Goal: Task Accomplishment & Management: Manage account settings

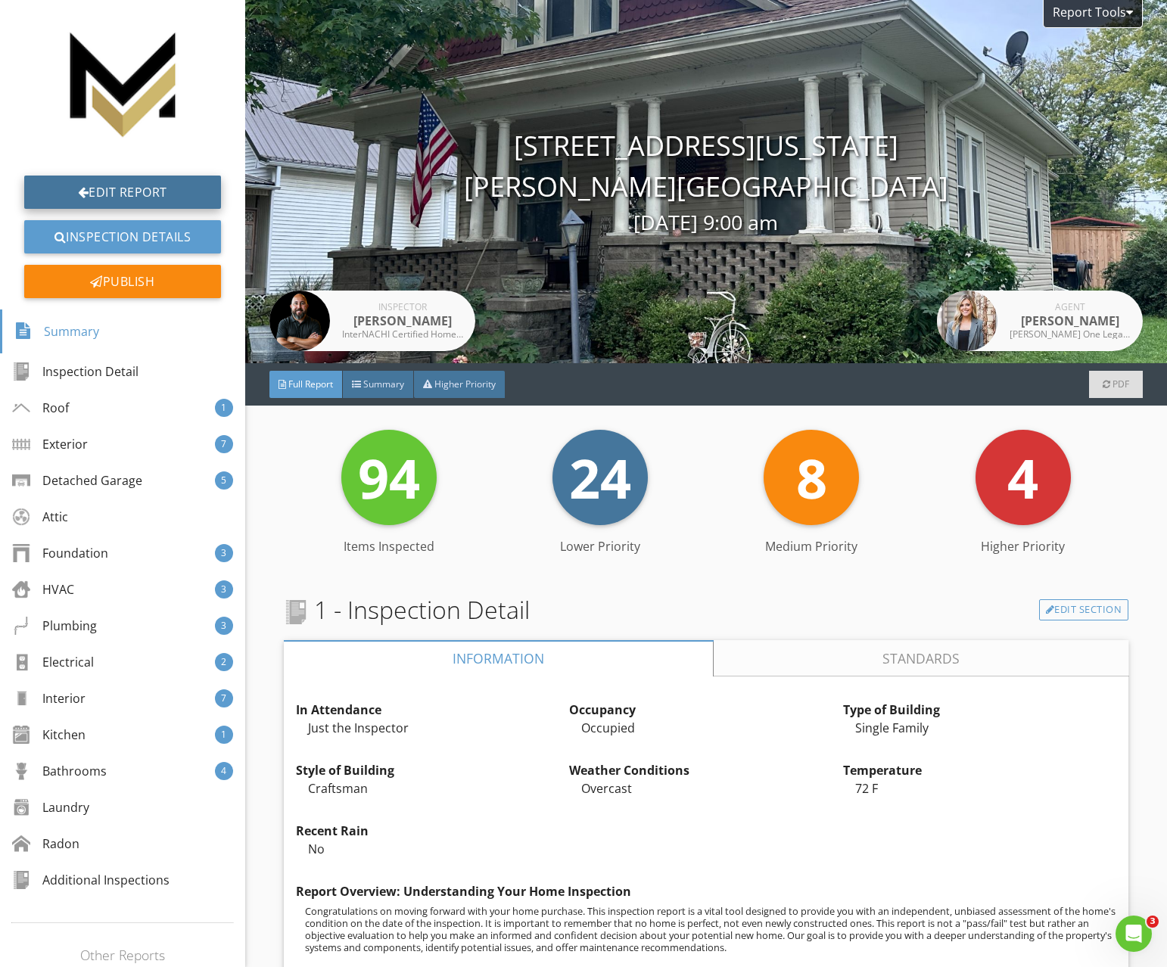
click at [113, 187] on link "Edit Report" at bounding box center [122, 192] width 197 height 33
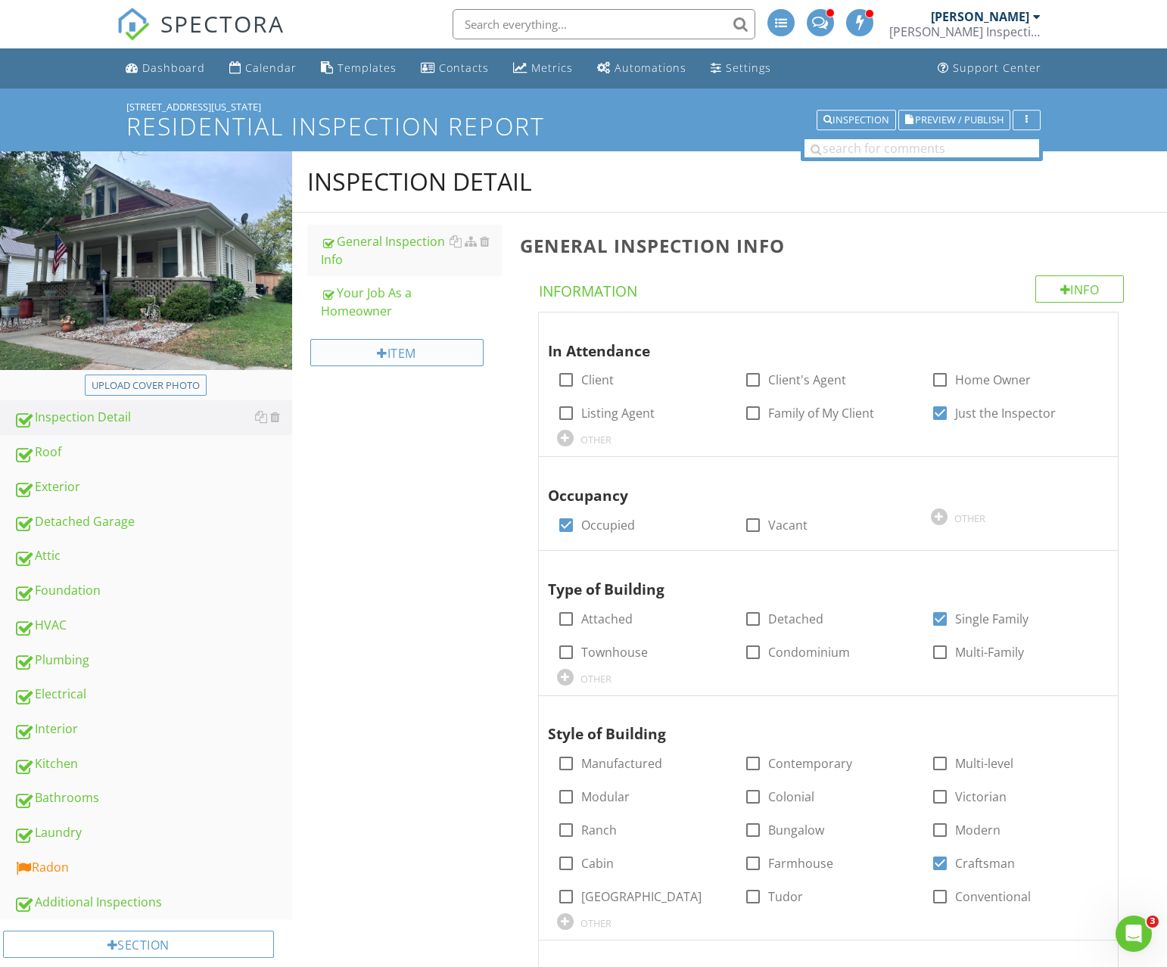
click at [373, 356] on div "Item" at bounding box center [396, 352] width 173 height 27
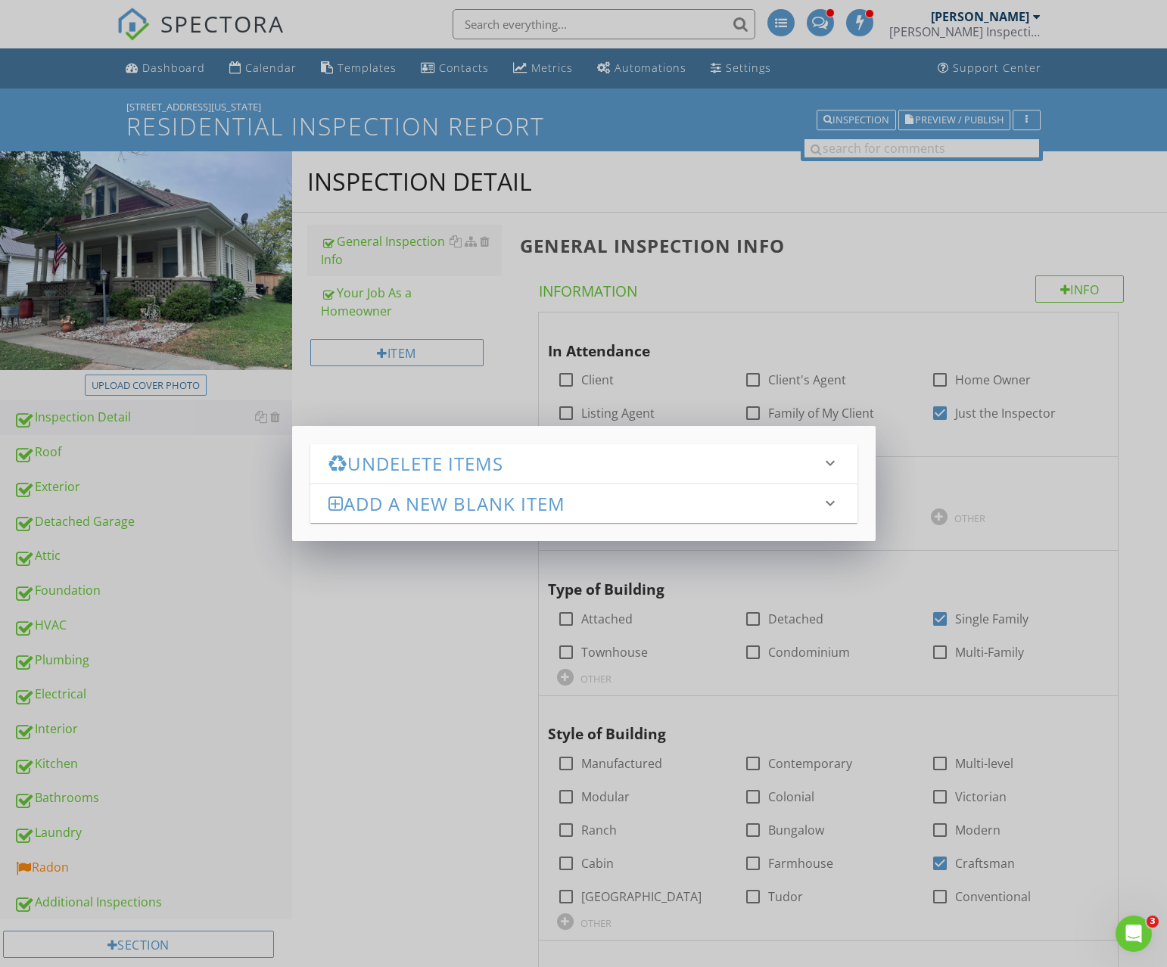
click at [364, 428] on div "Undelete Items keyboard_arrow_down Fetching deleted items... Add a new Blank It…" at bounding box center [584, 483] width 584 height 114
drag, startPoint x: 368, startPoint y: 411, endPoint x: 326, endPoint y: 428, distance: 45.1
click at [367, 412] on div "Undelete Items keyboard_arrow_down Fetching deleted items... Add a new Blank It…" at bounding box center [583, 483] width 1167 height 967
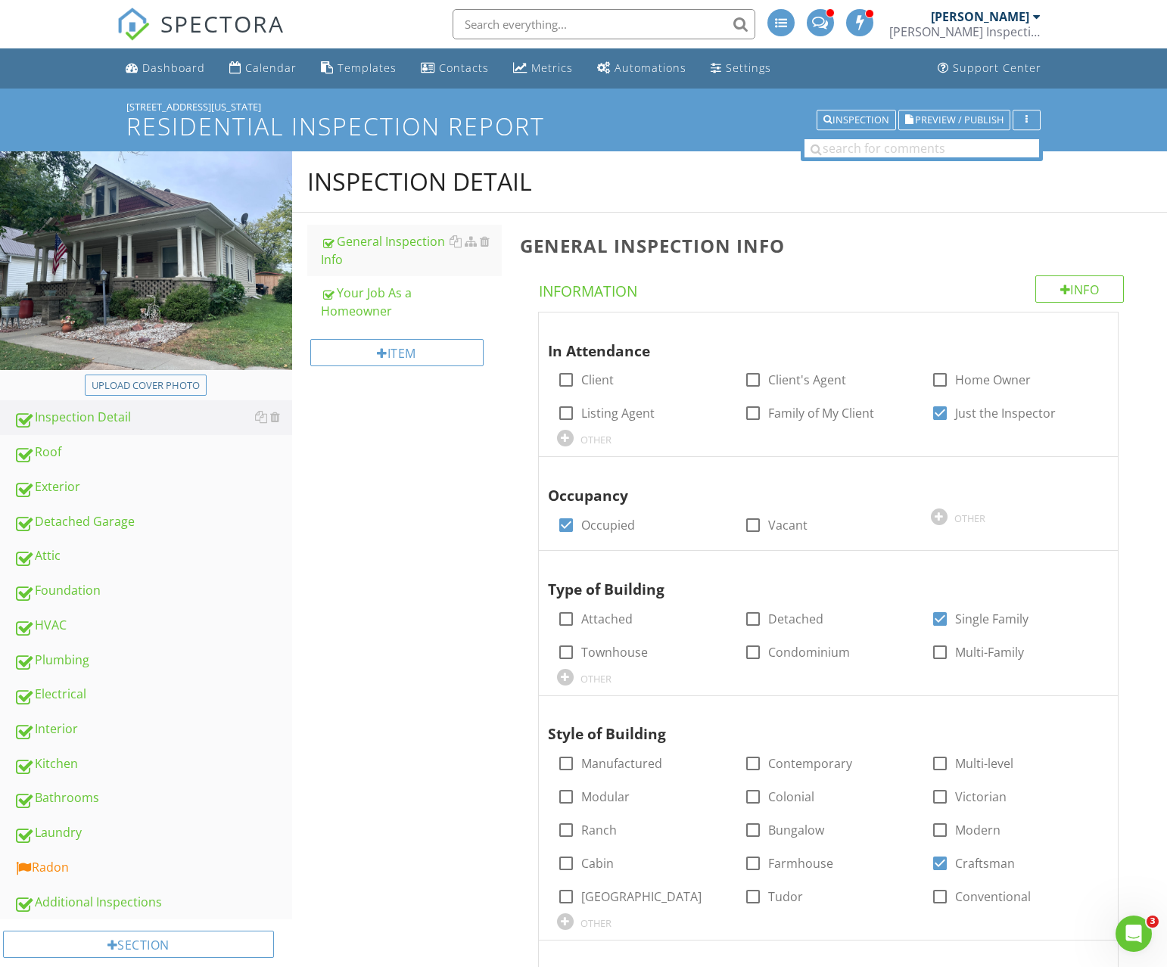
drag, startPoint x: 68, startPoint y: 590, endPoint x: 381, endPoint y: 409, distance: 361.1
click at [68, 590] on div "Foundation" at bounding box center [153, 591] width 279 height 20
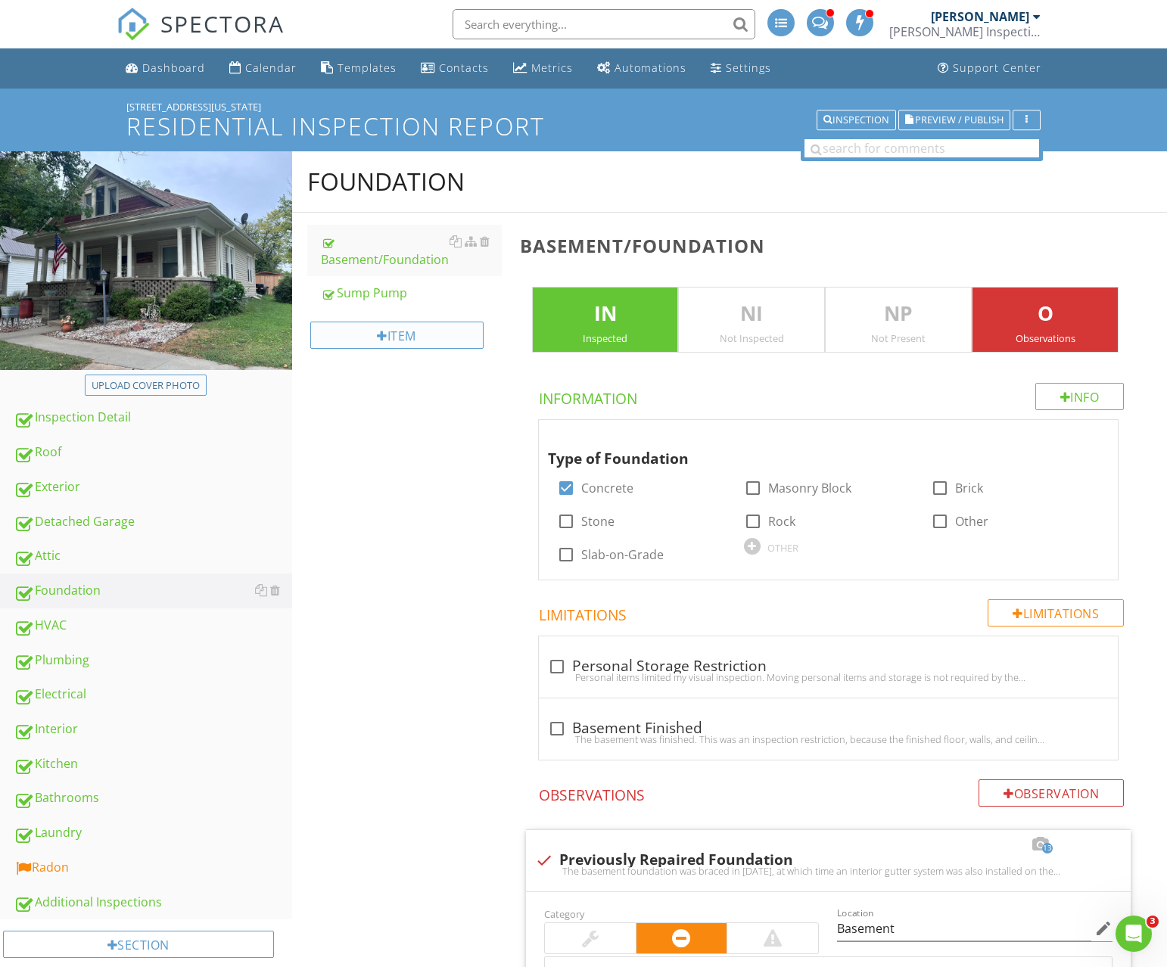
click at [404, 341] on div "Item" at bounding box center [396, 335] width 173 height 27
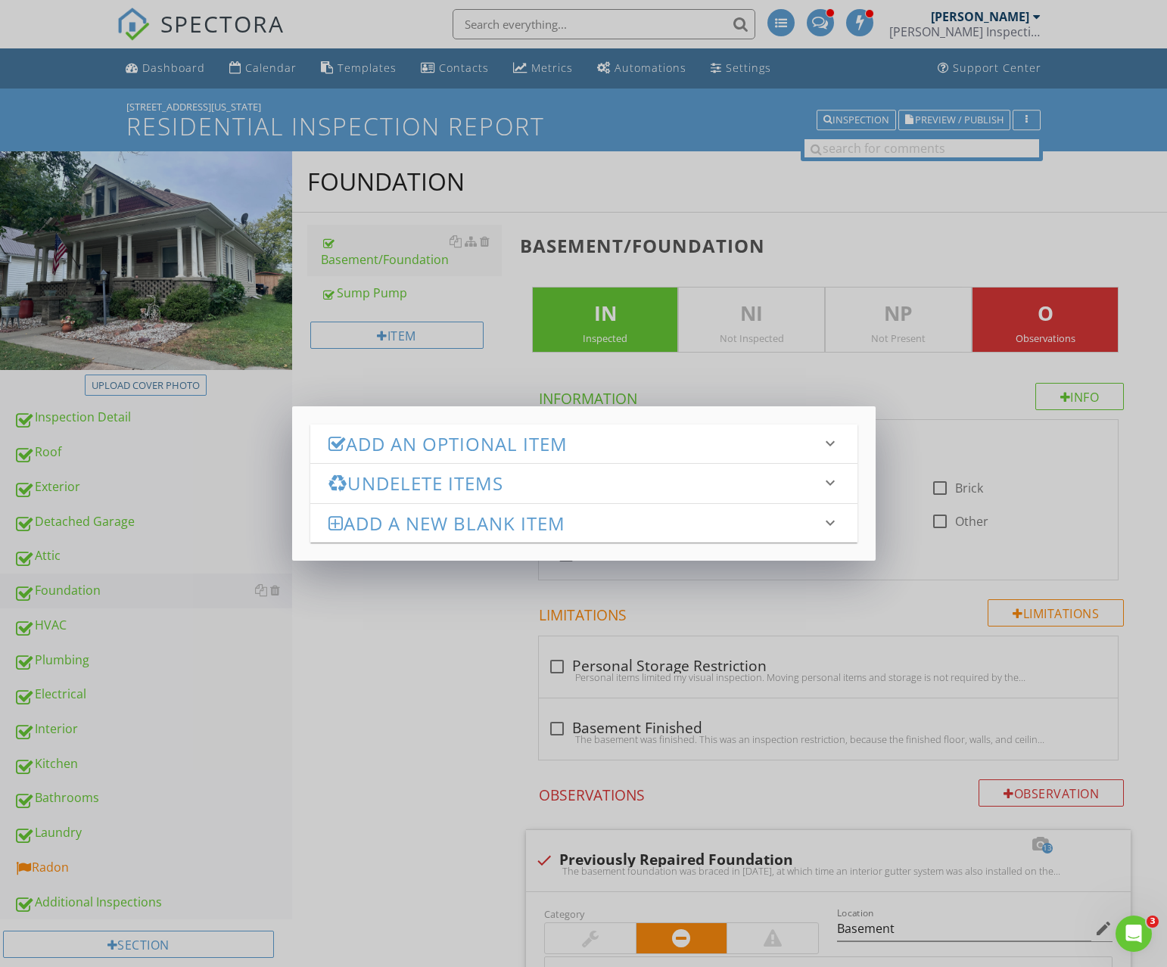
click at [458, 457] on div "Add an Optional Item keyboard_arrow_down" at bounding box center [583, 444] width 547 height 39
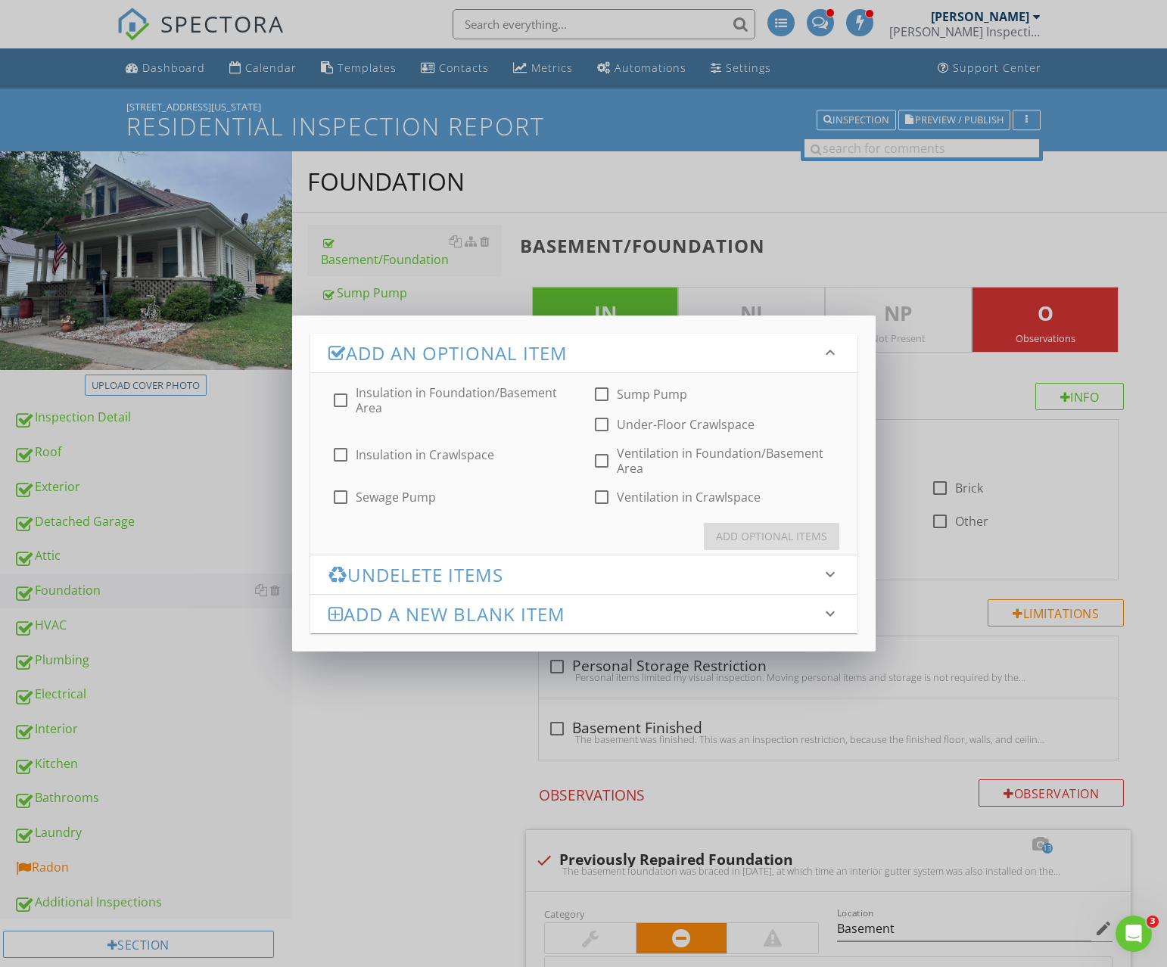
drag, startPoint x: 632, startPoint y: 429, endPoint x: 679, endPoint y: 461, distance: 56.7
click at [632, 429] on label "Under-Floor Crawlspace" at bounding box center [686, 424] width 138 height 15
checkbox input "true"
click at [758, 536] on div "Add Optional Items" at bounding box center [771, 536] width 111 height 16
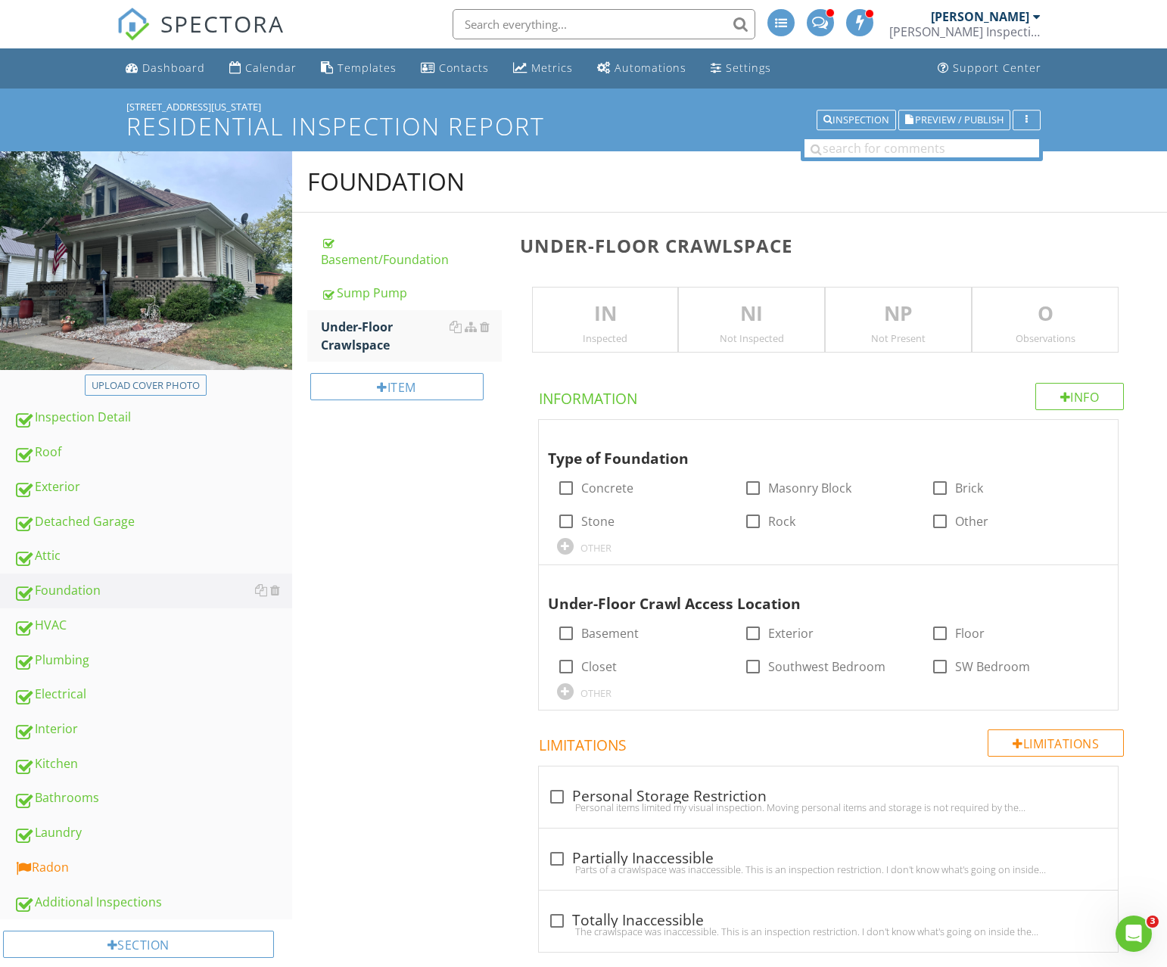
click at [629, 339] on div "Inspected" at bounding box center [605, 338] width 145 height 12
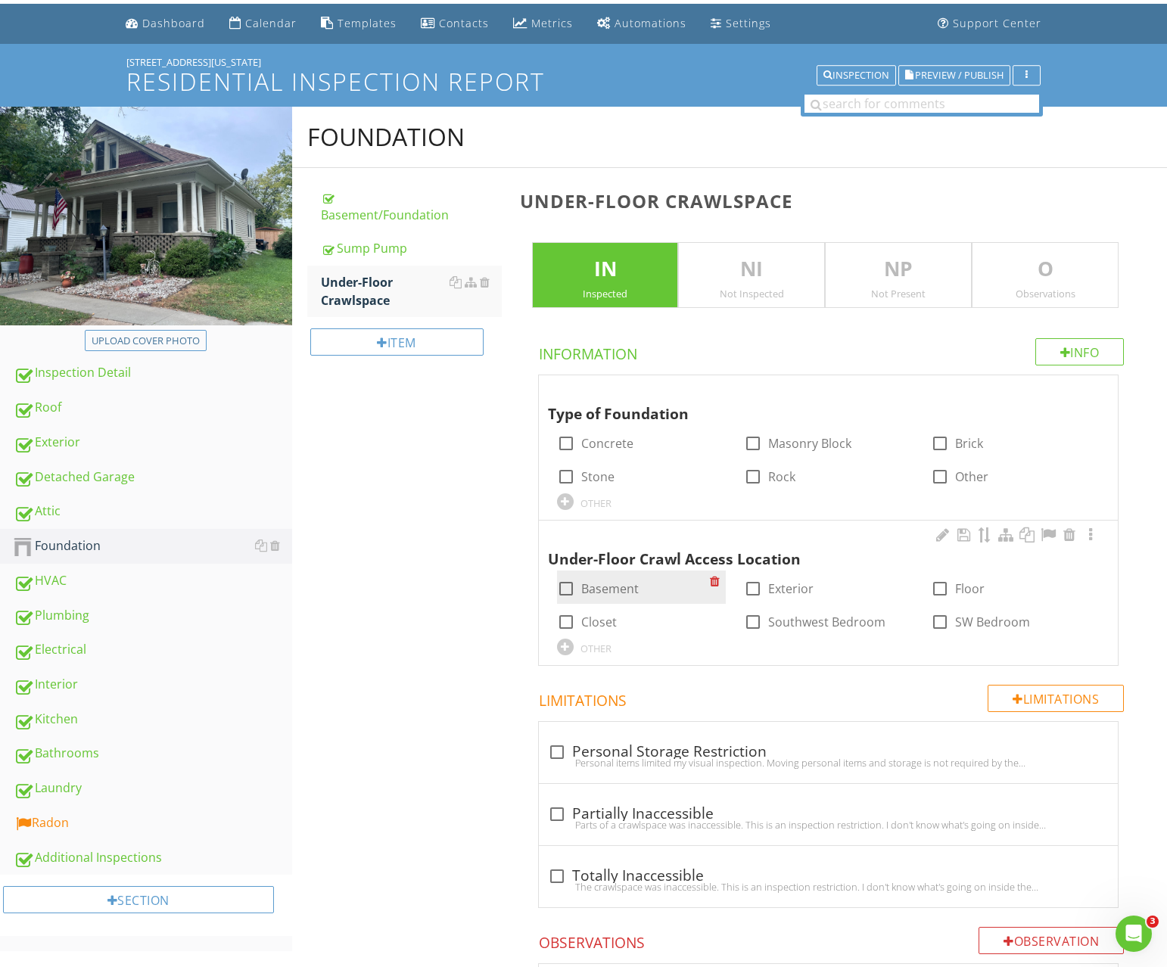
scroll to position [46, 0]
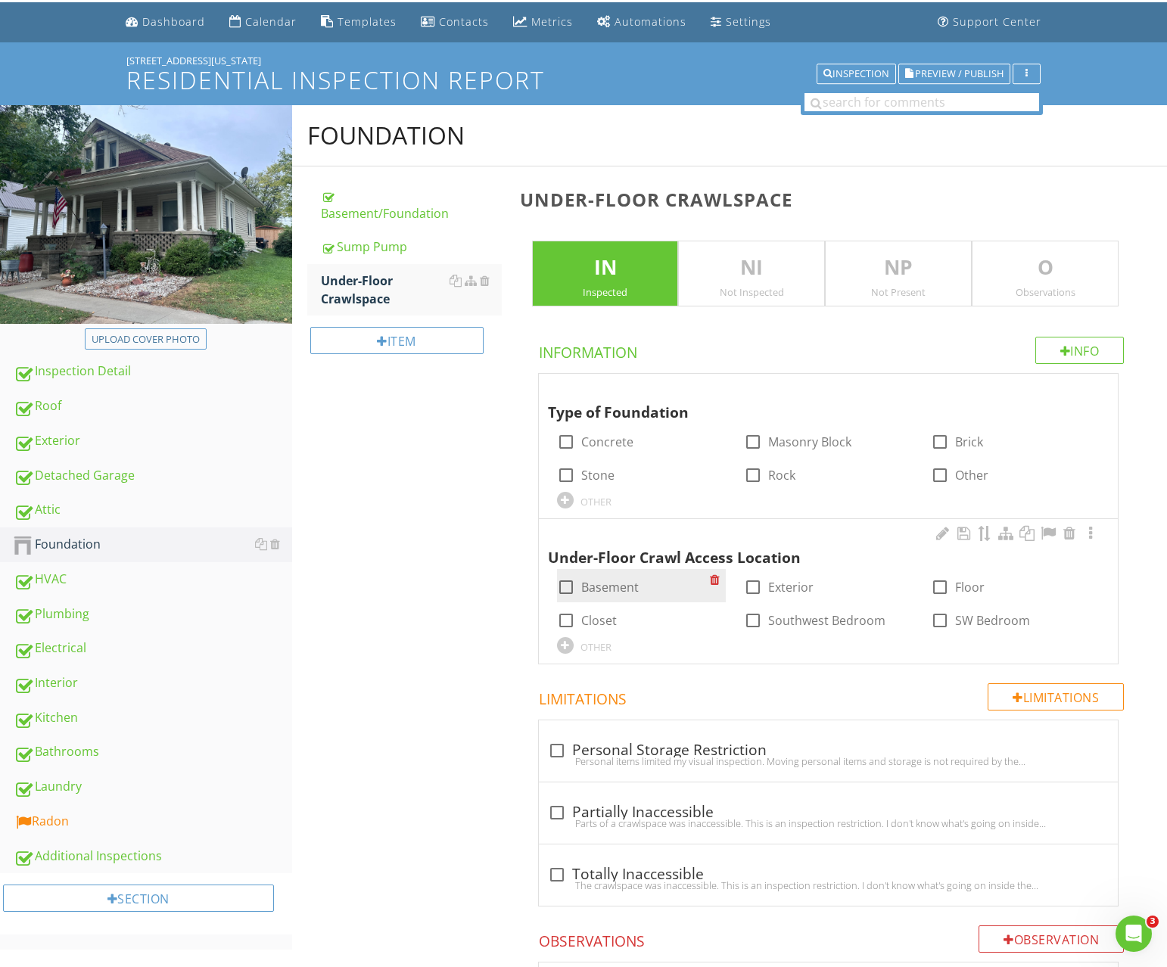
click at [627, 581] on label "Basement" at bounding box center [610, 587] width 58 height 15
checkbox input "true"
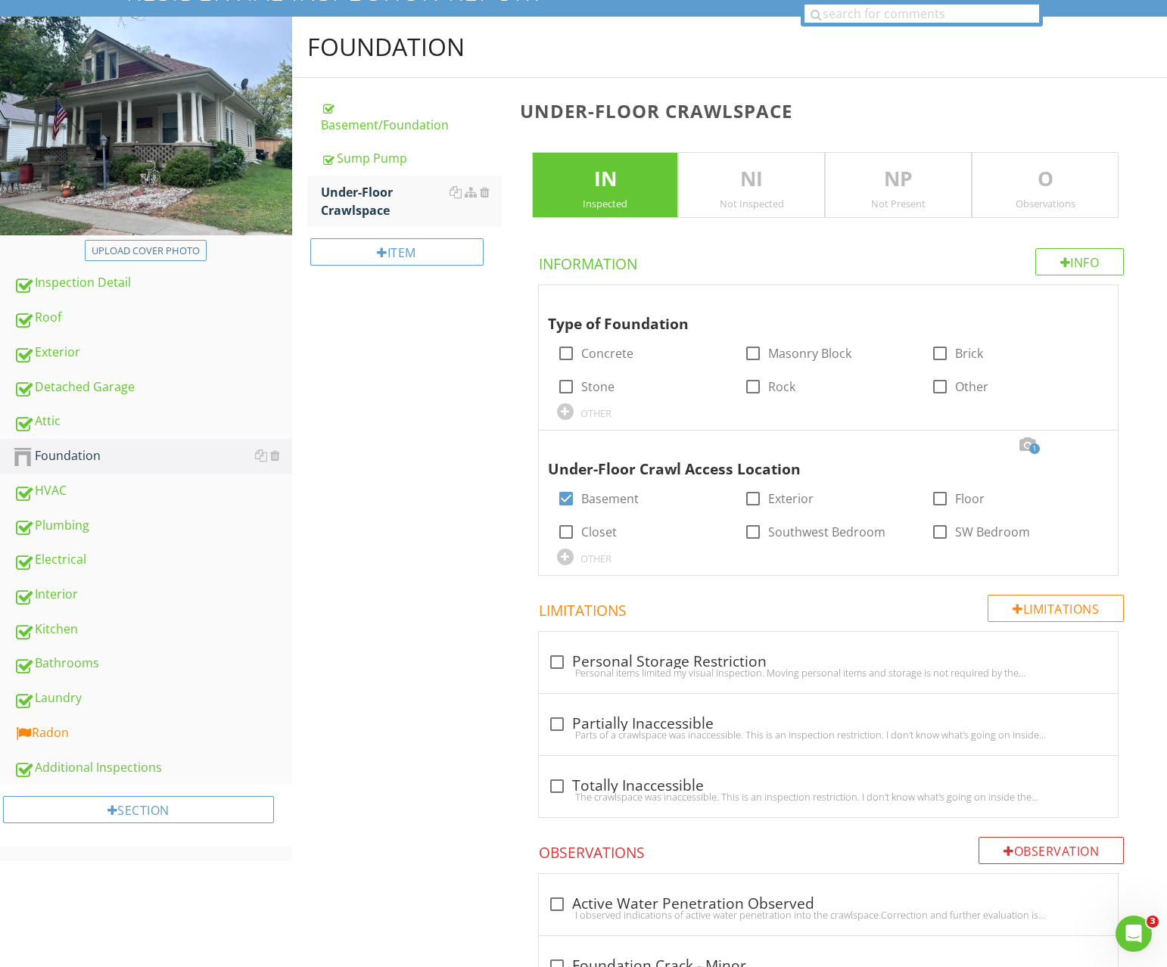
scroll to position [212, 0]
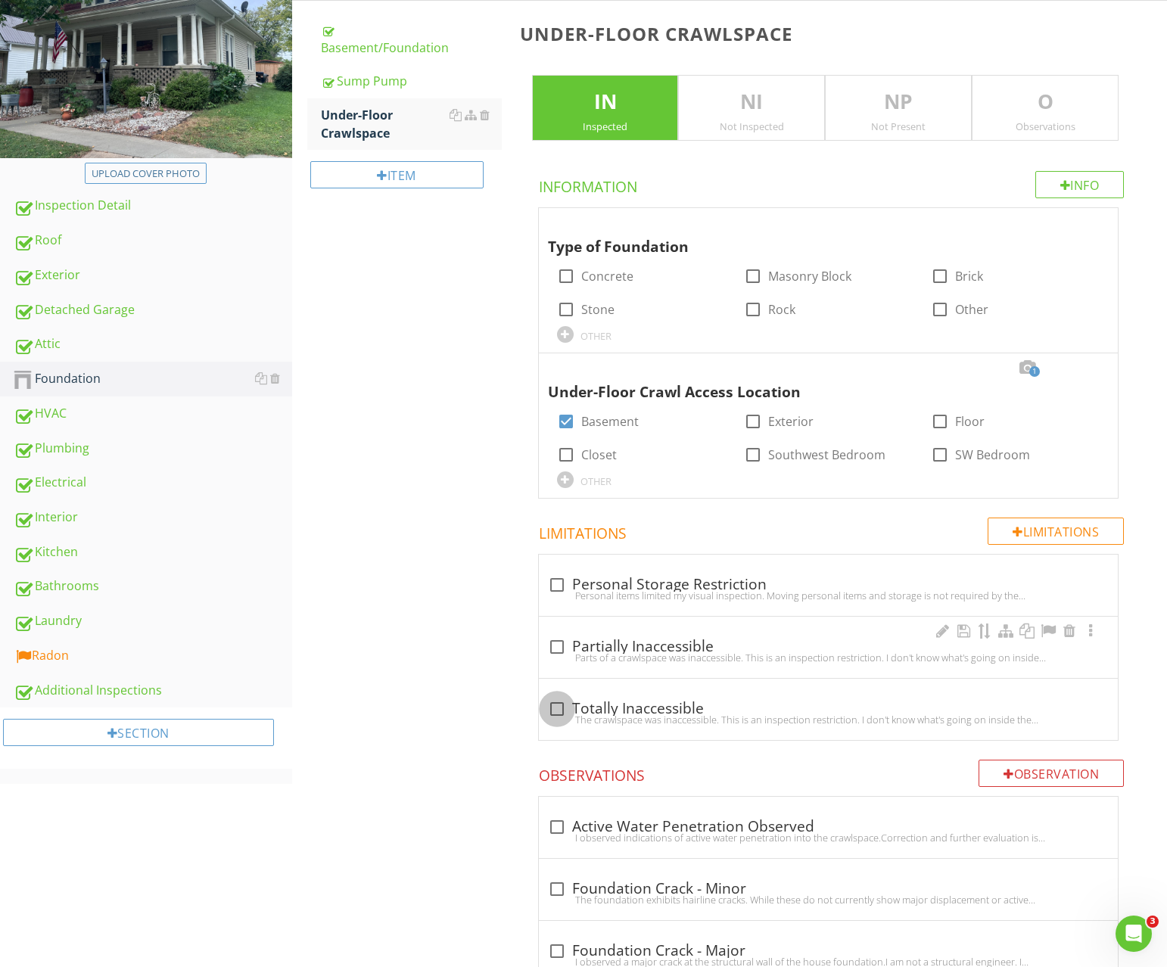
drag, startPoint x: 562, startPoint y: 705, endPoint x: 554, endPoint y: 640, distance: 65.5
click at [562, 705] on div at bounding box center [557, 709] width 26 height 26
checkbox input "true"
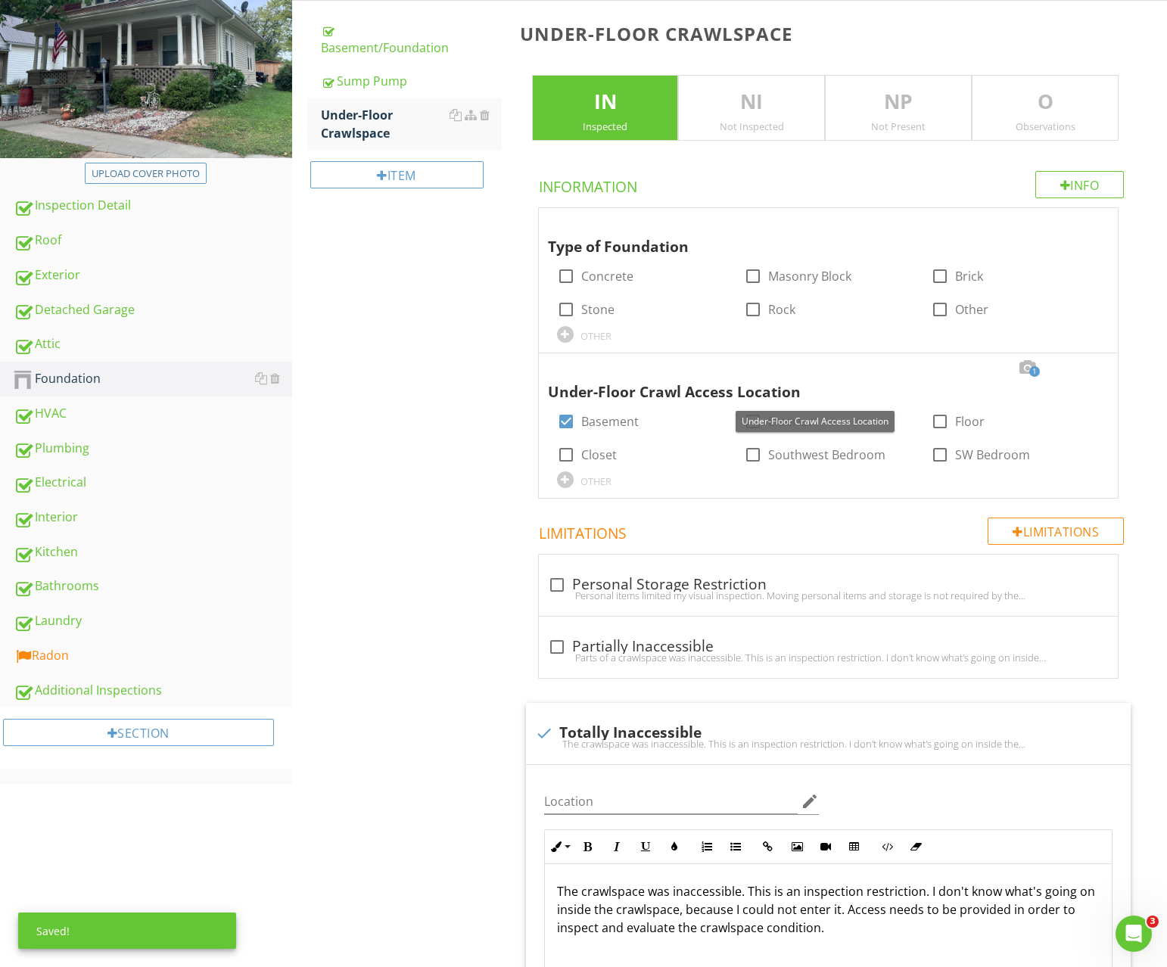
click at [1099, 369] on div at bounding box center [1090, 367] width 18 height 15
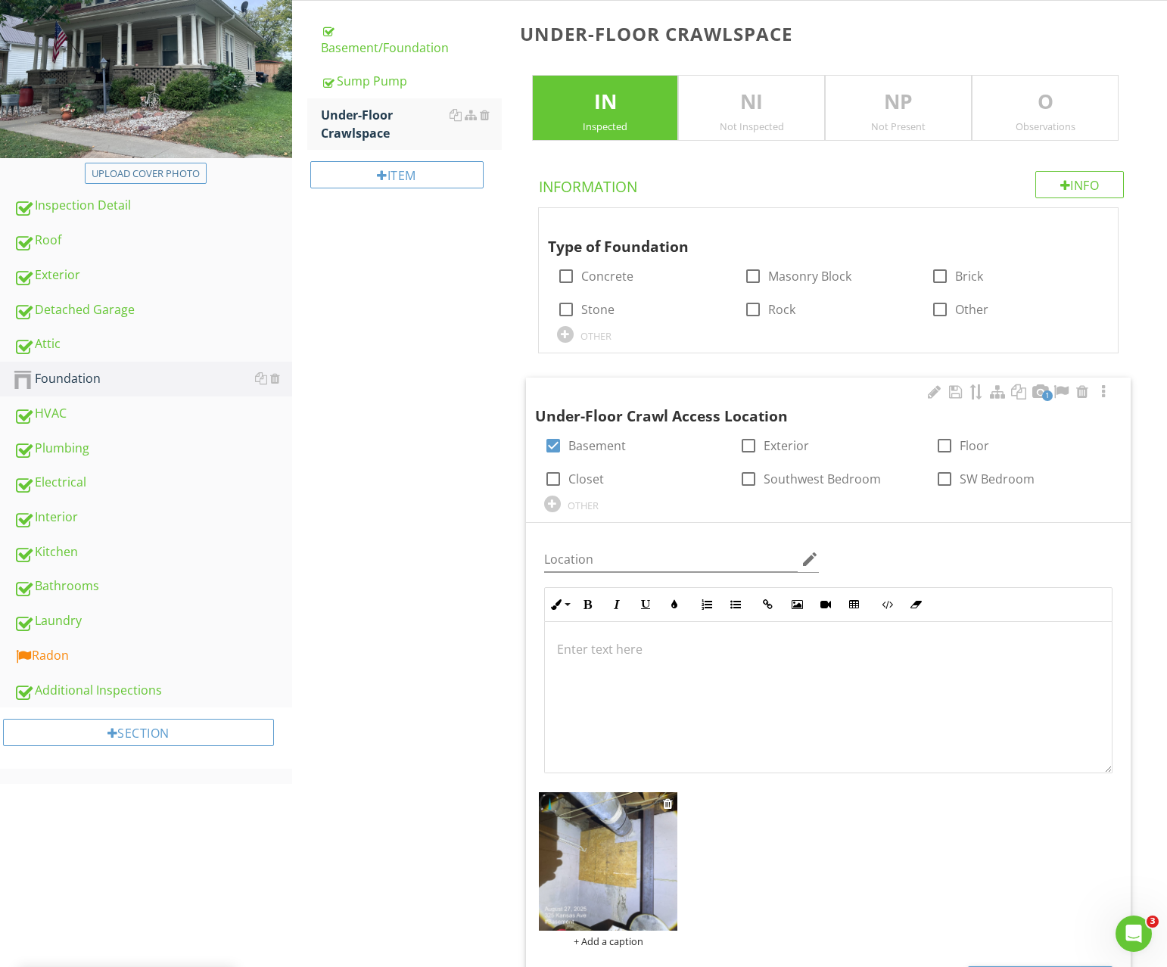
click at [621, 827] on img at bounding box center [608, 861] width 139 height 139
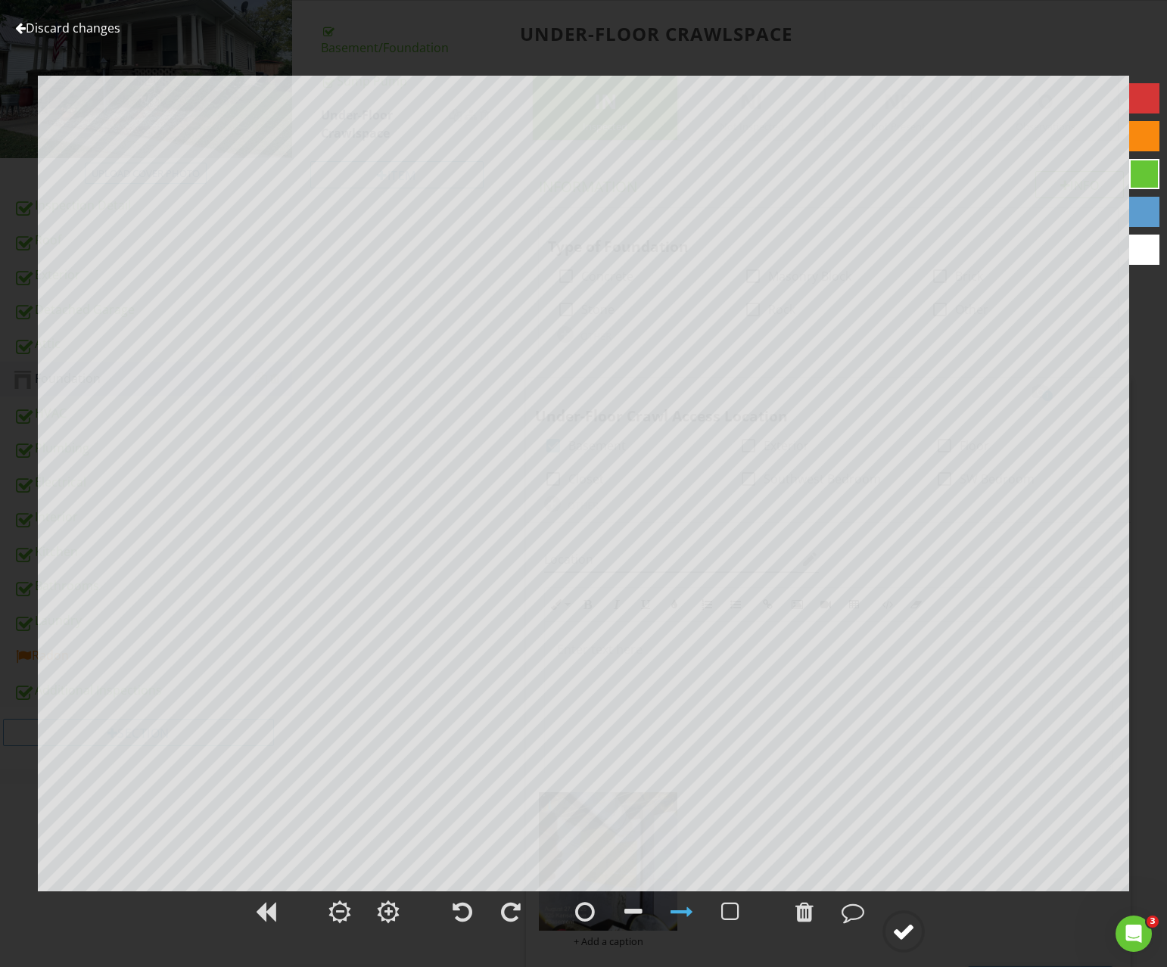
click at [895, 925] on div at bounding box center [903, 931] width 23 height 23
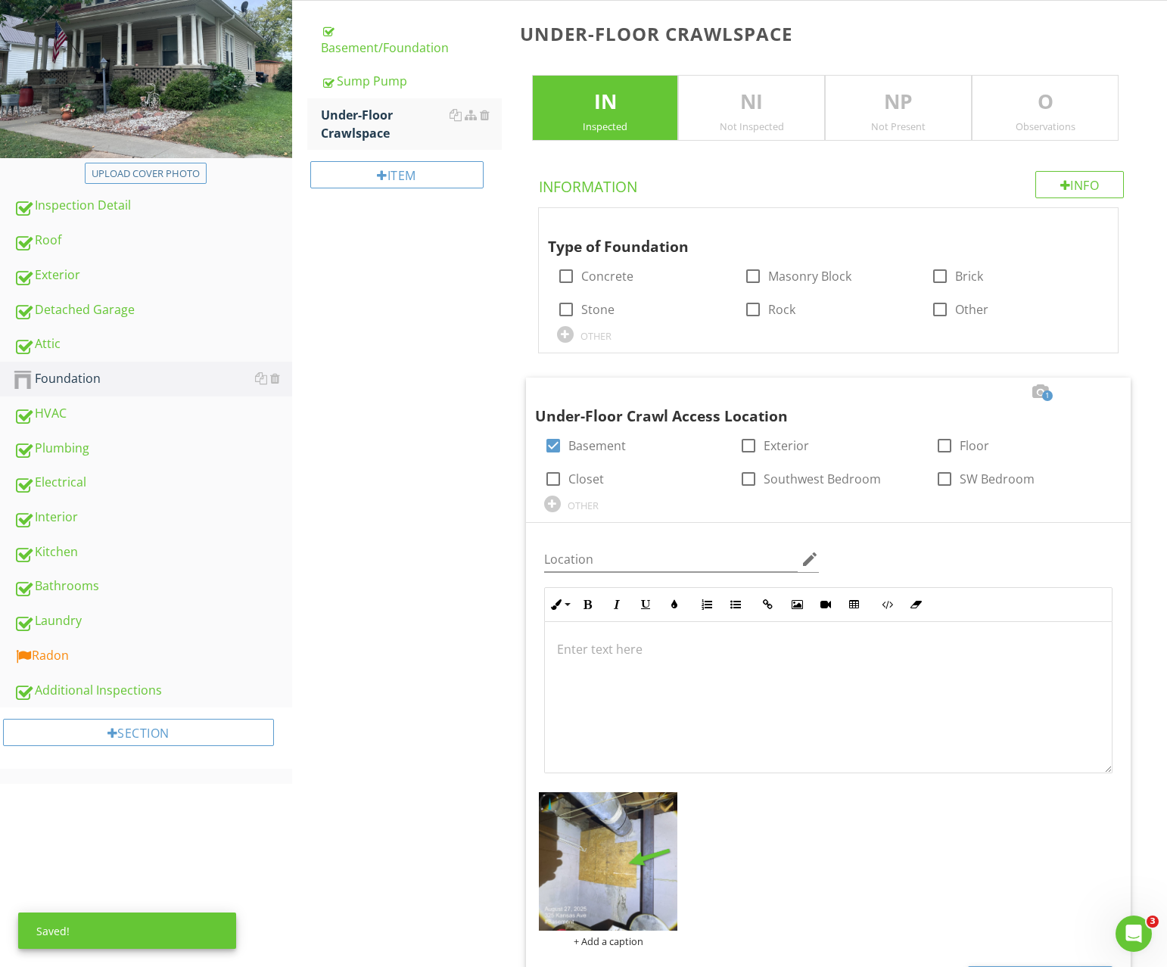
drag, startPoint x: 690, startPoint y: 108, endPoint x: 667, endPoint y: 108, distance: 23.5
click at [690, 108] on p "NI" at bounding box center [751, 102] width 145 height 30
drag, startPoint x: 665, startPoint y: 108, endPoint x: 658, endPoint y: 127, distance: 20.1
click at [665, 109] on p "IN" at bounding box center [605, 102] width 145 height 30
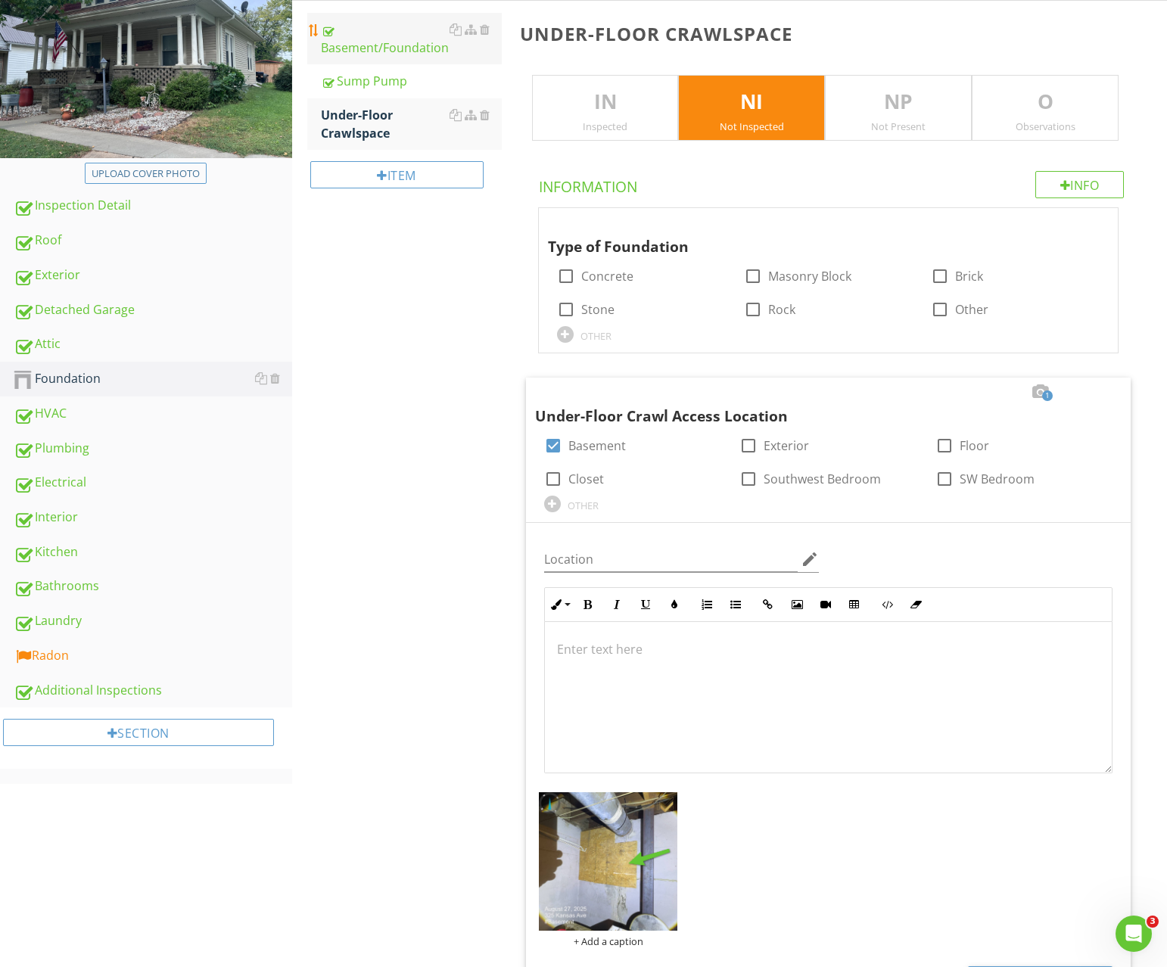
click at [392, 52] on div "Basement/Foundation" at bounding box center [411, 38] width 181 height 36
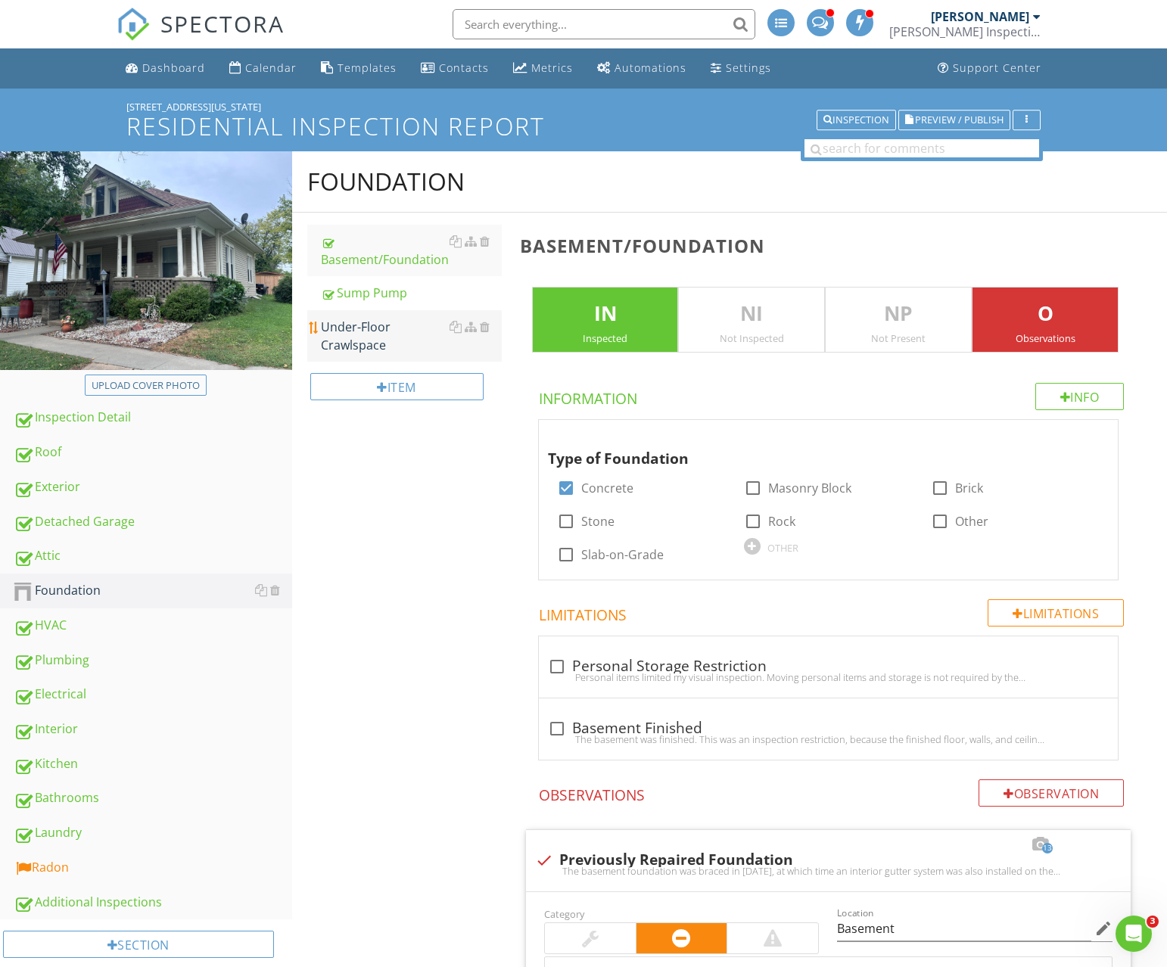
click at [386, 318] on div "Under-Floor Crawlspace" at bounding box center [411, 336] width 181 height 36
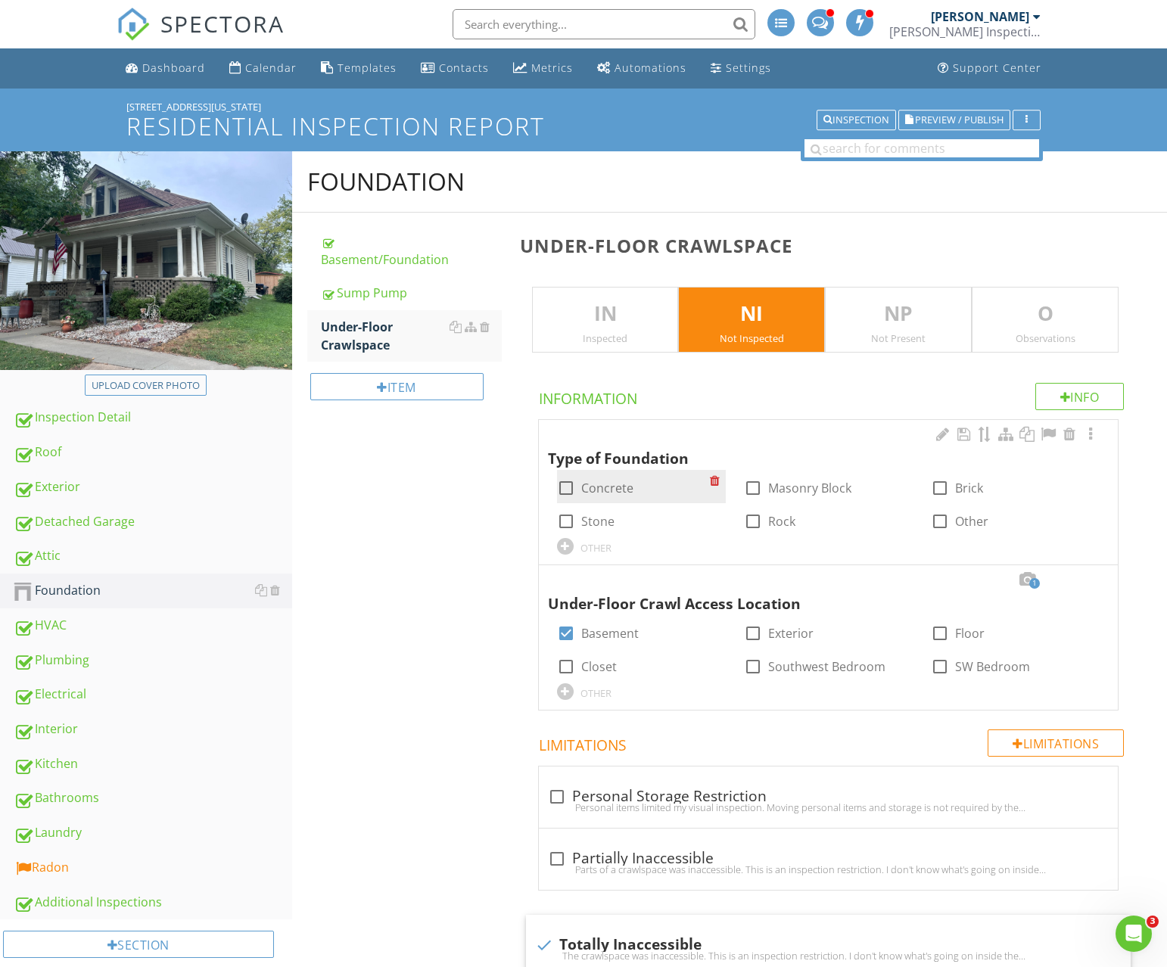
click at [627, 485] on label "Concrete" at bounding box center [607, 488] width 52 height 15
checkbox input "true"
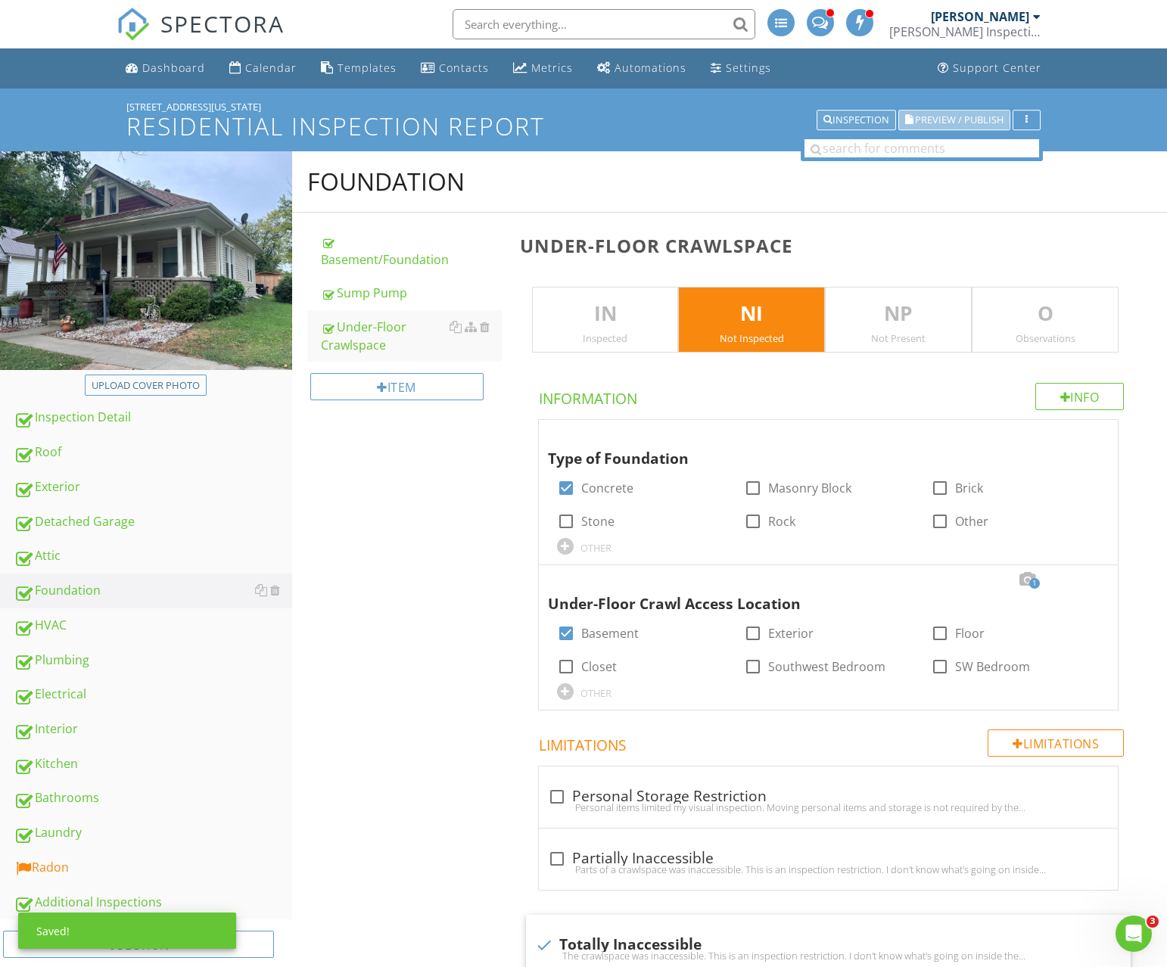
drag, startPoint x: 957, startPoint y: 122, endPoint x: 882, endPoint y: 129, distance: 74.6
click at [957, 122] on span "Preview / Publish" at bounding box center [959, 120] width 89 height 10
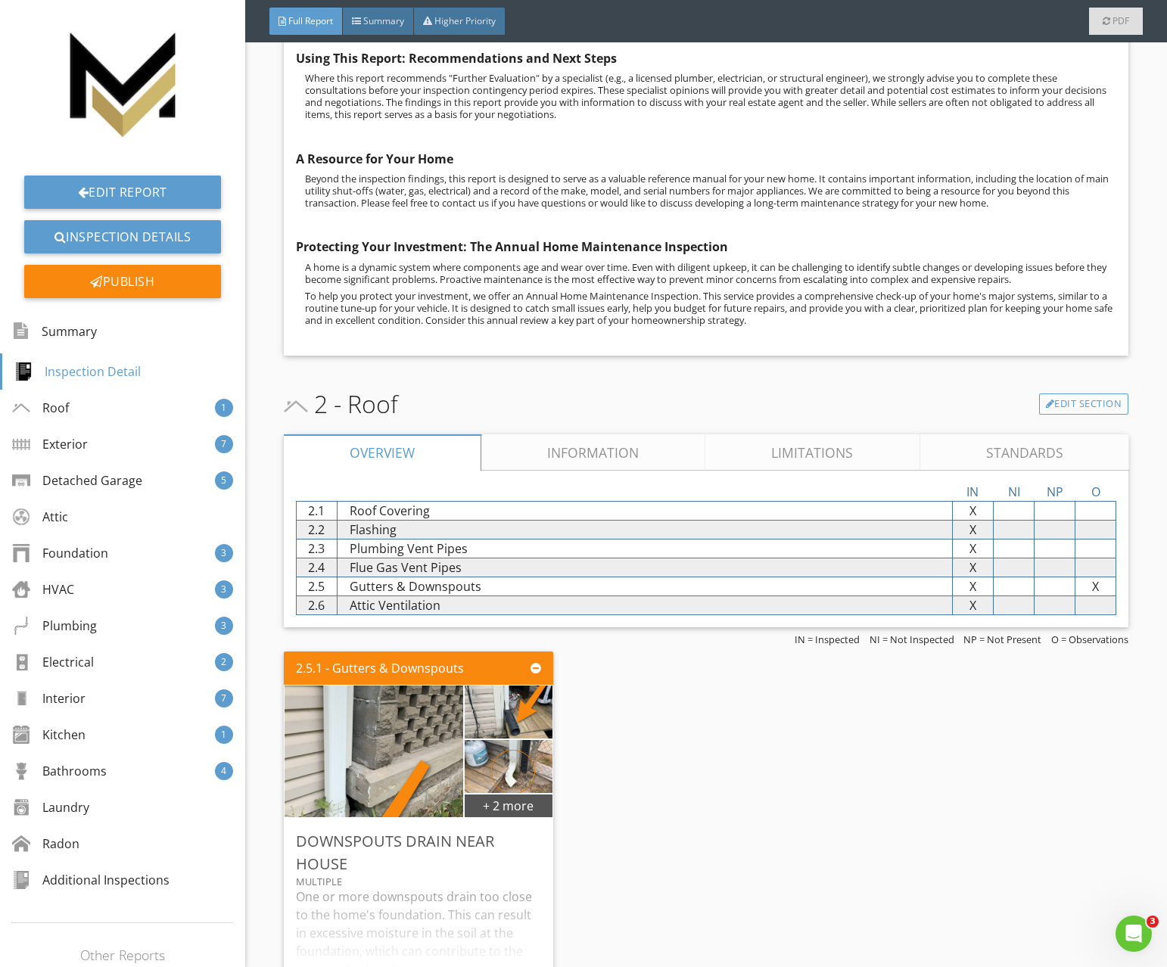
scroll to position [1306, 0]
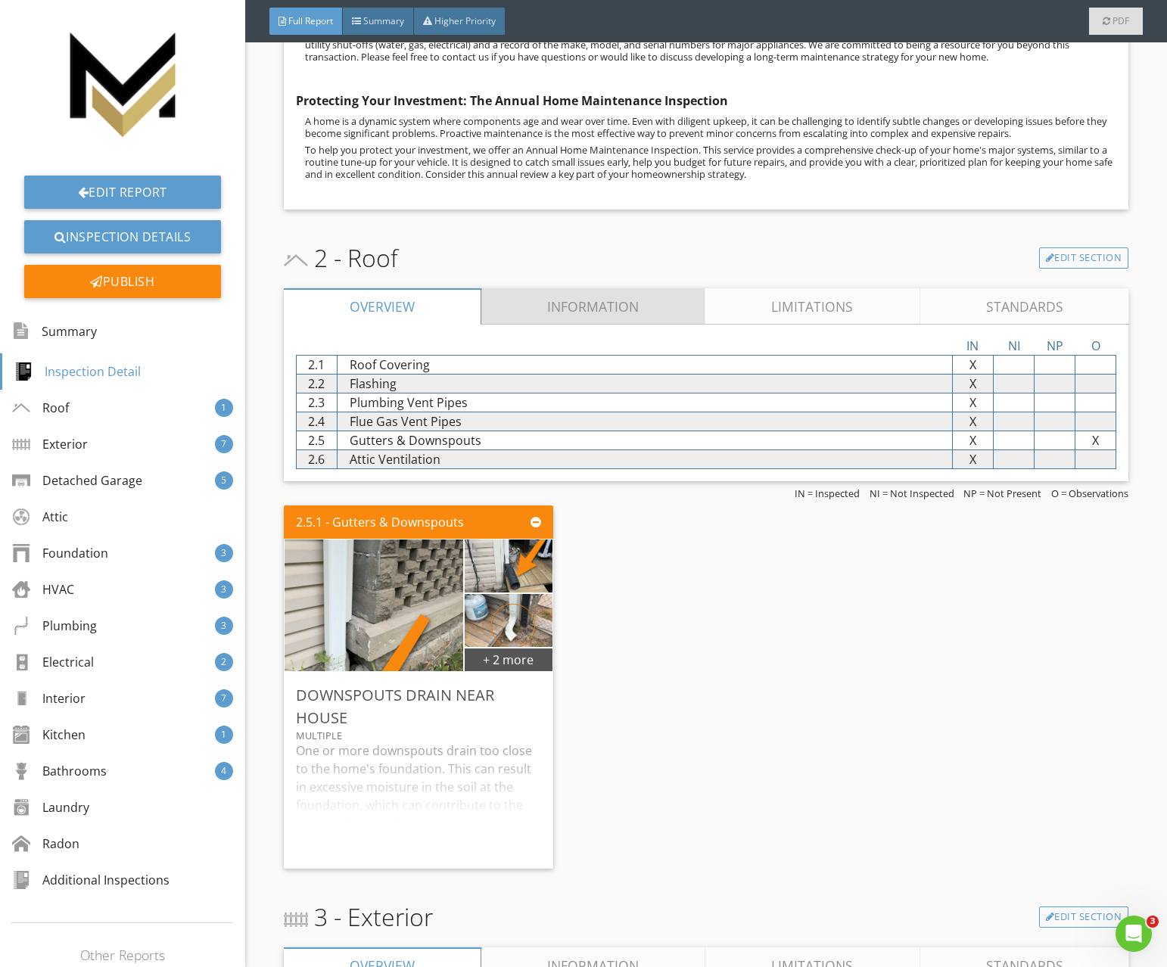
drag, startPoint x: 564, startPoint y: 310, endPoint x: 548, endPoint y: 335, distance: 30.2
click at [563, 310] on link "Information" at bounding box center [593, 306] width 224 height 36
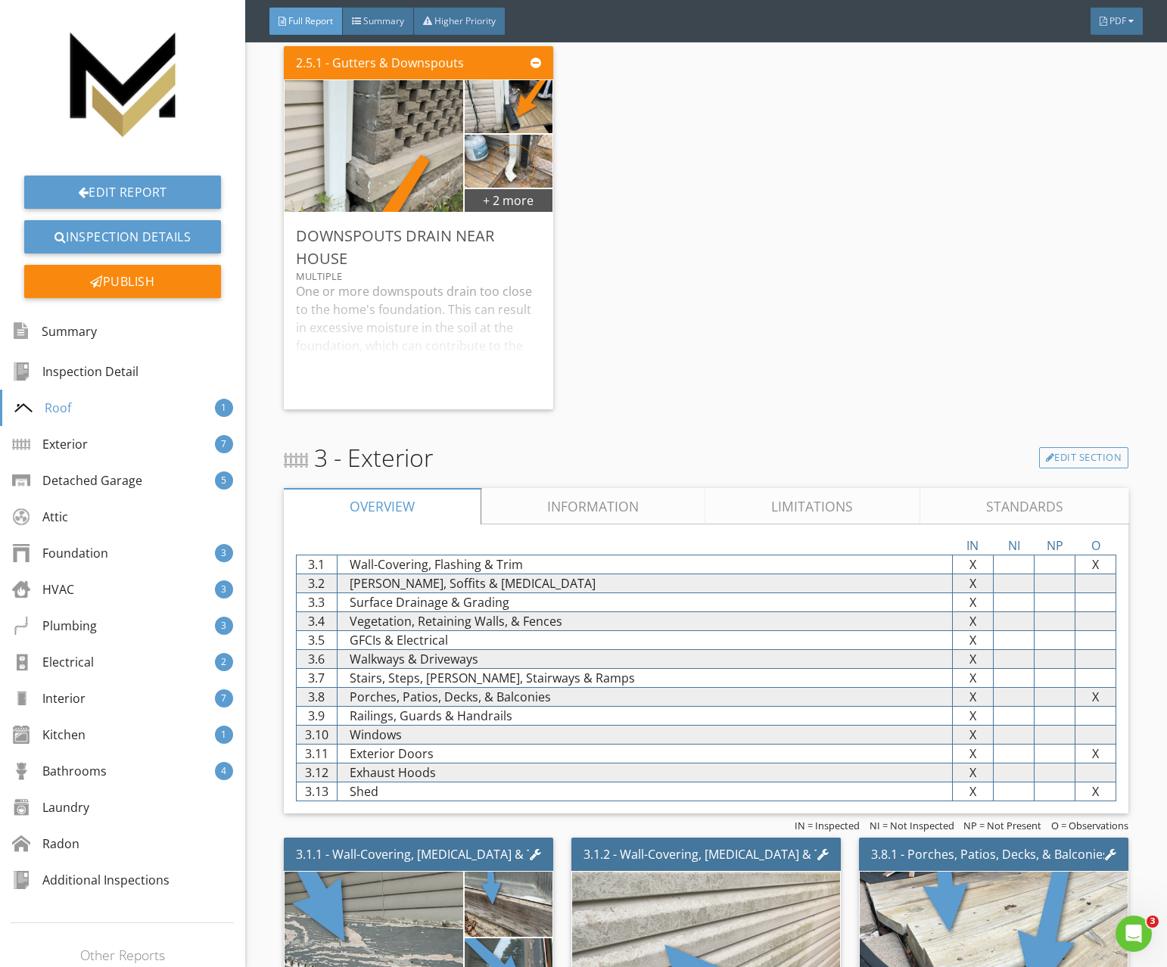
scroll to position [2147, 0]
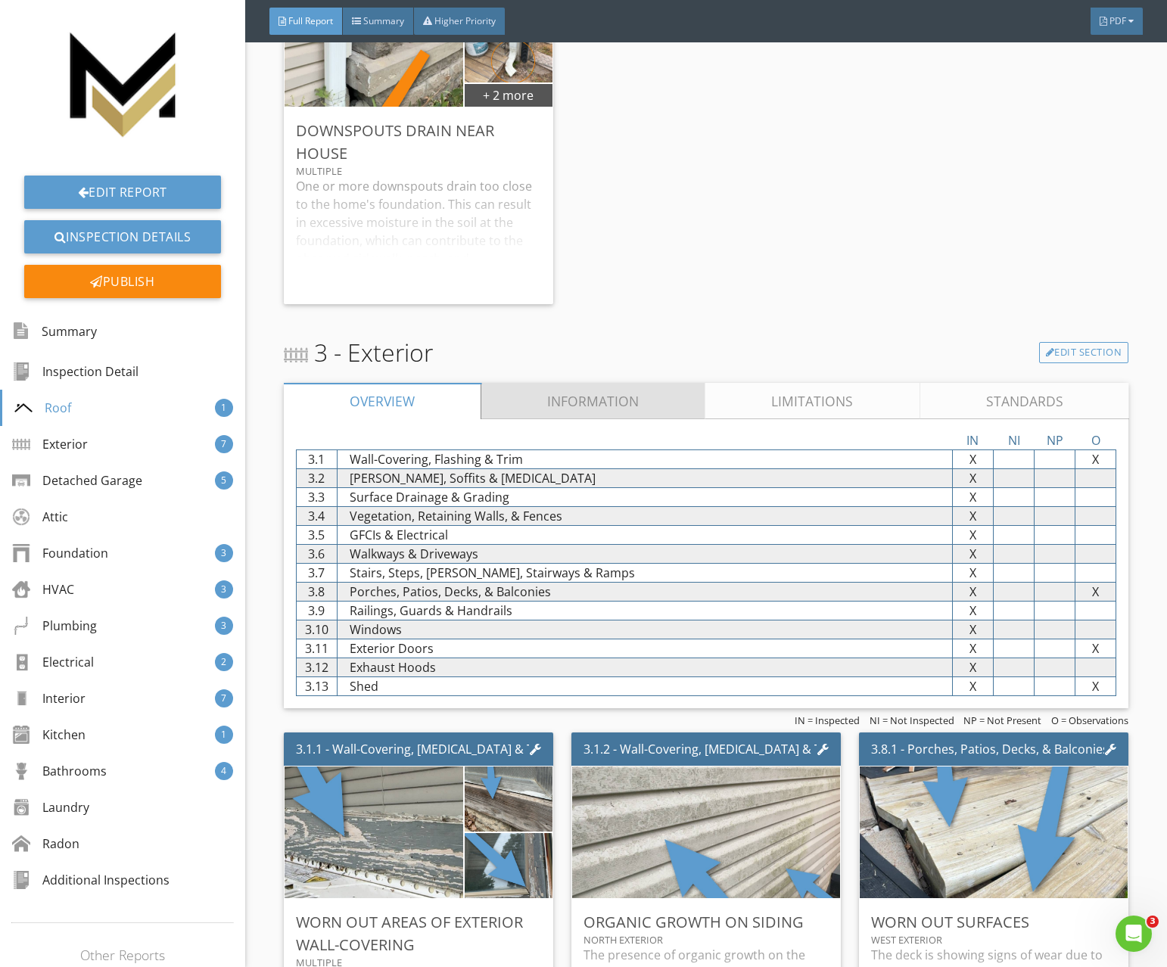
click at [609, 401] on link "Information" at bounding box center [593, 401] width 224 height 36
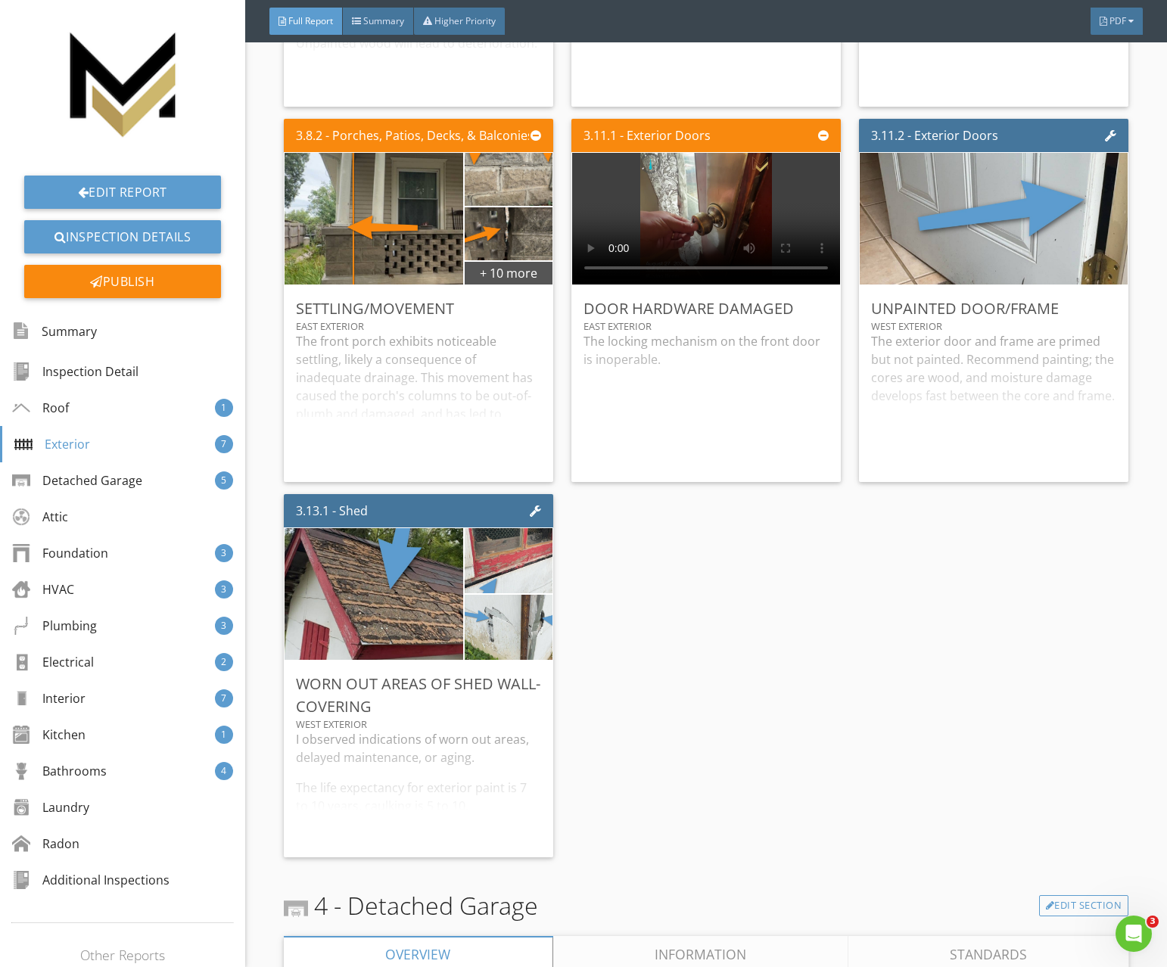
scroll to position [3504, 0]
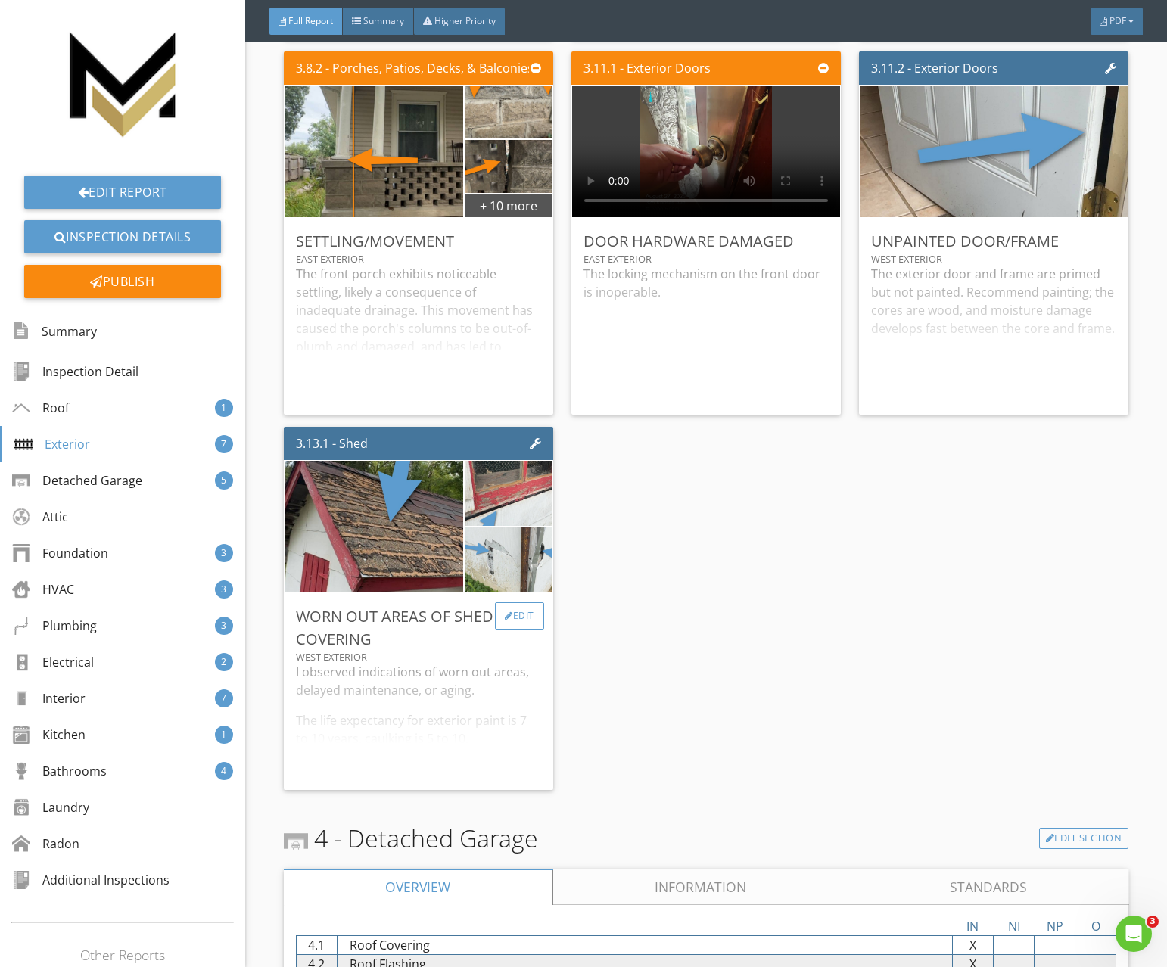
click at [524, 613] on div "Edit" at bounding box center [519, 615] width 49 height 27
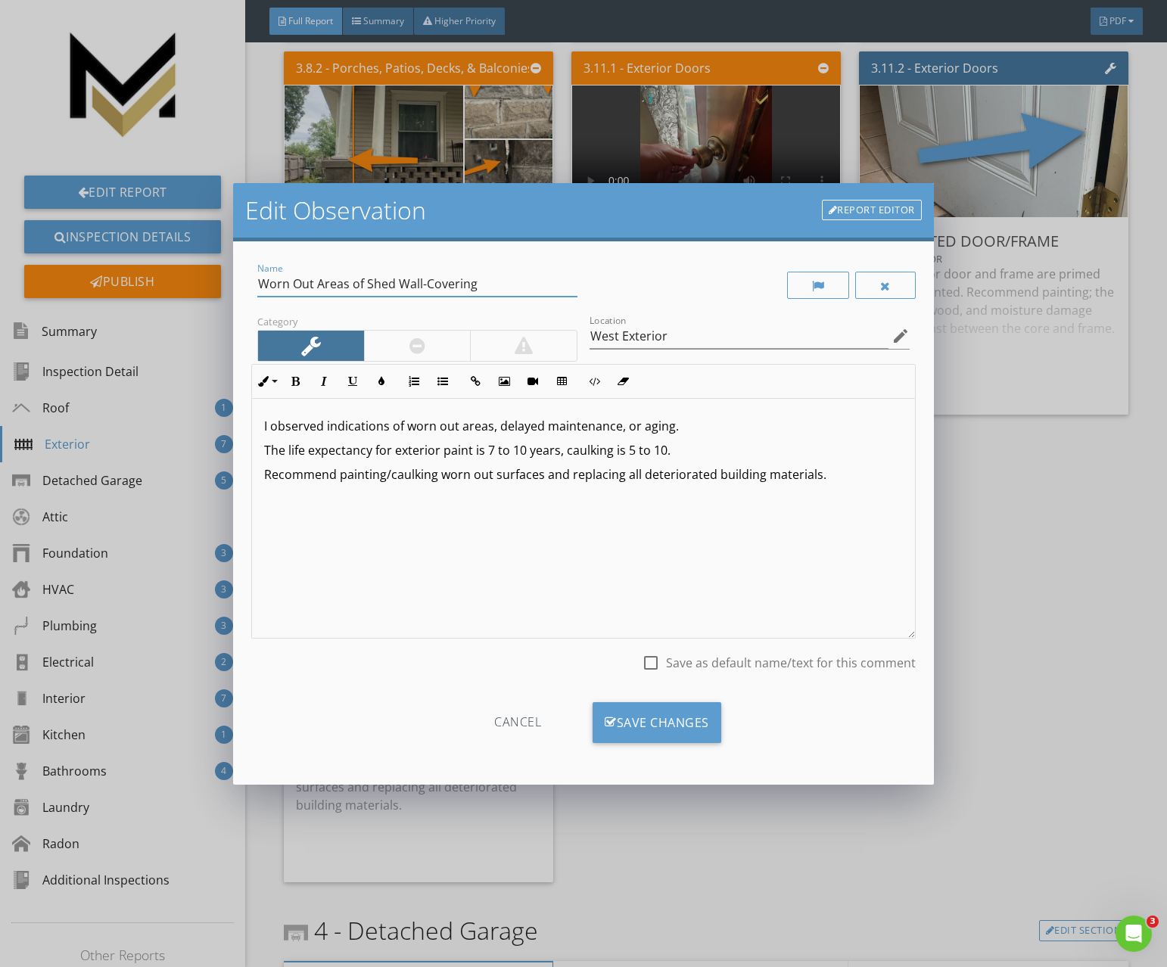
drag, startPoint x: 395, startPoint y: 288, endPoint x: 584, endPoint y: 301, distance: 189.7
click at [581, 298] on div "Name Worn Out Areas of Shed Wall-Covering" at bounding box center [417, 286] width 332 height 52
type input "Worn Out Areas of Shed"
click at [618, 714] on div "Save Changes" at bounding box center [657, 722] width 129 height 41
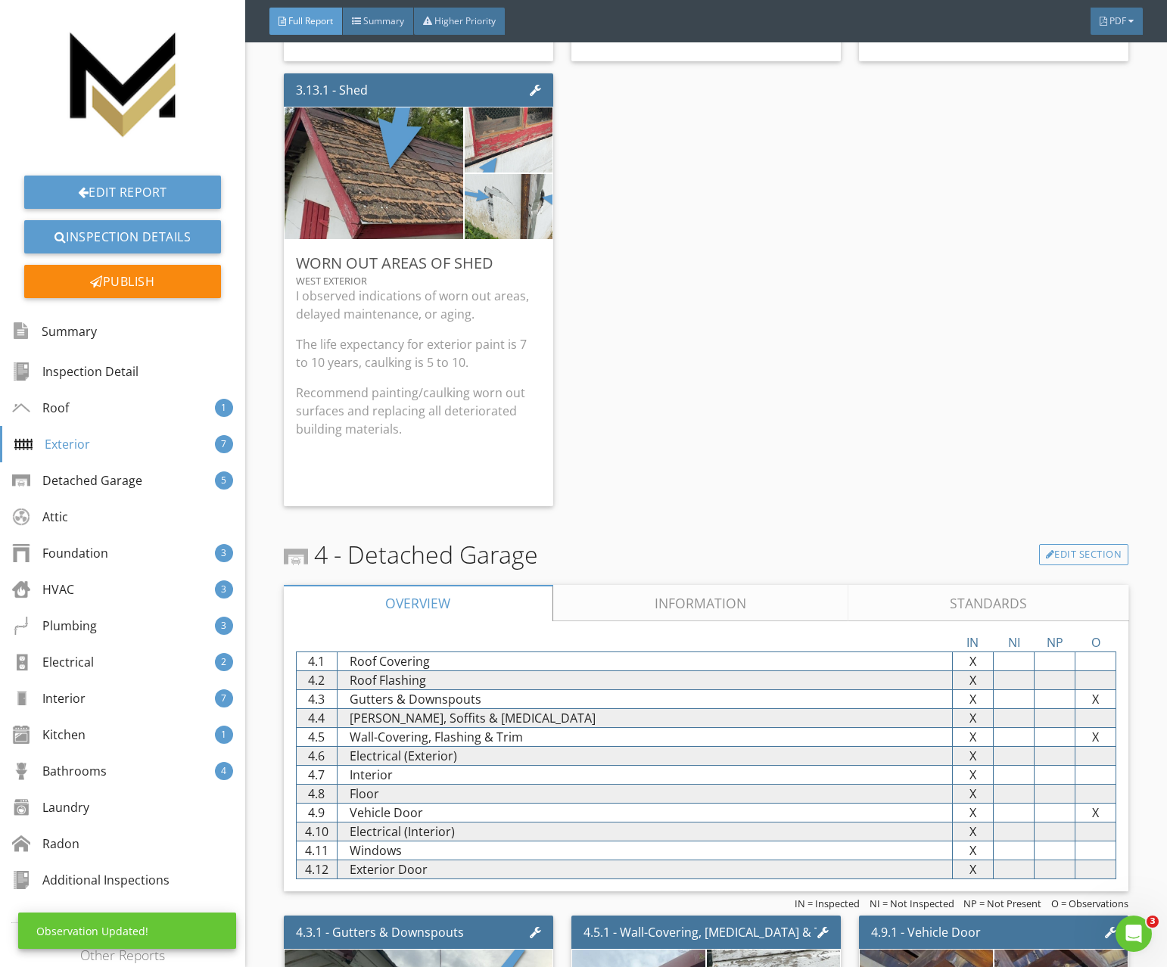
scroll to position [3986, 0]
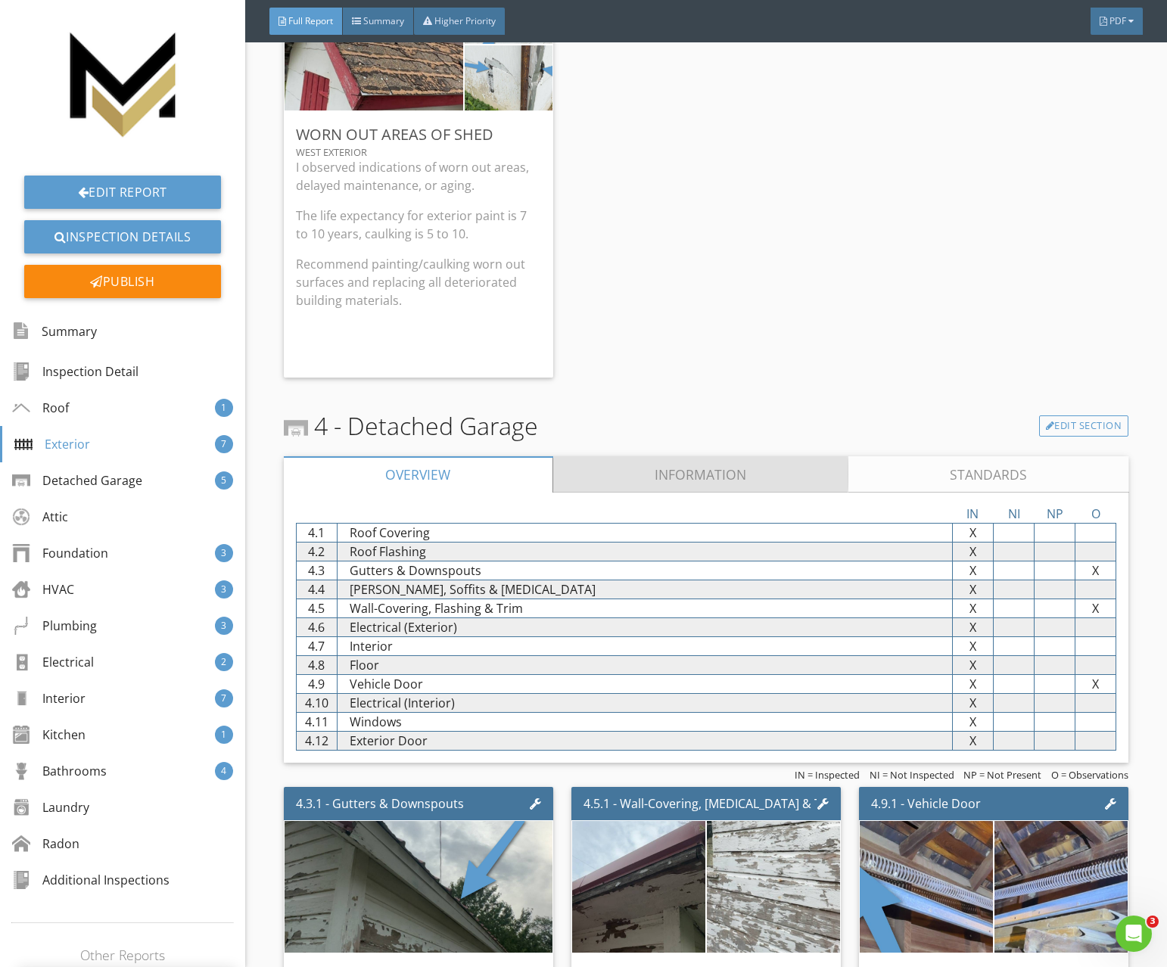
drag, startPoint x: 649, startPoint y: 474, endPoint x: 634, endPoint y: 503, distance: 33.2
click at [649, 474] on link "Information" at bounding box center [700, 474] width 296 height 36
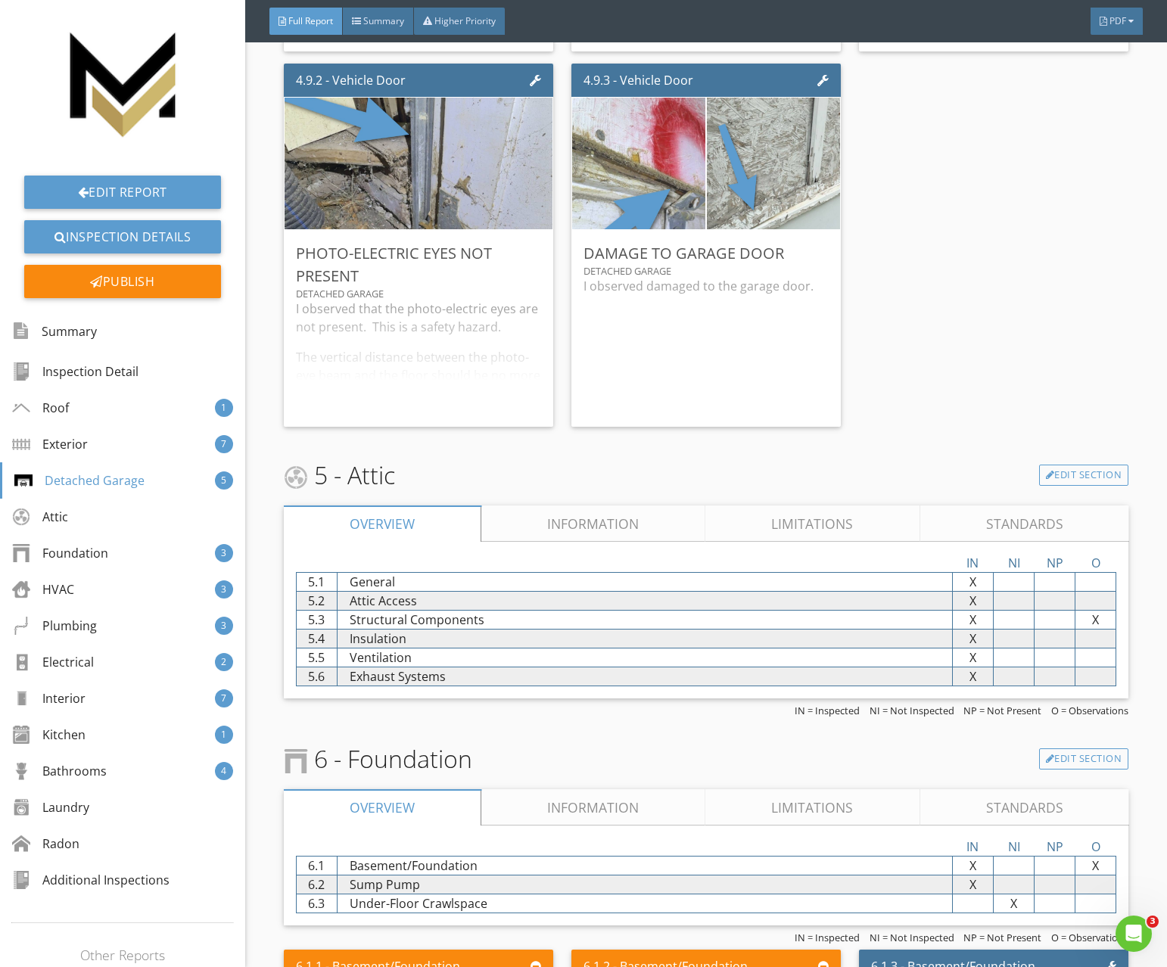
scroll to position [5254, 0]
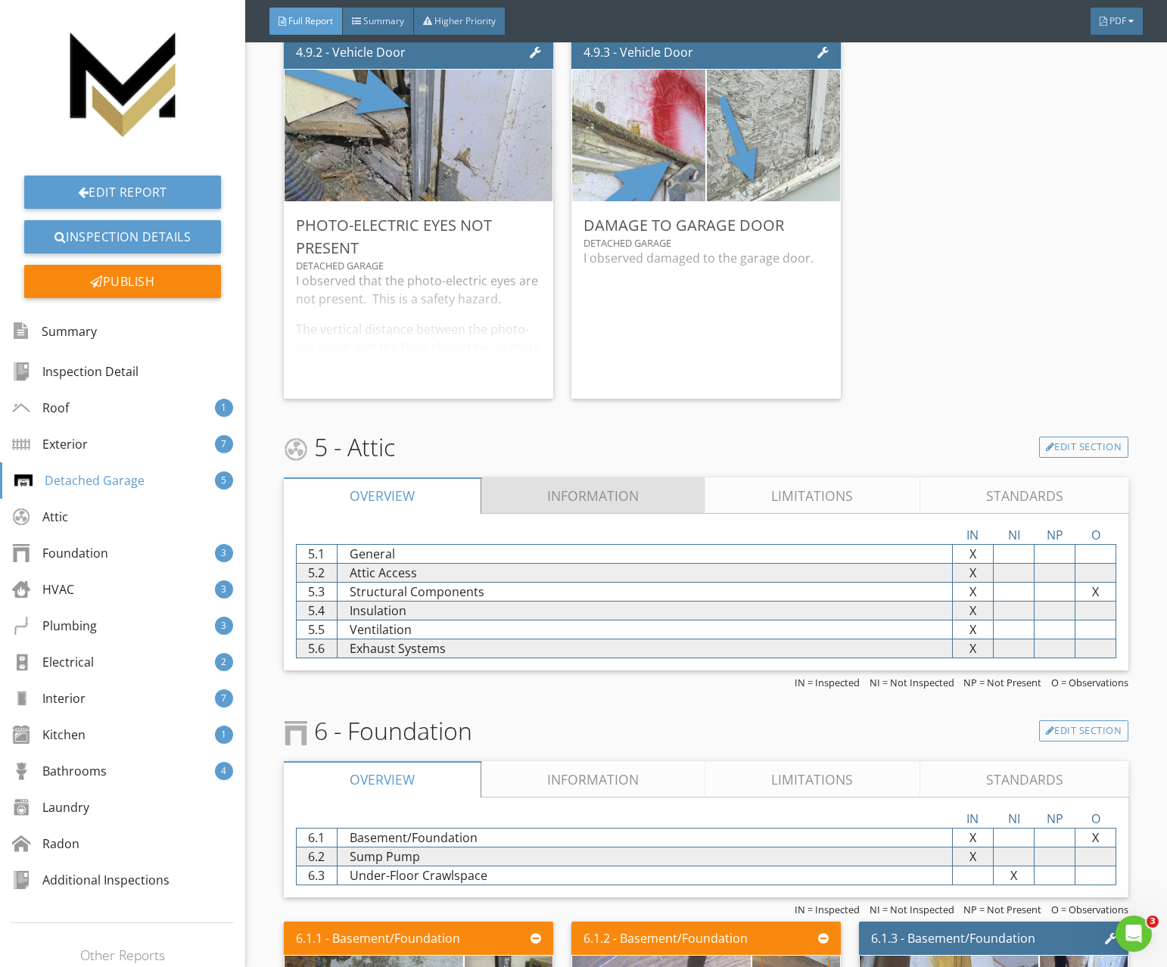
click at [587, 506] on link "Information" at bounding box center [593, 496] width 224 height 36
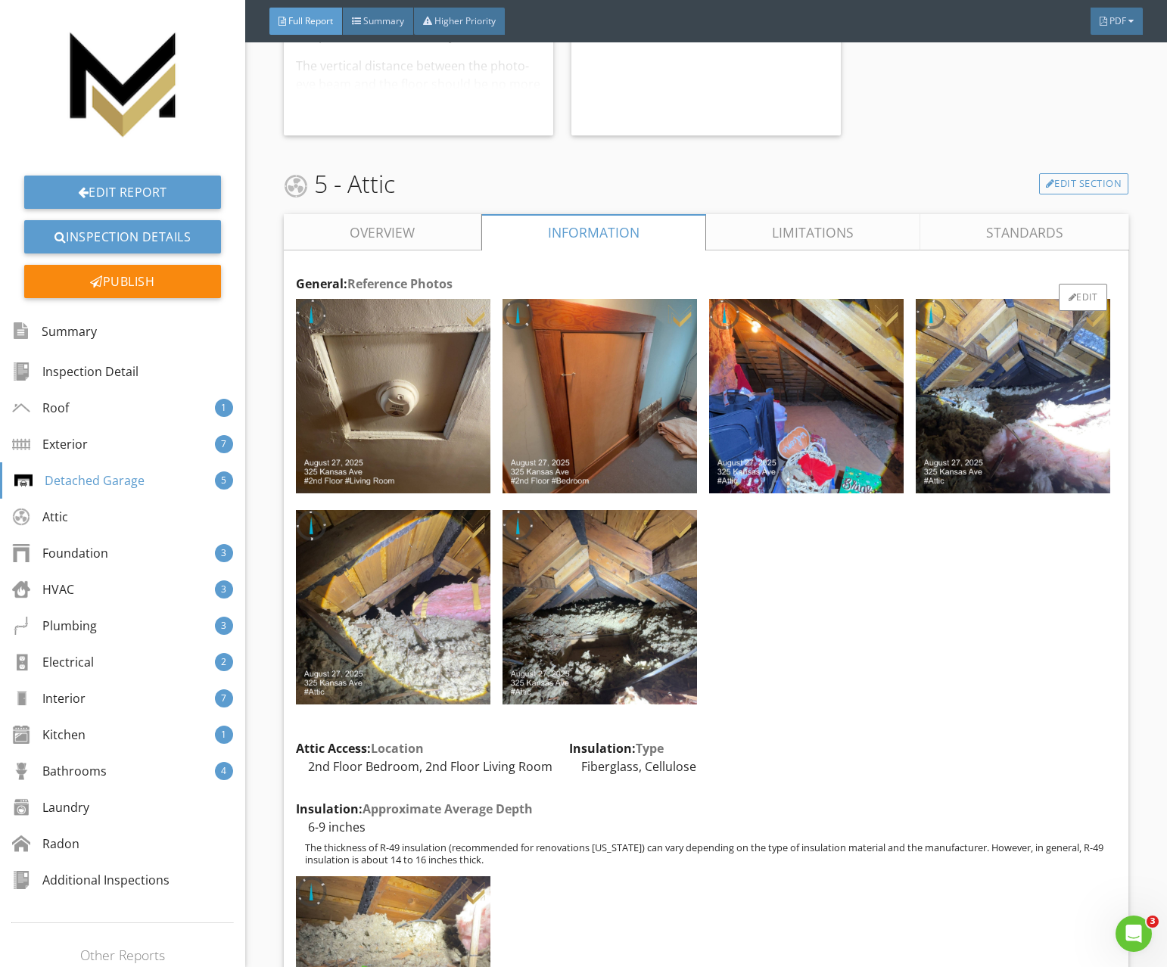
scroll to position [5735, 0]
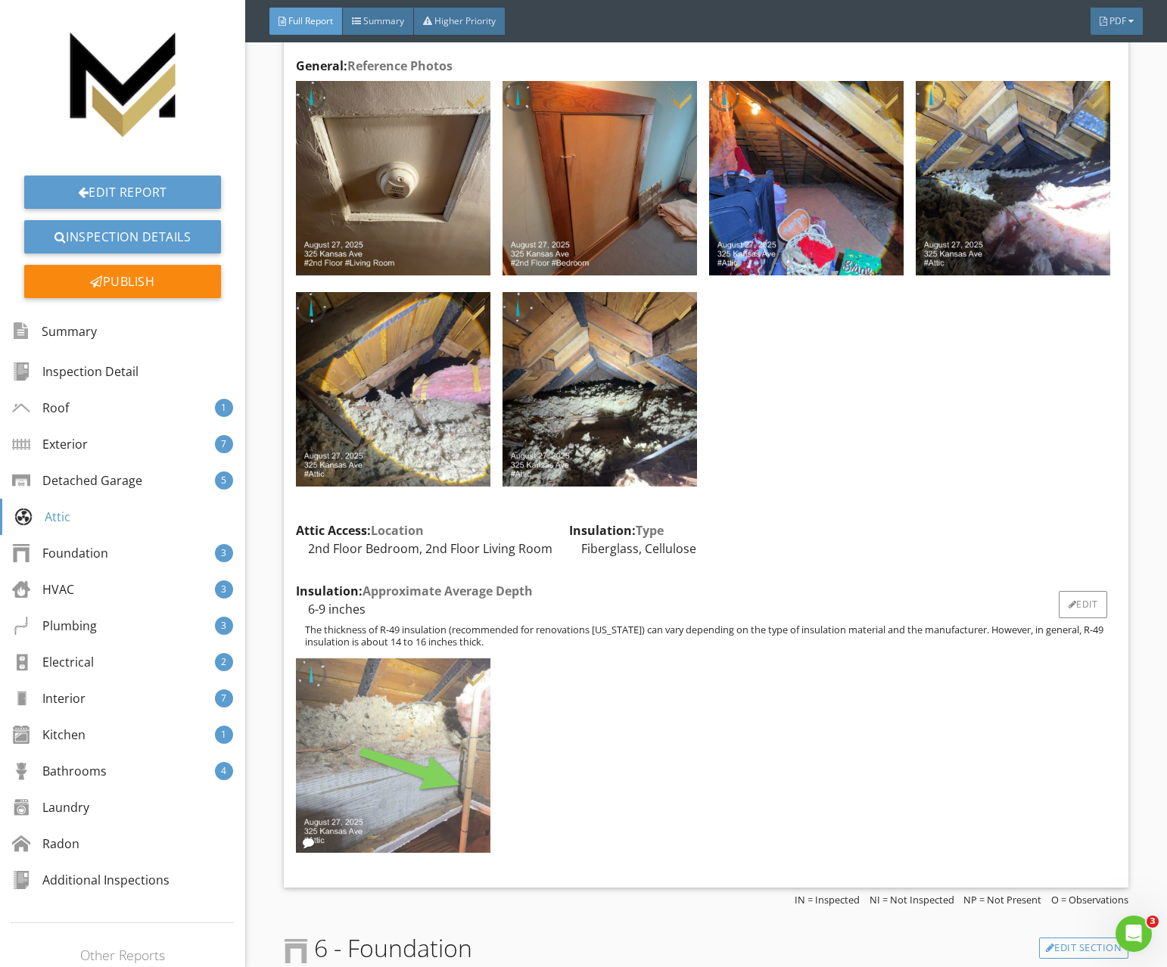
click at [453, 769] on img at bounding box center [393, 755] width 195 height 195
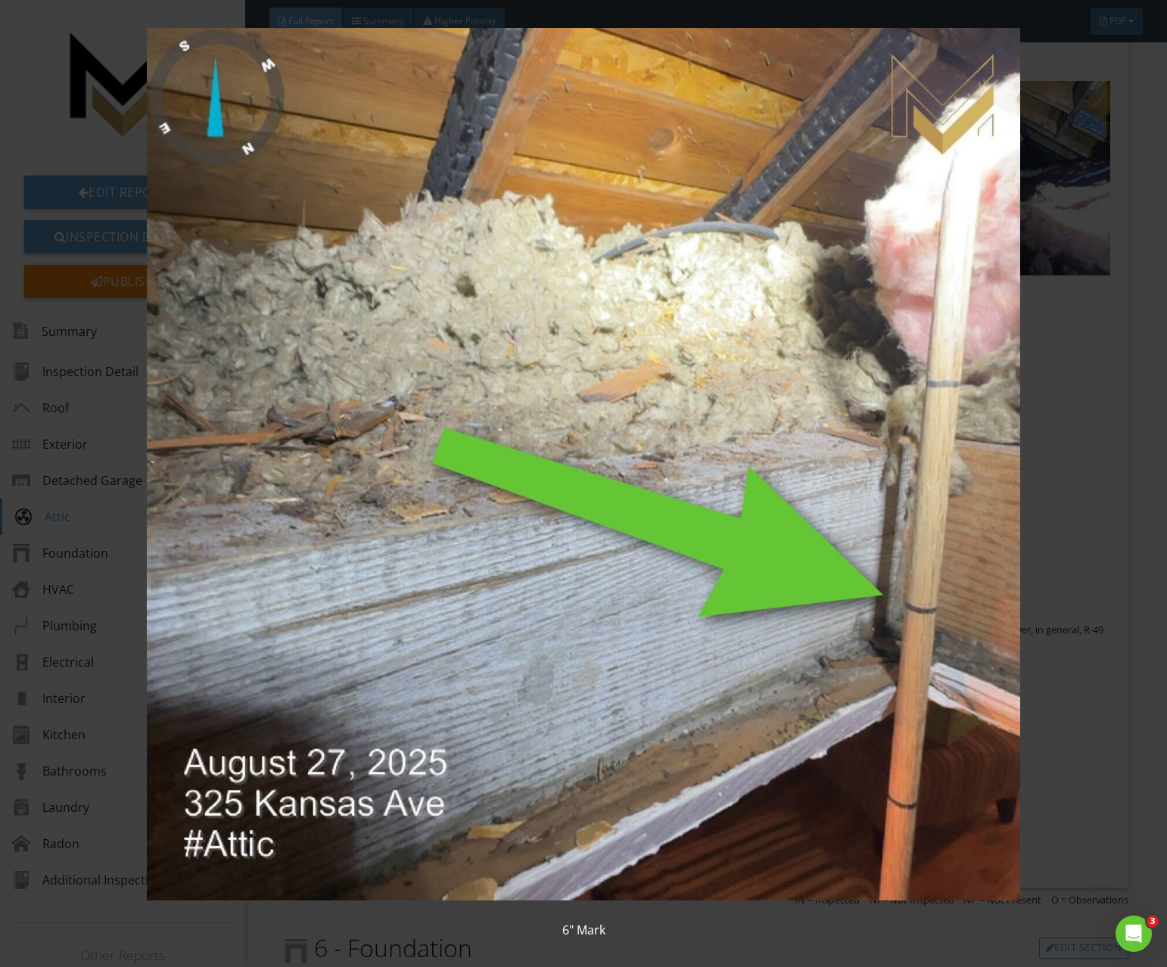
click at [398, 275] on img at bounding box center [583, 464] width 1063 height 873
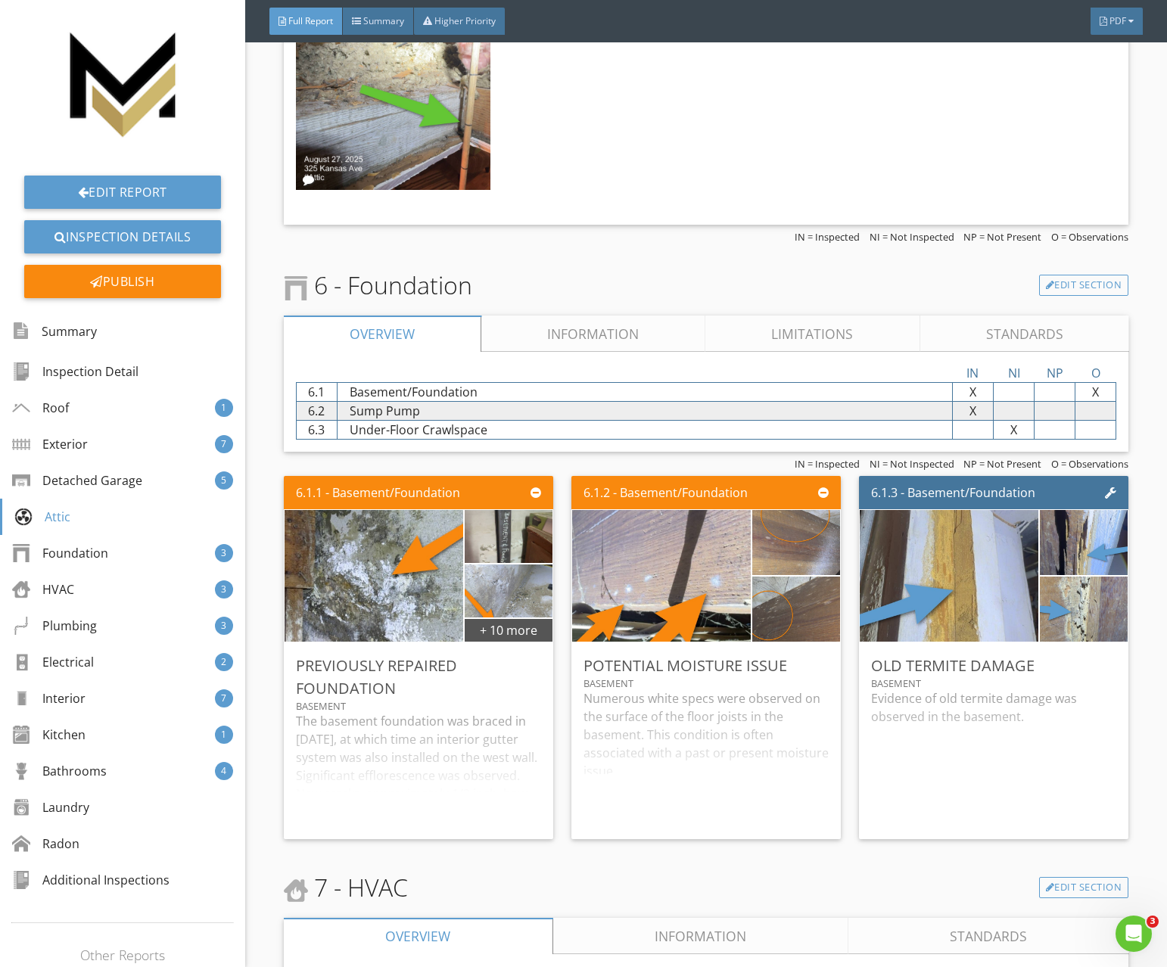
scroll to position [6427, 0]
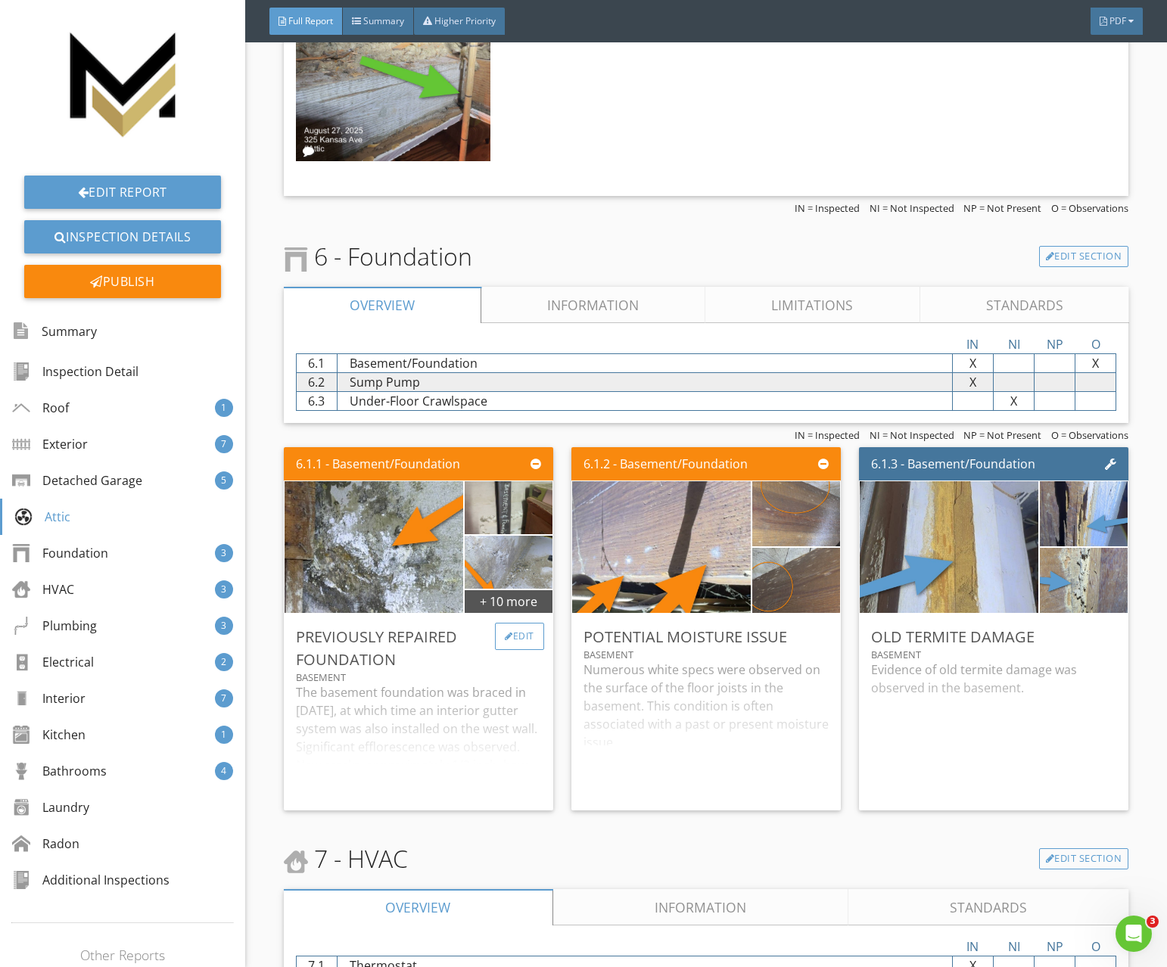
click at [503, 630] on div "Edit" at bounding box center [519, 636] width 49 height 27
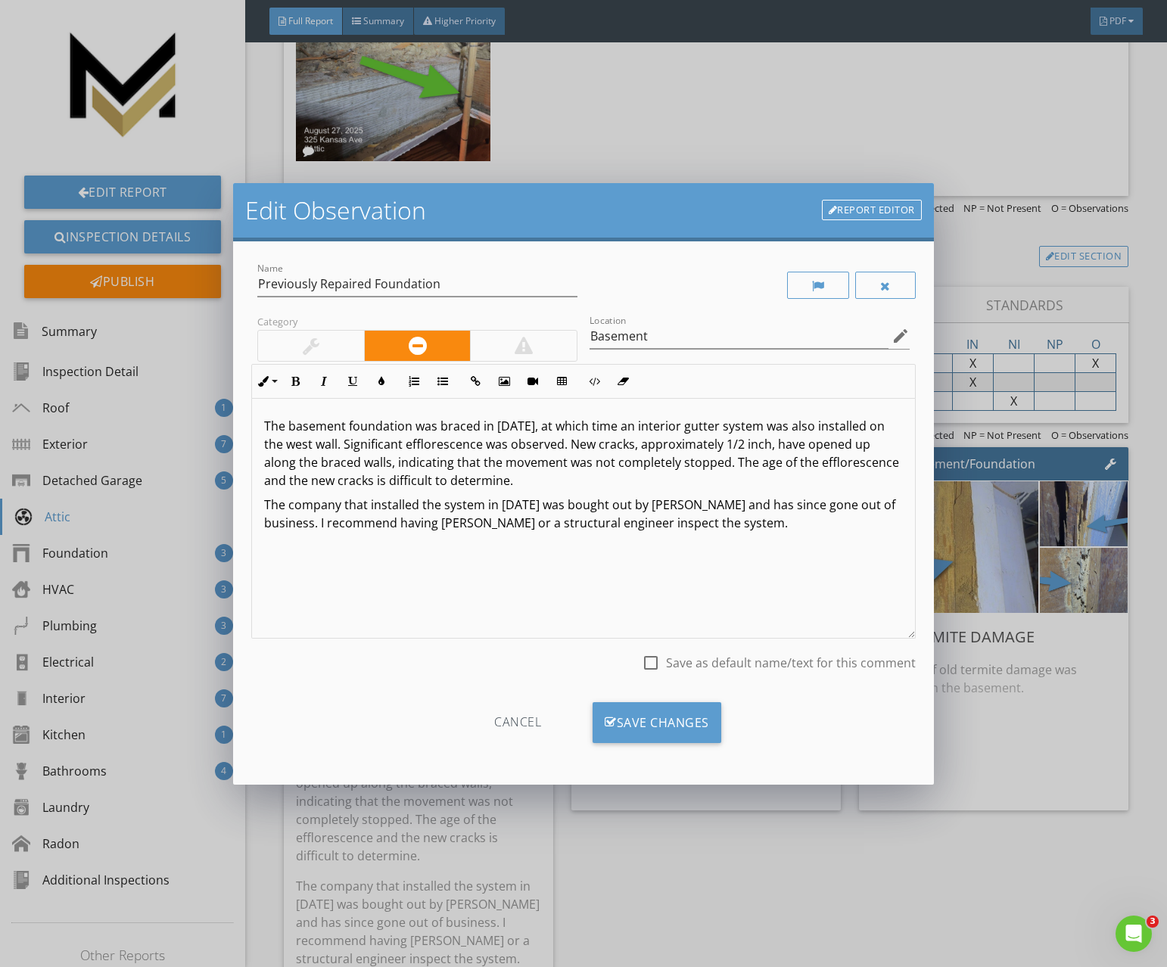
click at [506, 725] on div "Cancel" at bounding box center [518, 722] width 144 height 41
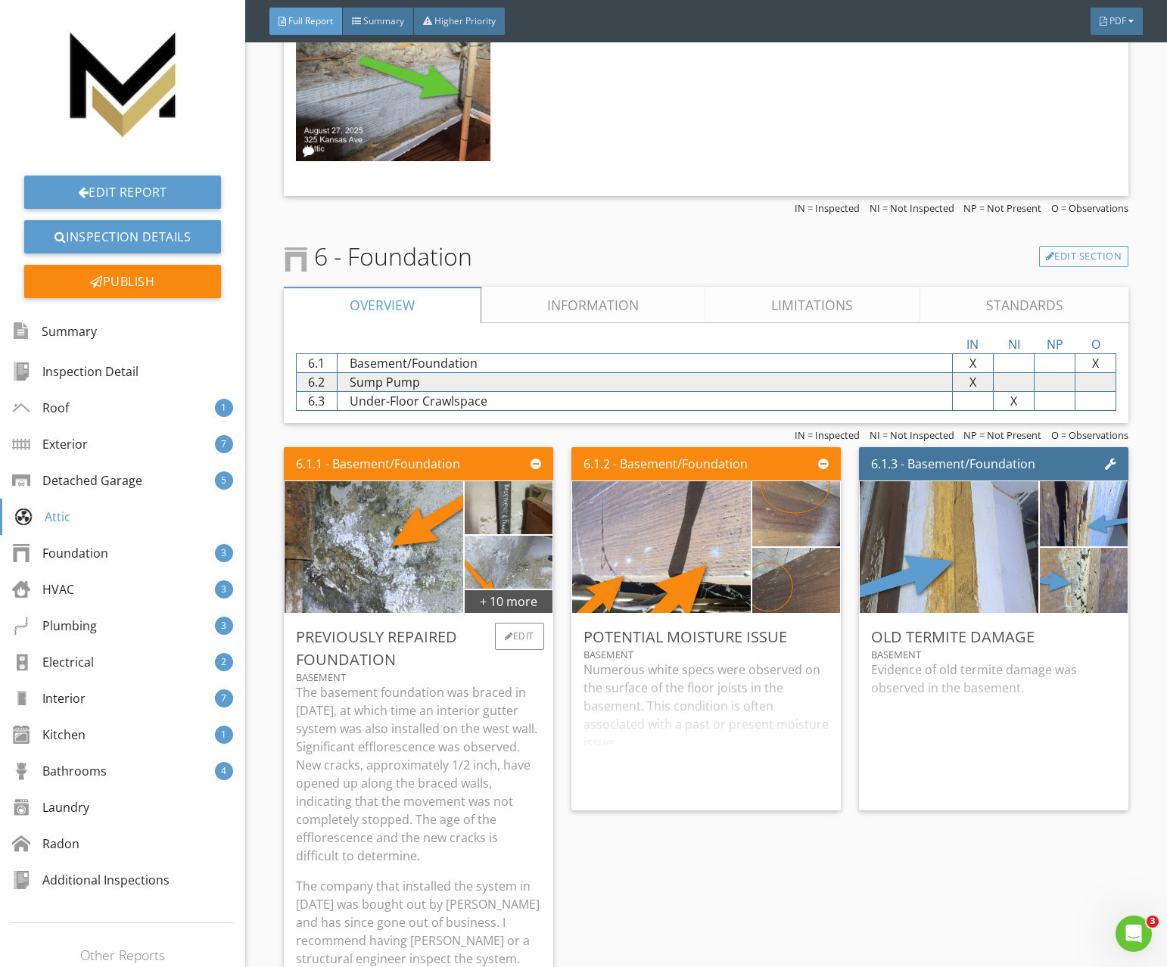
scroll to position [6649, 0]
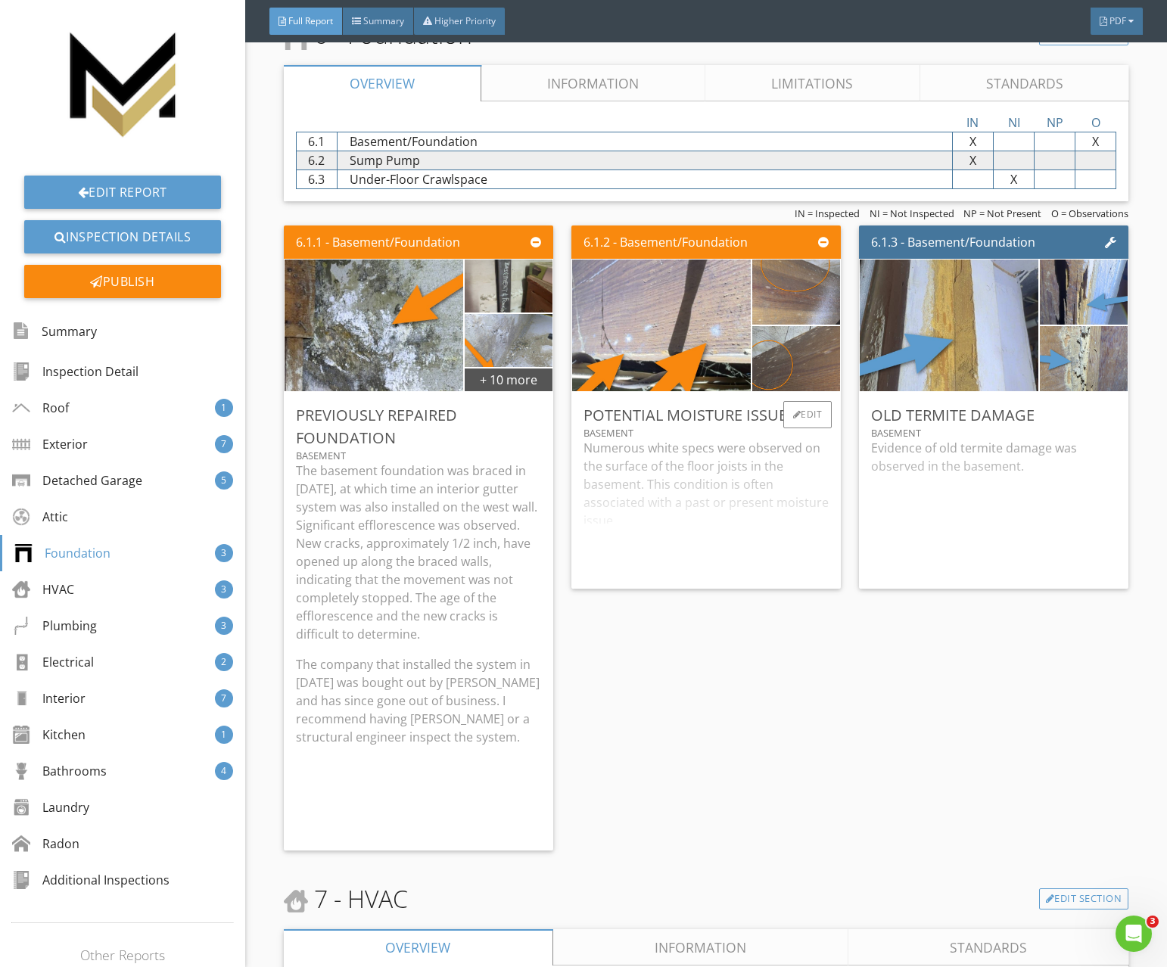
click at [688, 548] on div "Numerous white specs were observed on the surface of the floor joists in the ba…" at bounding box center [706, 508] width 245 height 138
click at [799, 419] on div "Edit" at bounding box center [807, 414] width 49 height 27
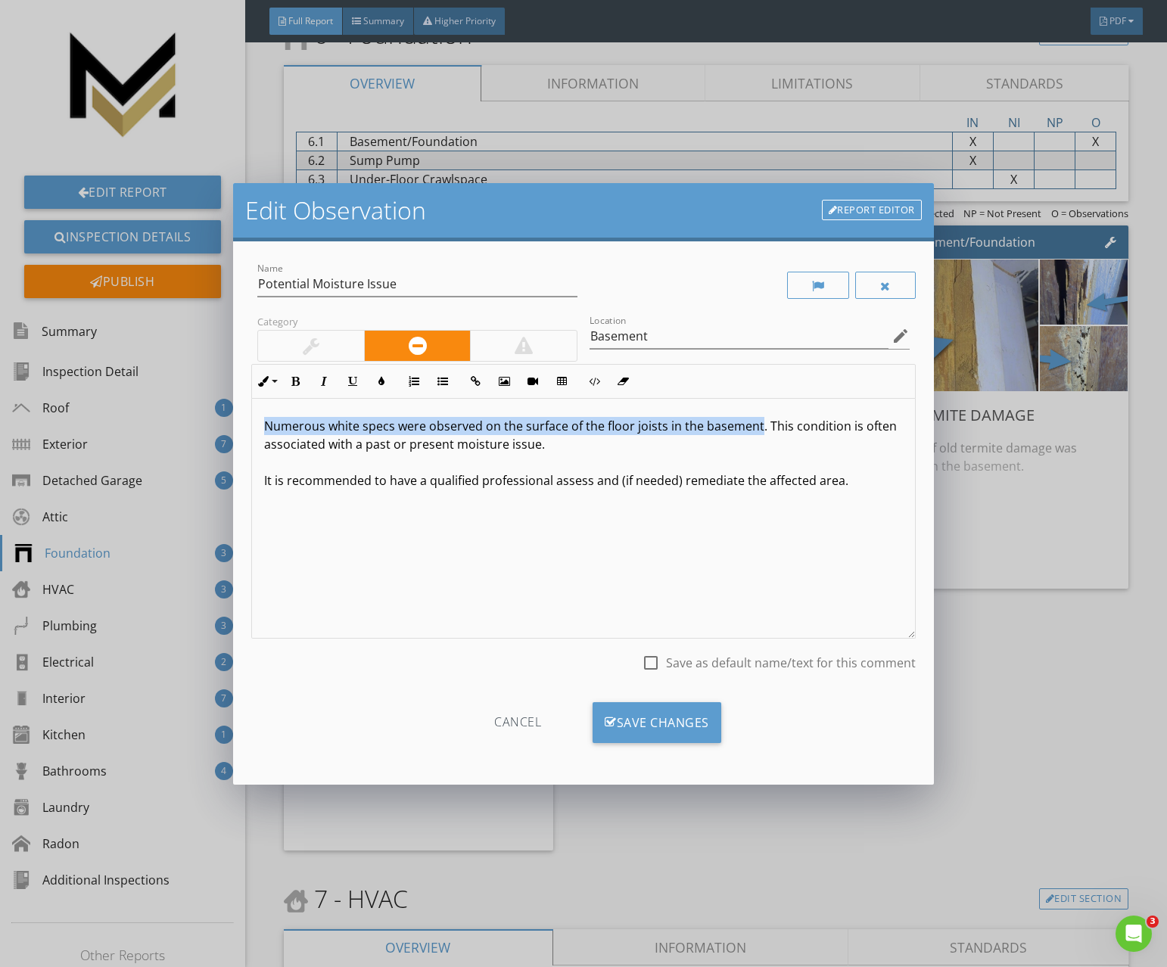
drag, startPoint x: 625, startPoint y: 431, endPoint x: 217, endPoint y: 432, distance: 407.9
click at [217, 432] on div "Edit Observation Report Editor Name Potential Moisture Issue Category Location …" at bounding box center [583, 483] width 1167 height 967
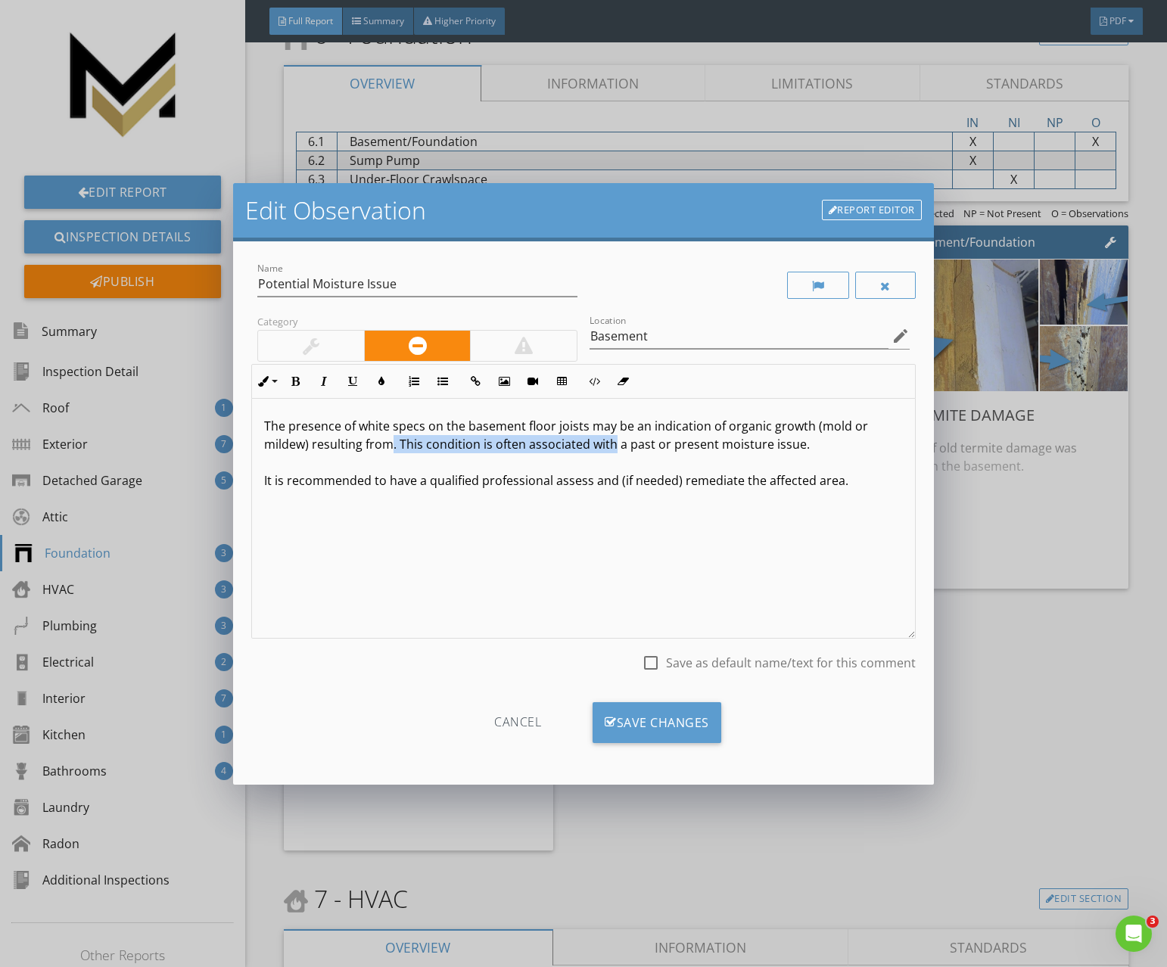
drag, startPoint x: 396, startPoint y: 446, endPoint x: 609, endPoint y: 447, distance: 213.4
click at [611, 447] on p "The presence of white specs on the basement floor joists may be an indication o…" at bounding box center [583, 453] width 638 height 73
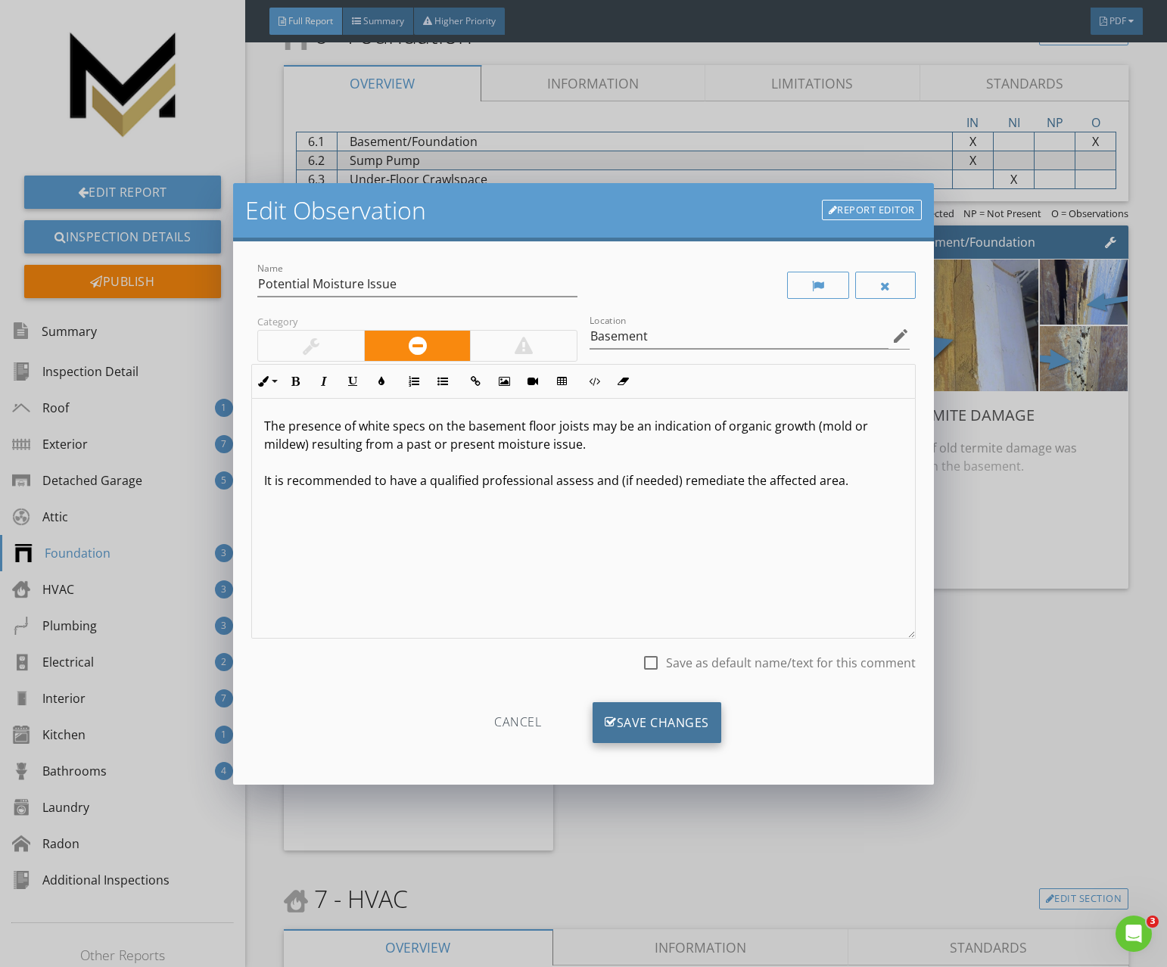
click at [630, 724] on div "Save Changes" at bounding box center [657, 722] width 129 height 41
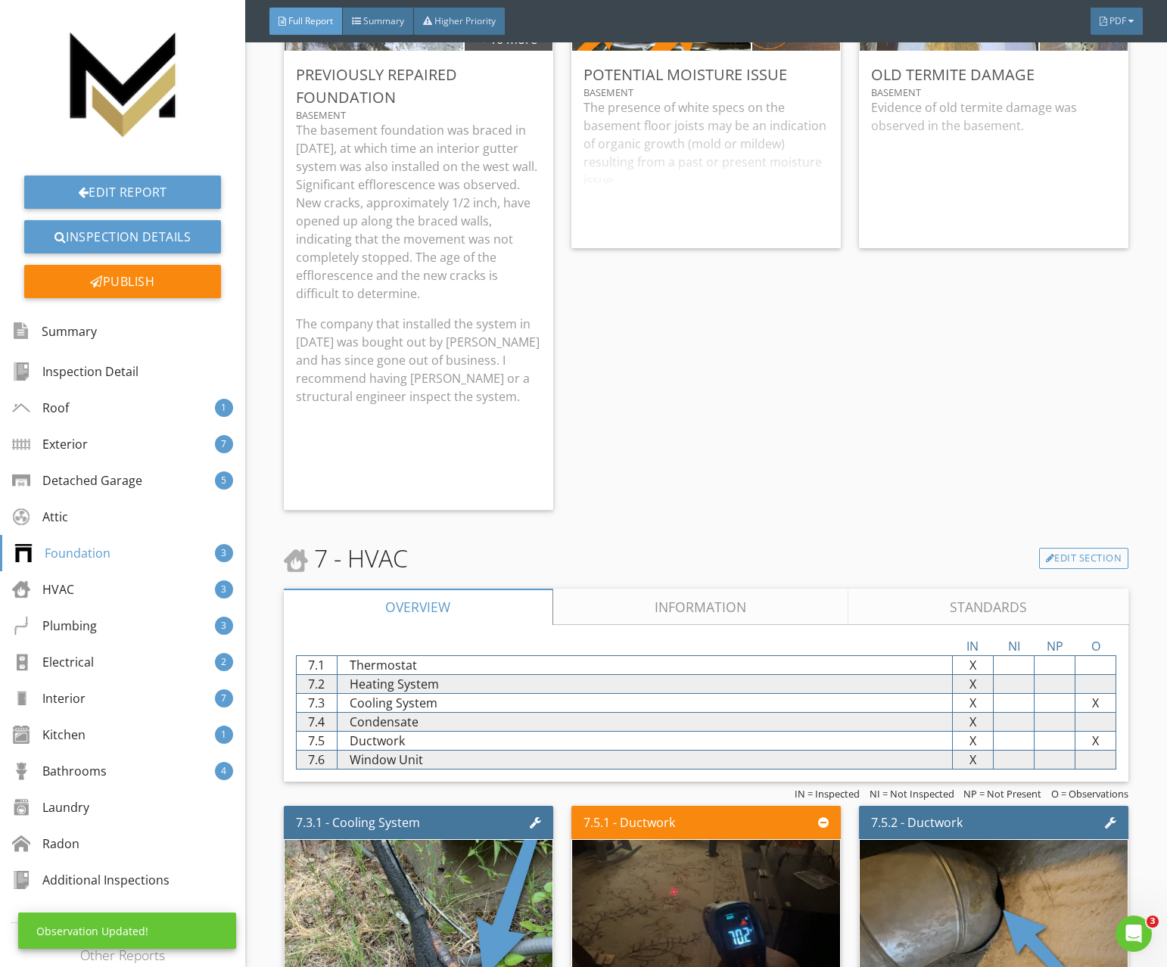
scroll to position [7066, 0]
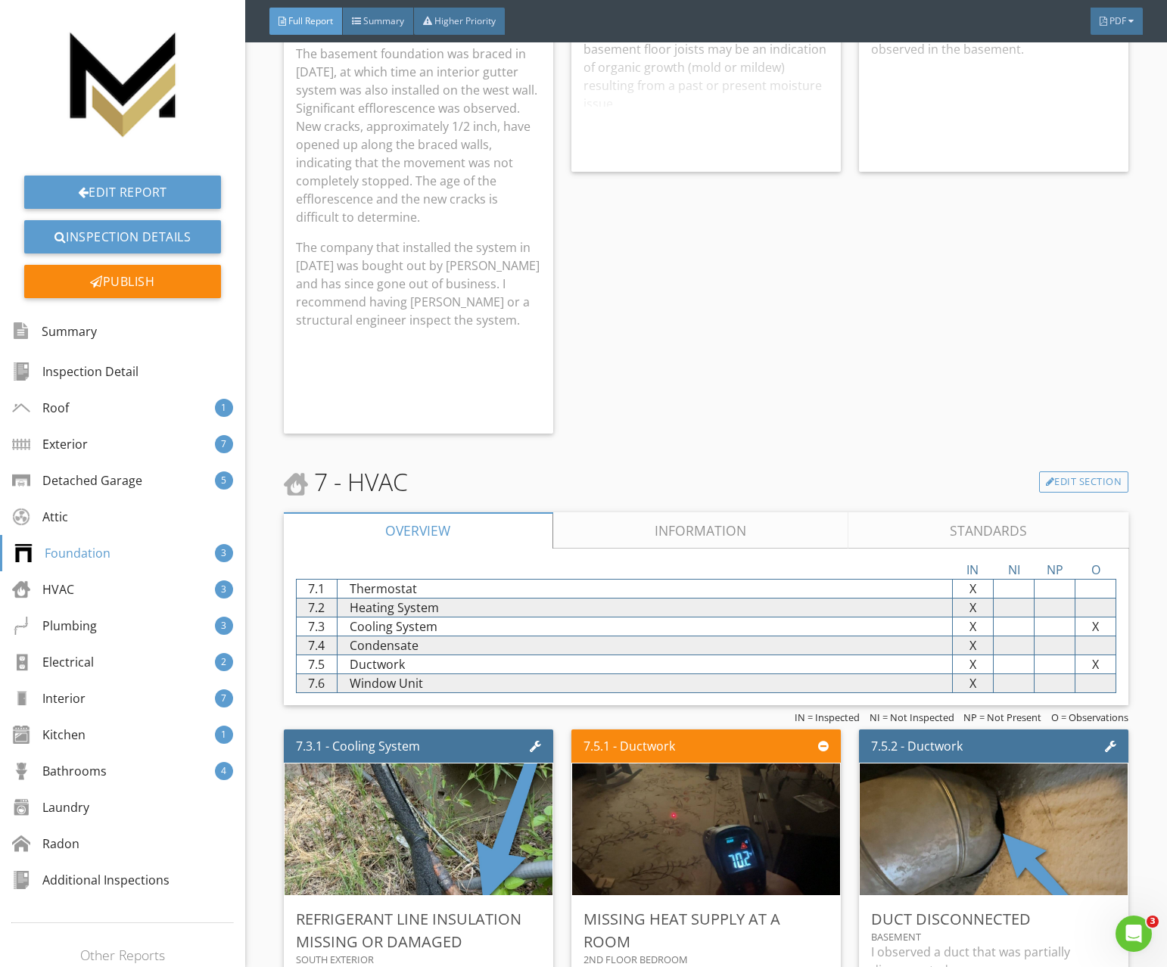
click at [605, 534] on link "Information" at bounding box center [700, 530] width 296 height 36
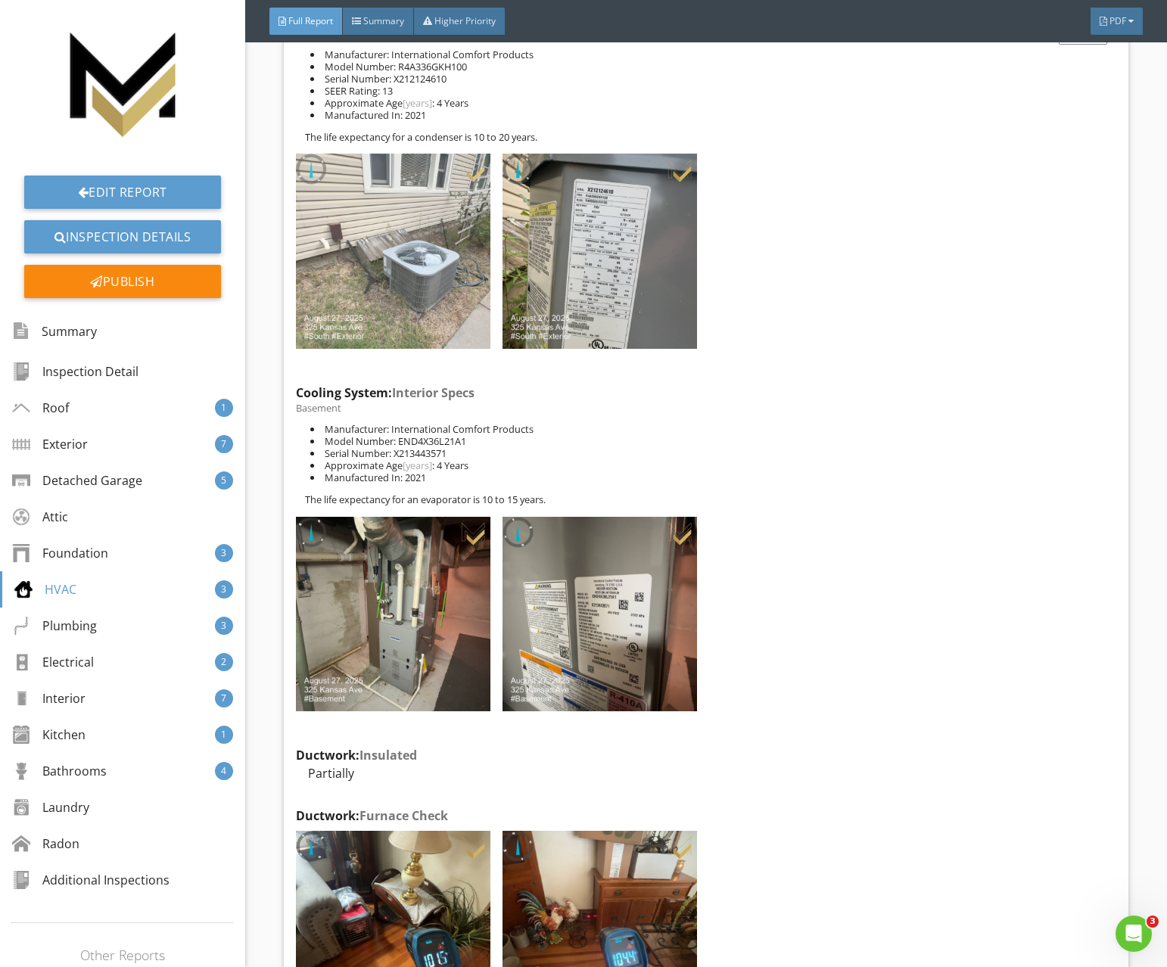
scroll to position [8778, 0]
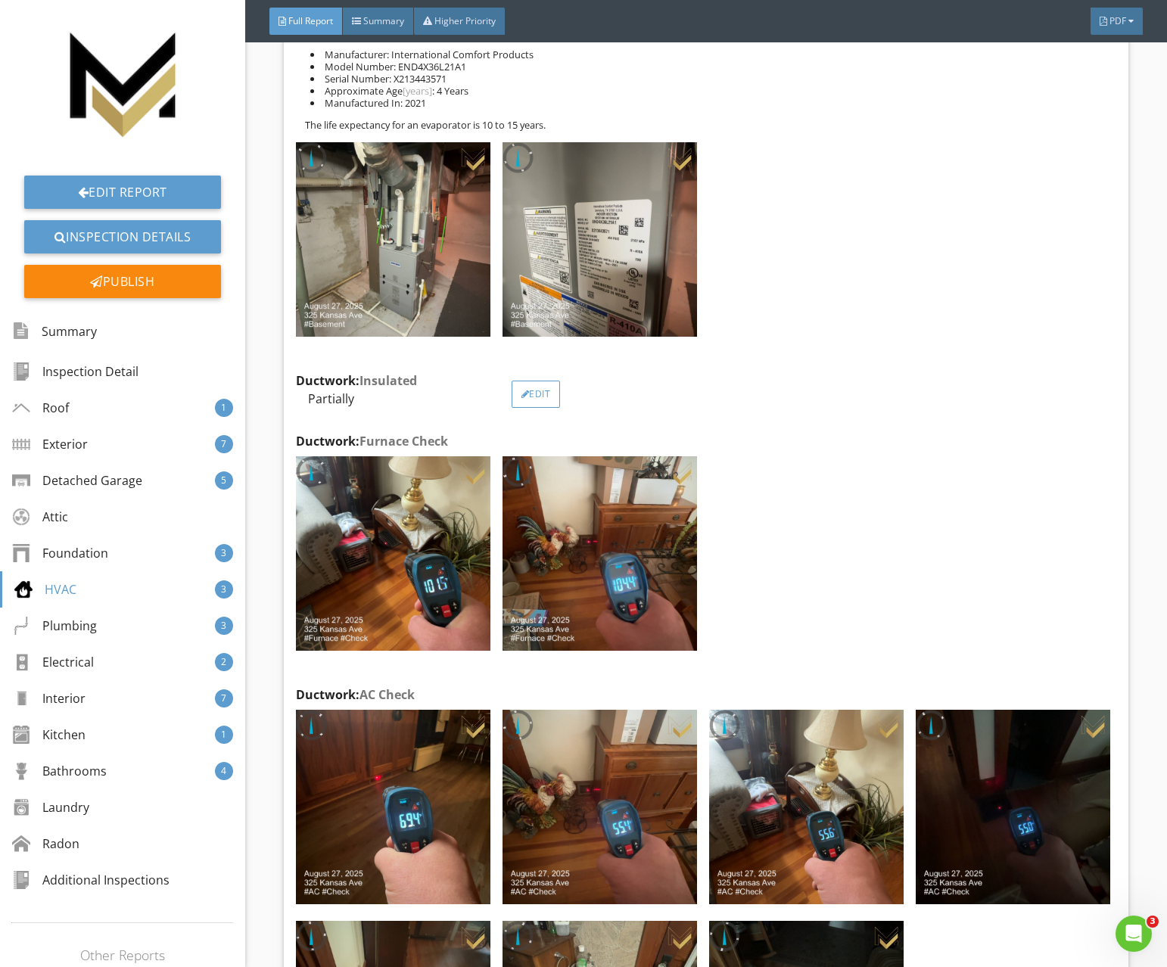
click at [534, 396] on div "Edit" at bounding box center [536, 394] width 49 height 27
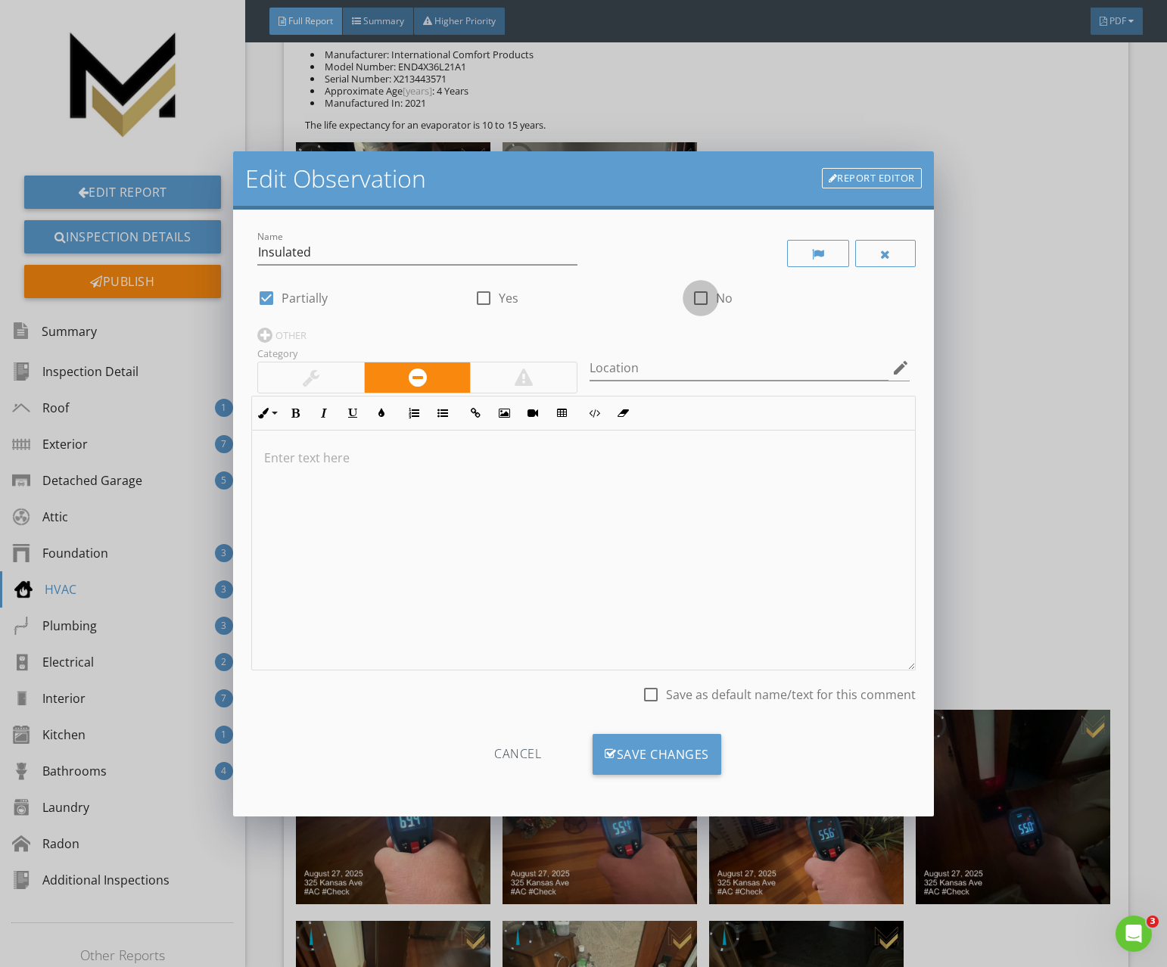
drag, startPoint x: 699, startPoint y: 301, endPoint x: 500, endPoint y: 309, distance: 198.4
click at [697, 301] on div at bounding box center [701, 298] width 26 height 26
checkbox input "true"
click at [266, 300] on div at bounding box center [267, 298] width 26 height 26
checkbox input "false"
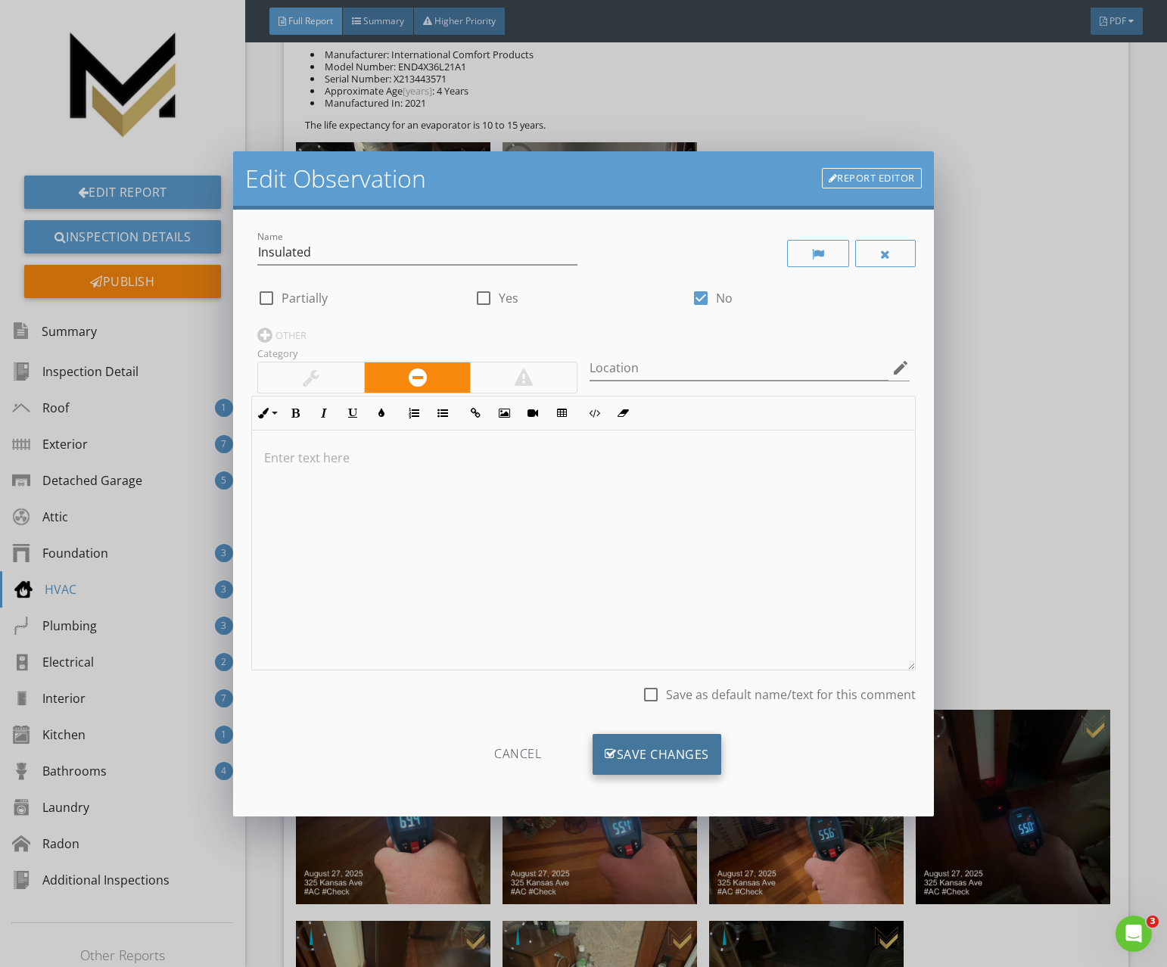
click at [636, 753] on div "Save Changes" at bounding box center [657, 754] width 129 height 41
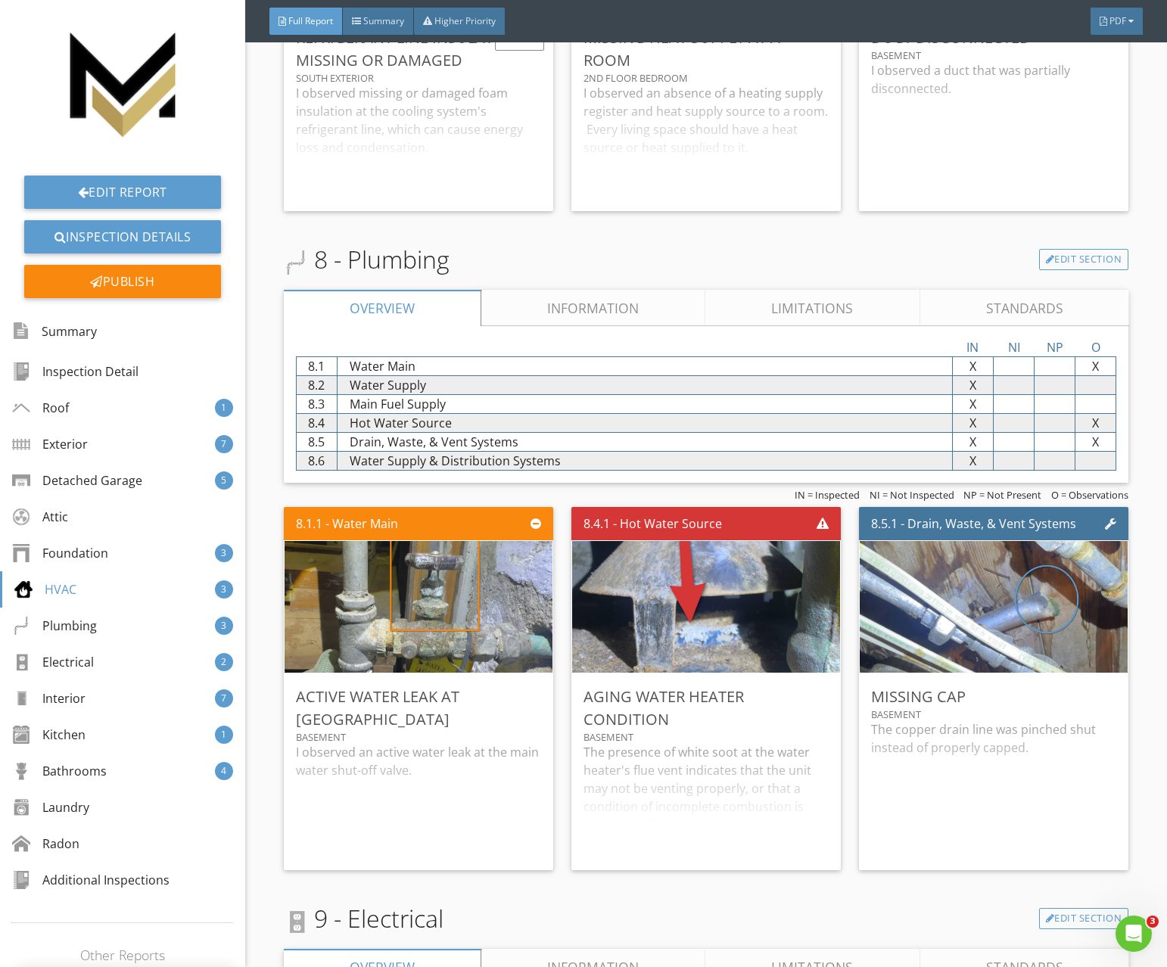
scroll to position [10505, 0]
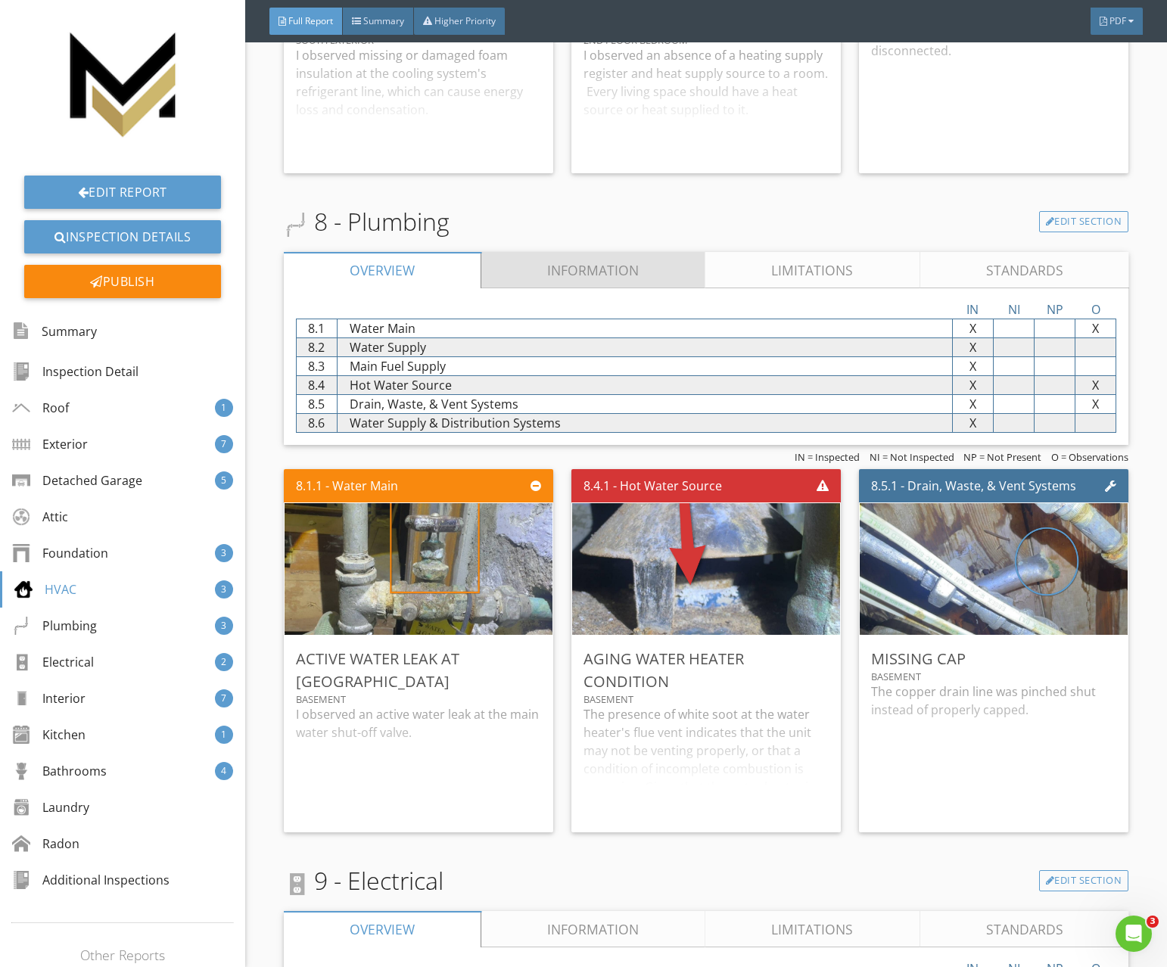
click at [589, 284] on link "Information" at bounding box center [593, 270] width 224 height 36
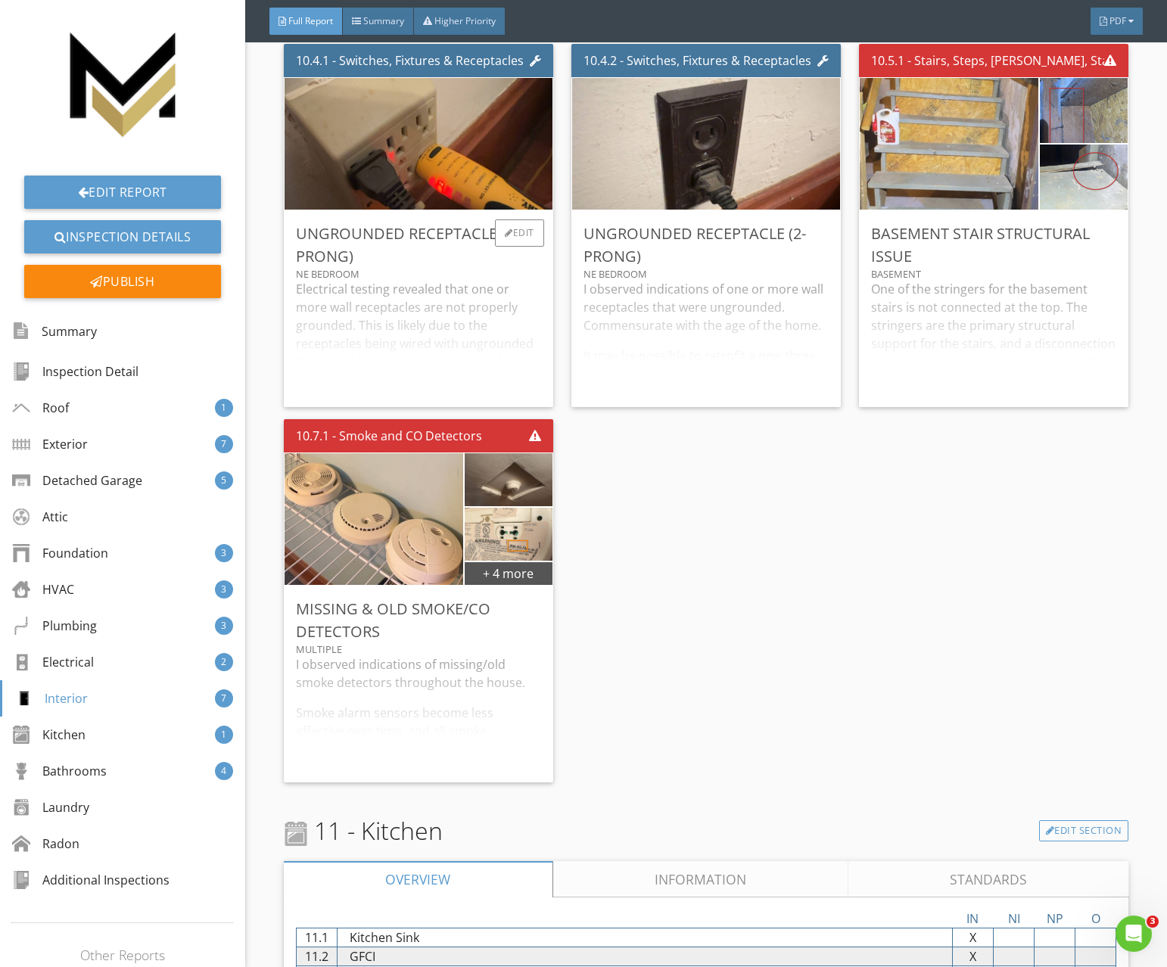
scroll to position [13992, 0]
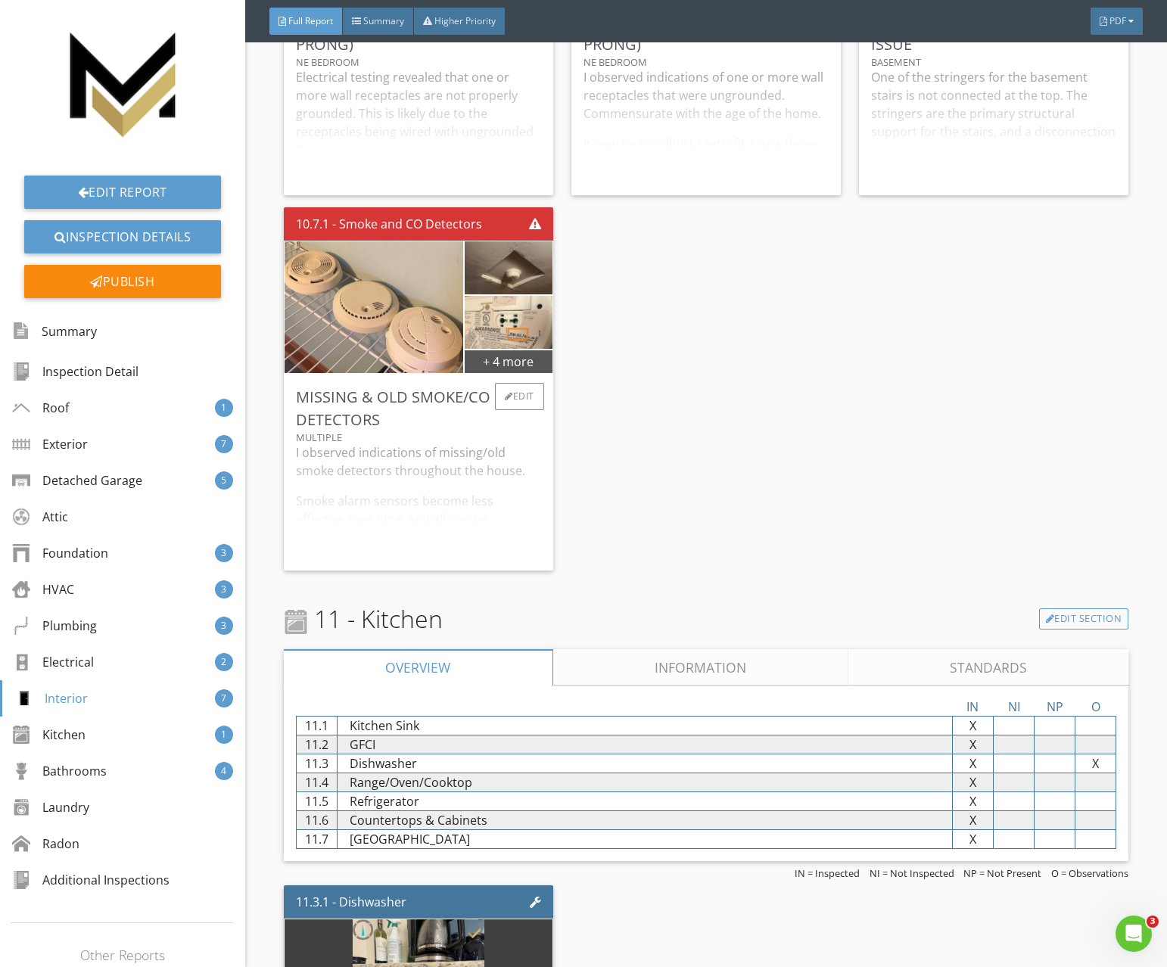
click at [447, 467] on div "I observed indications of missing/old smoke detectors throughout the house. Smo…" at bounding box center [418, 500] width 245 height 115
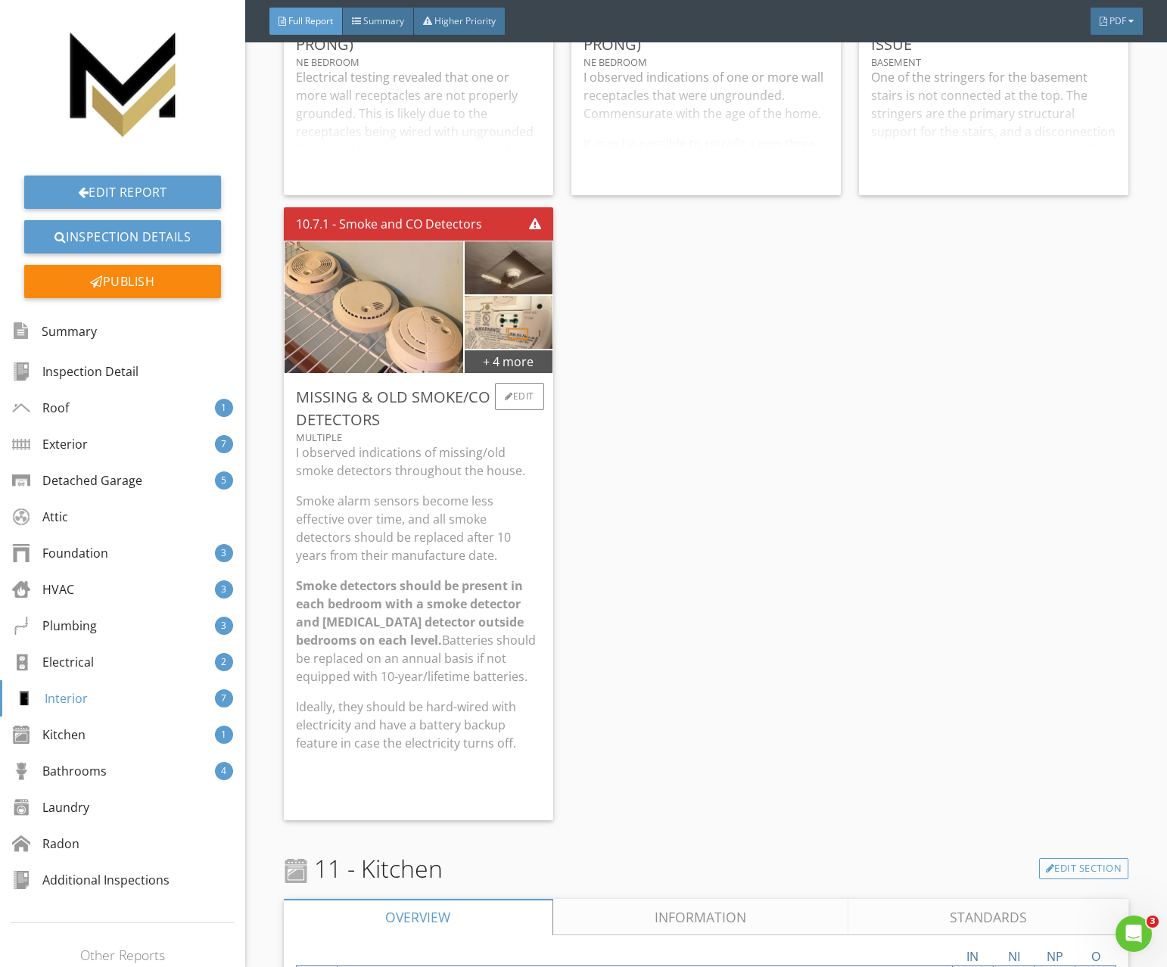
click at [515, 480] on p "I observed indications of missing/old smoke detectors throughout the house." at bounding box center [418, 461] width 245 height 36
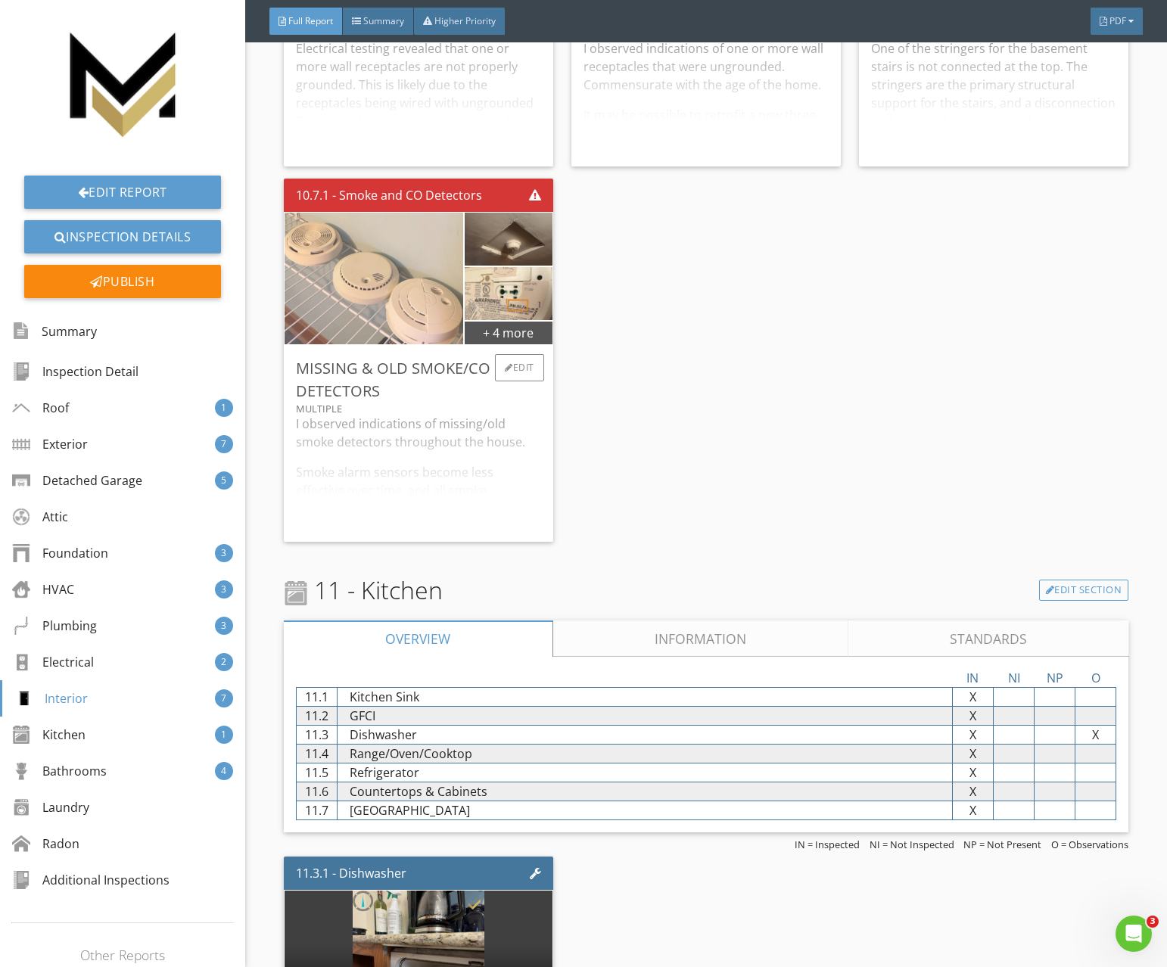
scroll to position [14015, 0]
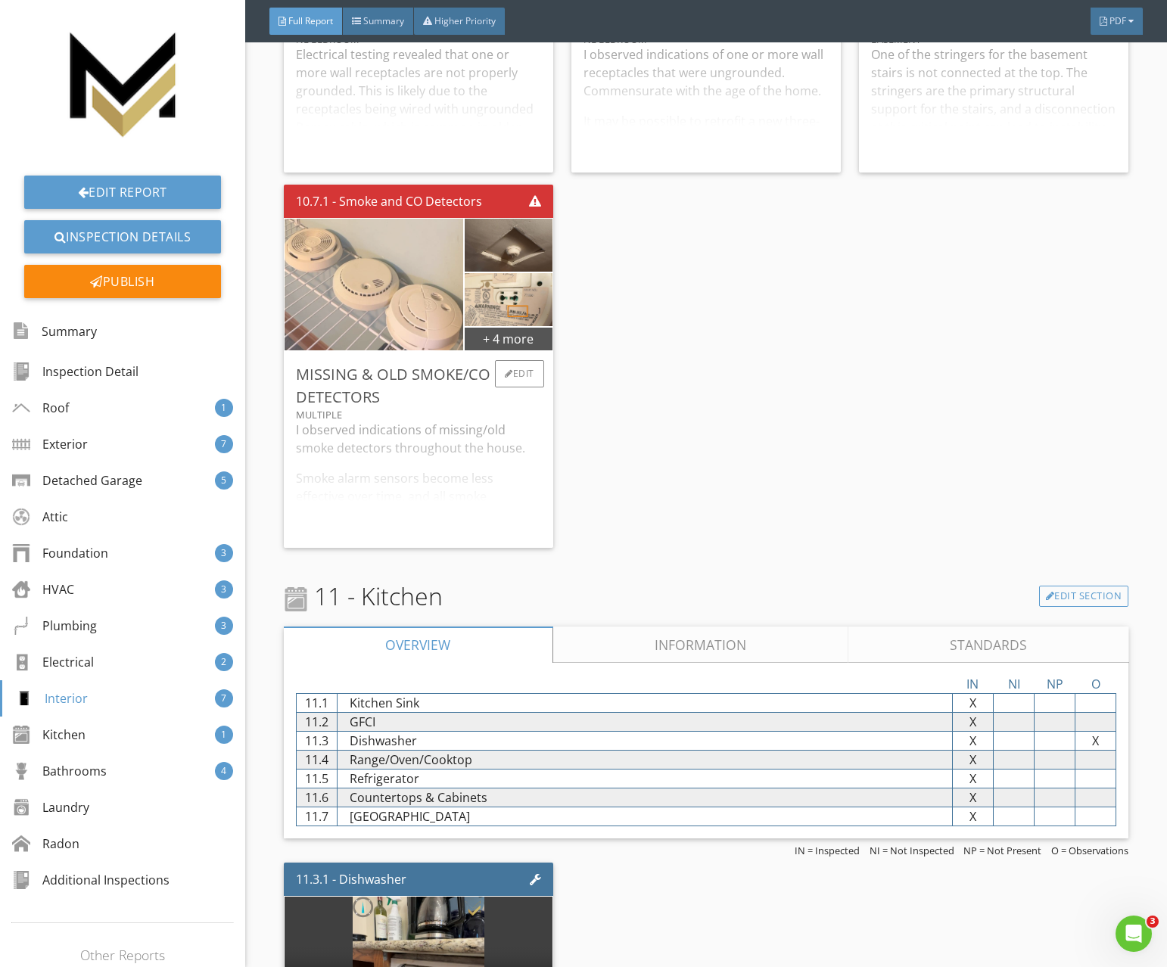
click at [400, 280] on img at bounding box center [373, 284] width 329 height 329
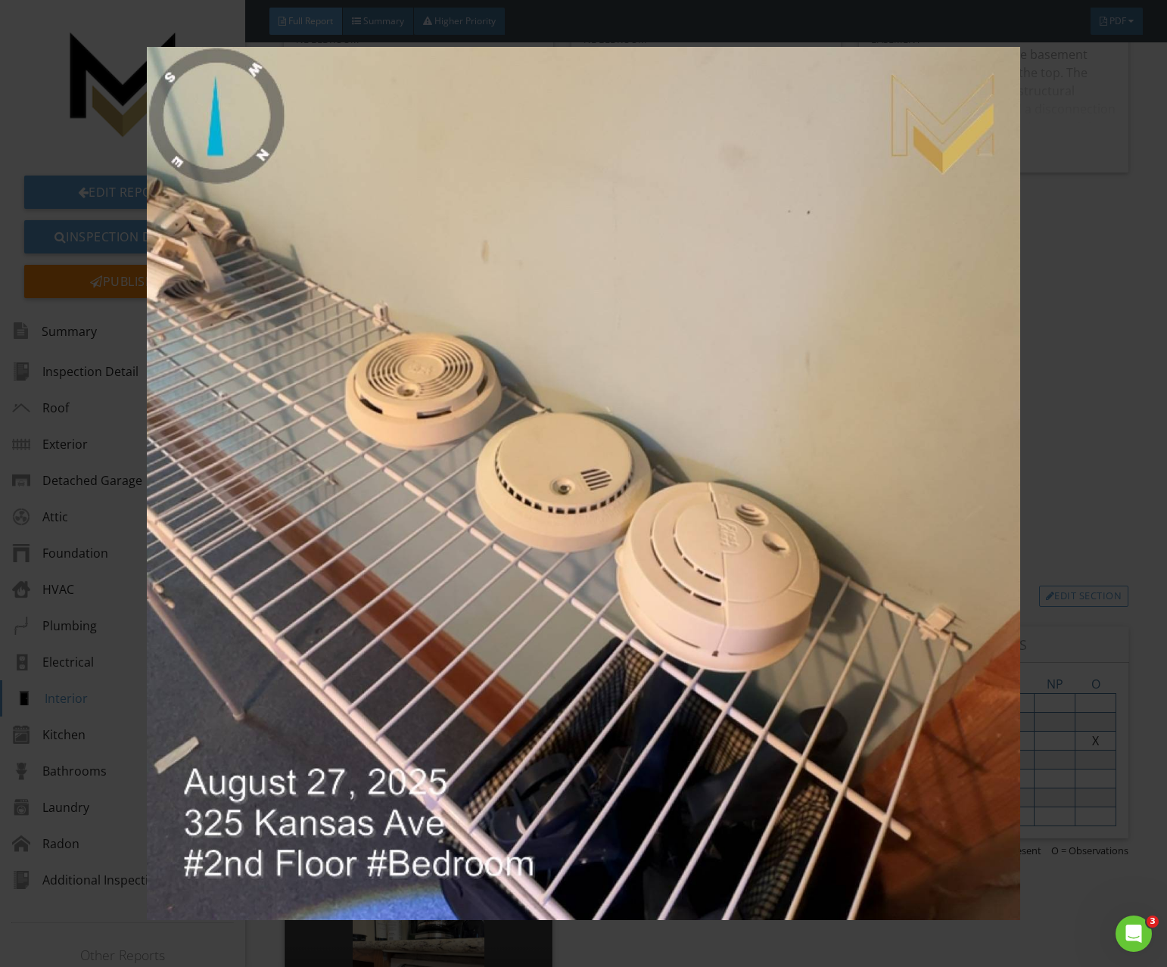
click at [402, 304] on img at bounding box center [583, 483] width 1063 height 873
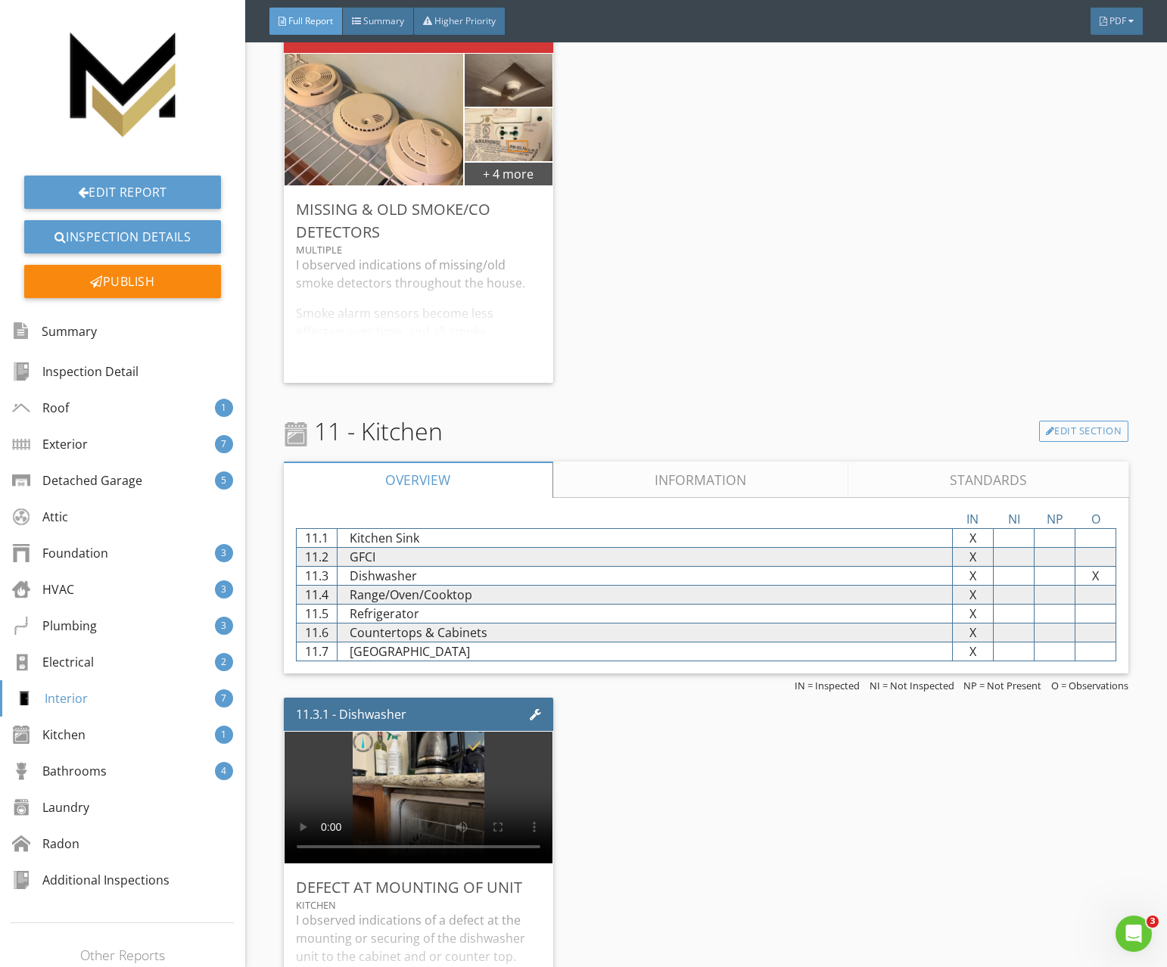
scroll to position [14325, 0]
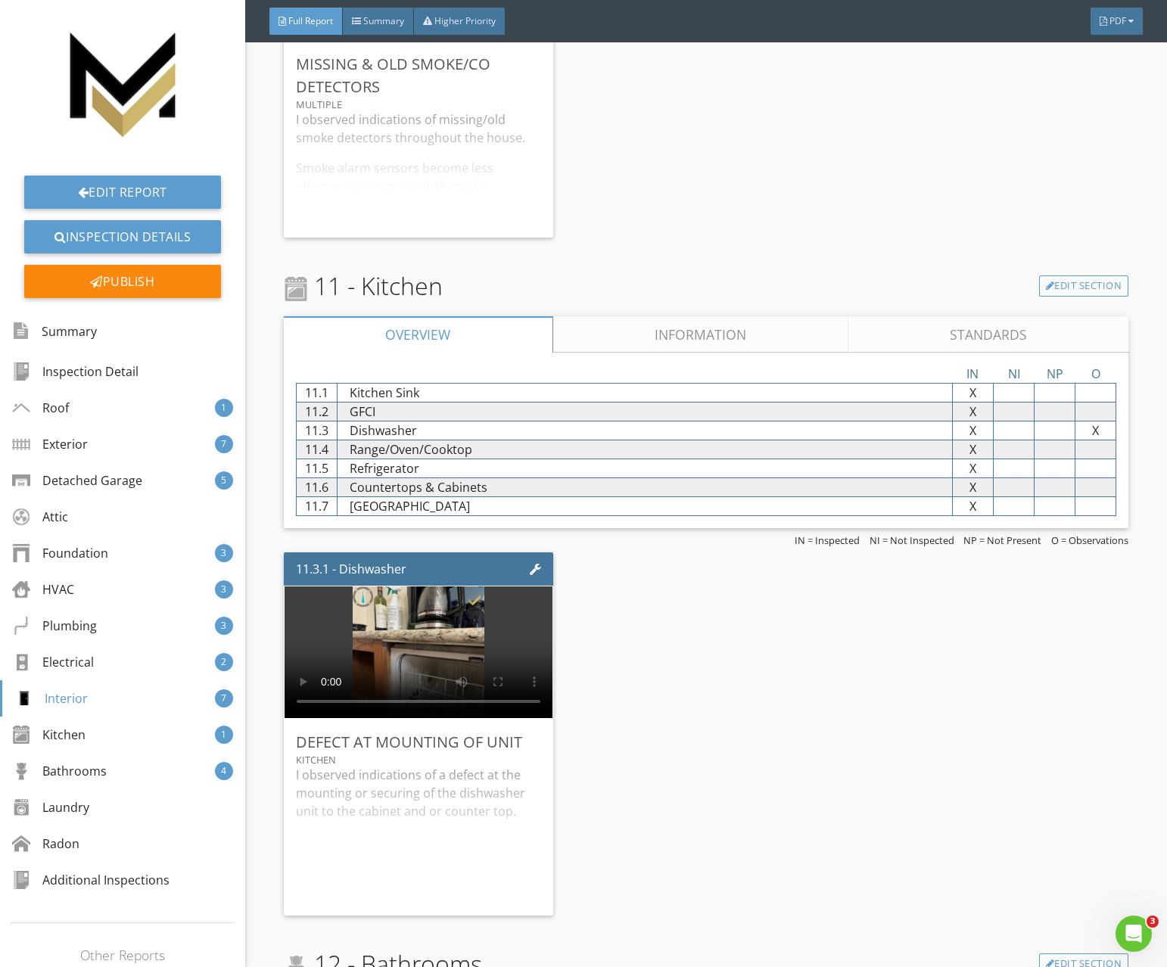
click at [633, 341] on link "Information" at bounding box center [700, 334] width 296 height 36
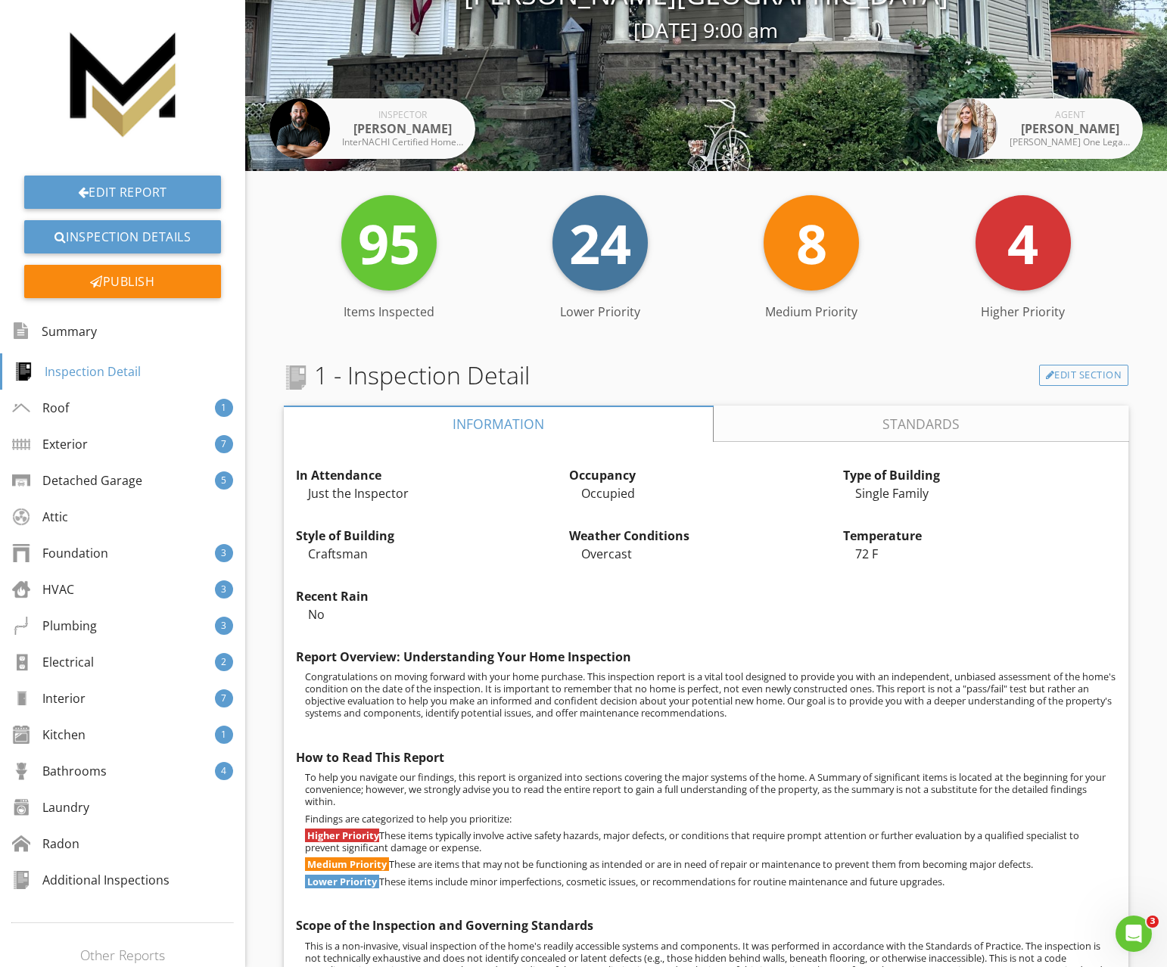
scroll to position [0, 0]
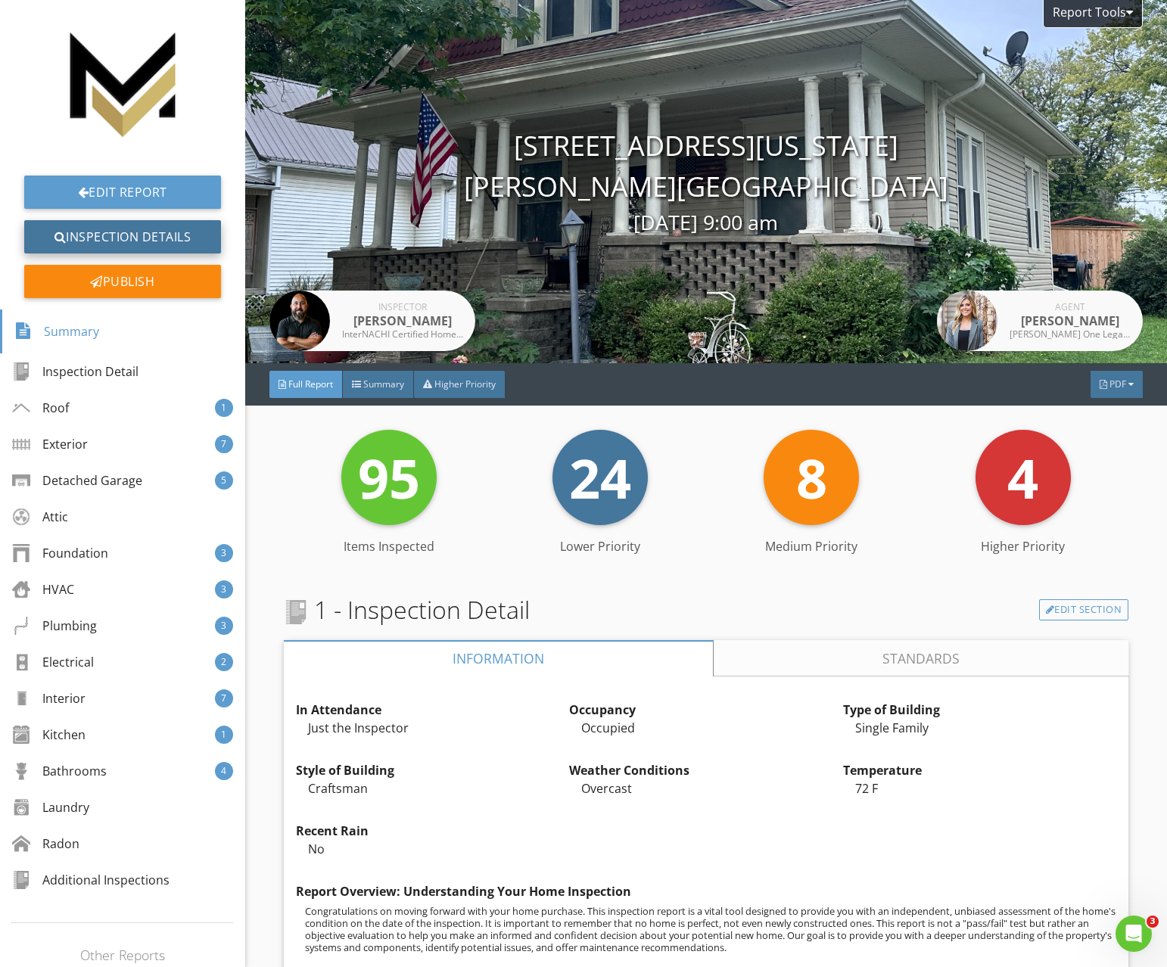
click at [129, 227] on link "Inspection Details" at bounding box center [122, 236] width 197 height 33
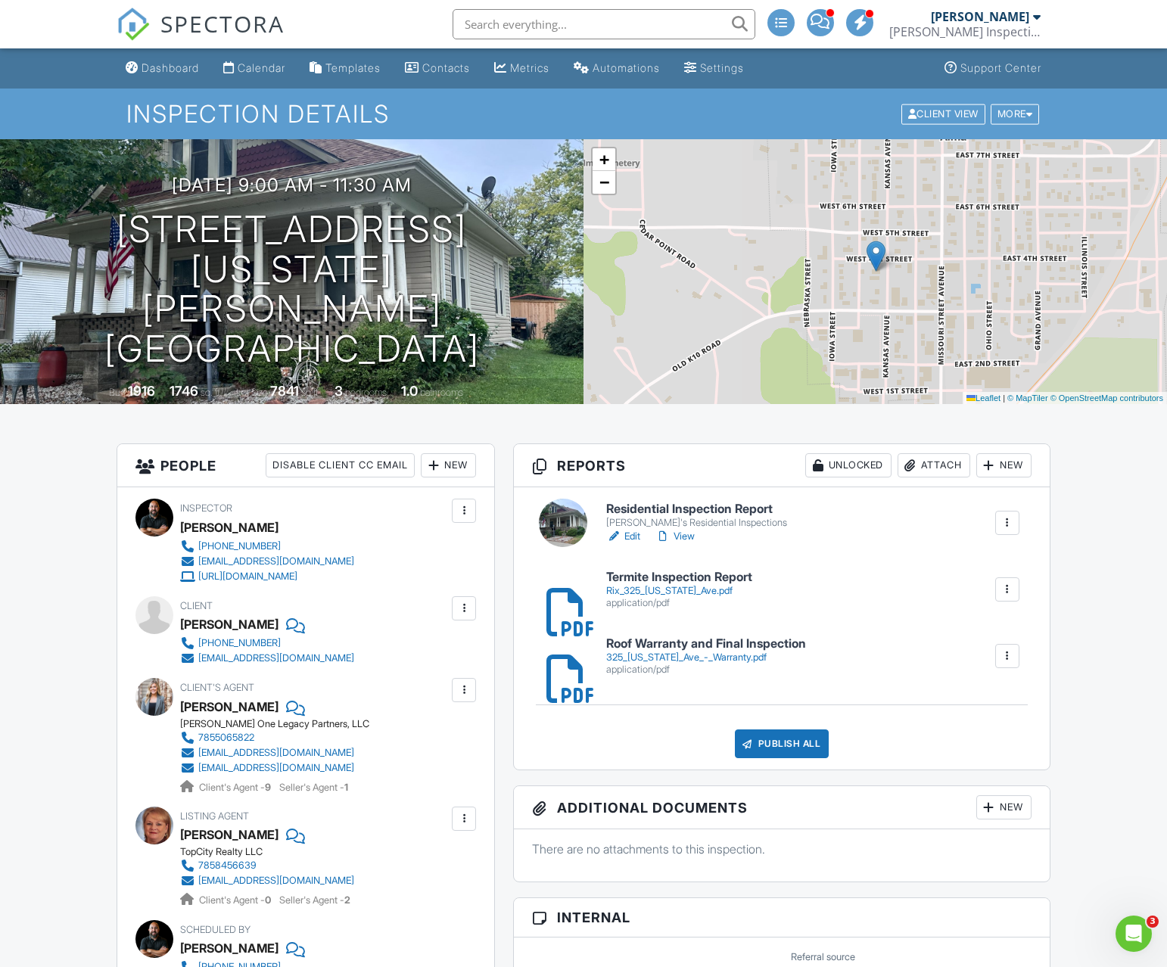
click at [765, 742] on div "Publish All" at bounding box center [782, 744] width 95 height 29
click at [783, 740] on div "Publish All" at bounding box center [782, 744] width 95 height 29
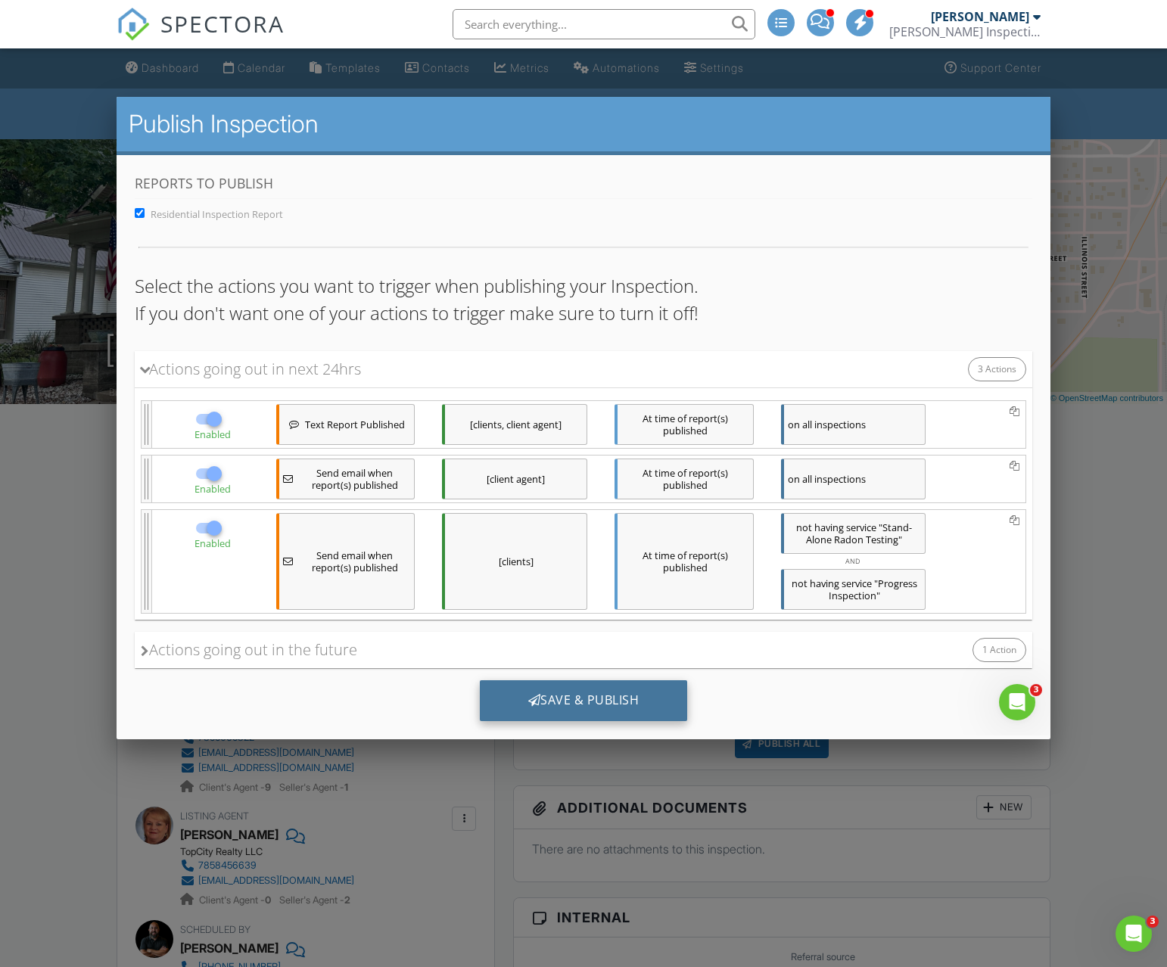
click at [583, 692] on div "Save & Publish" at bounding box center [584, 700] width 208 height 41
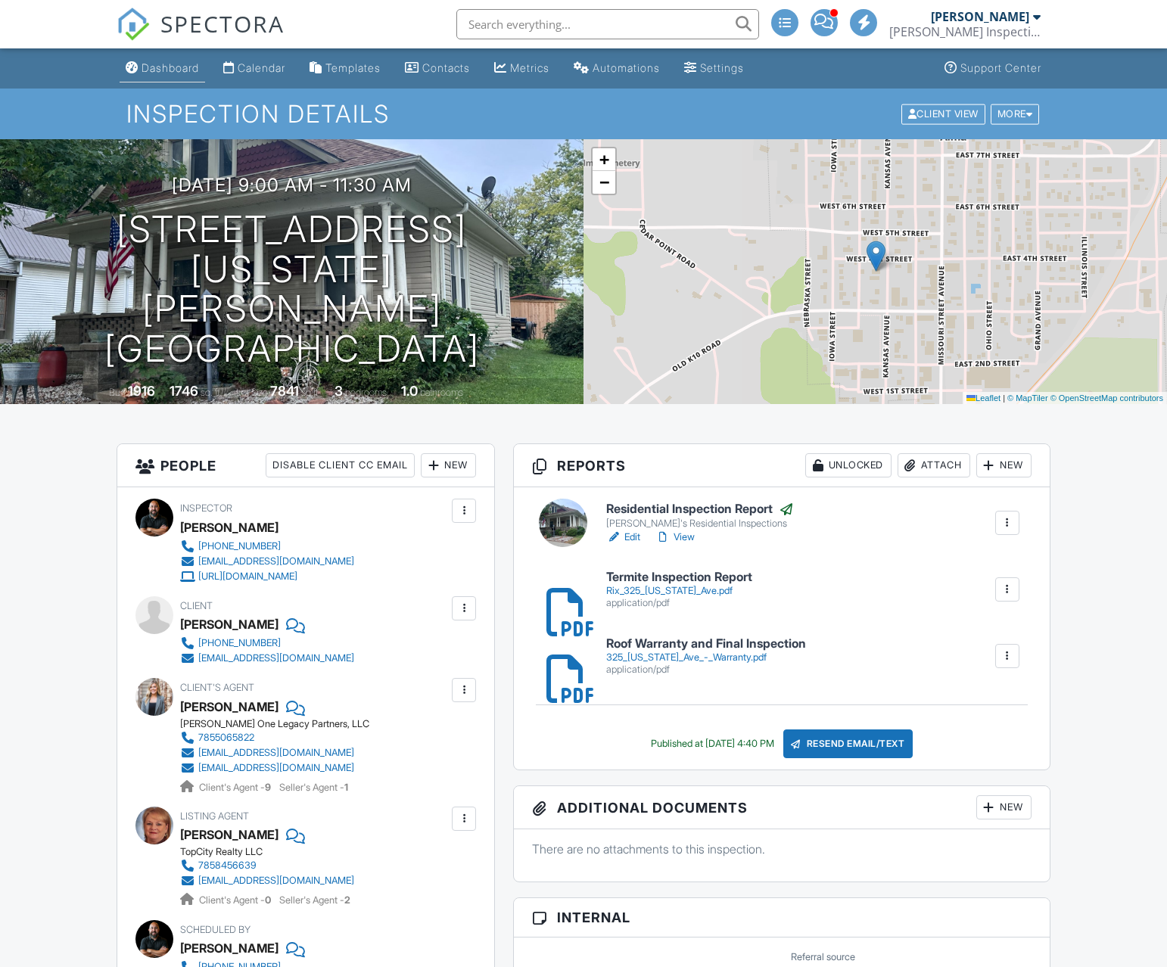
click at [175, 68] on div "Dashboard" at bounding box center [171, 67] width 58 height 13
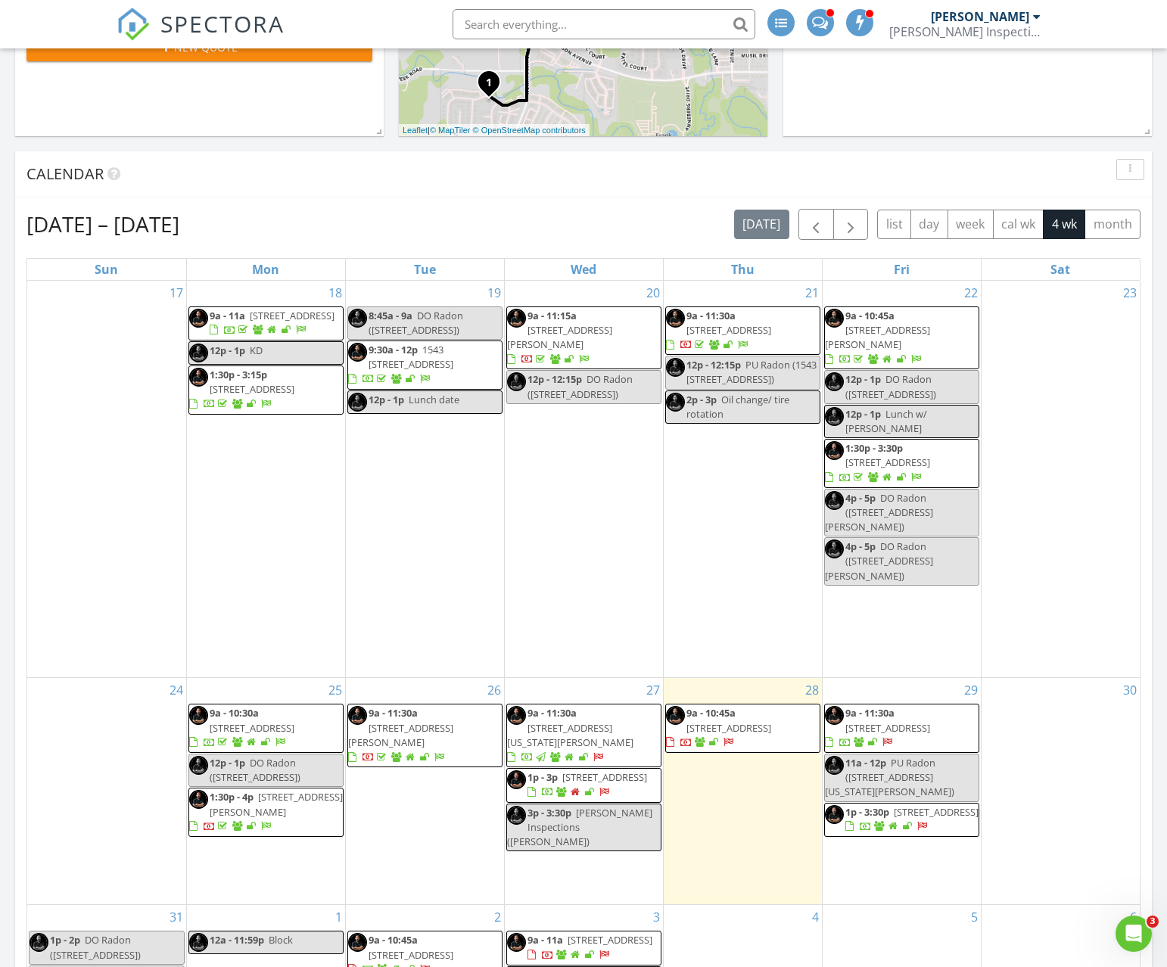
scroll to position [397, 0]
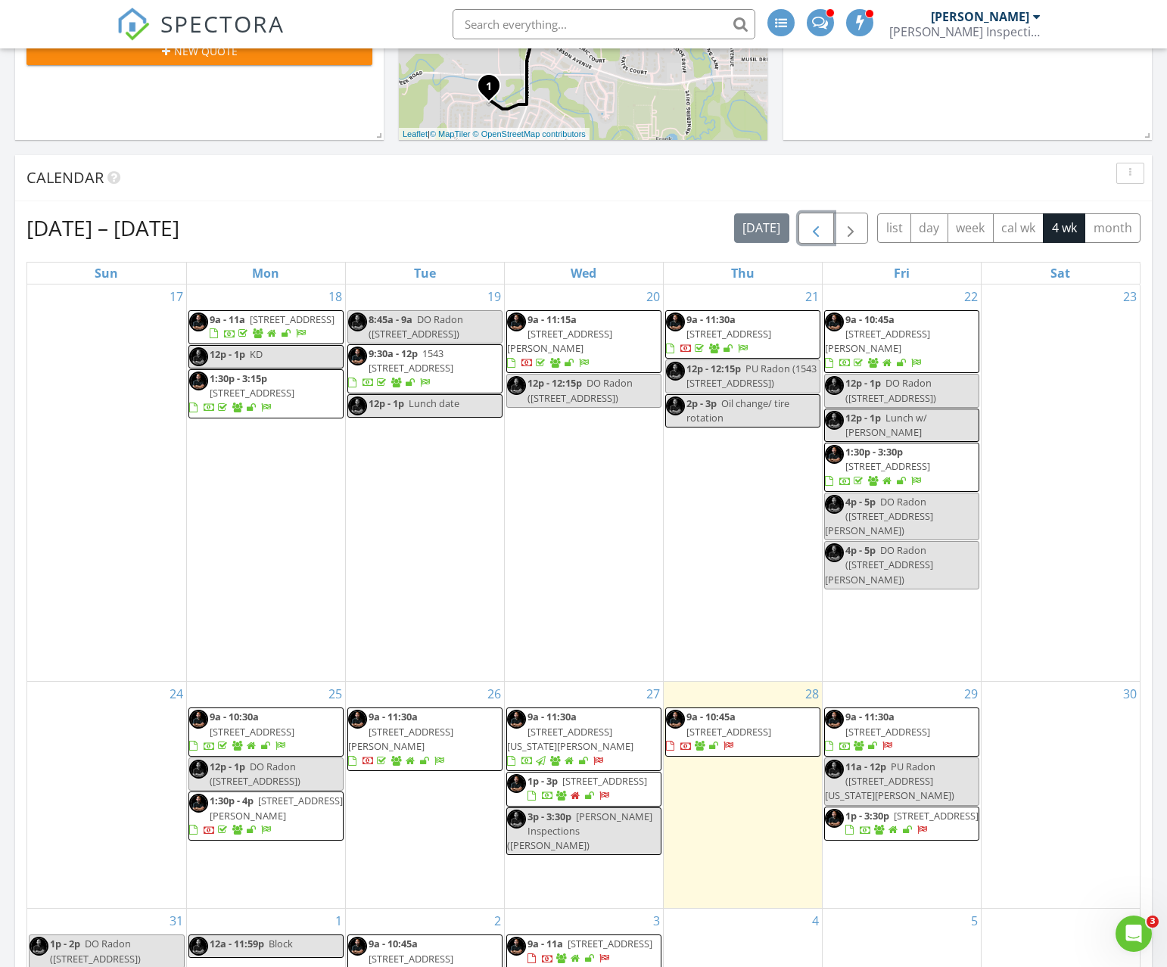
click at [817, 226] on span "button" at bounding box center [816, 228] width 18 height 18
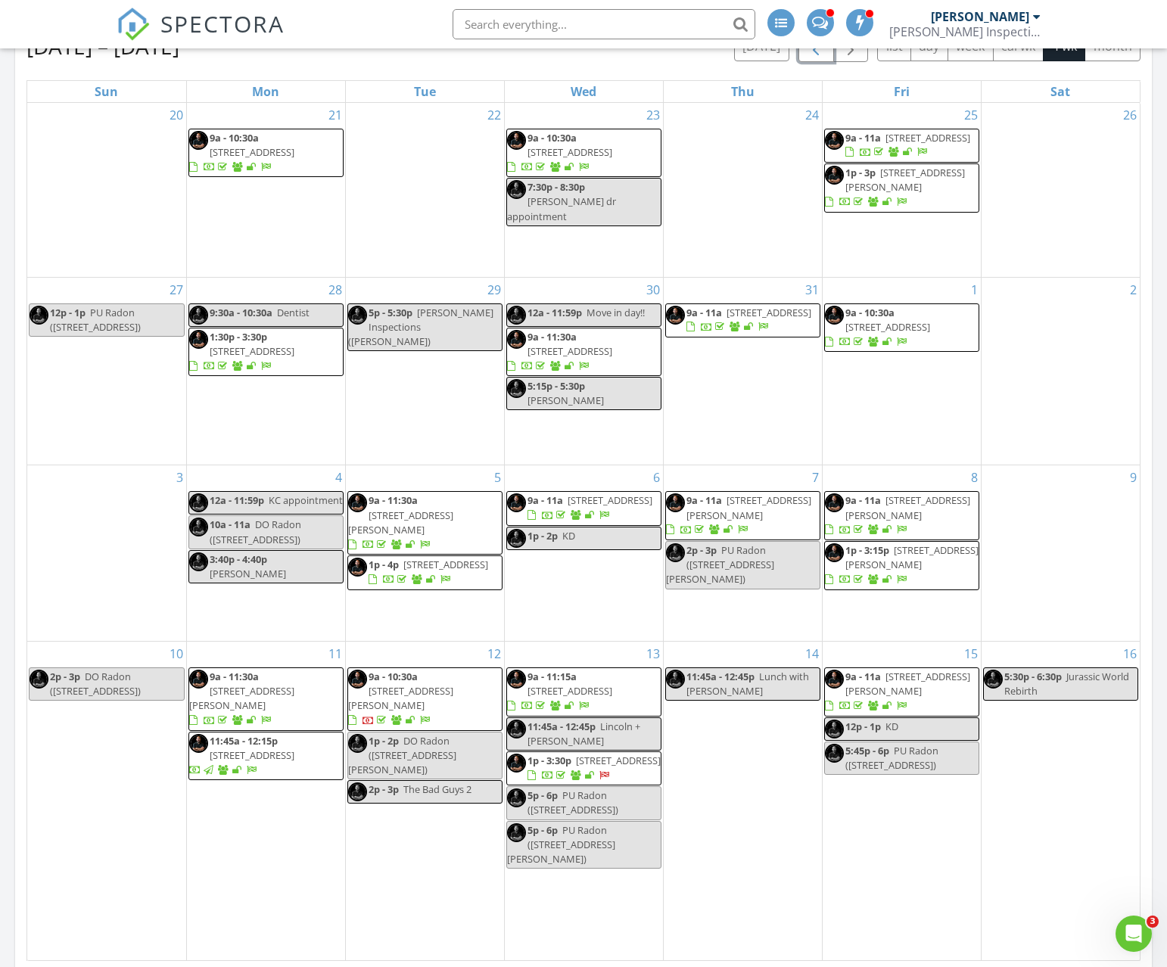
scroll to position [645, 0]
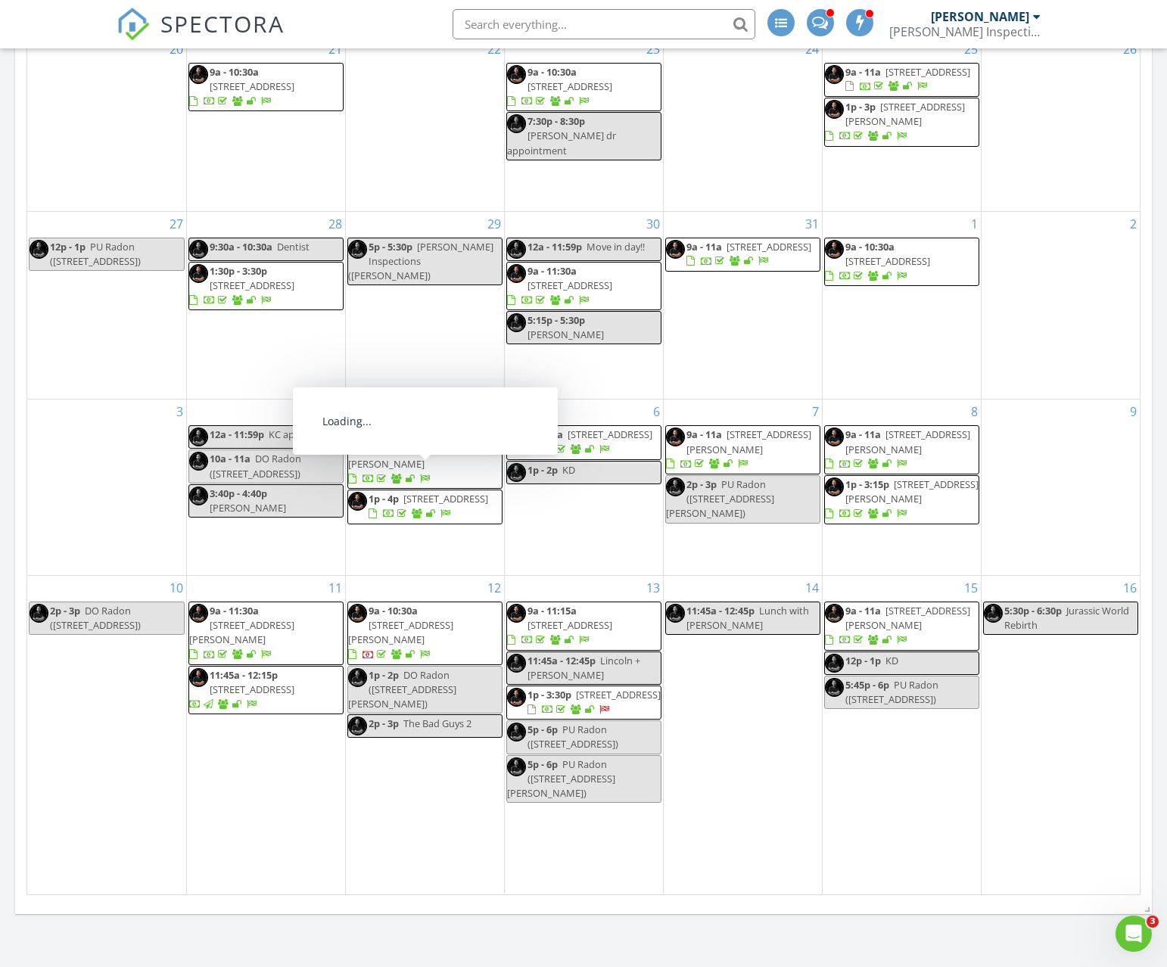
click at [606, 688] on span "3321 Effingham St, Manhattan 66503" at bounding box center [618, 695] width 85 height 14
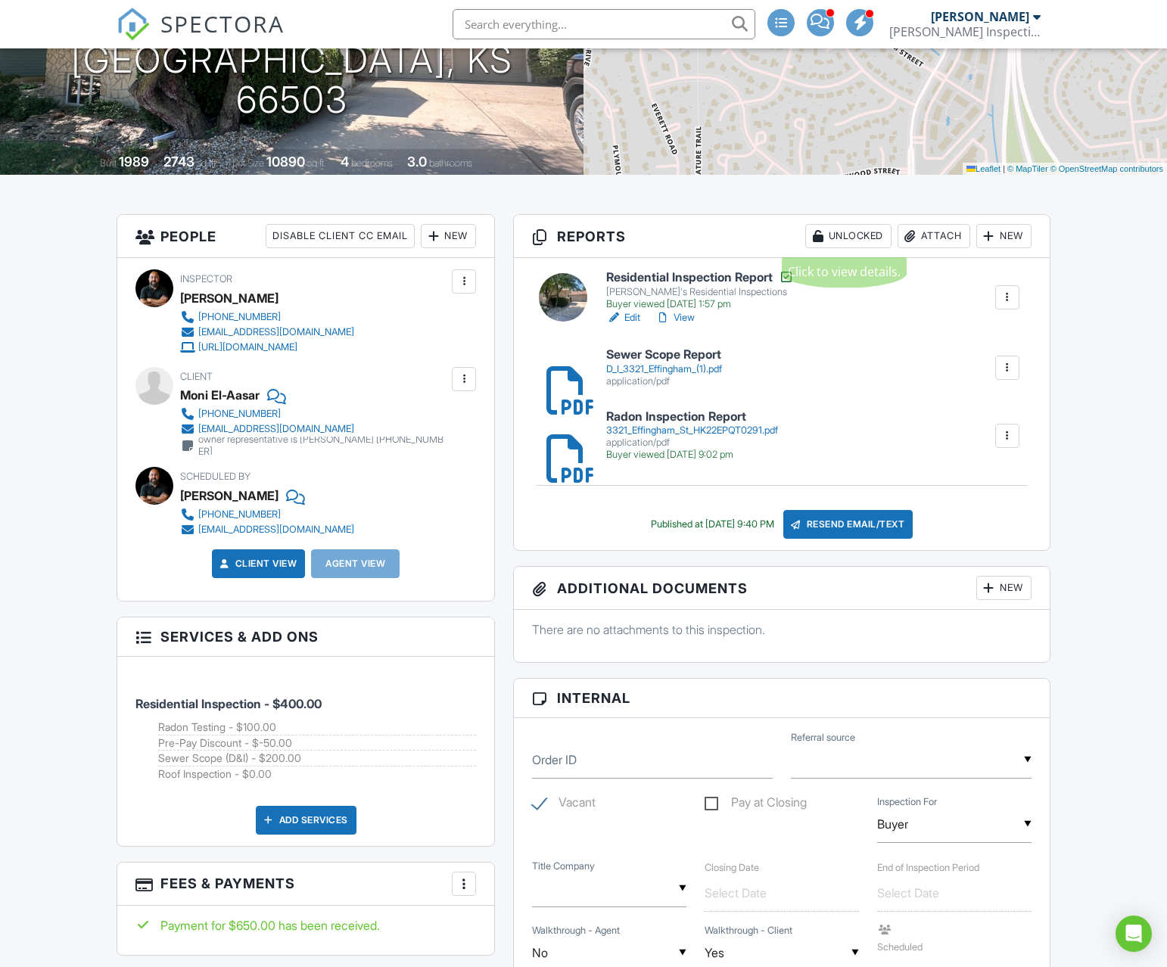
click at [928, 235] on div "Attach" at bounding box center [934, 236] width 73 height 24
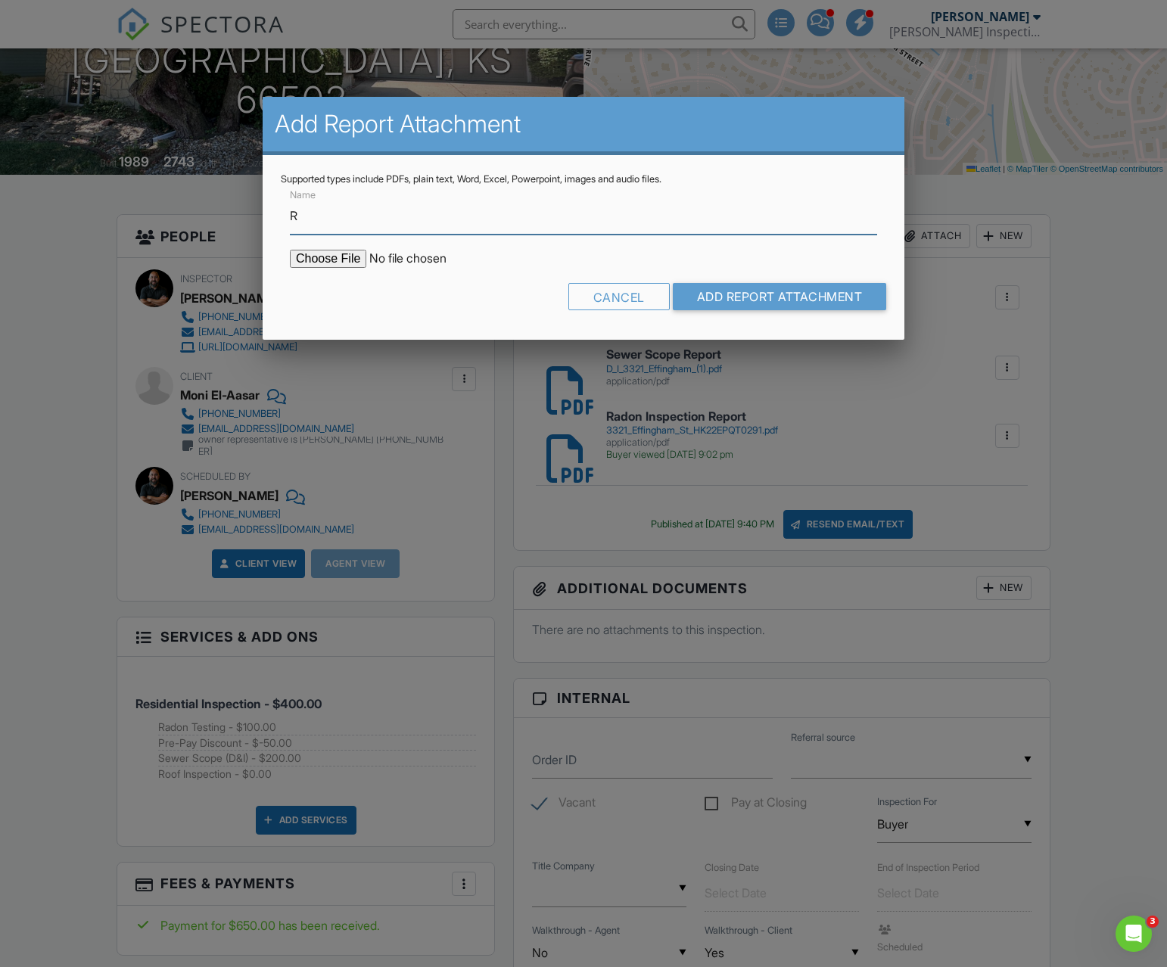
type input "Roof Inspection Report"
click at [330, 256] on input "file" at bounding box center [418, 259] width 257 height 18
type input "C:\fakepath\3321 Effingham St Roof Report.pdf"
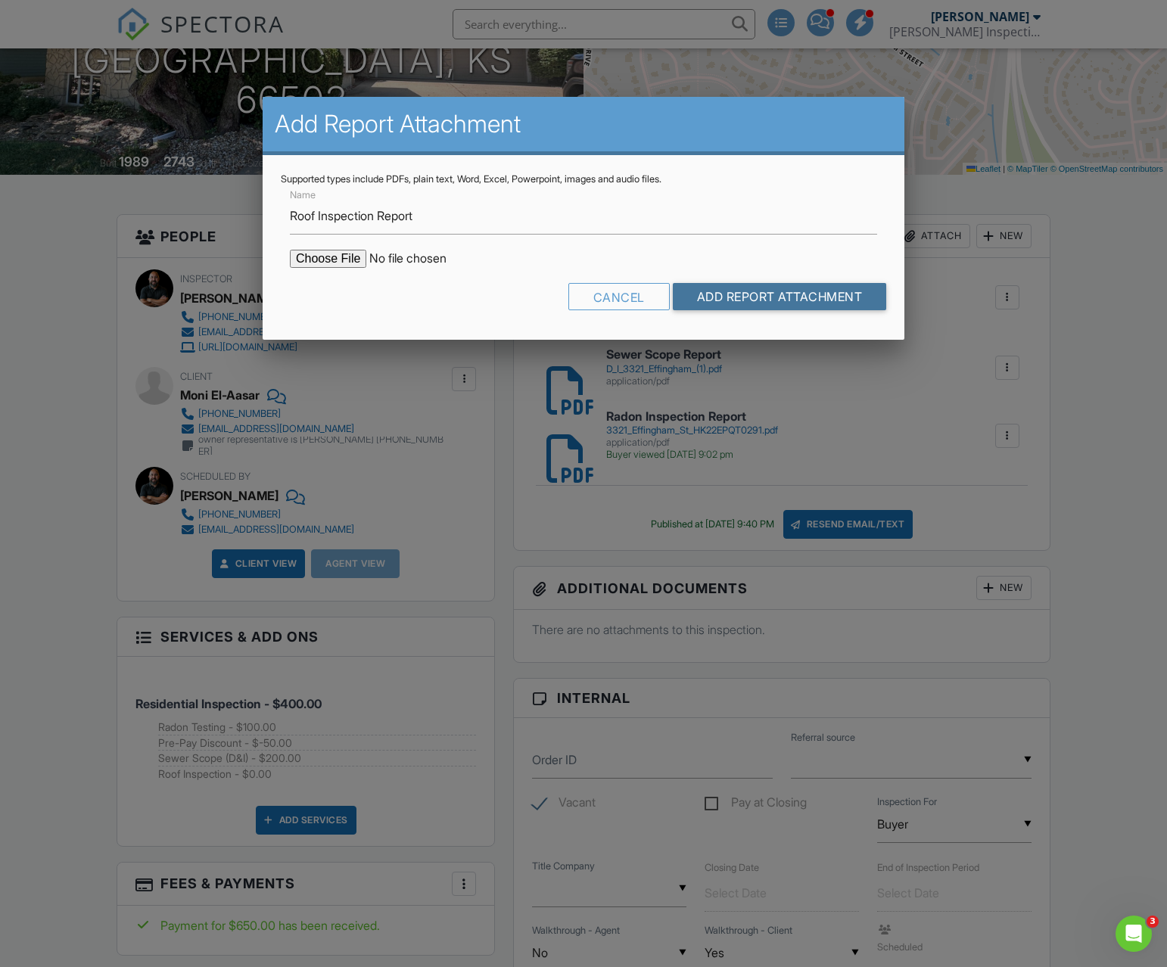
click at [699, 300] on input "Add Report Attachment" at bounding box center [780, 296] width 214 height 27
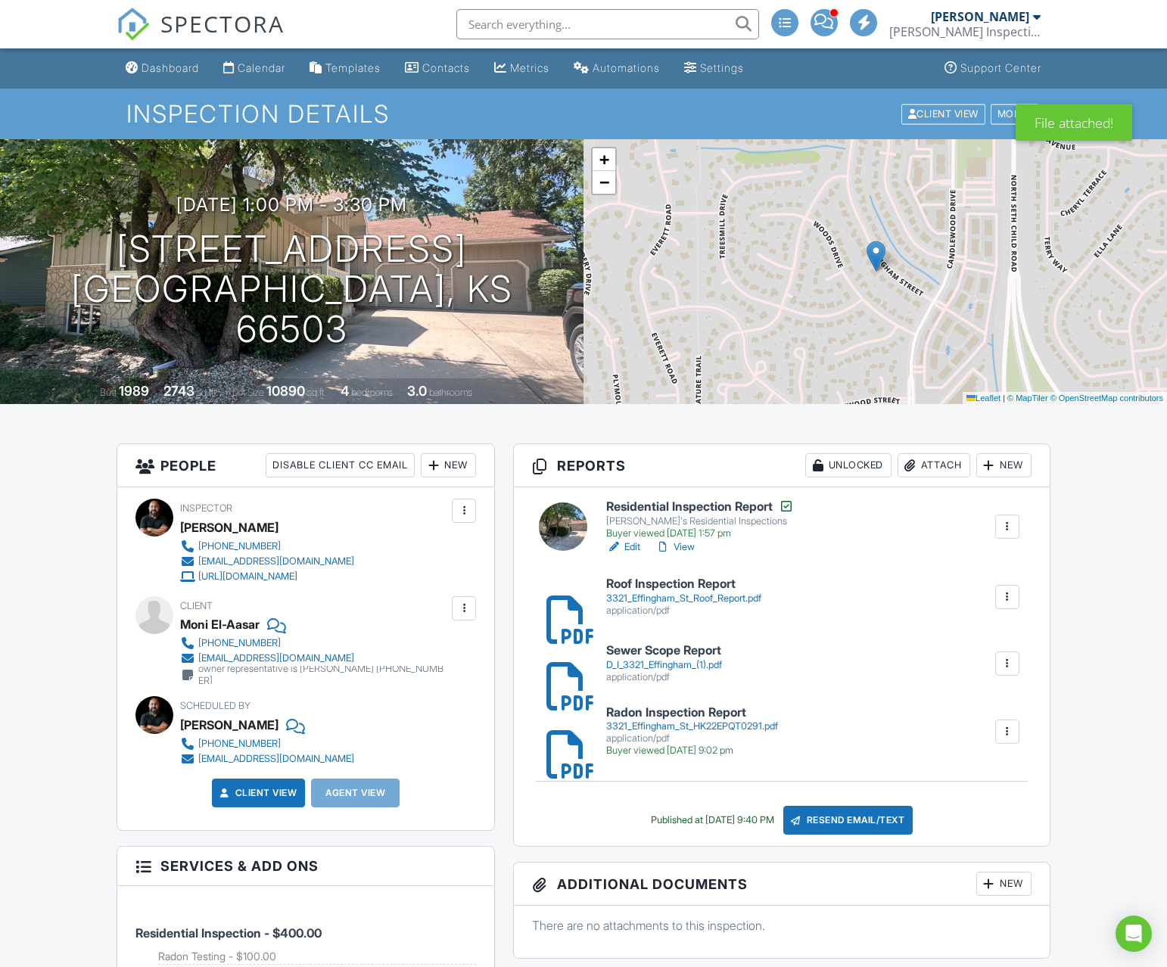
click at [632, 550] on link "Edit" at bounding box center [623, 547] width 34 height 15
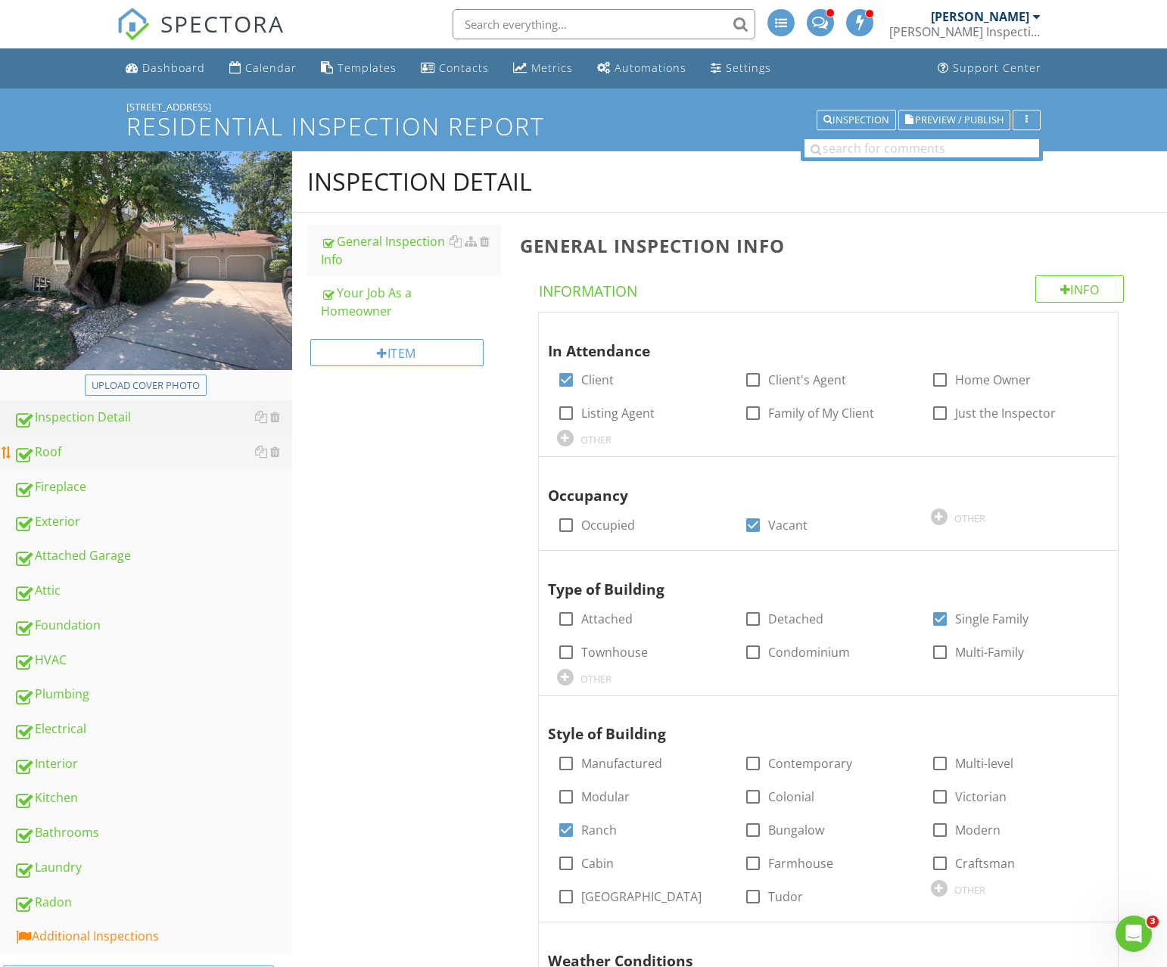
click at [68, 453] on div "Roof" at bounding box center [153, 453] width 279 height 20
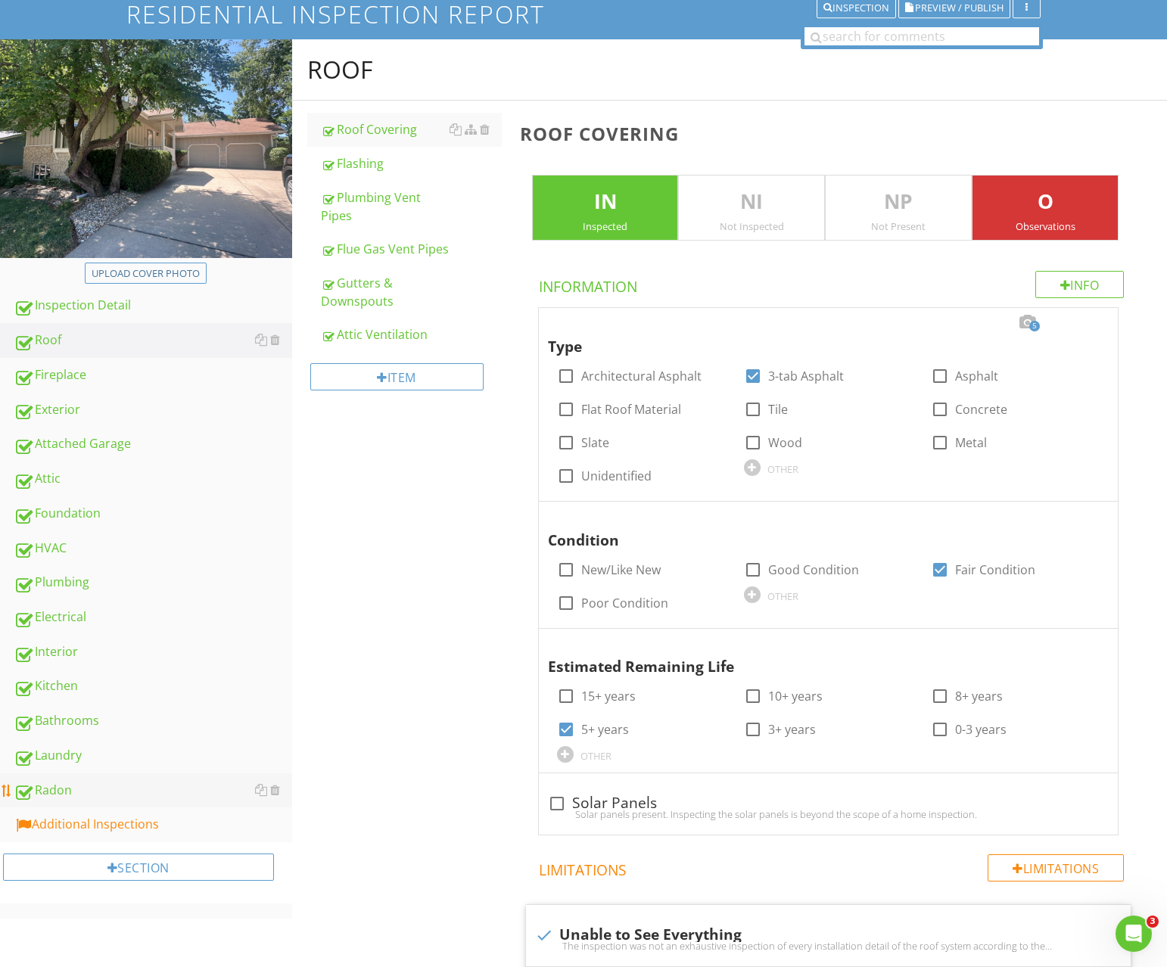
scroll to position [204, 0]
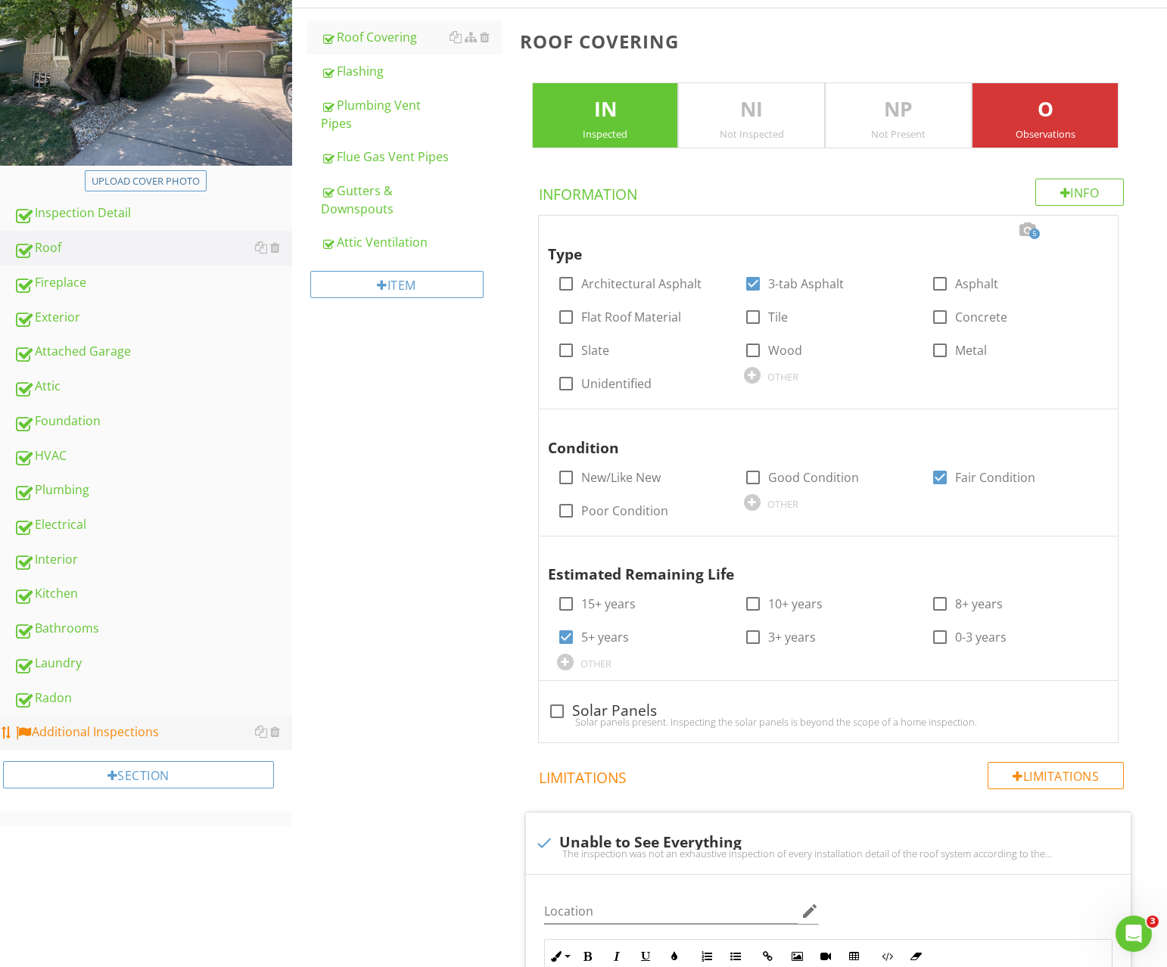
click at [86, 722] on link "Additional Inspections" at bounding box center [153, 732] width 279 height 35
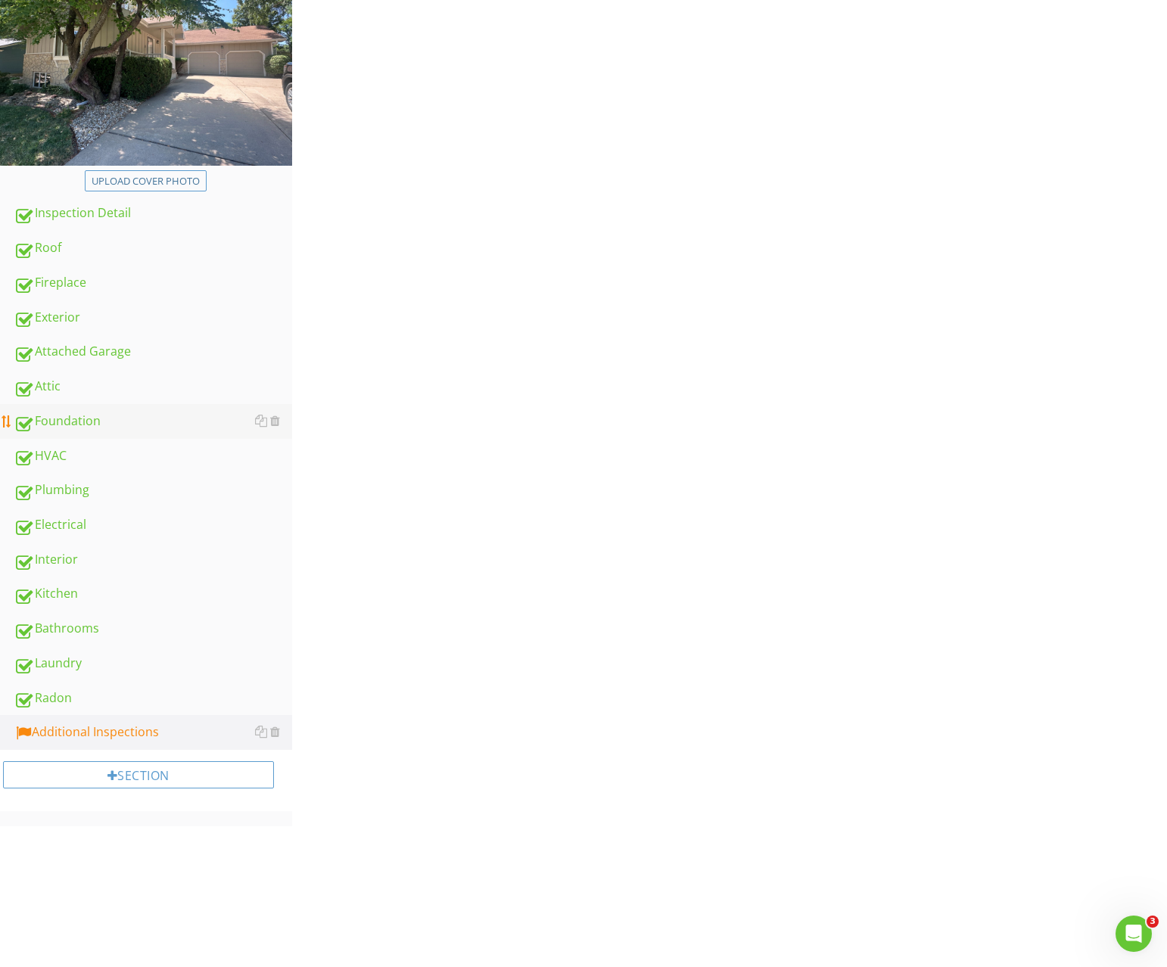
scroll to position [89, 0]
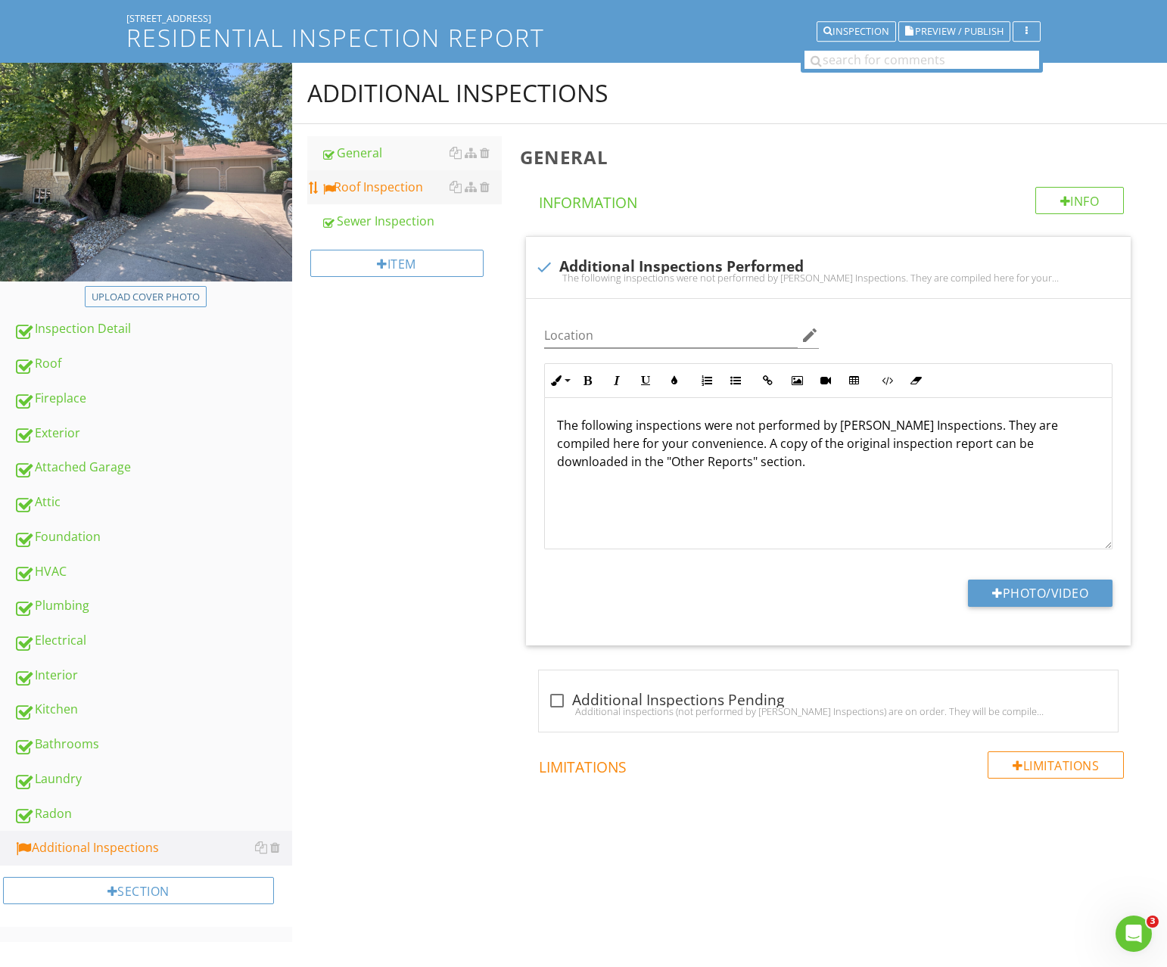
click at [372, 187] on div "Roof Inspection" at bounding box center [411, 187] width 181 height 18
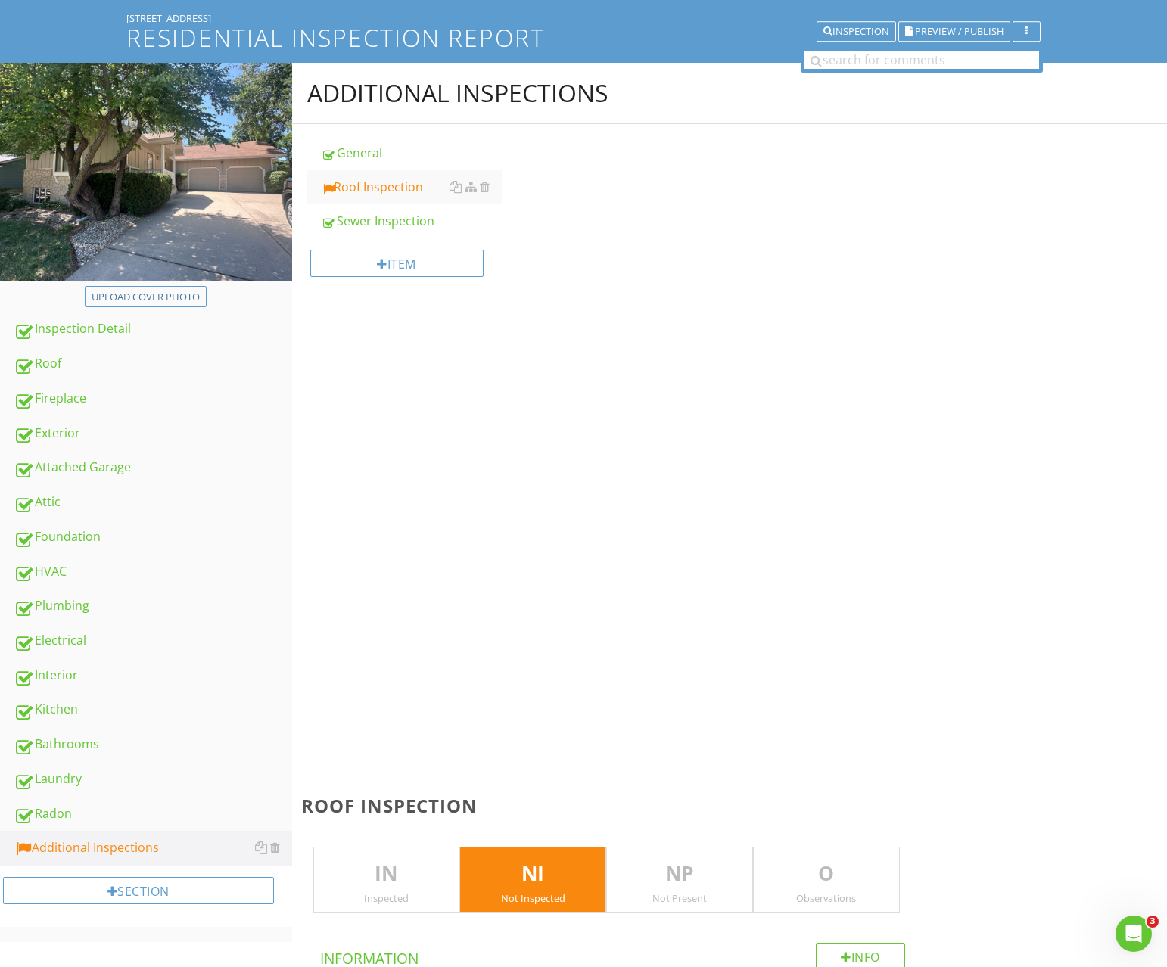
scroll to position [204, 0]
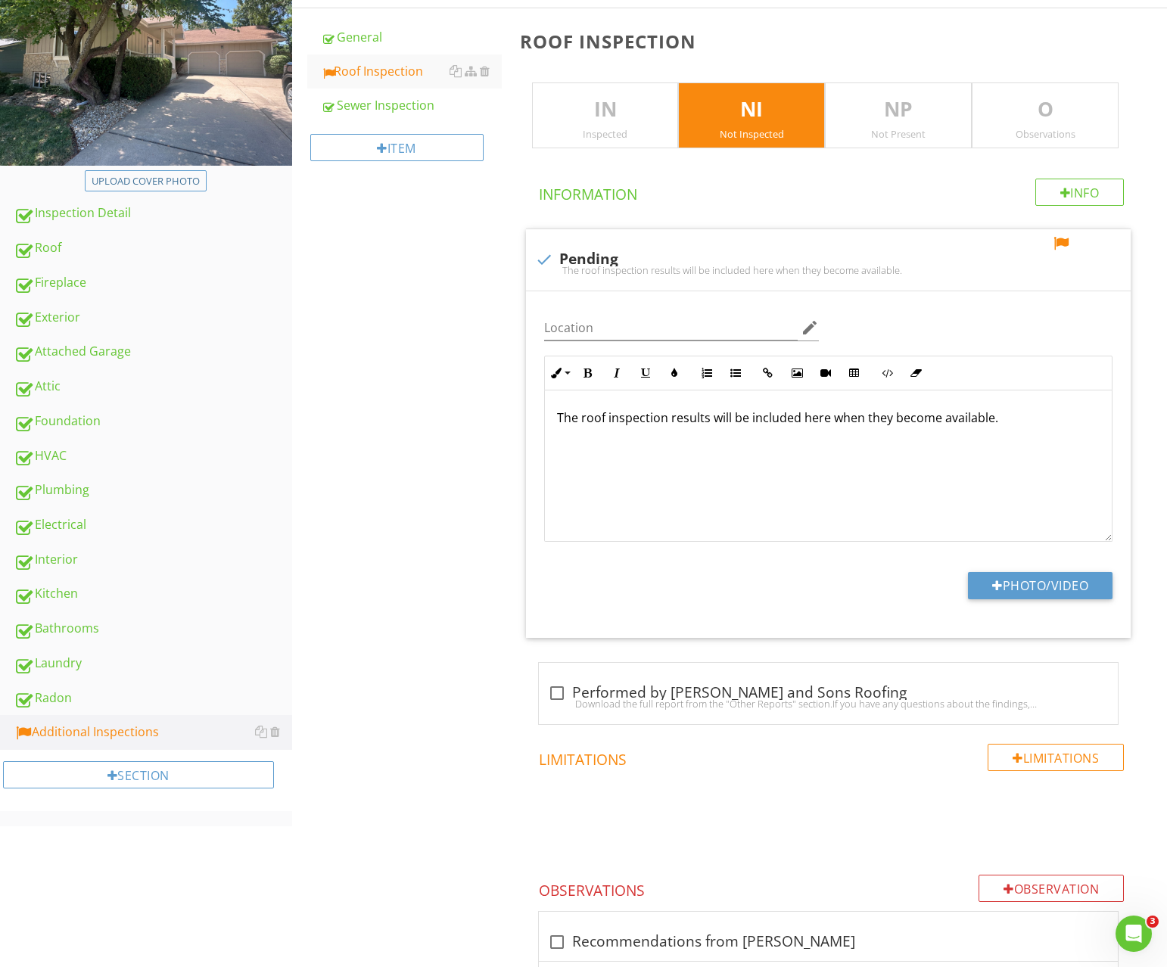
drag, startPoint x: 1032, startPoint y: 124, endPoint x: 799, endPoint y: 129, distance: 232.4
click at [1022, 124] on div "O Observations" at bounding box center [1045, 115] width 147 height 67
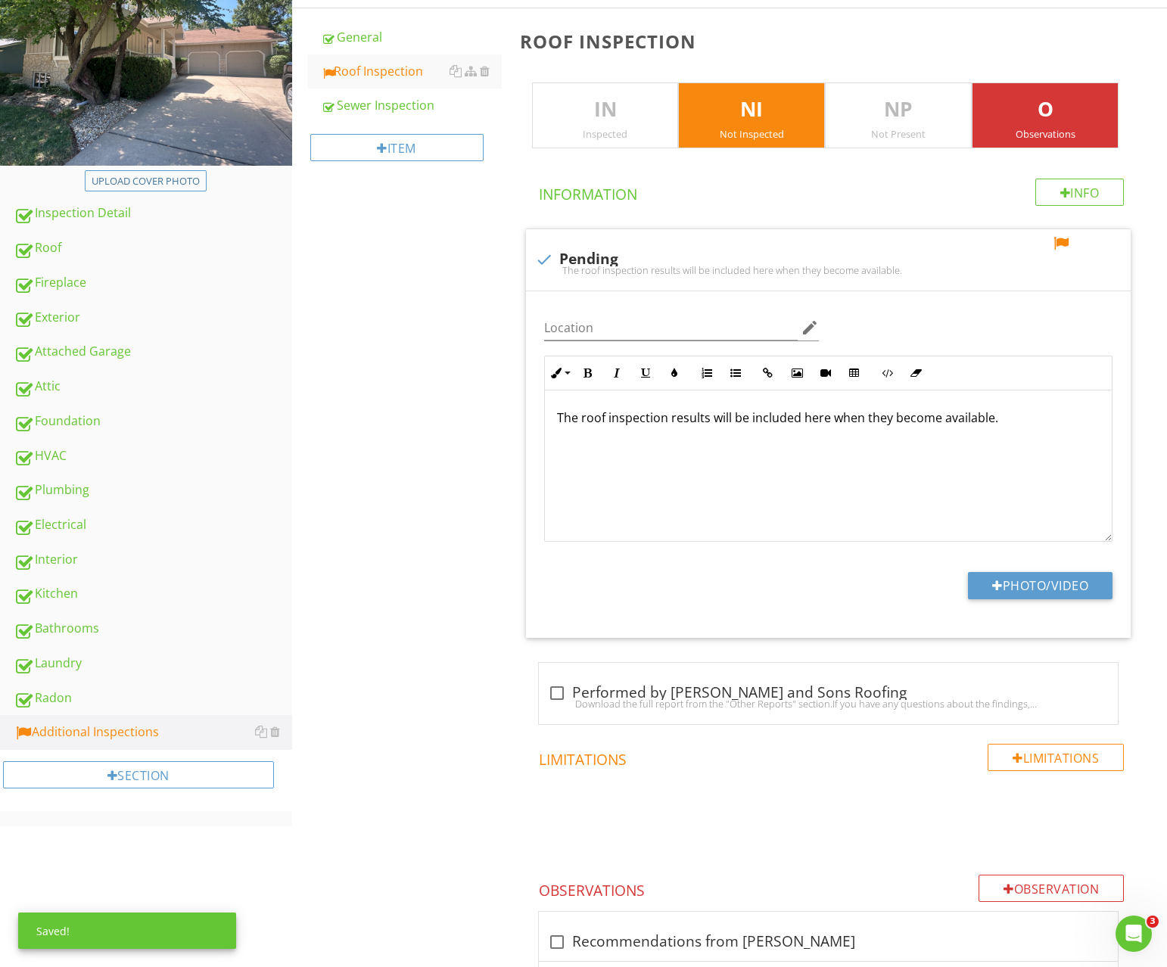
drag, startPoint x: 773, startPoint y: 129, endPoint x: 693, endPoint y: 129, distance: 80.2
click at [770, 129] on div "Not Inspected" at bounding box center [751, 134] width 145 height 12
click at [652, 127] on div "IN Inspected" at bounding box center [605, 115] width 147 height 67
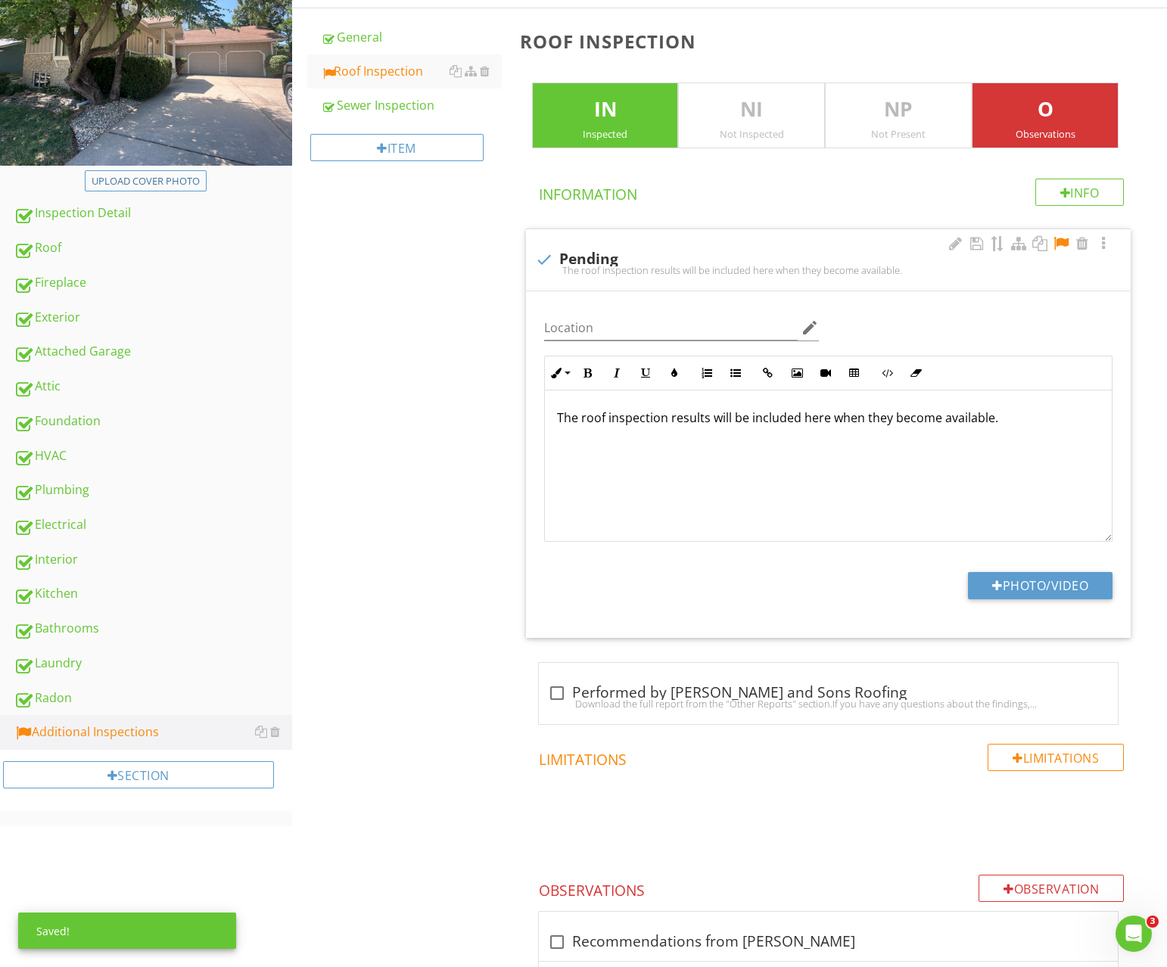
drag, startPoint x: 1056, startPoint y: 242, endPoint x: 1004, endPoint y: 242, distance: 51.5
click at [1055, 242] on div at bounding box center [1061, 243] width 18 height 15
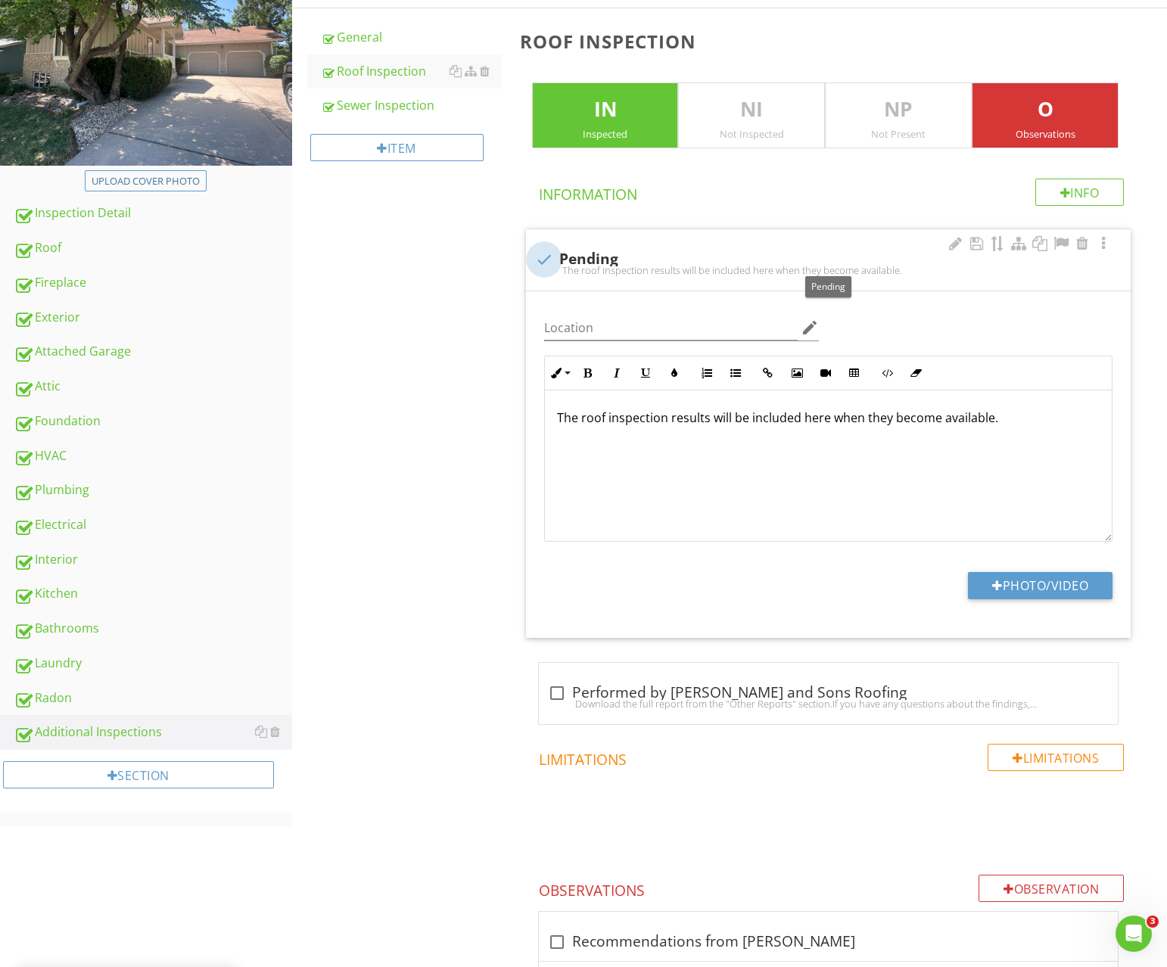
click at [540, 259] on div at bounding box center [544, 260] width 26 height 26
checkbox input "true"
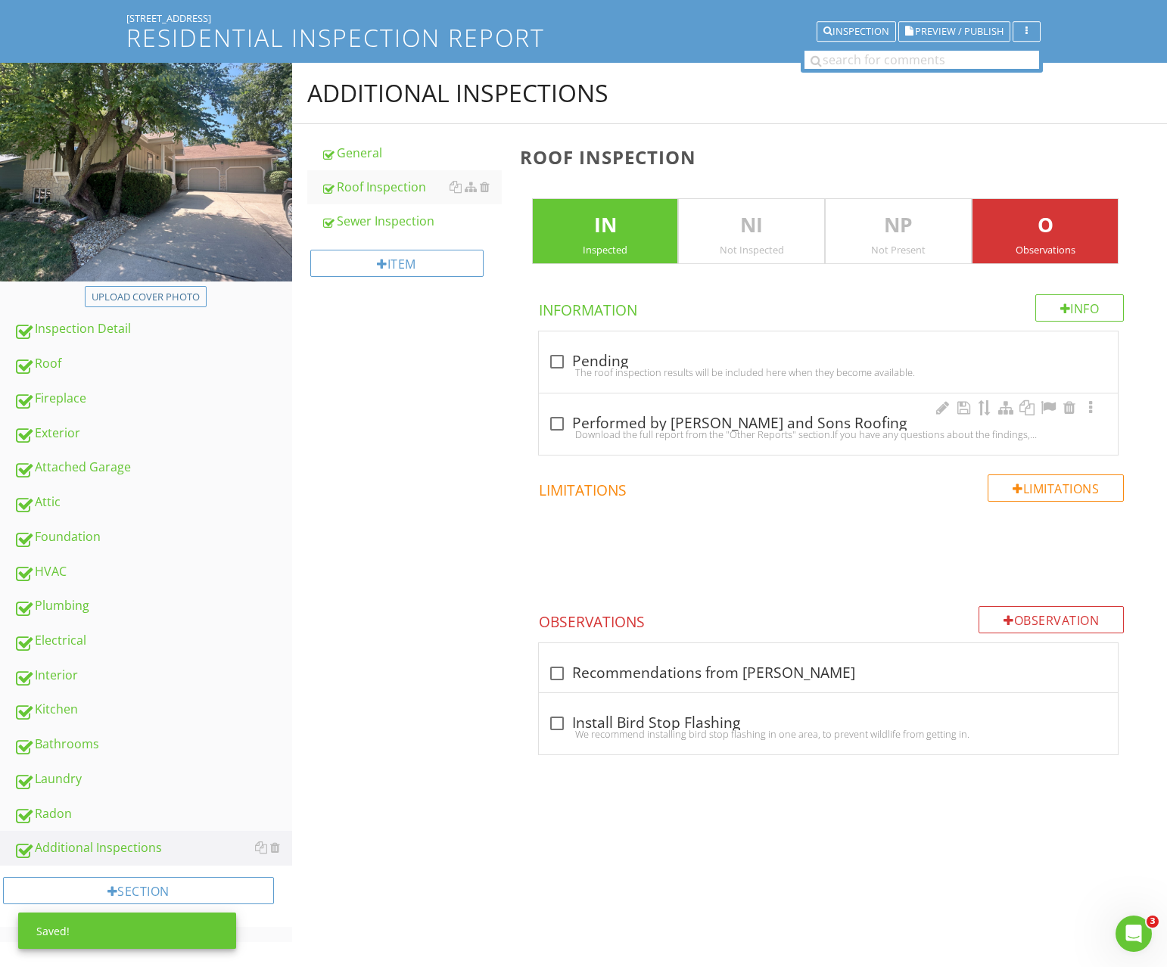
click at [552, 422] on div at bounding box center [557, 424] width 26 height 26
checkbox input "true"
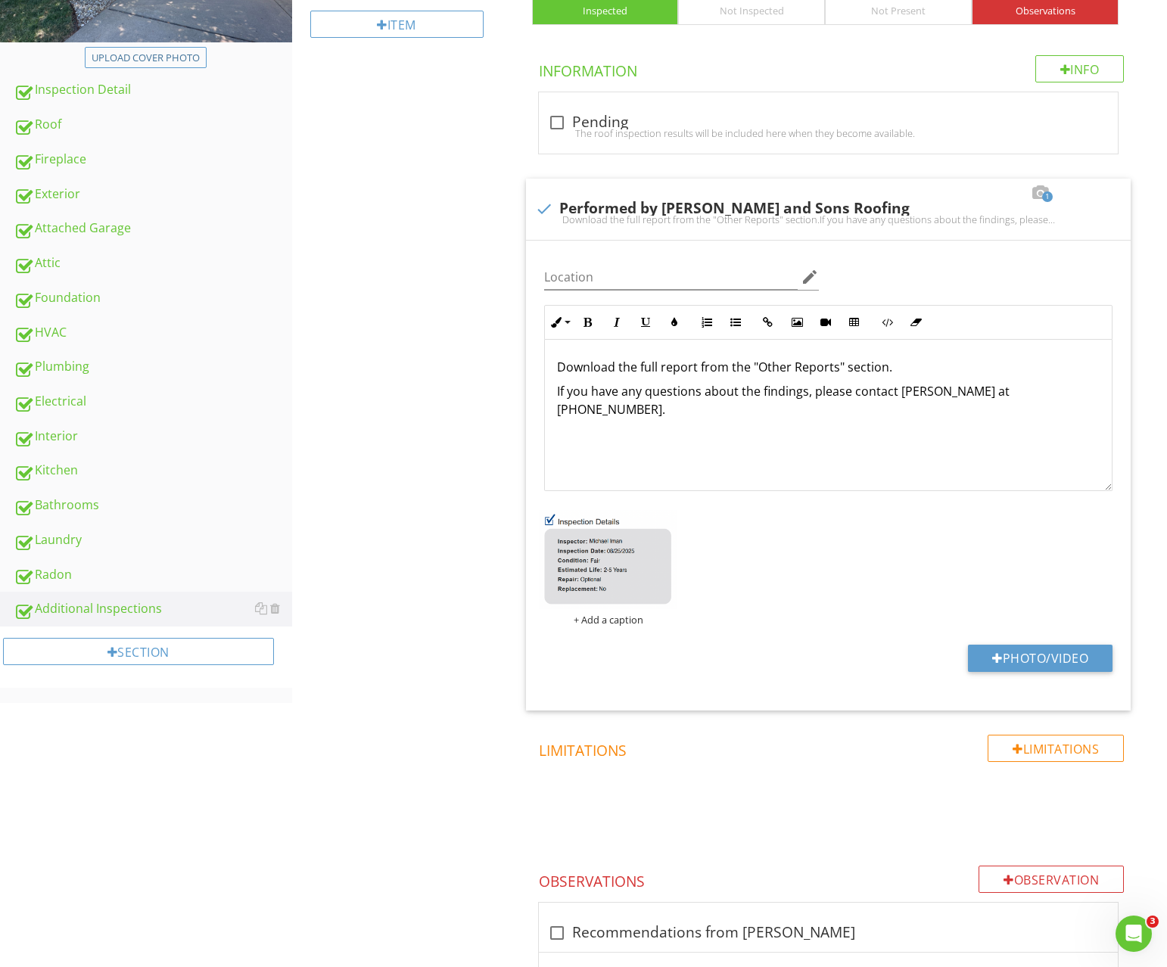
scroll to position [413, 0]
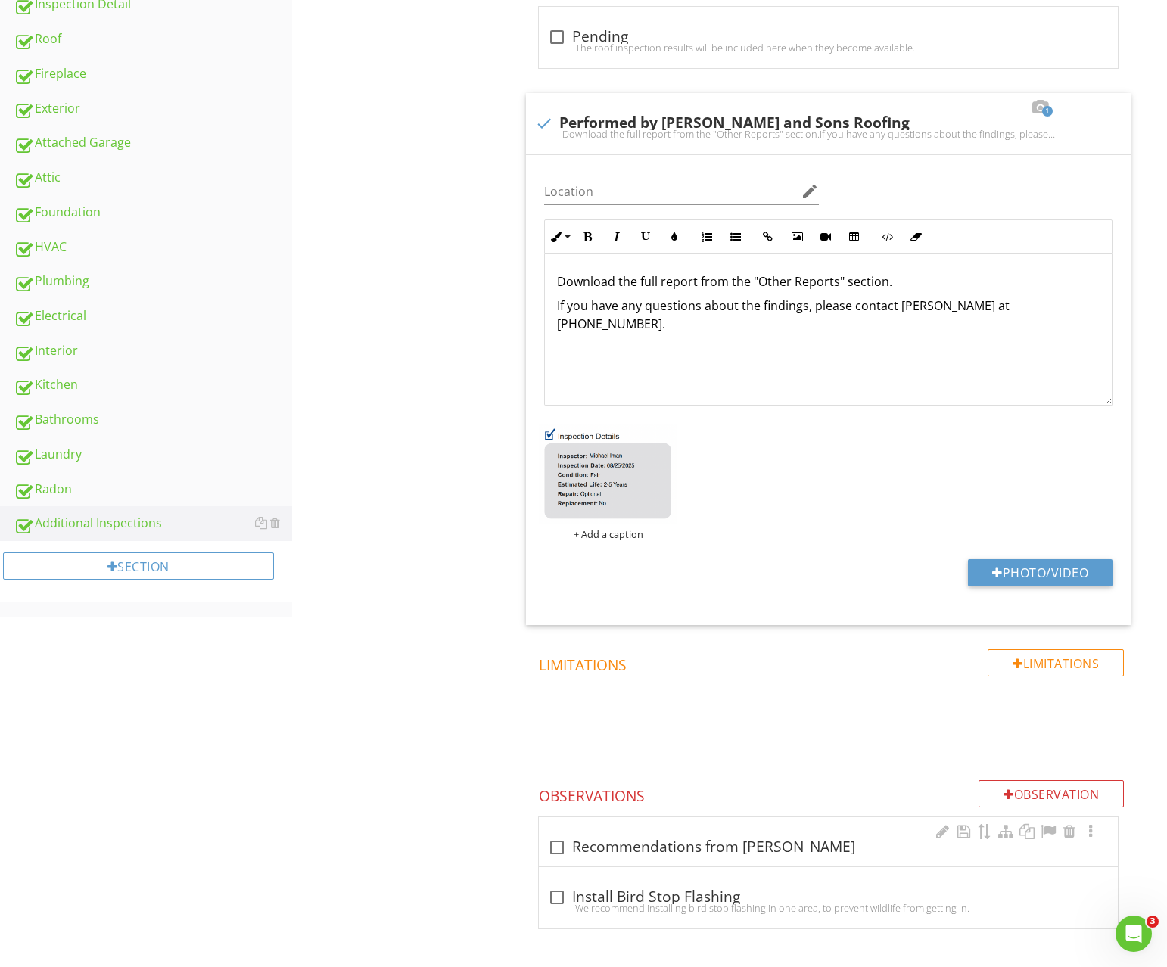
click at [605, 842] on div "check_box_outline_blank Recommendations from Weddle" at bounding box center [828, 848] width 561 height 18
checkbox input "true"
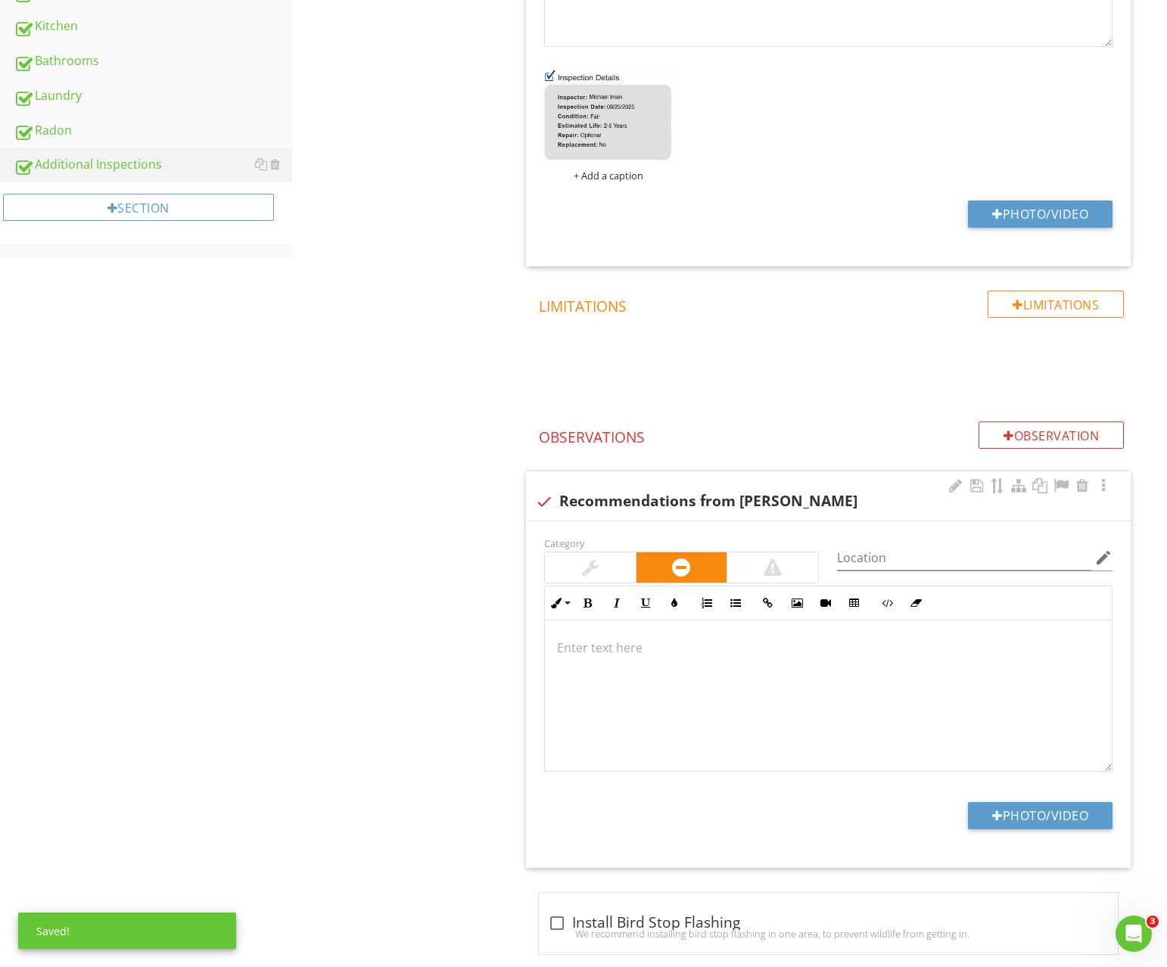
scroll to position [798, 0]
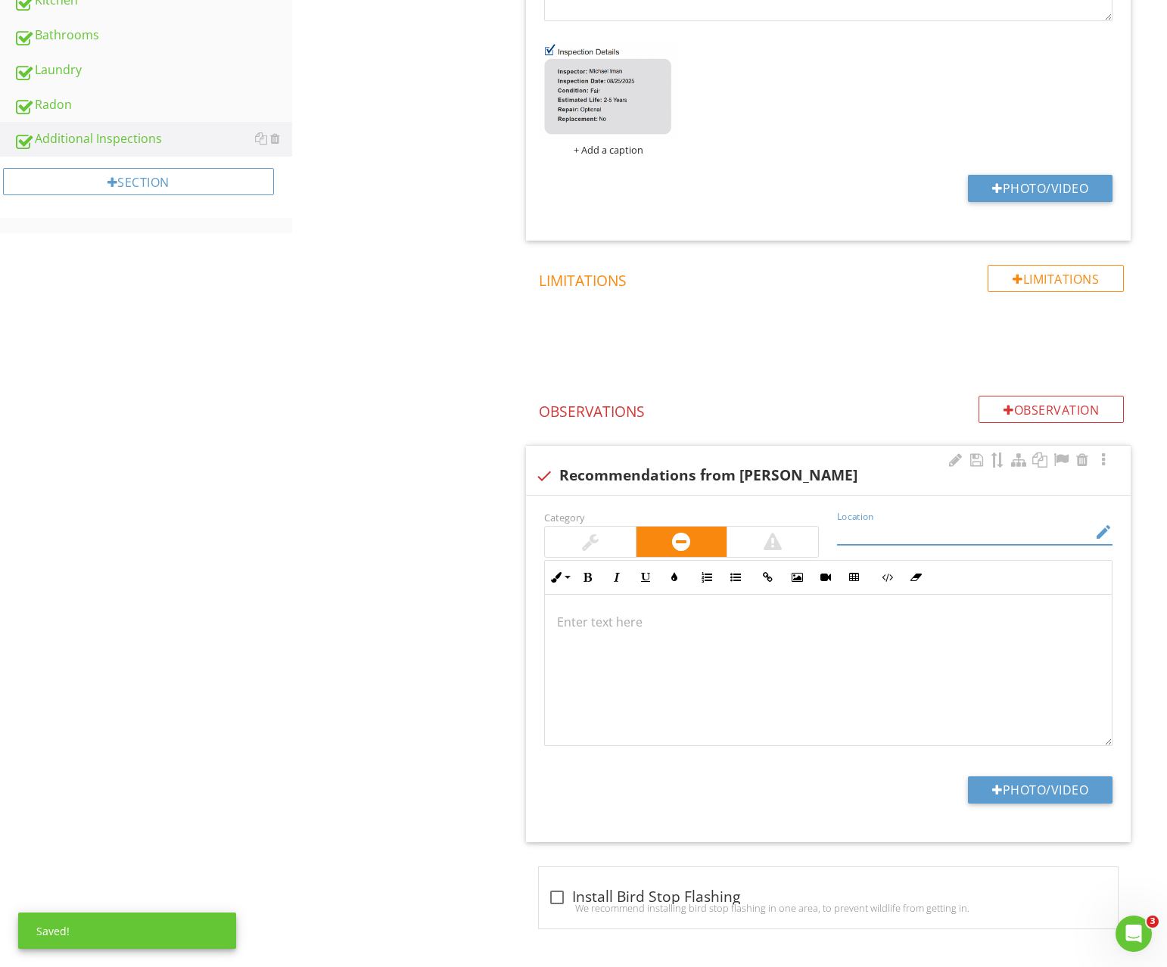
click at [866, 537] on input "Location" at bounding box center [964, 532] width 254 height 25
type input "Roof"
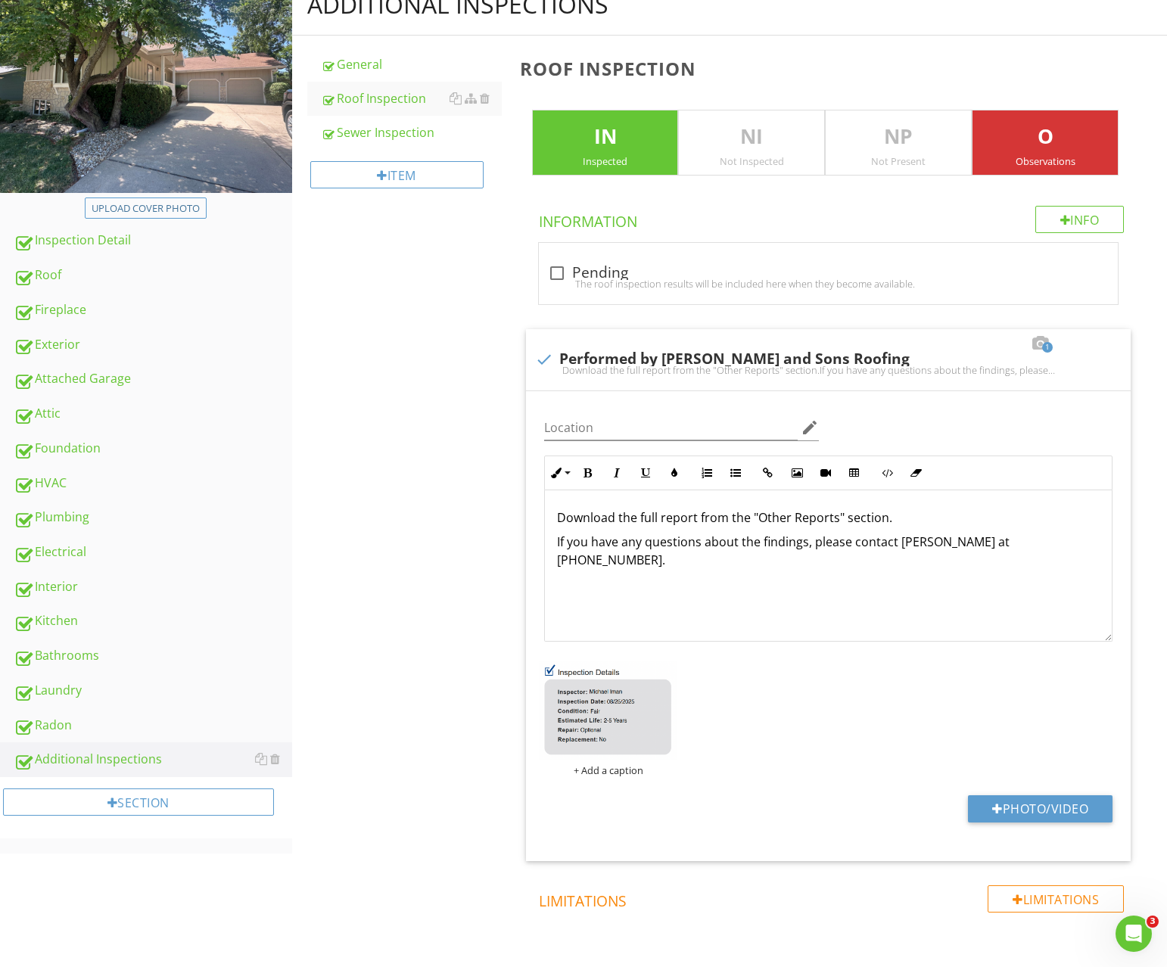
scroll to position [0, 0]
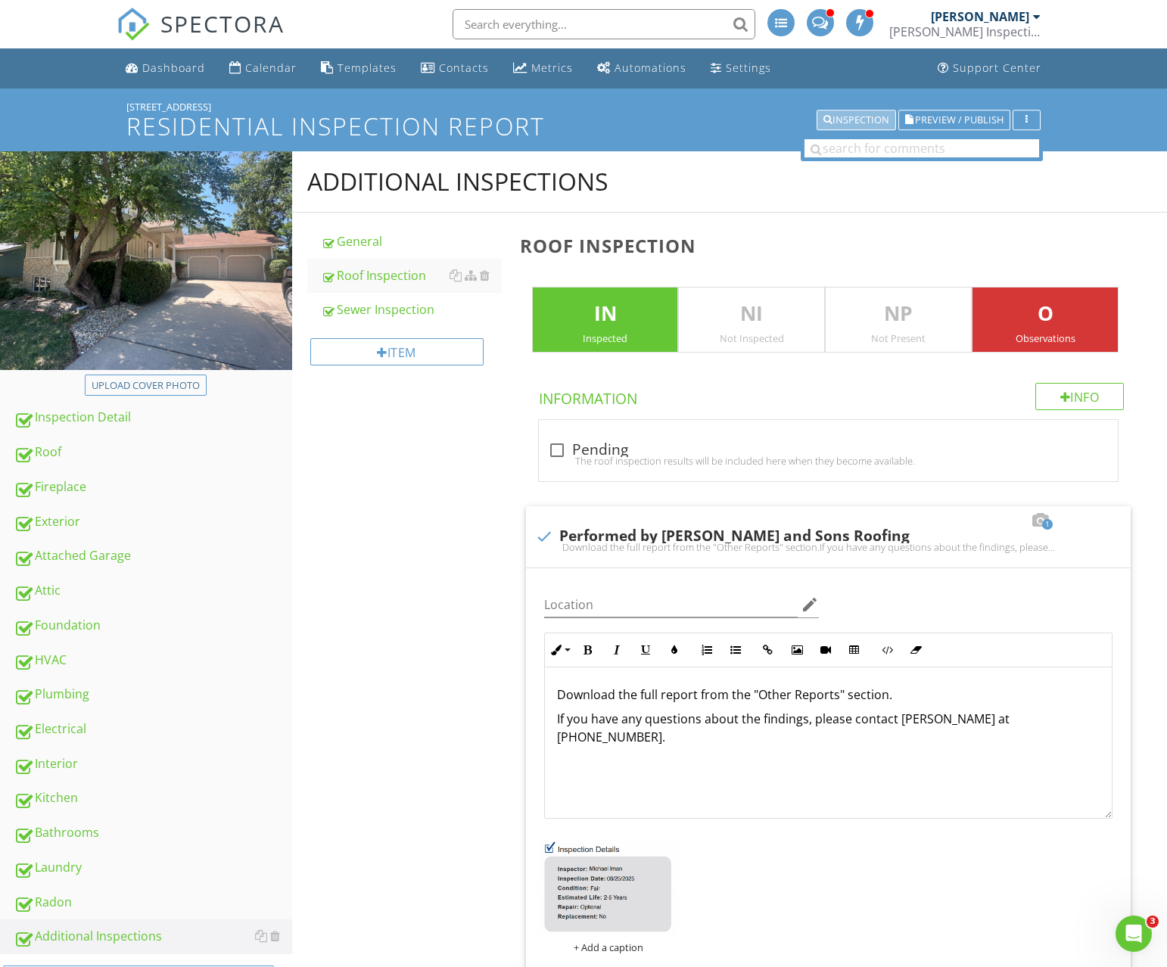
click at [859, 123] on div "Inspection" at bounding box center [856, 120] width 66 height 11
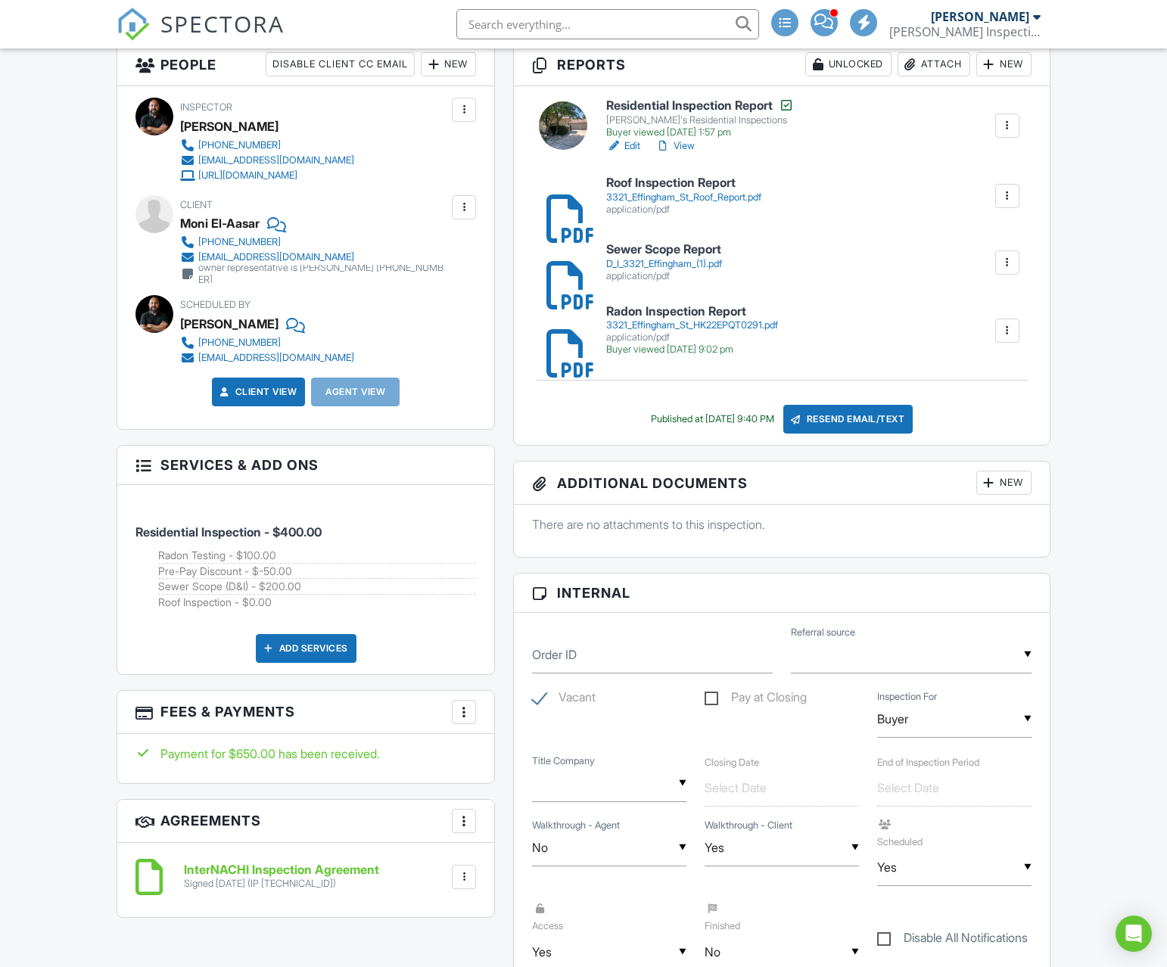
scroll to position [593, 0]
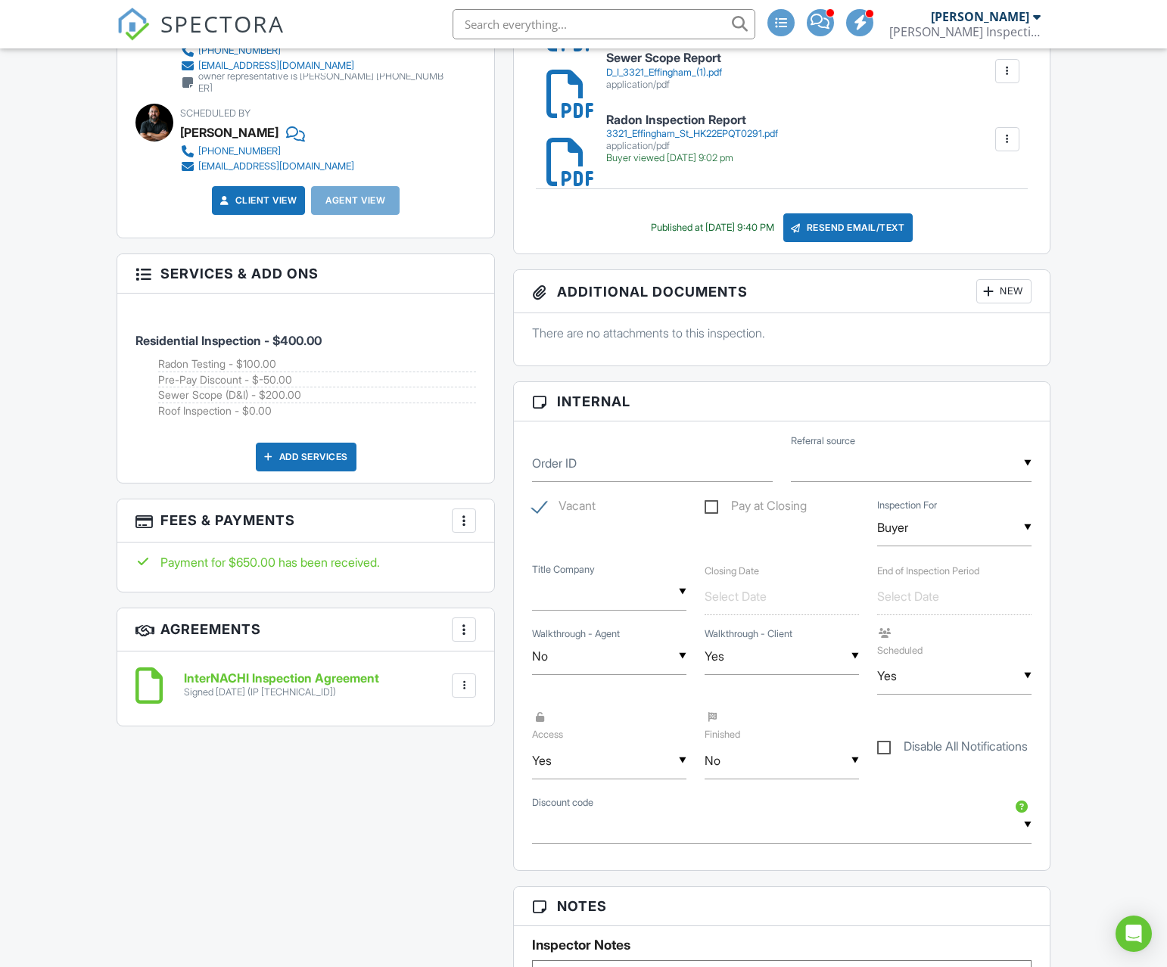
click at [755, 767] on div "▼ No N/A Yes No N/A Yes No" at bounding box center [782, 760] width 154 height 37
click at [744, 829] on span "Yes" at bounding box center [742, 839] width 44 height 38
type input "Yes"
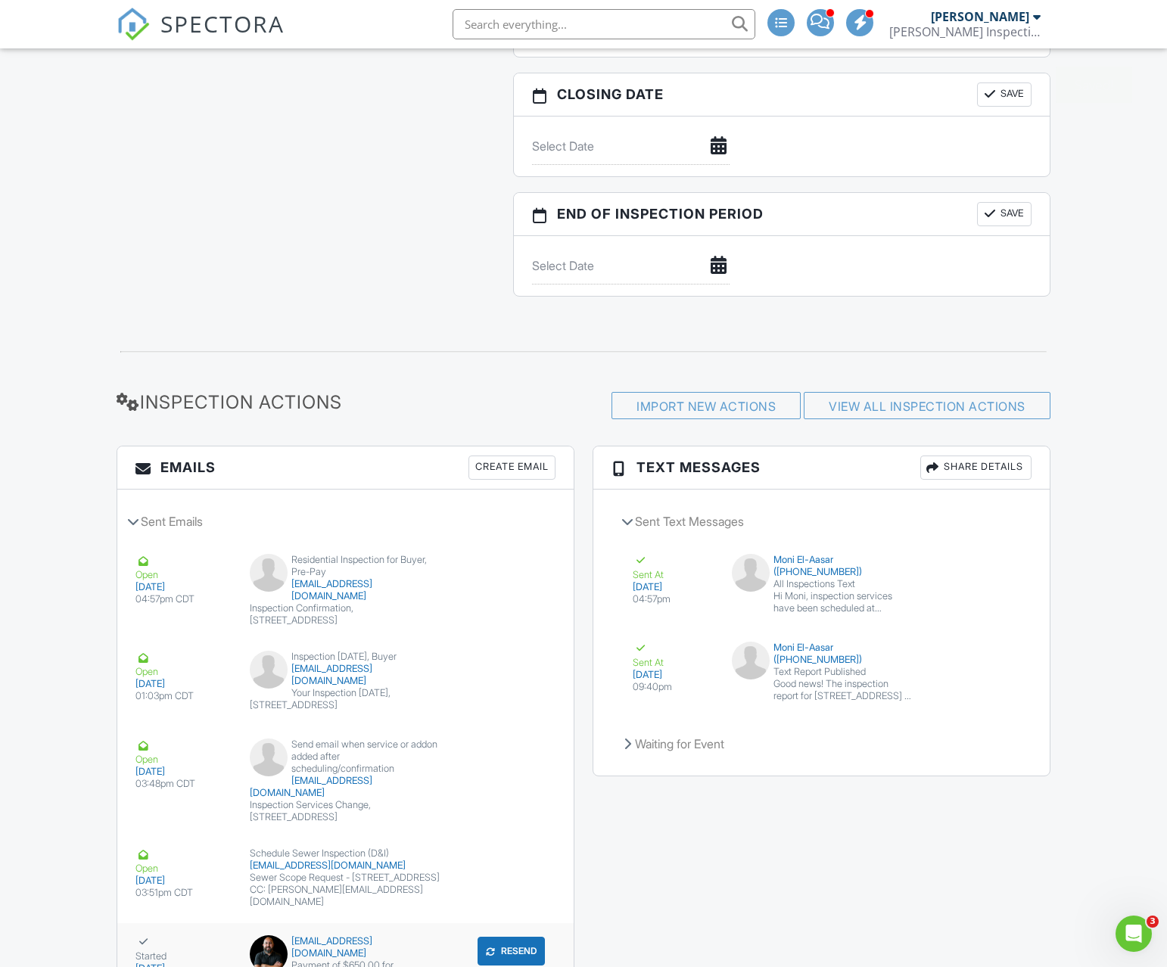
scroll to position [2124, 0]
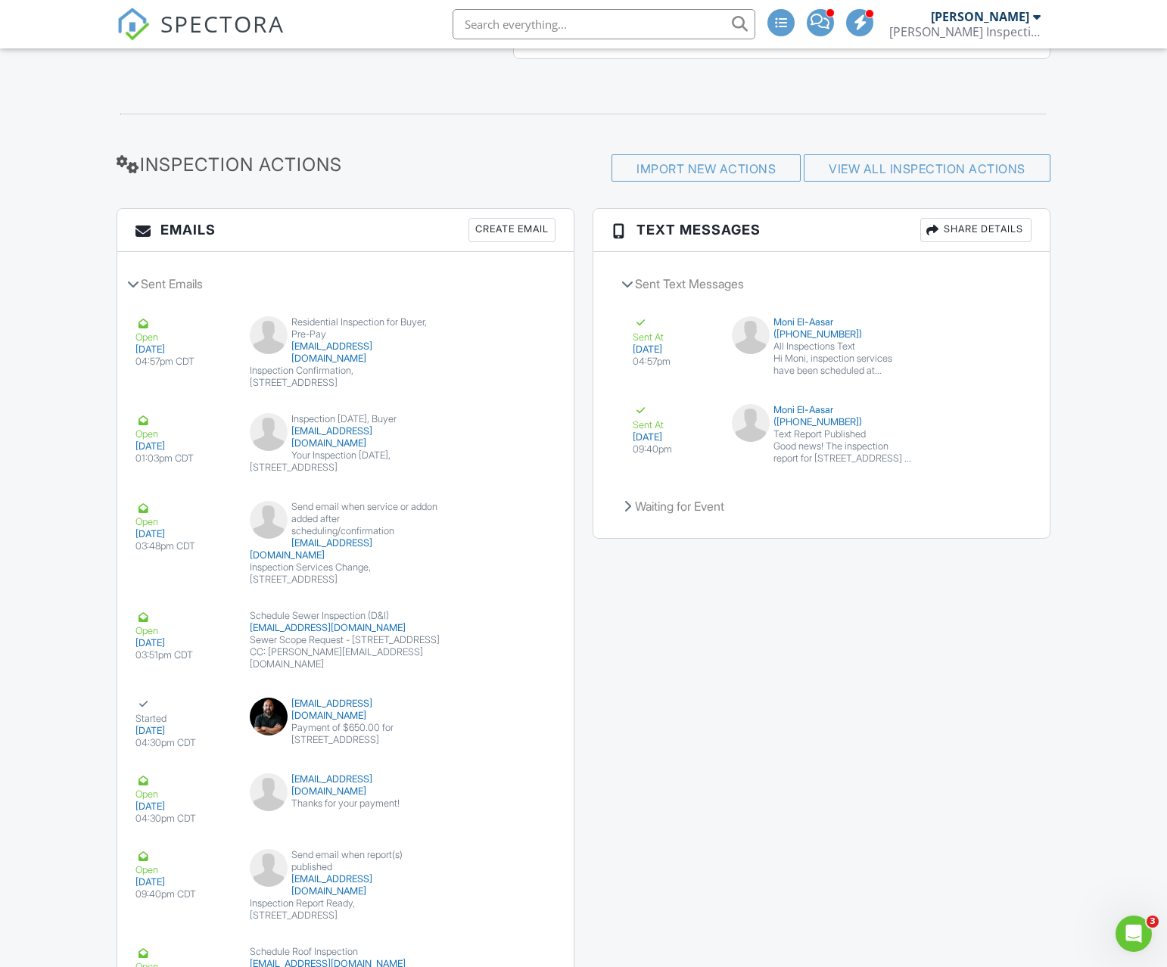
click at [495, 226] on div "Create Email" at bounding box center [511, 230] width 87 height 24
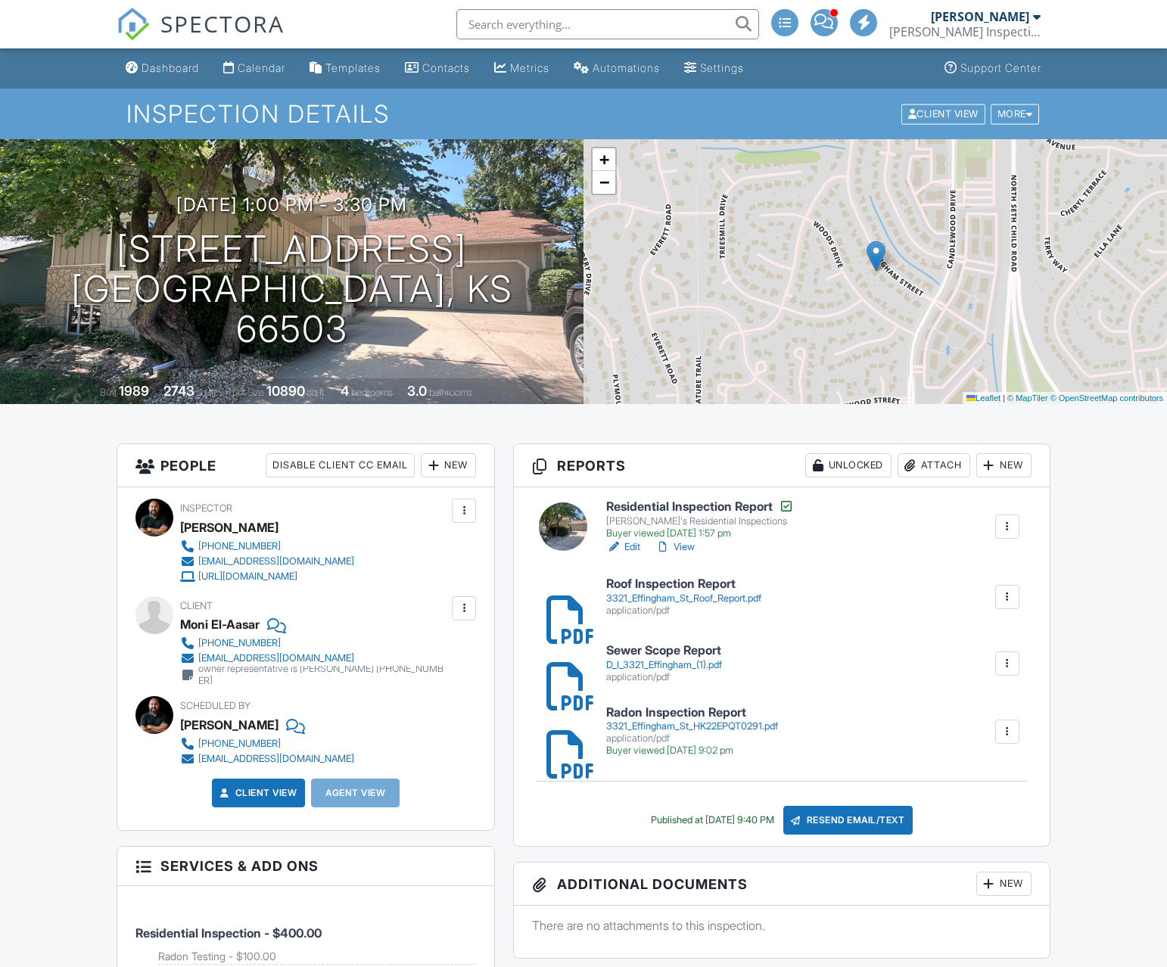
click at [164, 61] on div "Dashboard" at bounding box center [171, 67] width 58 height 13
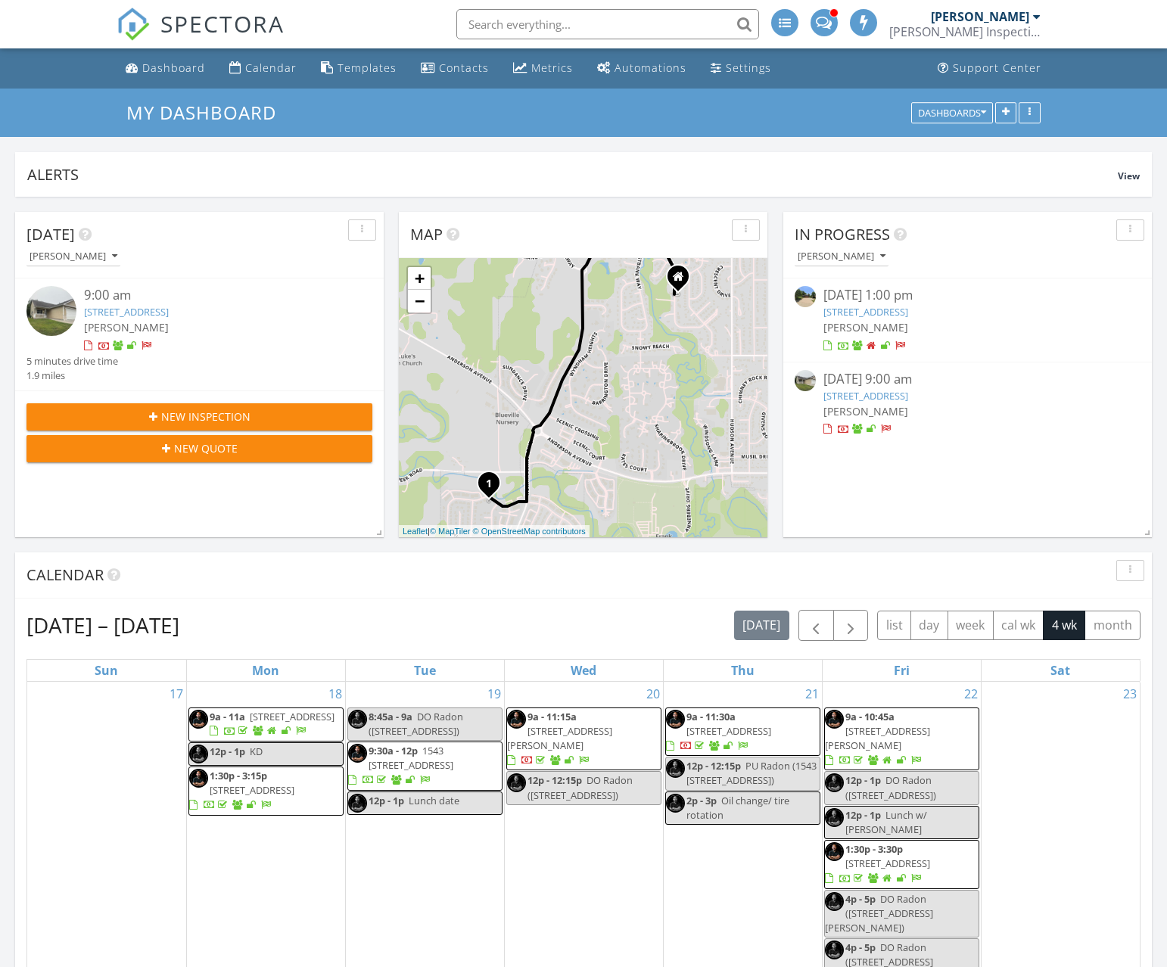
click at [908, 398] on link "[STREET_ADDRESS]" at bounding box center [865, 396] width 85 height 14
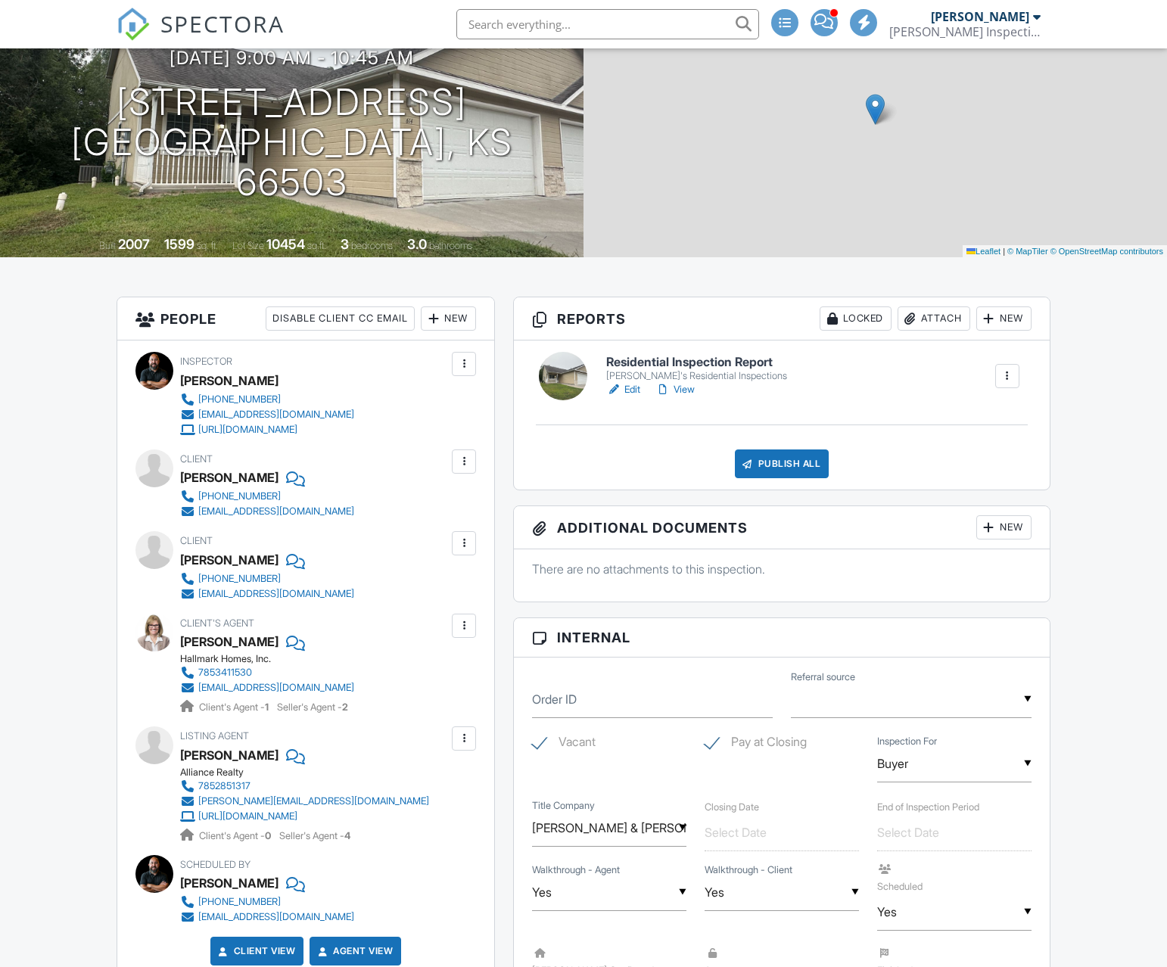
click at [201, 476] on div "Fatma Radhi" at bounding box center [229, 477] width 98 height 23
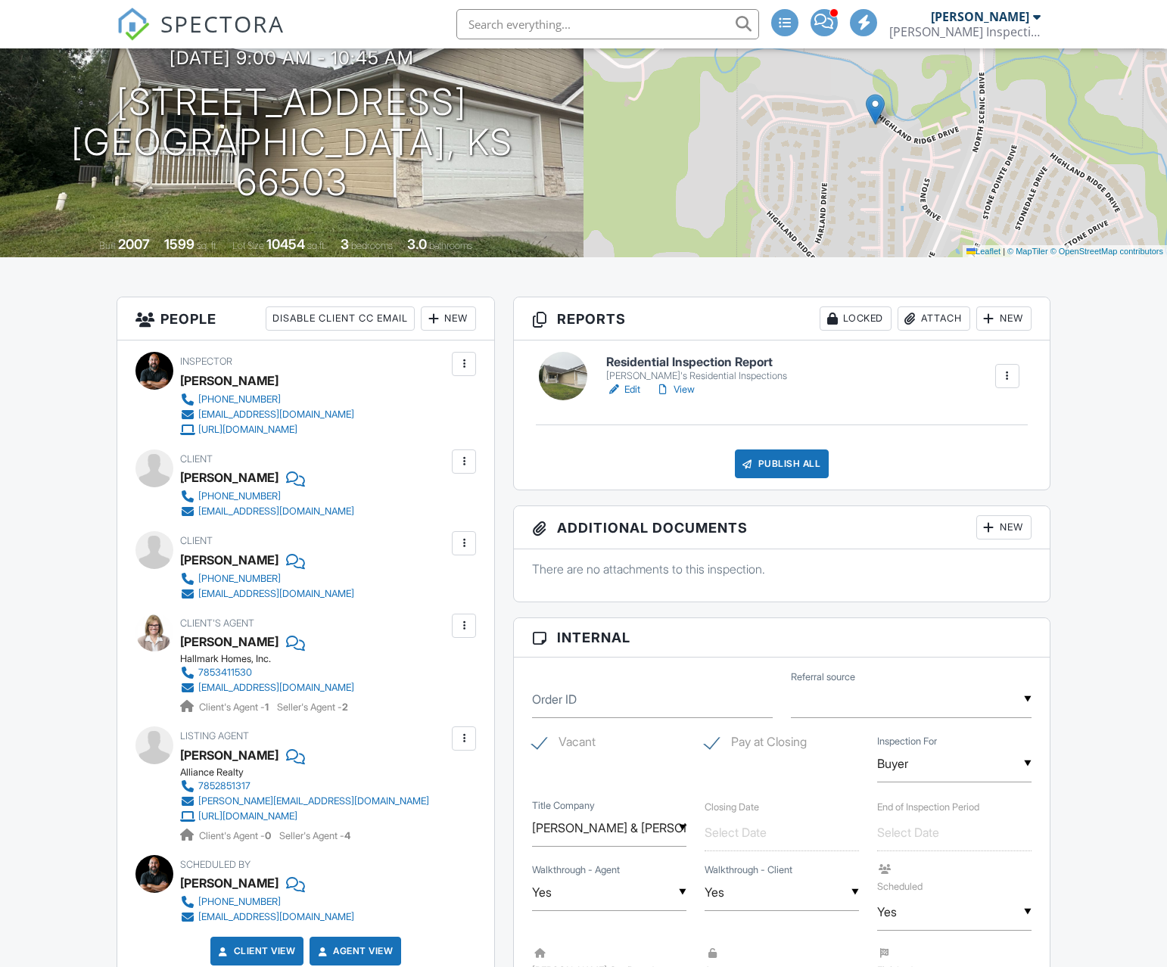
scroll to position [148, 0]
drag, startPoint x: 201, startPoint y: 476, endPoint x: 235, endPoint y: 482, distance: 33.8
click at [237, 475] on div "Fatma Radhi" at bounding box center [229, 476] width 98 height 23
click at [201, 557] on div "Hayder Rasheed" at bounding box center [229, 559] width 98 height 23
drag, startPoint x: 208, startPoint y: 557, endPoint x: 238, endPoint y: 556, distance: 29.5
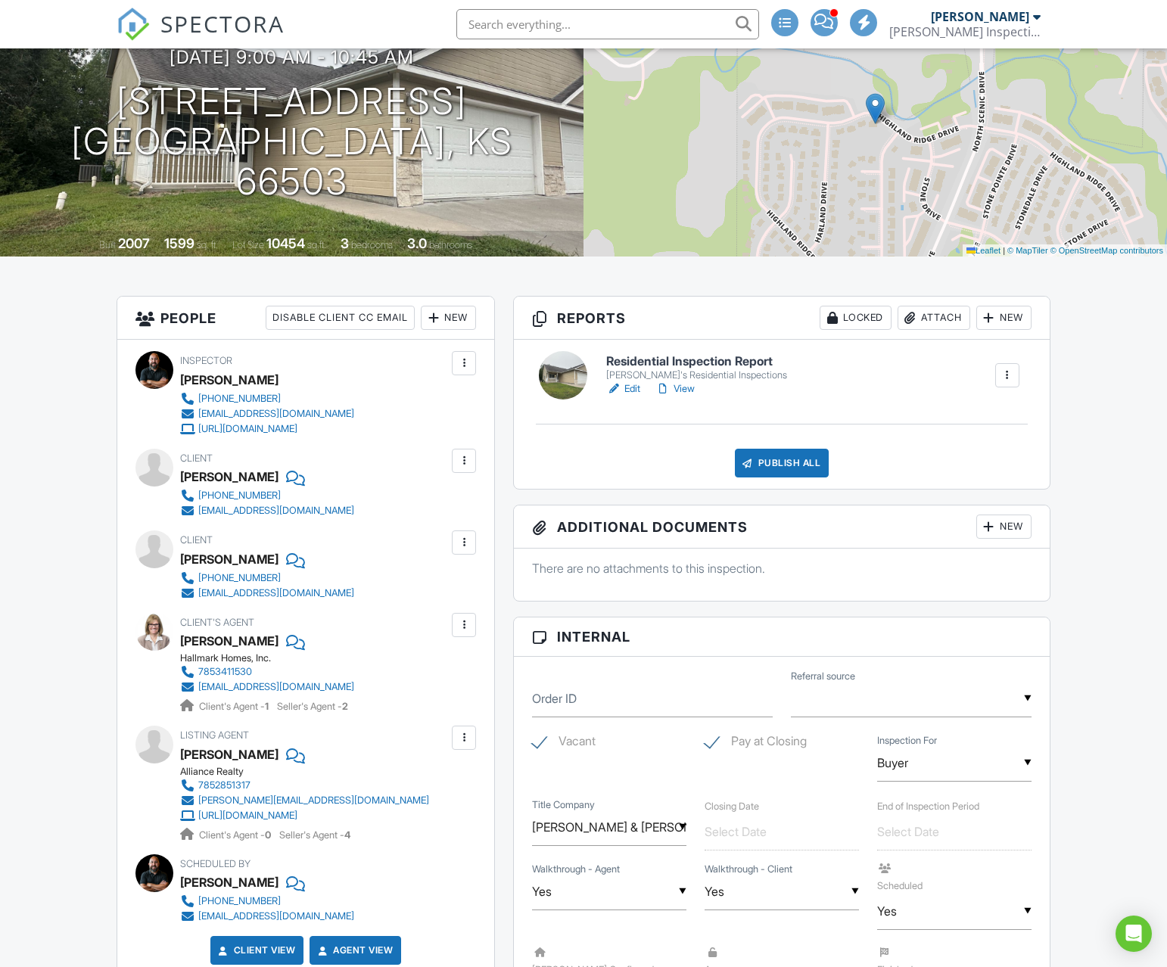
click at [238, 556] on div "Hayder Rasheed" at bounding box center [229, 559] width 98 height 23
copy div "Hayder Rasheed"
copy div "785-341-6220"
click at [224, 117] on h1 "614 Highland Ridge Dr Manhattan, KS 66503" at bounding box center [291, 142] width 535 height 120
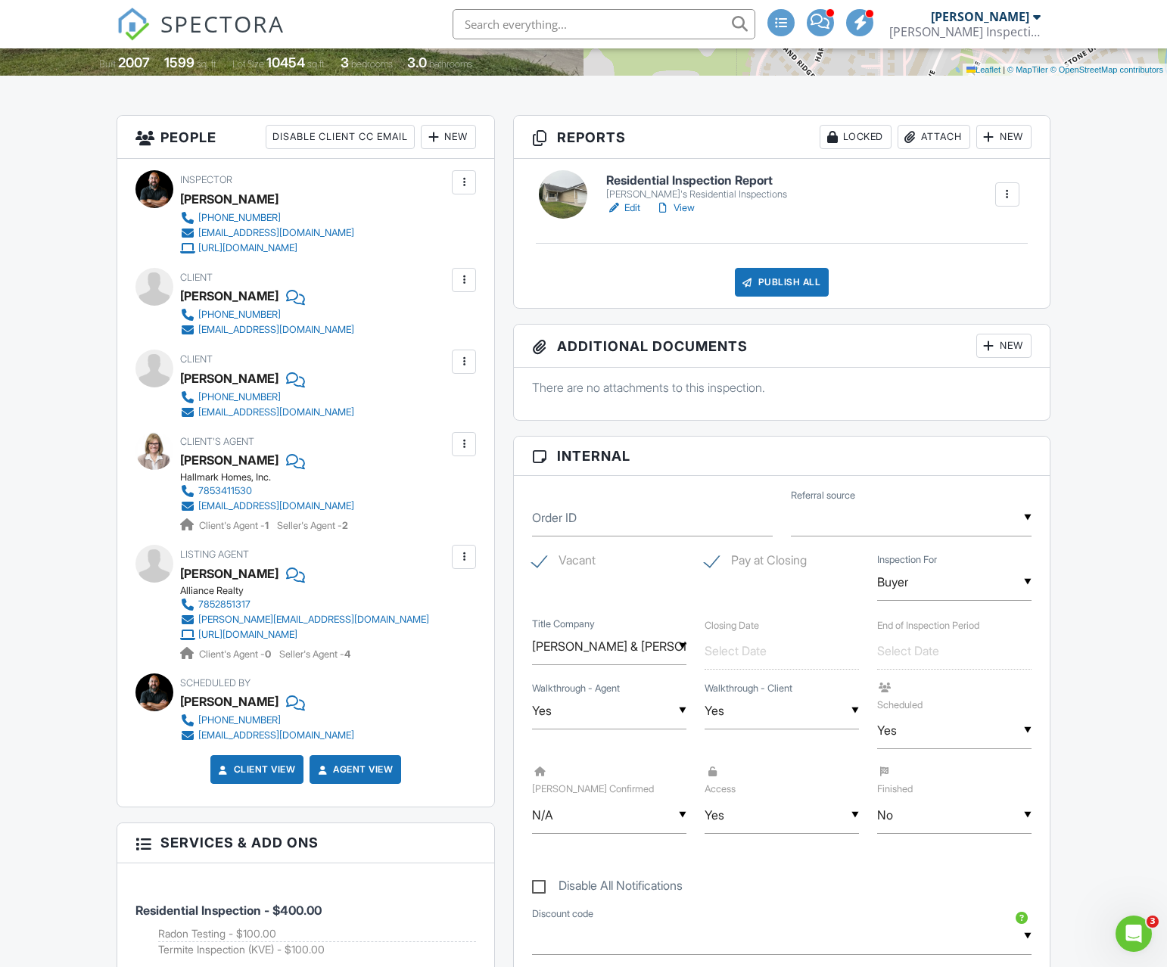
scroll to position [248, 0]
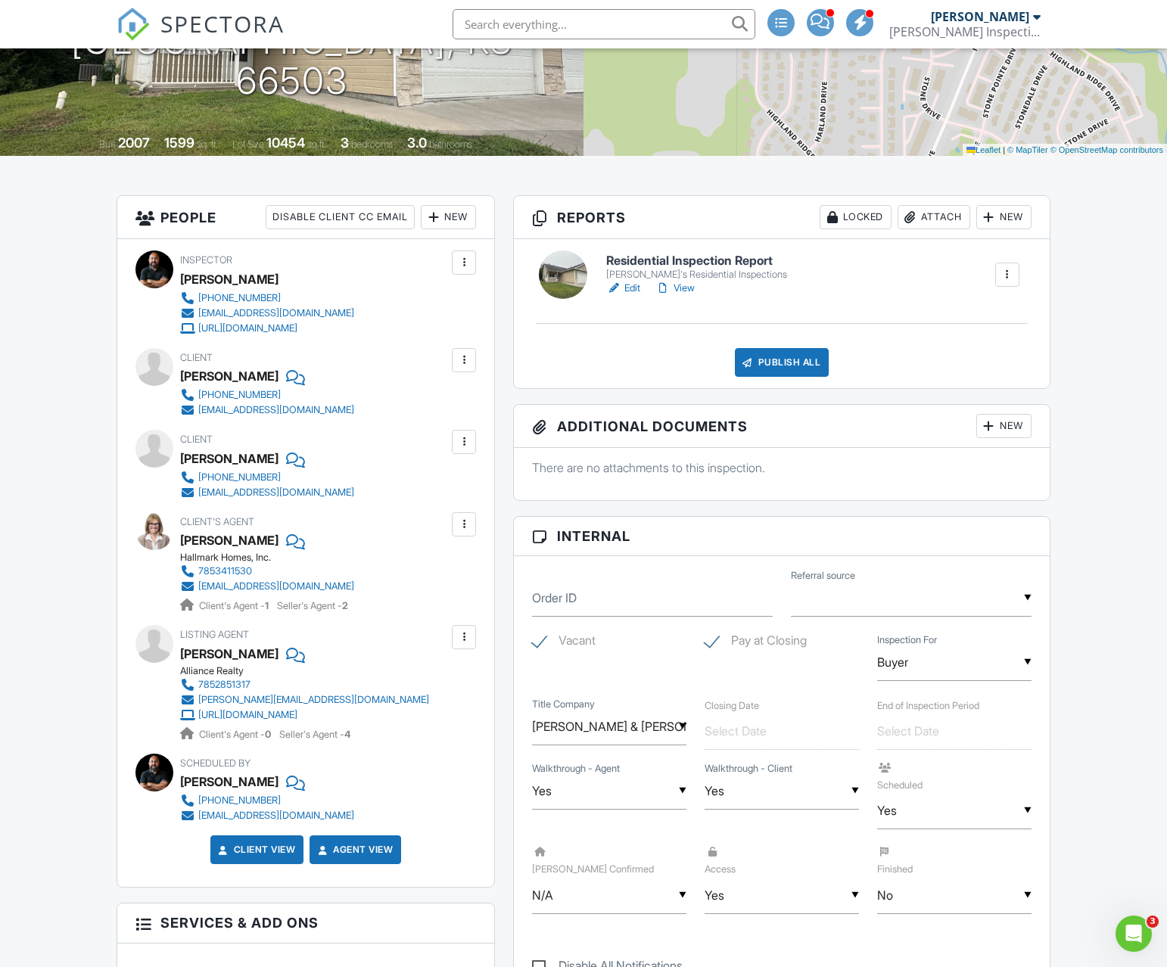
click at [631, 288] on link "Edit" at bounding box center [623, 288] width 34 height 15
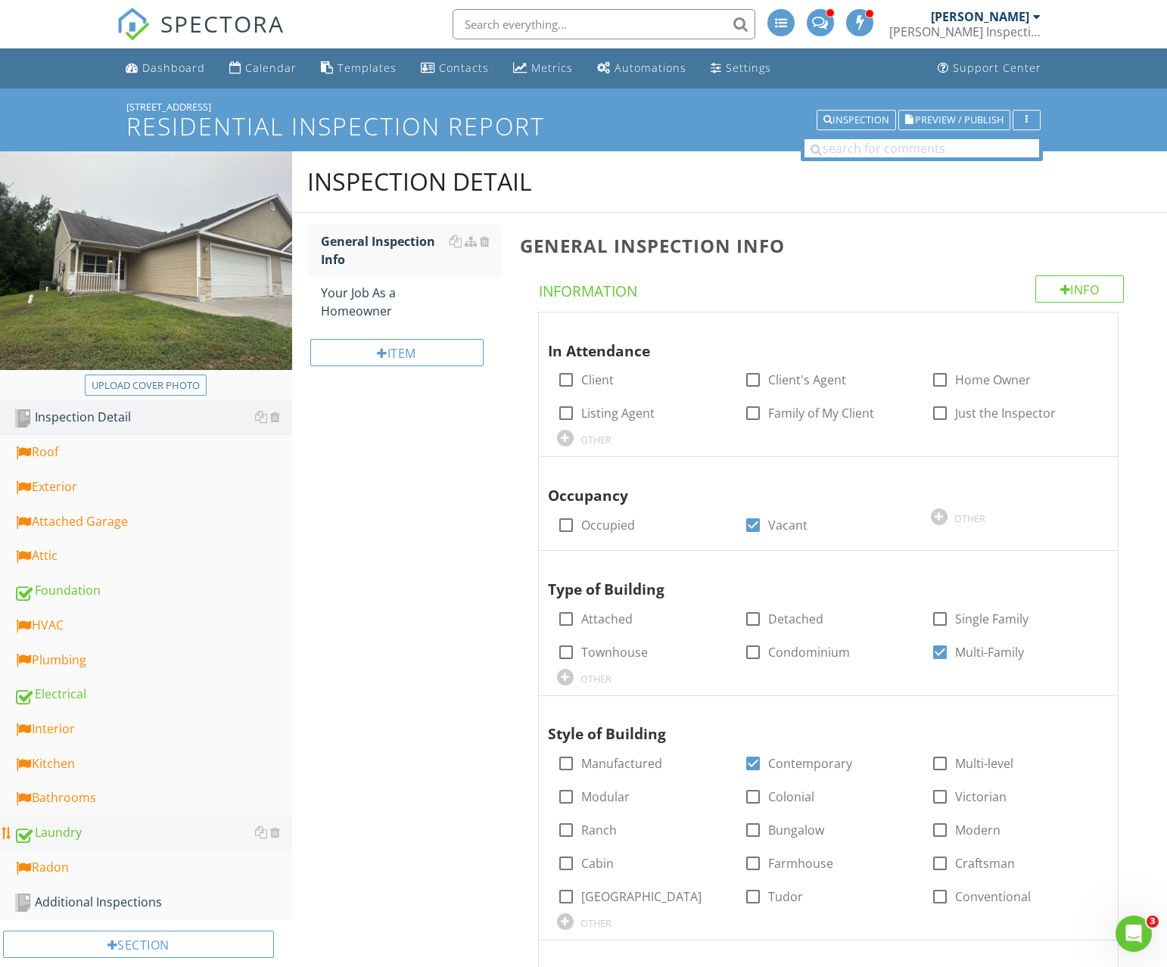
scroll to position [1, 0]
click at [117, 903] on div "Additional Inspections" at bounding box center [153, 902] width 279 height 20
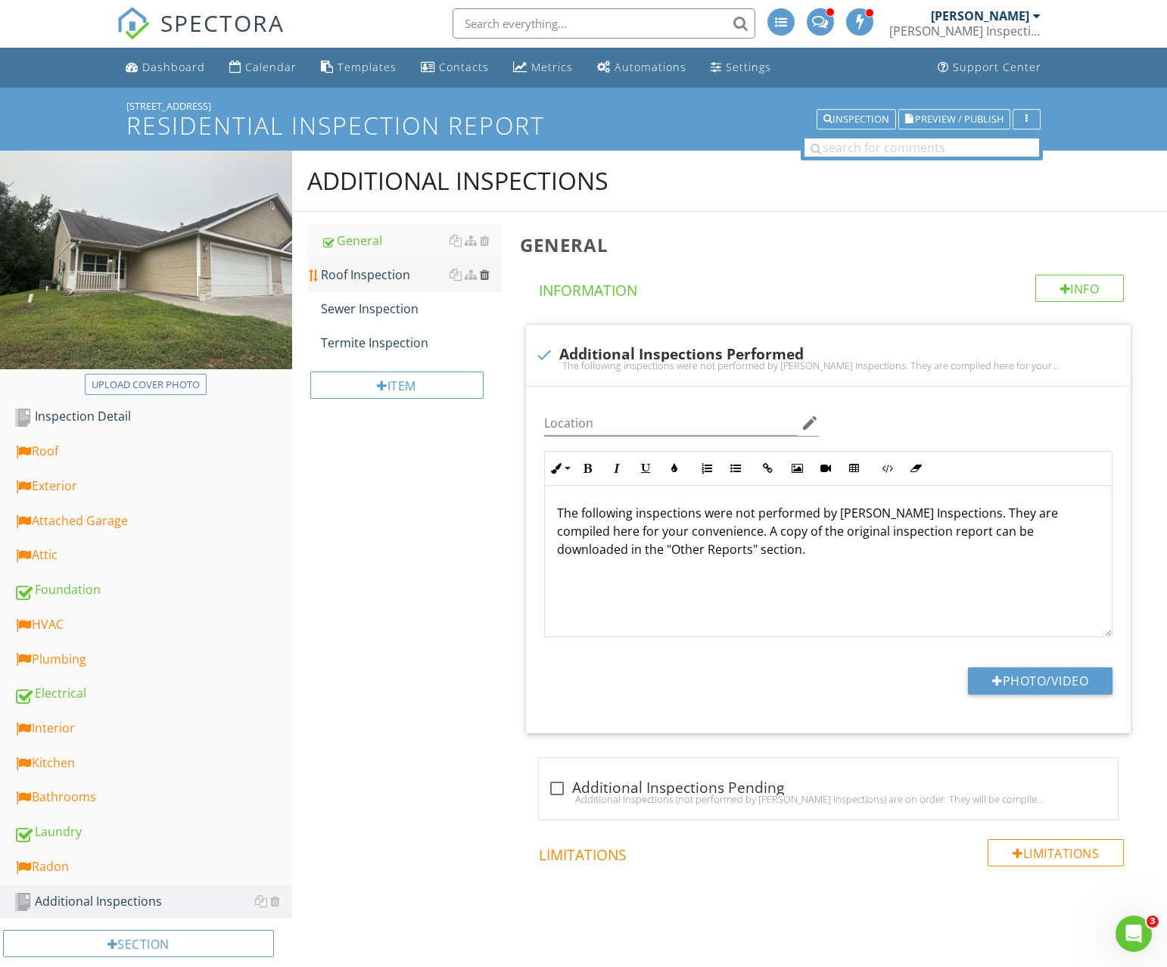
click at [484, 272] on div at bounding box center [485, 275] width 10 height 12
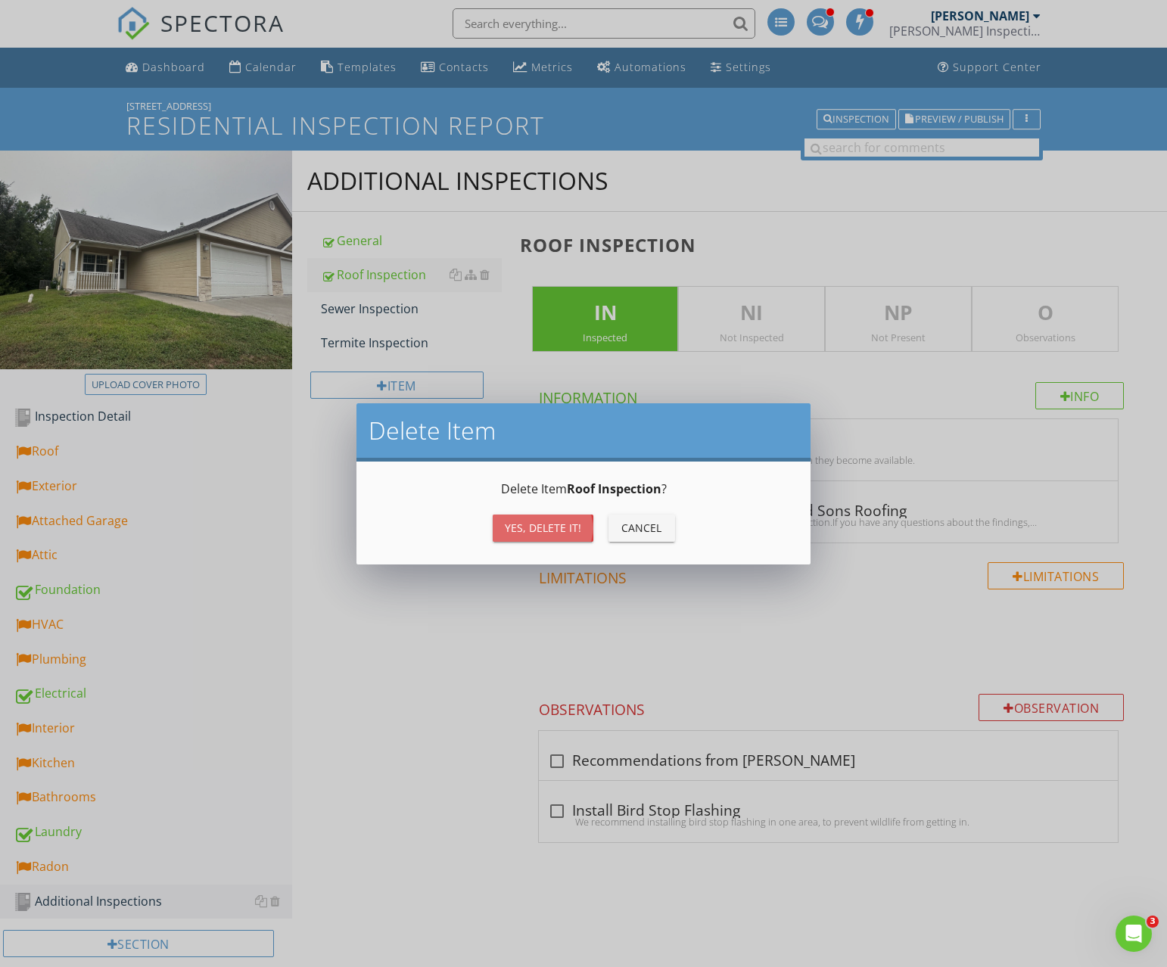
click at [510, 521] on div "Yes, Delete it!" at bounding box center [543, 528] width 76 height 16
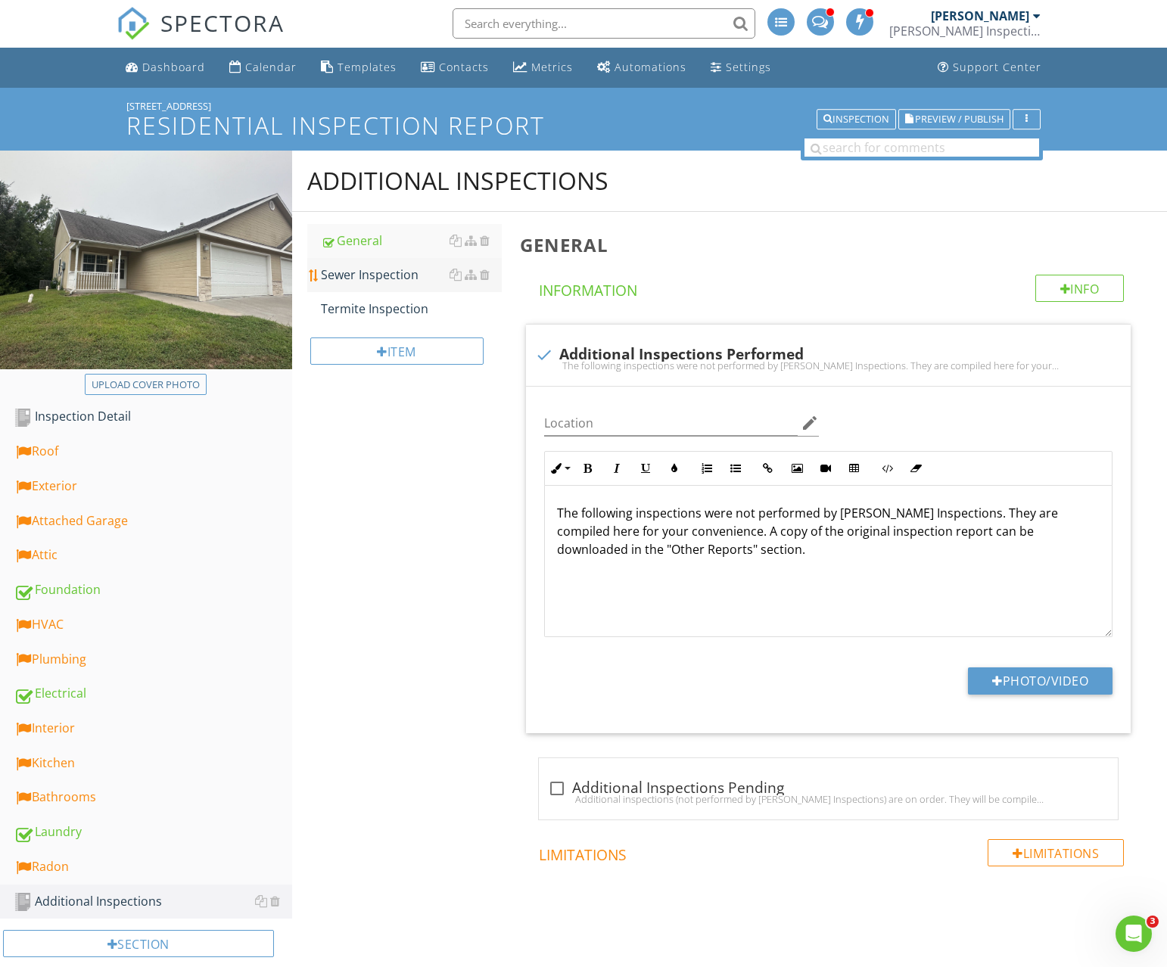
click at [379, 285] on link "Sewer Inspection" at bounding box center [411, 274] width 181 height 33
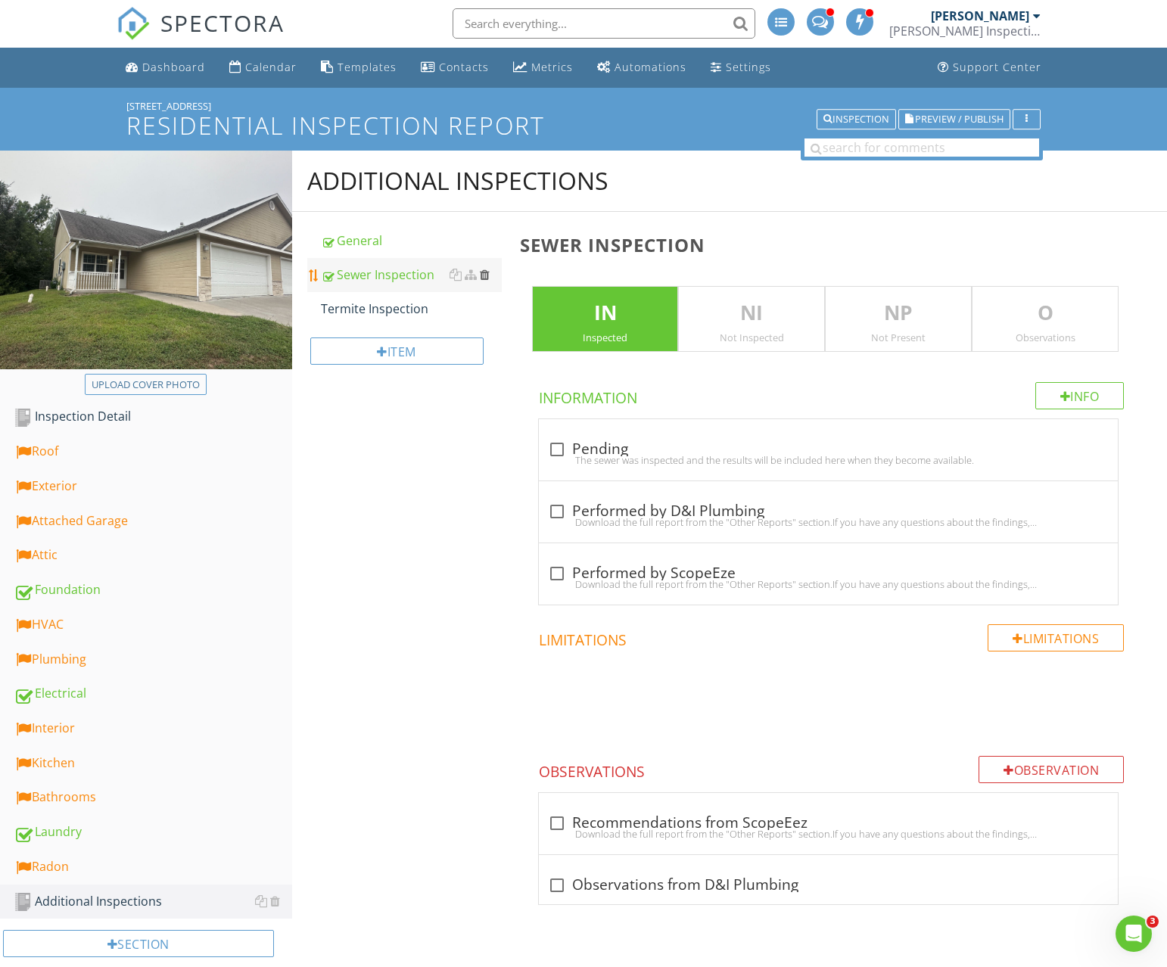
click at [482, 275] on div at bounding box center [485, 275] width 10 height 12
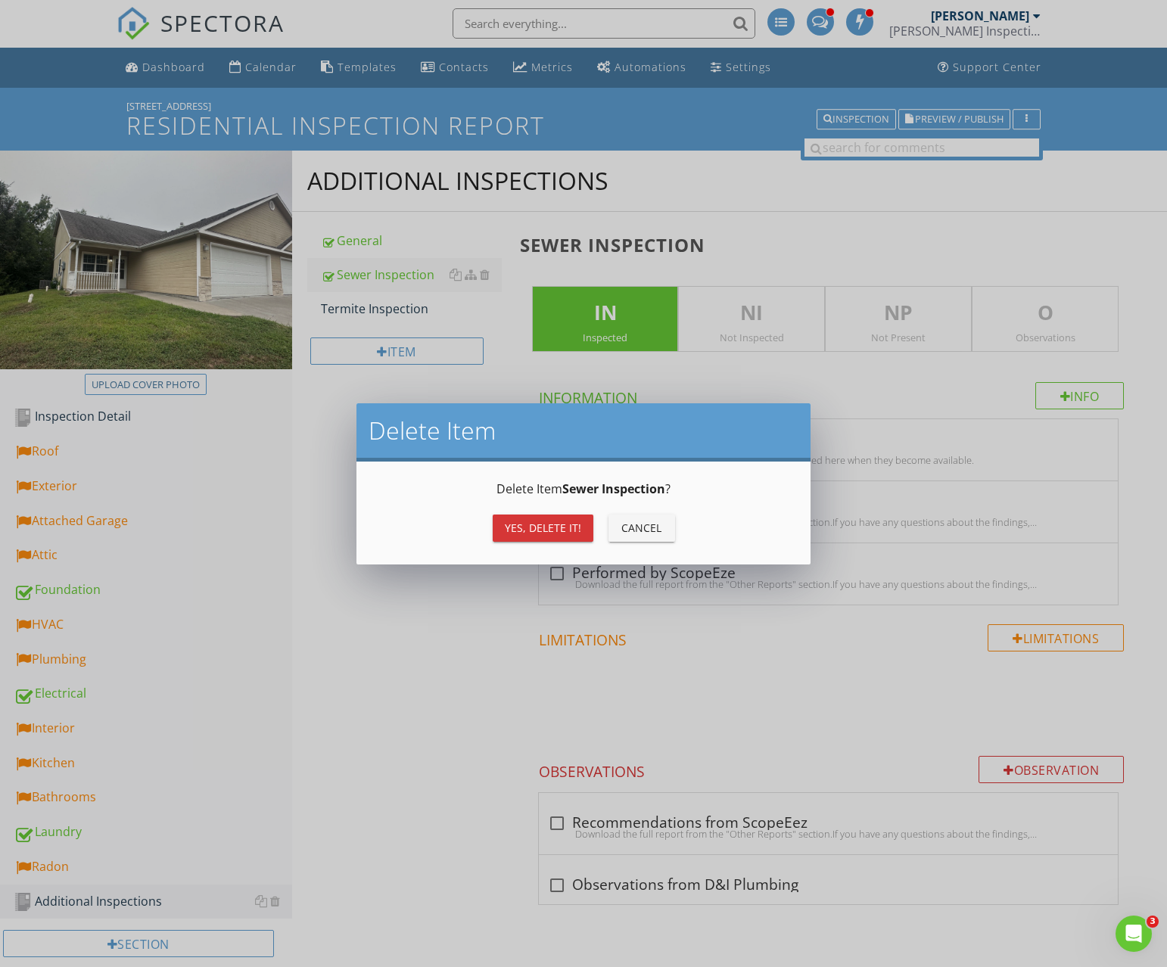
click at [492, 518] on div "Yes, Delete it! Cancel" at bounding box center [584, 528] width 418 height 36
click at [496, 519] on button "Yes, Delete it!" at bounding box center [543, 528] width 101 height 27
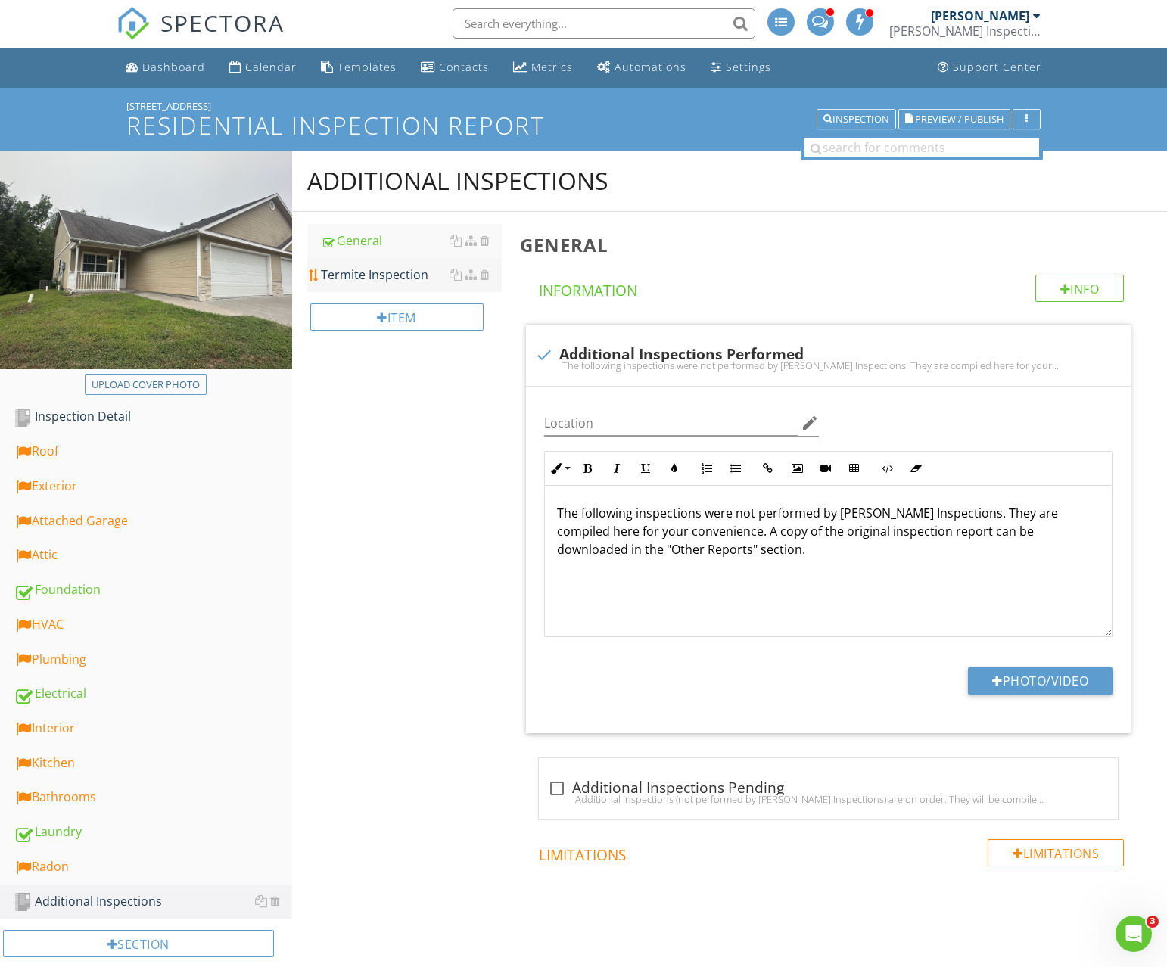
click at [335, 275] on div "Termite Inspection" at bounding box center [411, 275] width 181 height 18
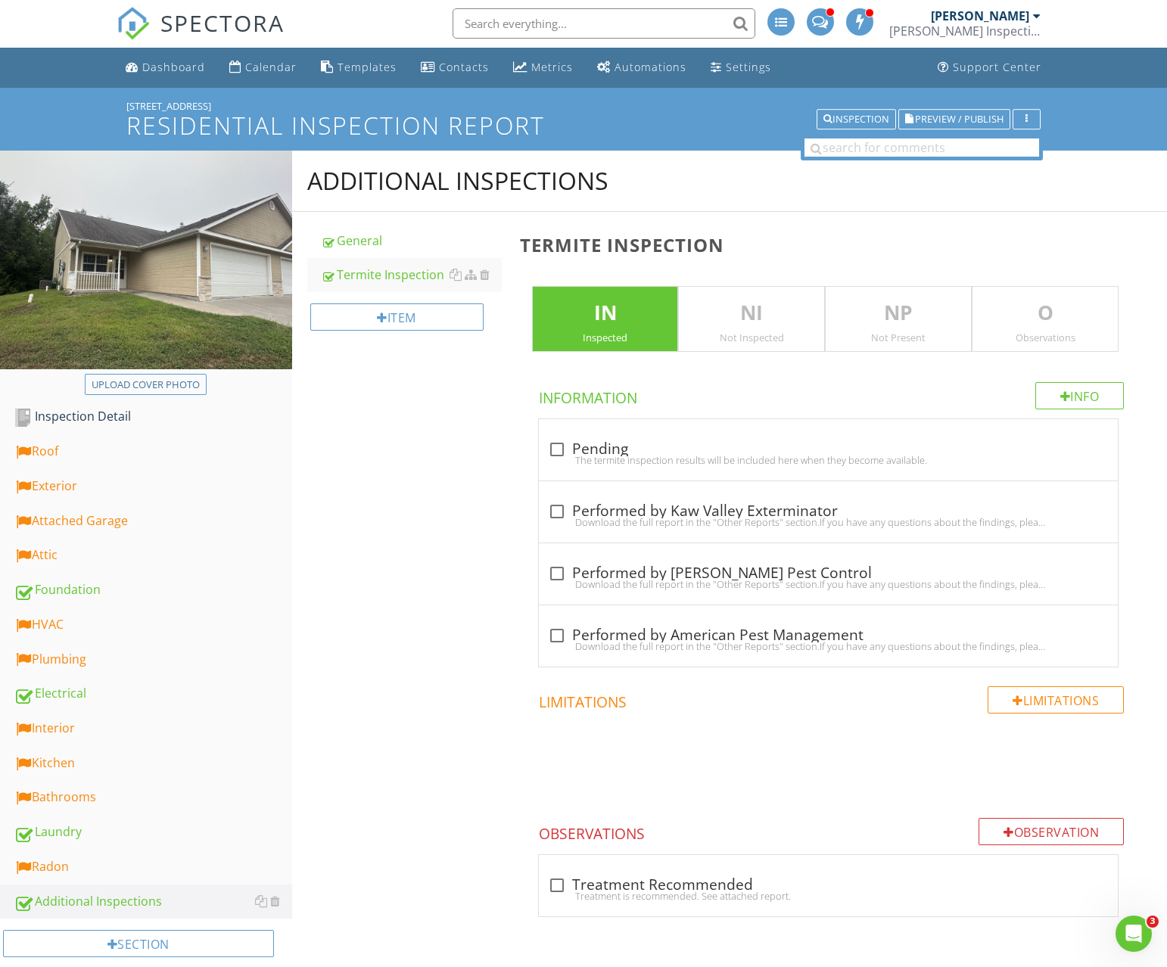
click at [721, 330] on div "NI Not Inspected" at bounding box center [751, 319] width 147 height 67
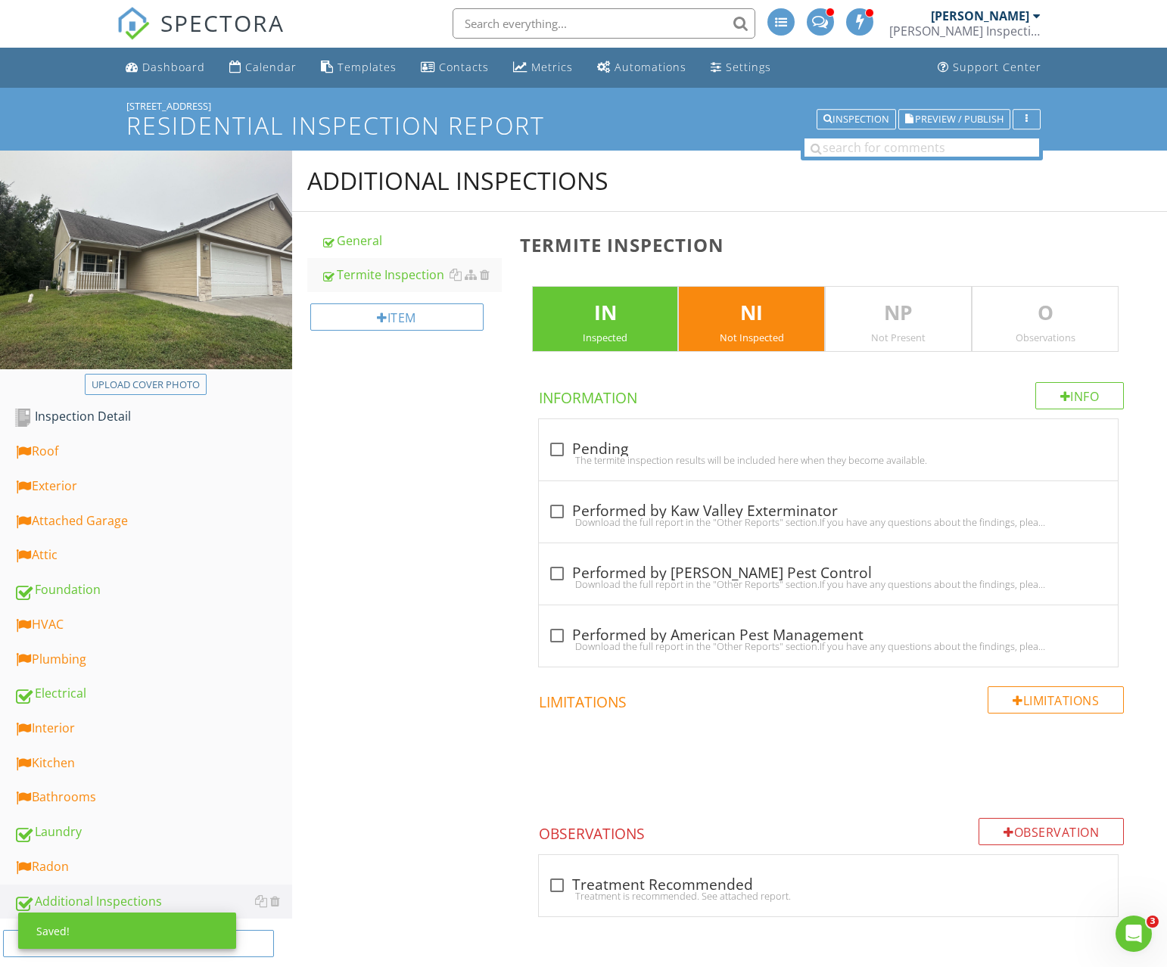
click at [649, 327] on p "IN" at bounding box center [605, 313] width 145 height 30
drag, startPoint x: 714, startPoint y: 328, endPoint x: 630, endPoint y: 326, distance: 83.3
click at [708, 328] on div "NI Not Inspected" at bounding box center [751, 319] width 147 height 67
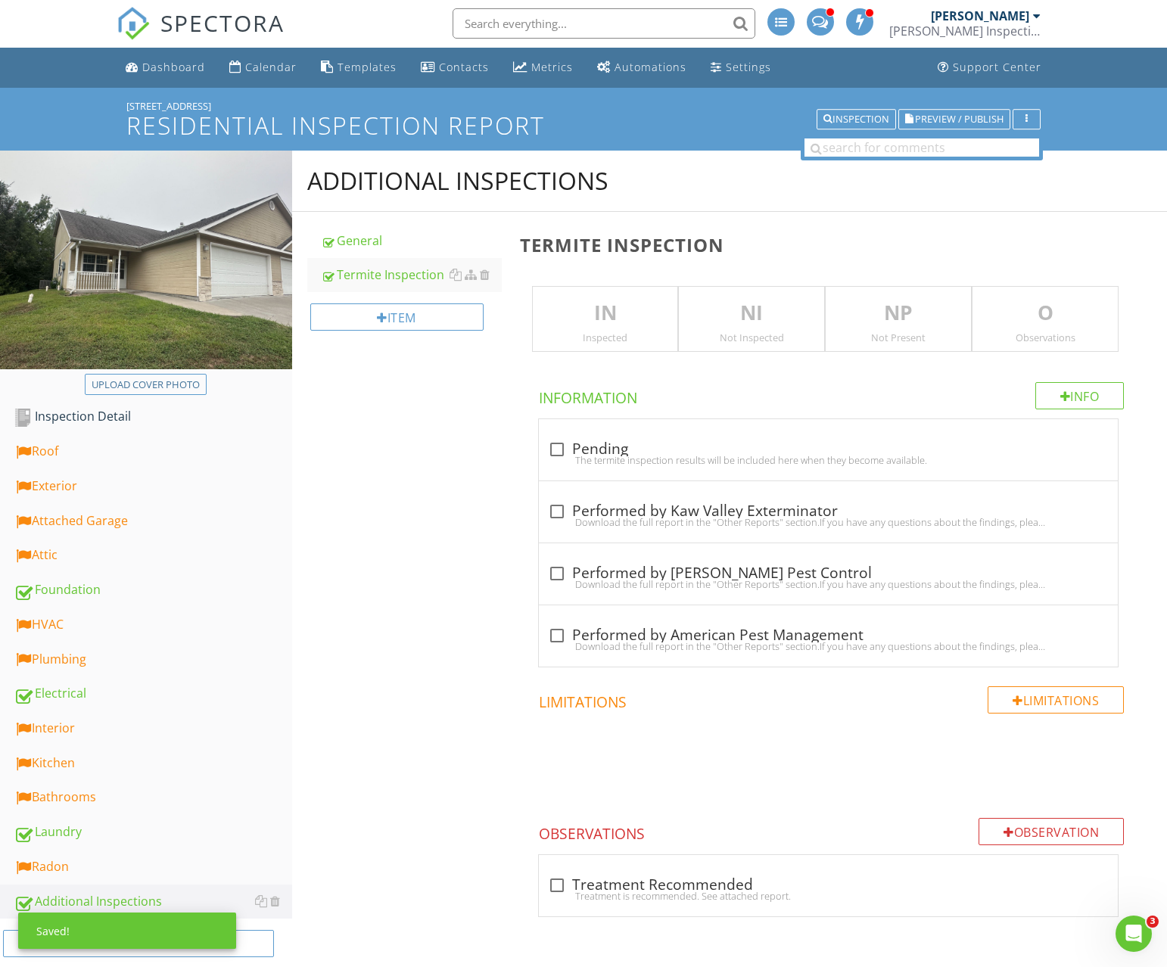
click at [630, 326] on p "IN" at bounding box center [605, 313] width 145 height 30
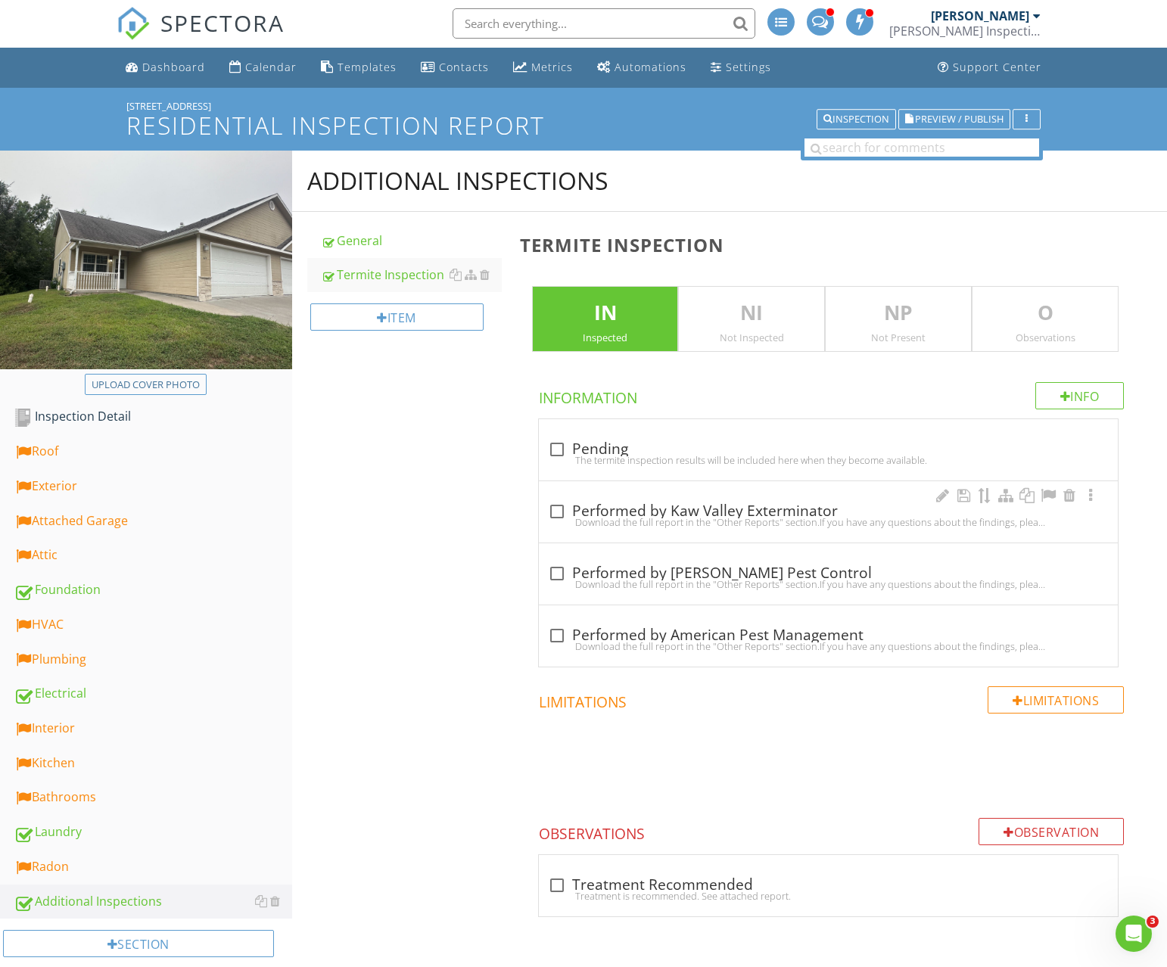
drag, startPoint x: 566, startPoint y: 524, endPoint x: 550, endPoint y: 515, distance: 18.7
click at [566, 524] on div "Download the full report in the "Other Reports" section.If you have any questio…" at bounding box center [828, 522] width 561 height 12
checkbox input "true"
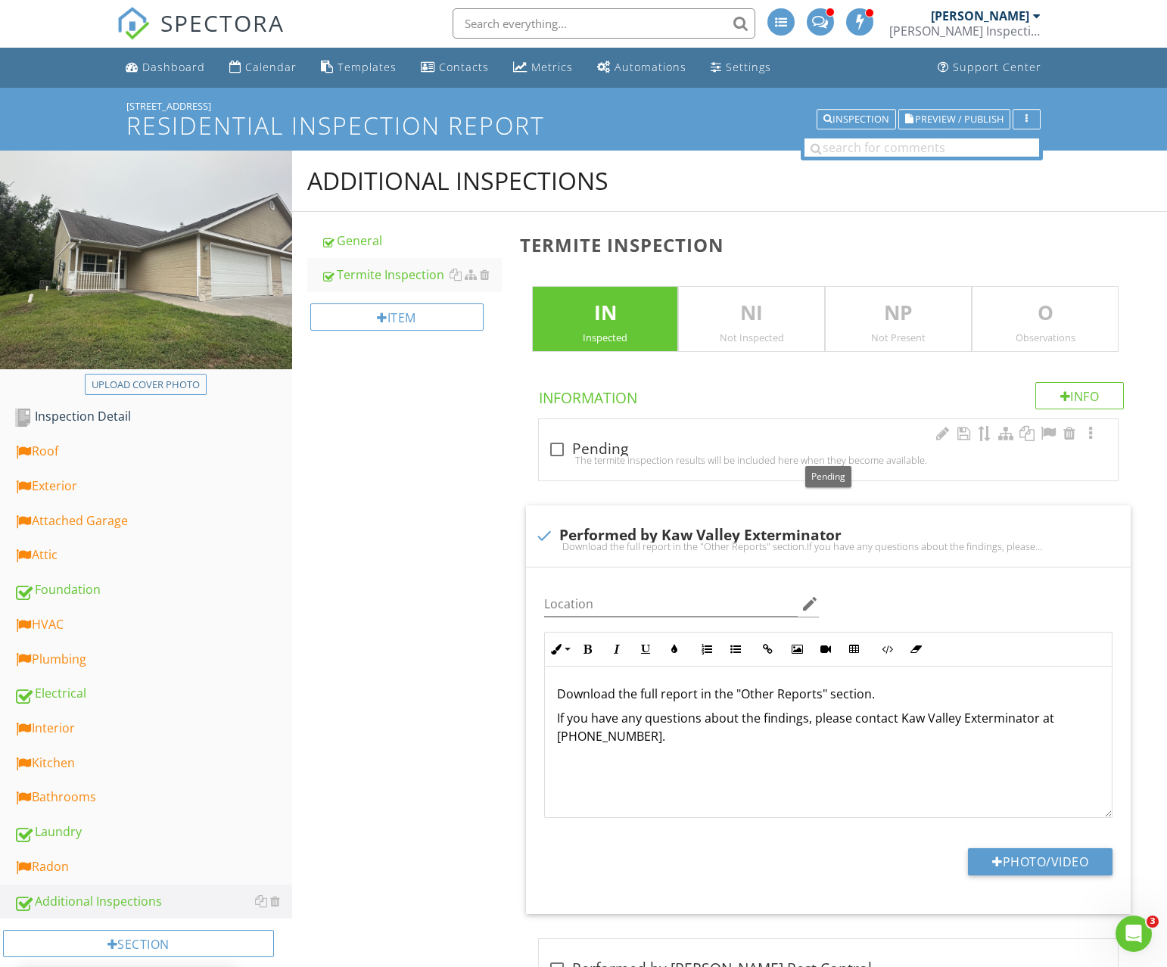
click at [550, 451] on div at bounding box center [557, 450] width 26 height 26
checkbox input "true"
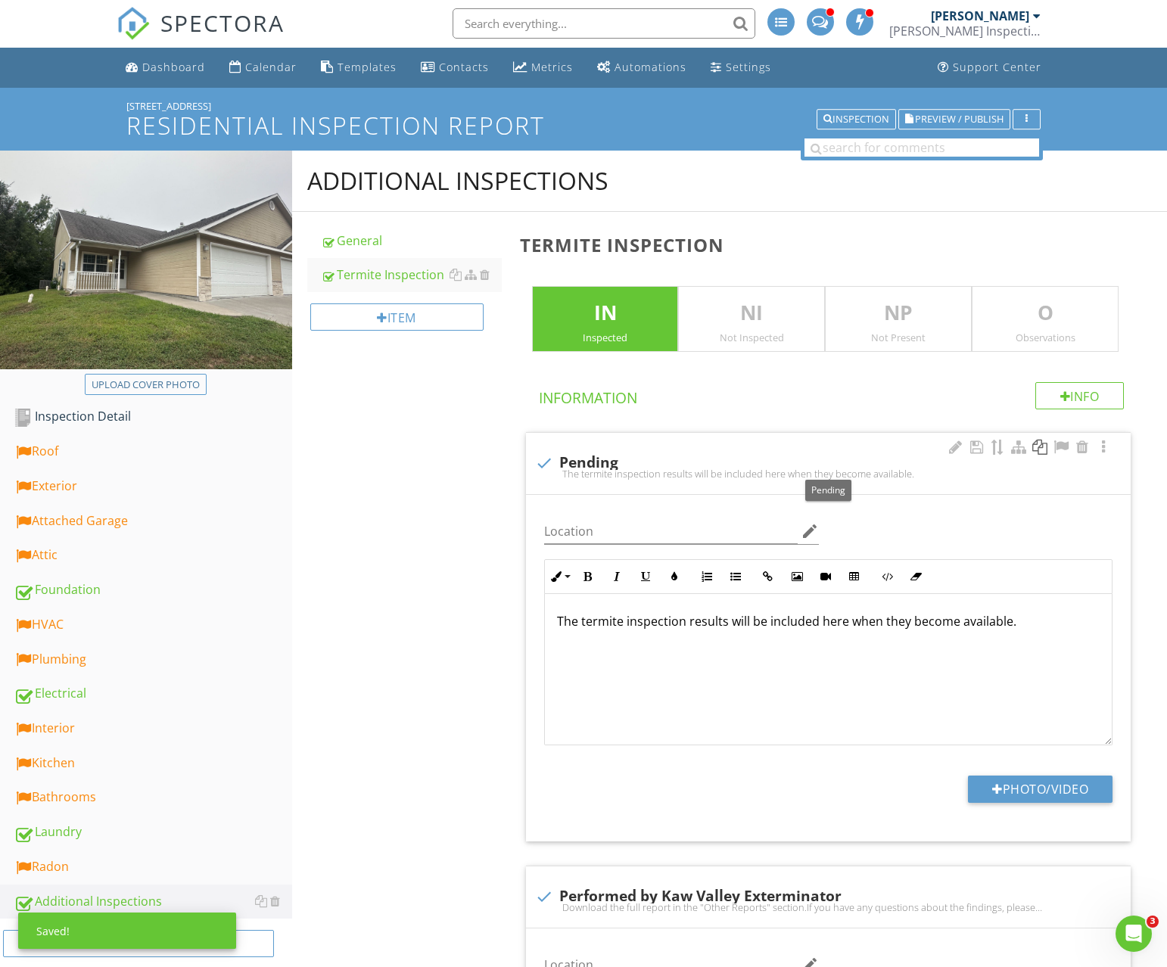
drag, startPoint x: 1057, startPoint y: 446, endPoint x: 1047, endPoint y: 446, distance: 9.8
click at [1056, 446] on div at bounding box center [1061, 447] width 18 height 15
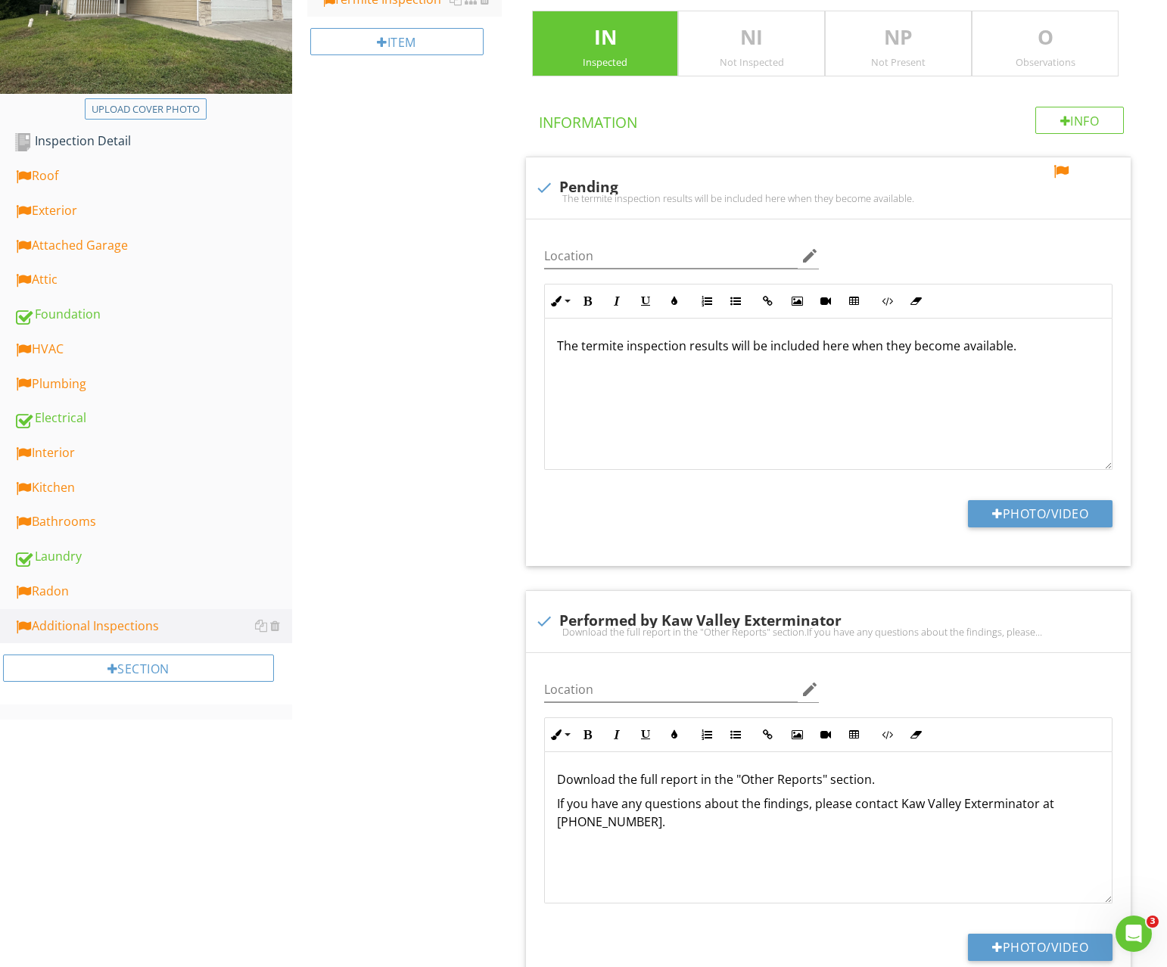
scroll to position [275, 0]
click at [103, 589] on div "Radon" at bounding box center [153, 593] width 279 height 20
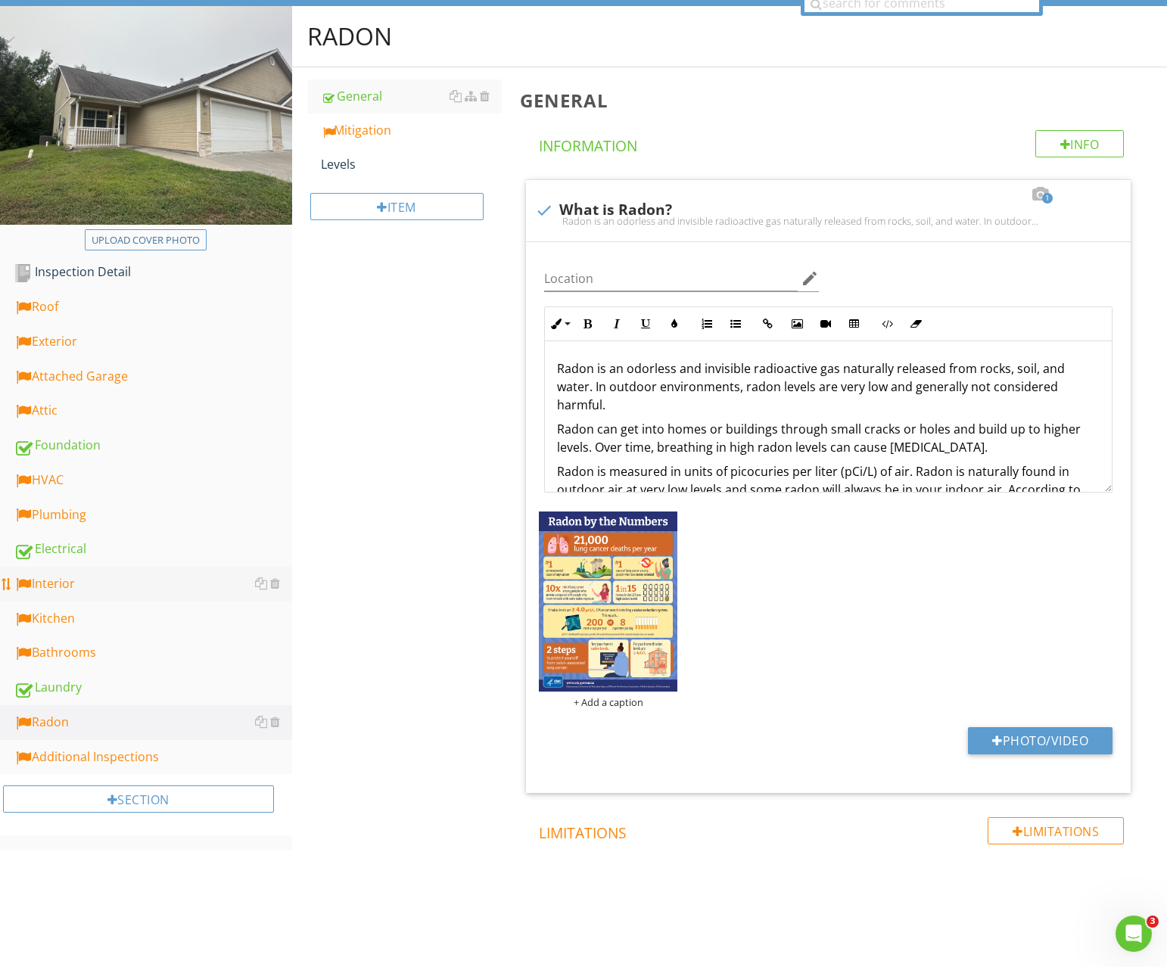
scroll to position [145, 0]
click at [371, 129] on div "Mitigation" at bounding box center [411, 130] width 181 height 18
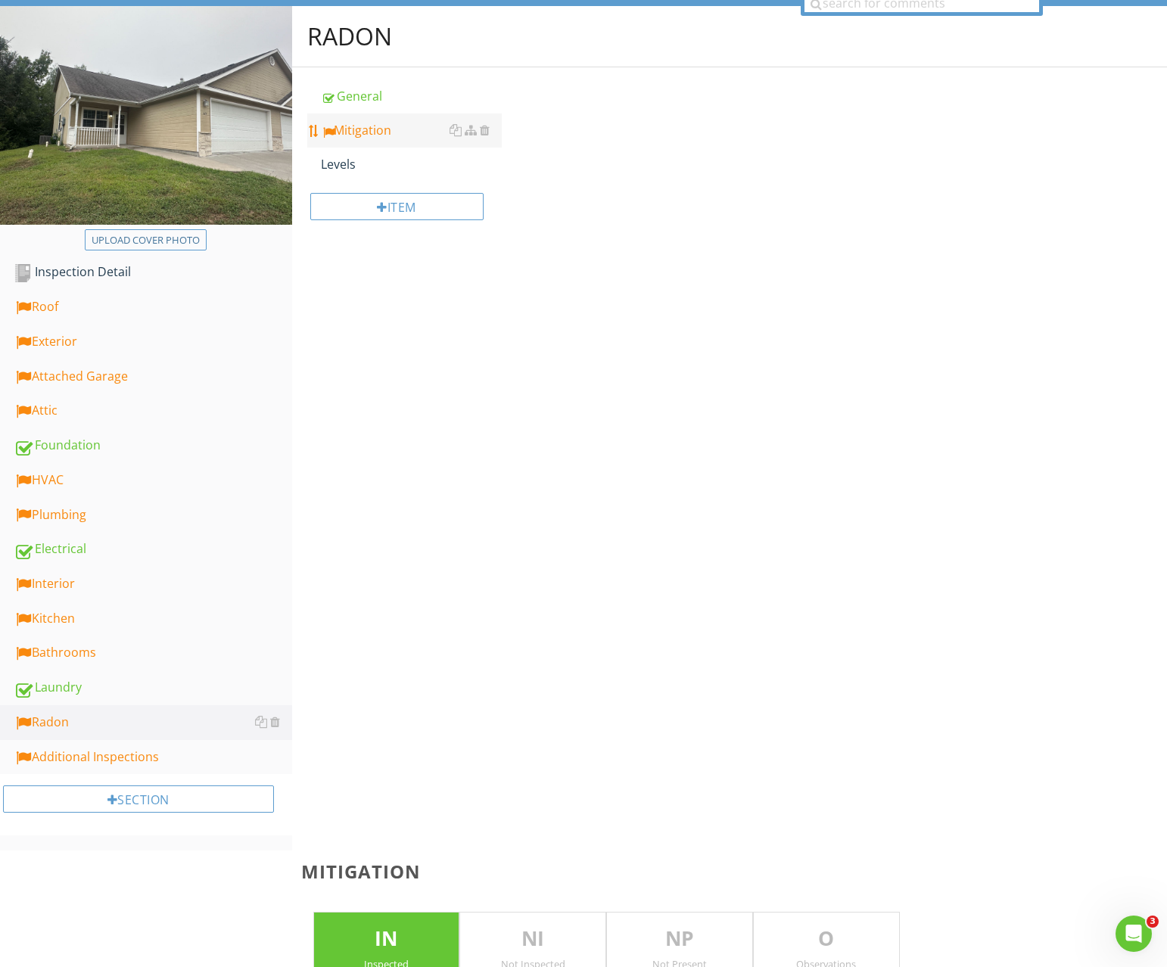
scroll to position [275, 0]
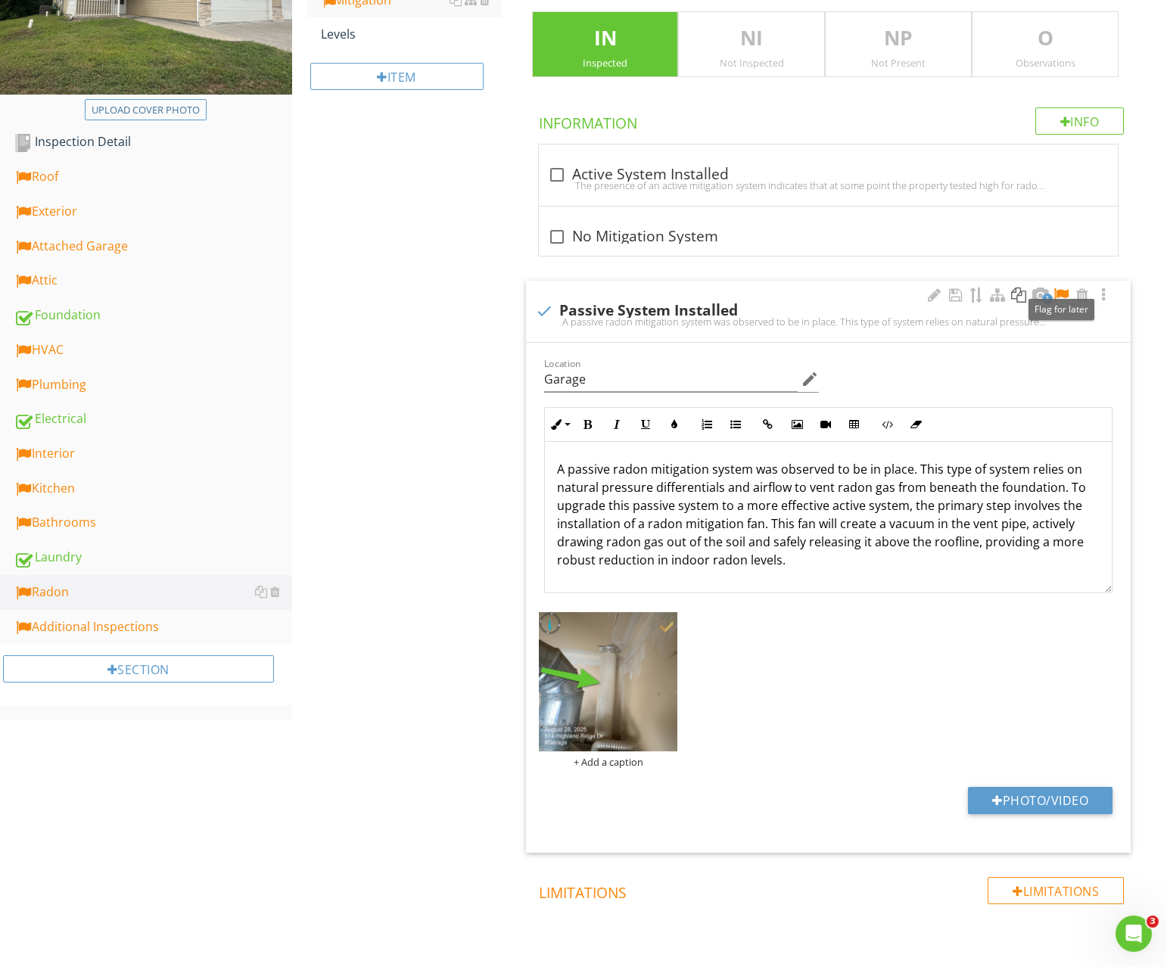
drag, startPoint x: 1057, startPoint y: 290, endPoint x: 1015, endPoint y: 297, distance: 42.9
click at [1057, 290] on div at bounding box center [1061, 295] width 18 height 15
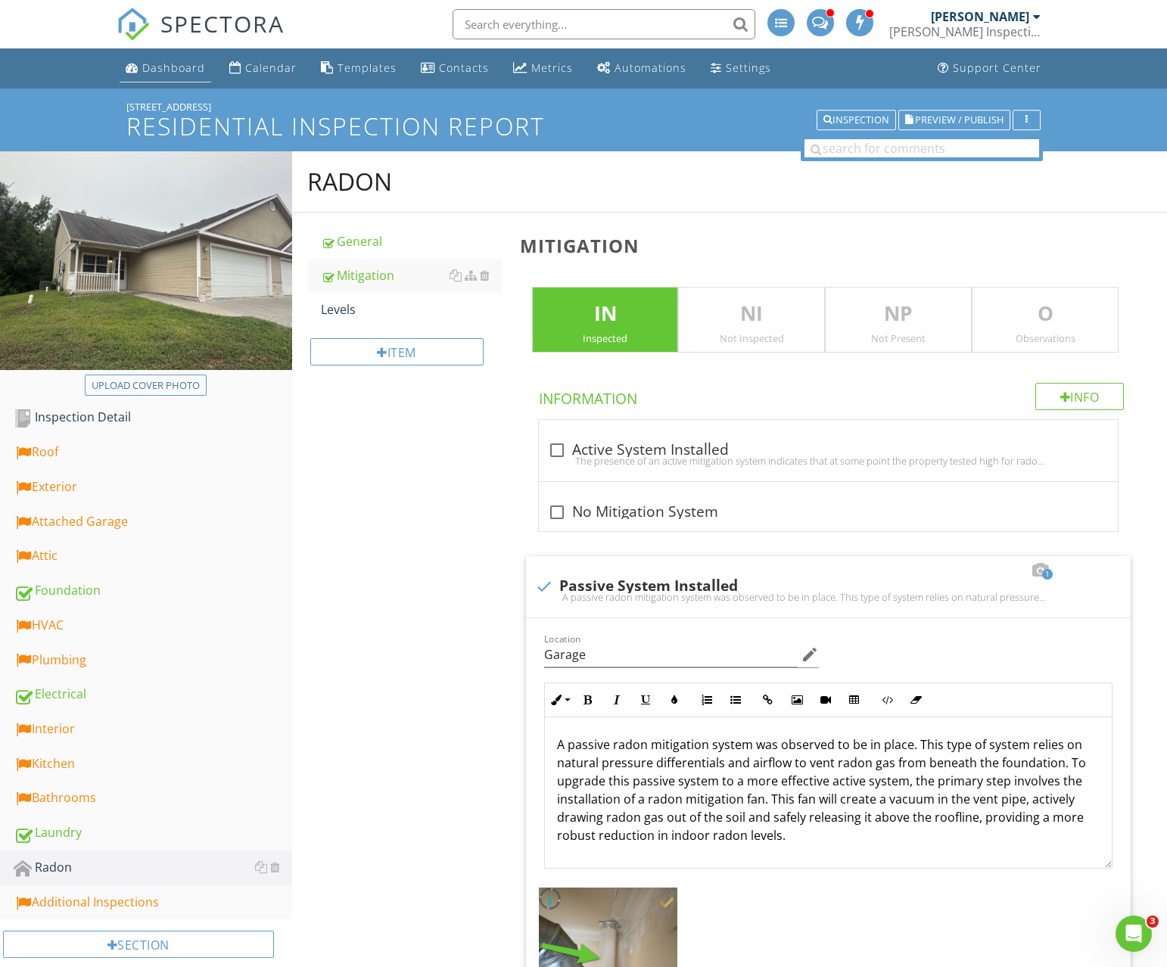
click at [197, 73] on div "Dashboard" at bounding box center [173, 68] width 63 height 14
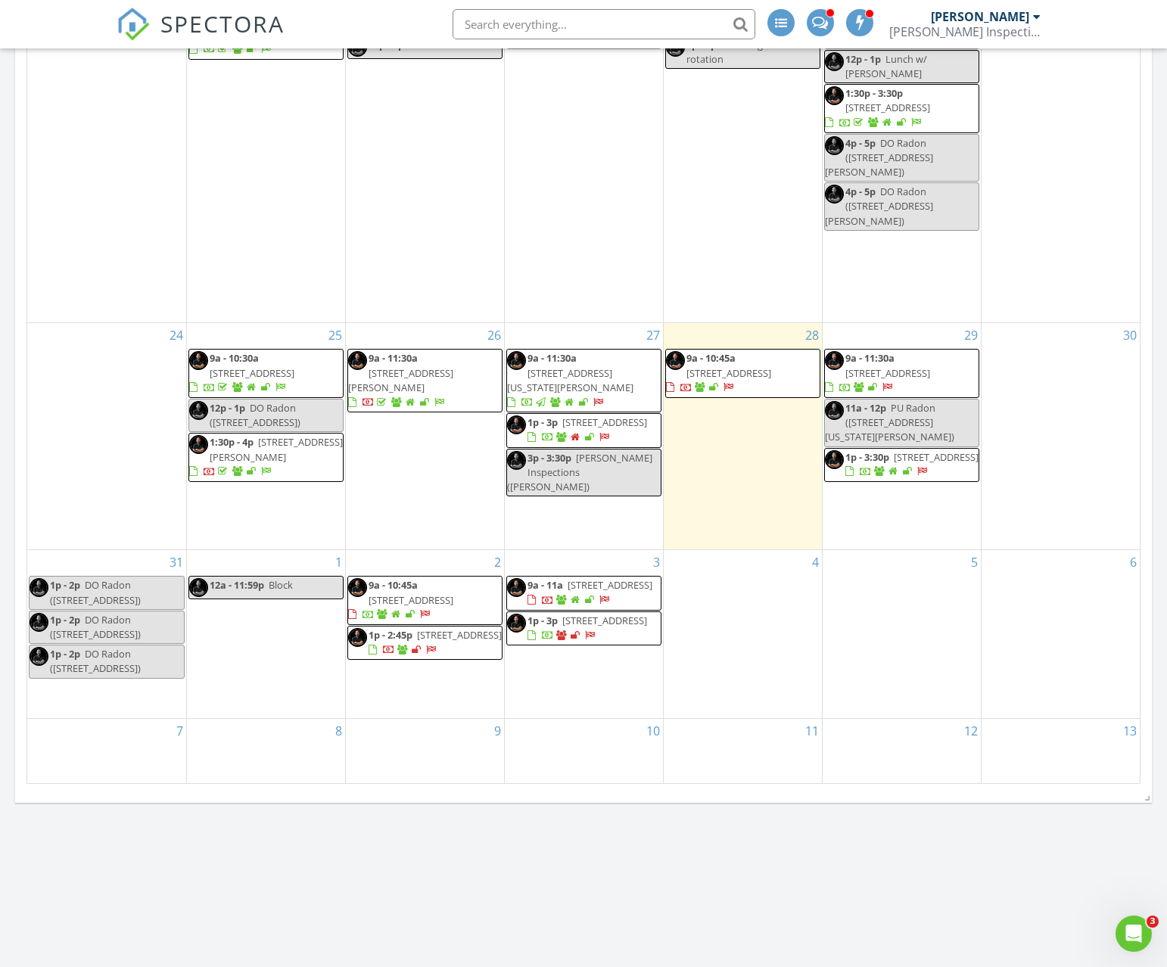
scroll to position [758, 0]
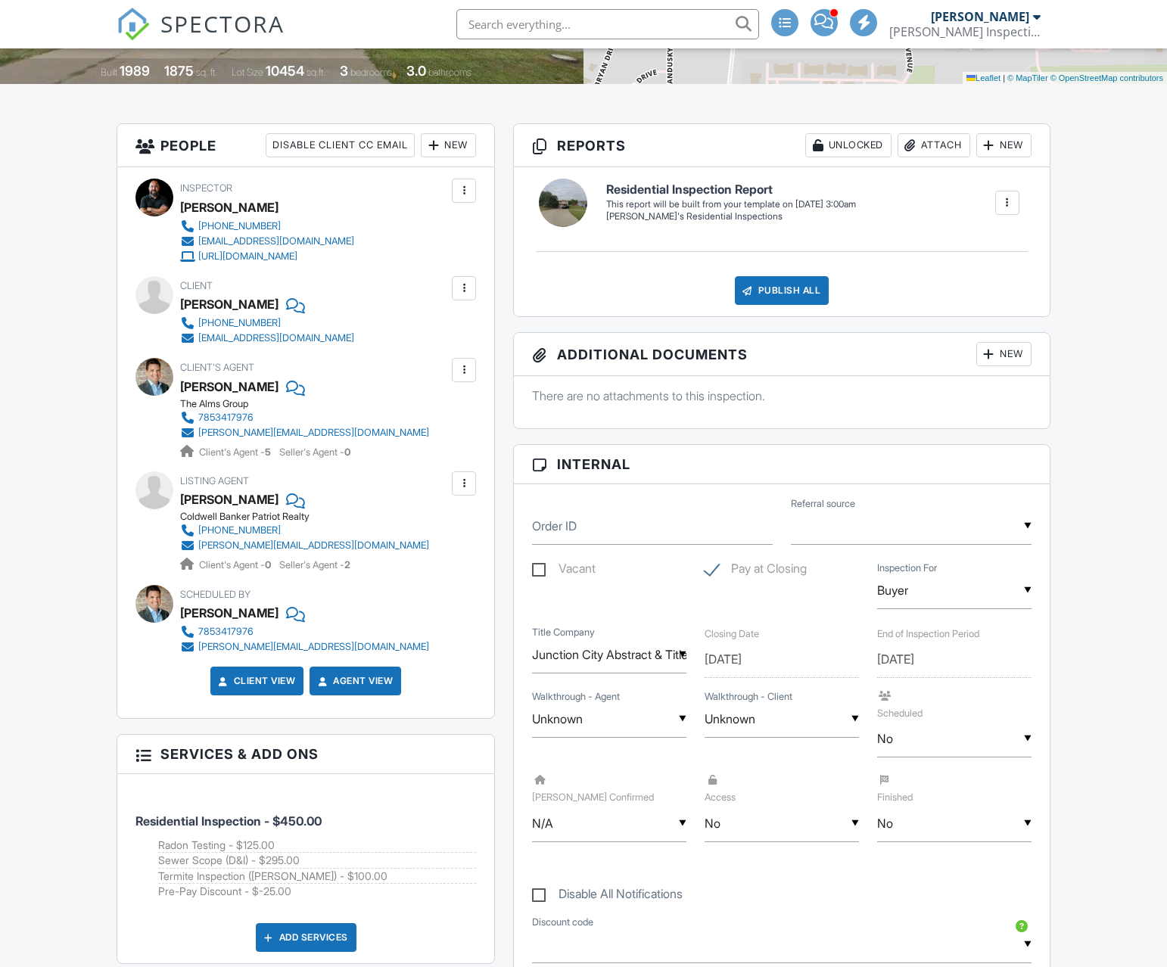
click at [538, 564] on label "Vacant" at bounding box center [564, 571] width 64 height 19
click at [538, 566] on input "Vacant" at bounding box center [537, 571] width 10 height 10
checkbox input "true"
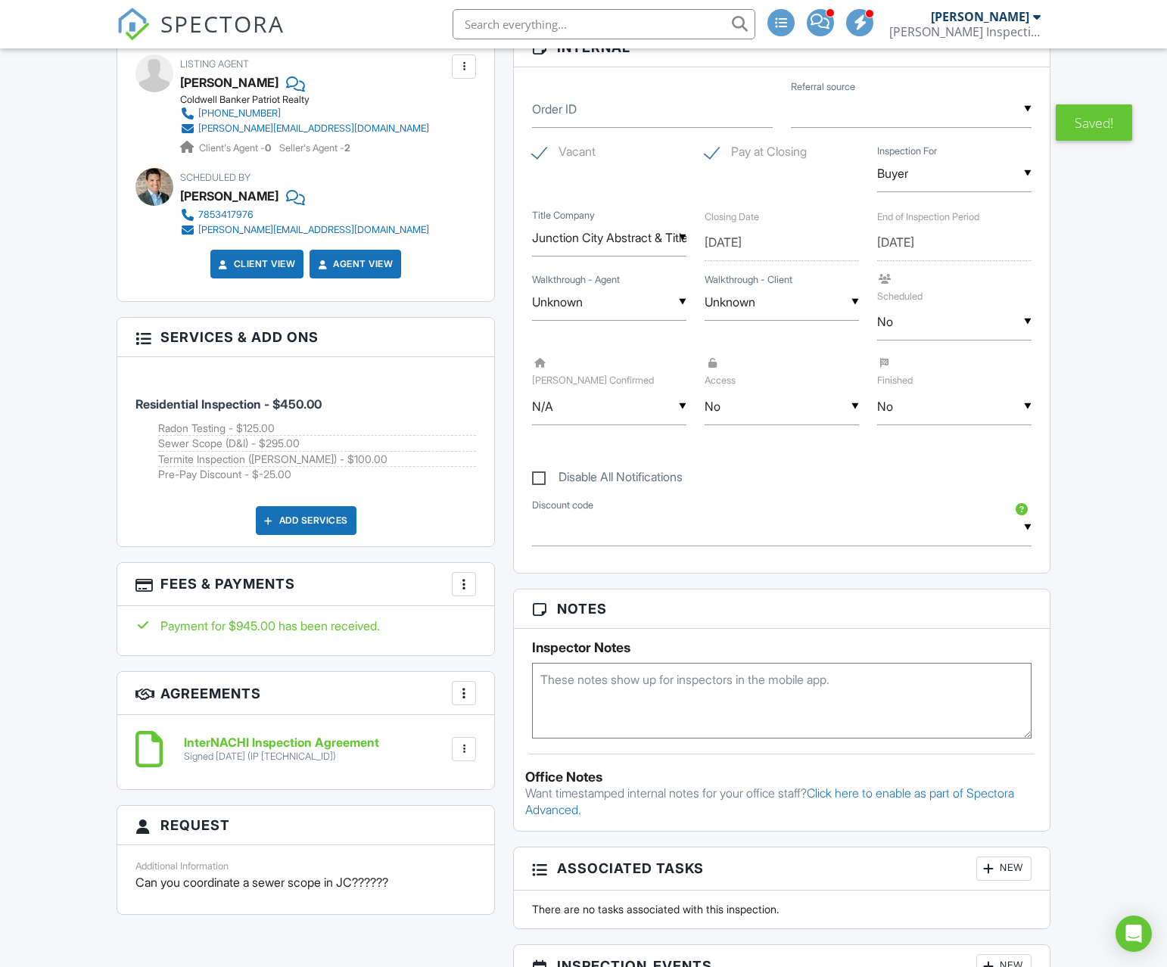
click at [571, 687] on textarea at bounding box center [782, 701] width 500 height 76
paste textarea "The code is 1515"
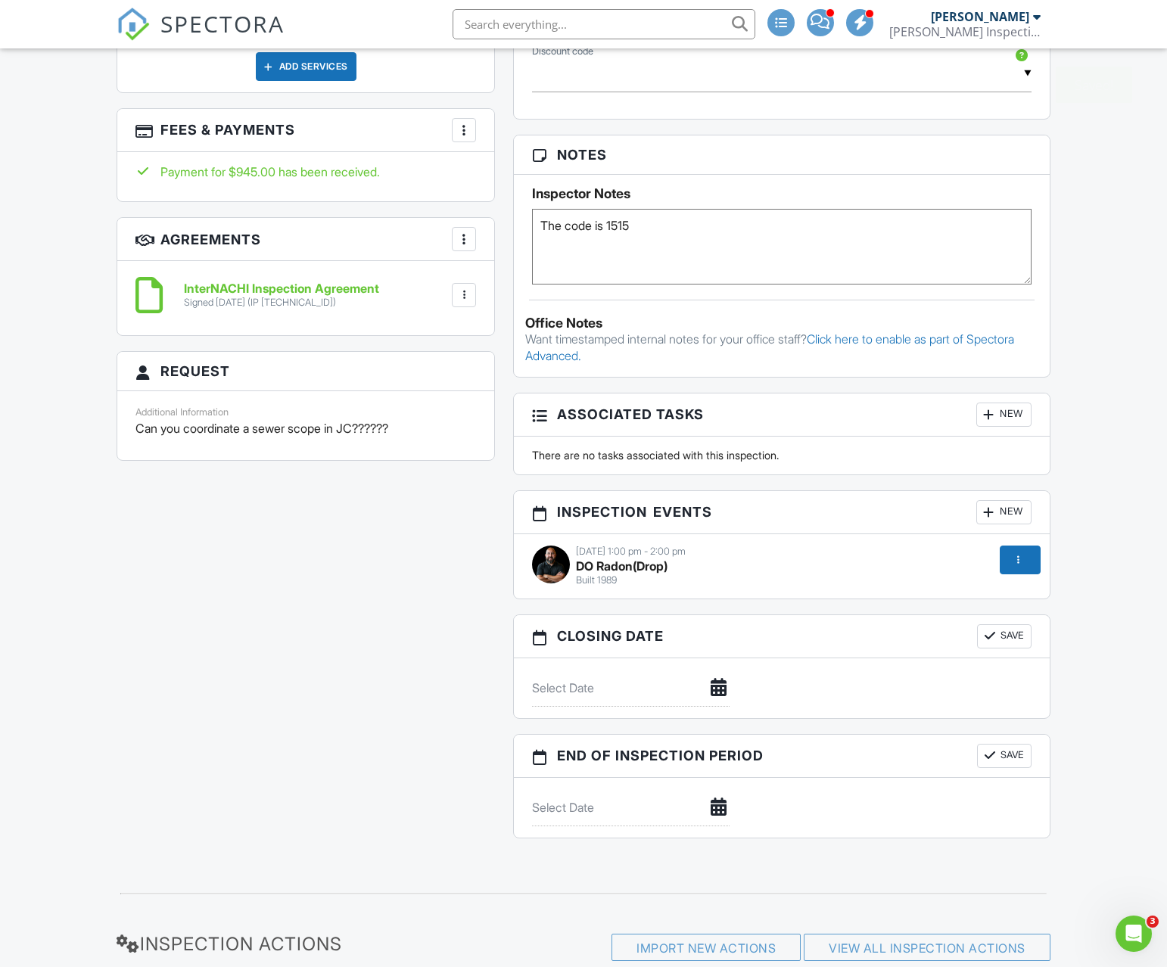
scroll to position [1234, 0]
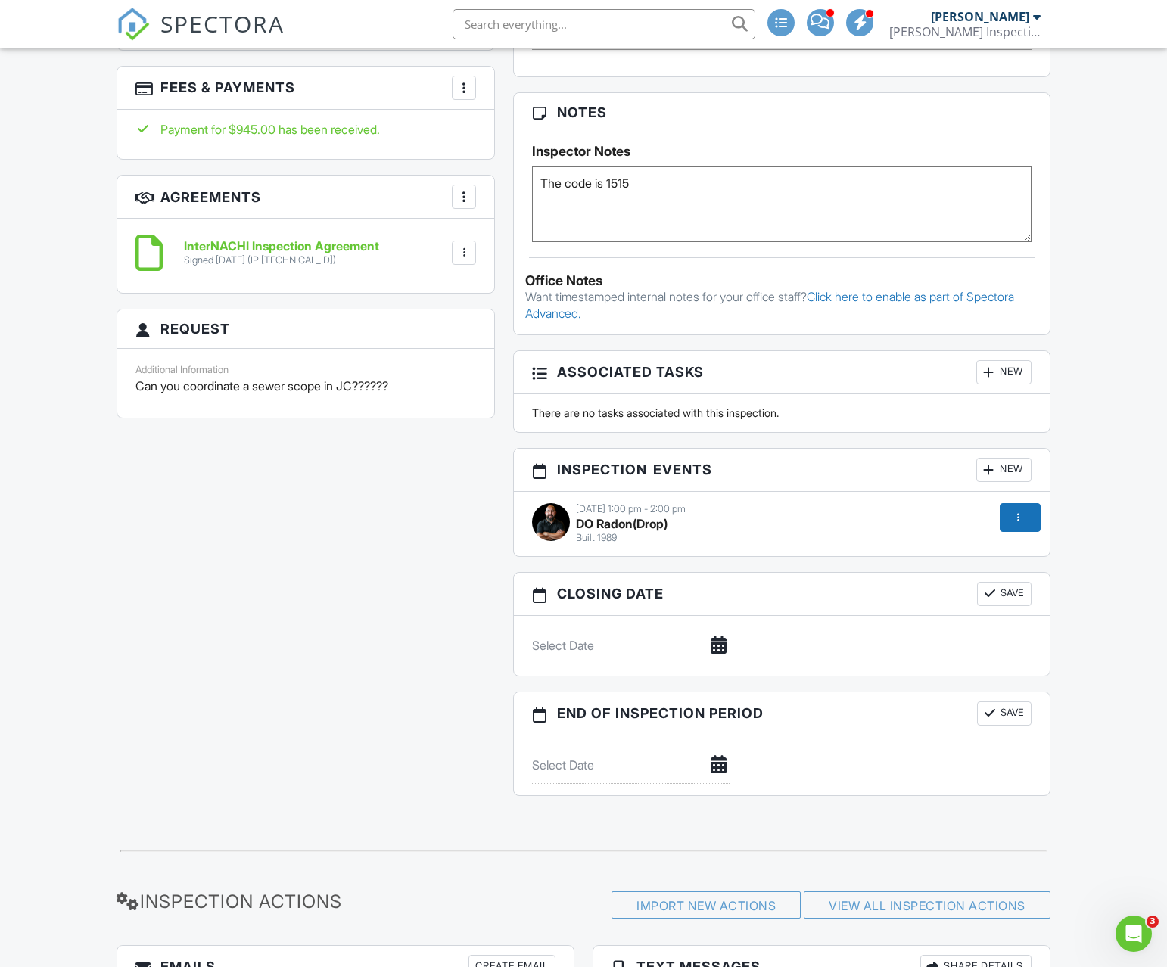
type textarea "The code is 1515"
click at [440, 680] on div "All emails and texts are disabled for this inspection! All emails and texts hav…" at bounding box center [583, 10] width 952 height 1601
click at [1021, 518] on div at bounding box center [1018, 517] width 15 height 15
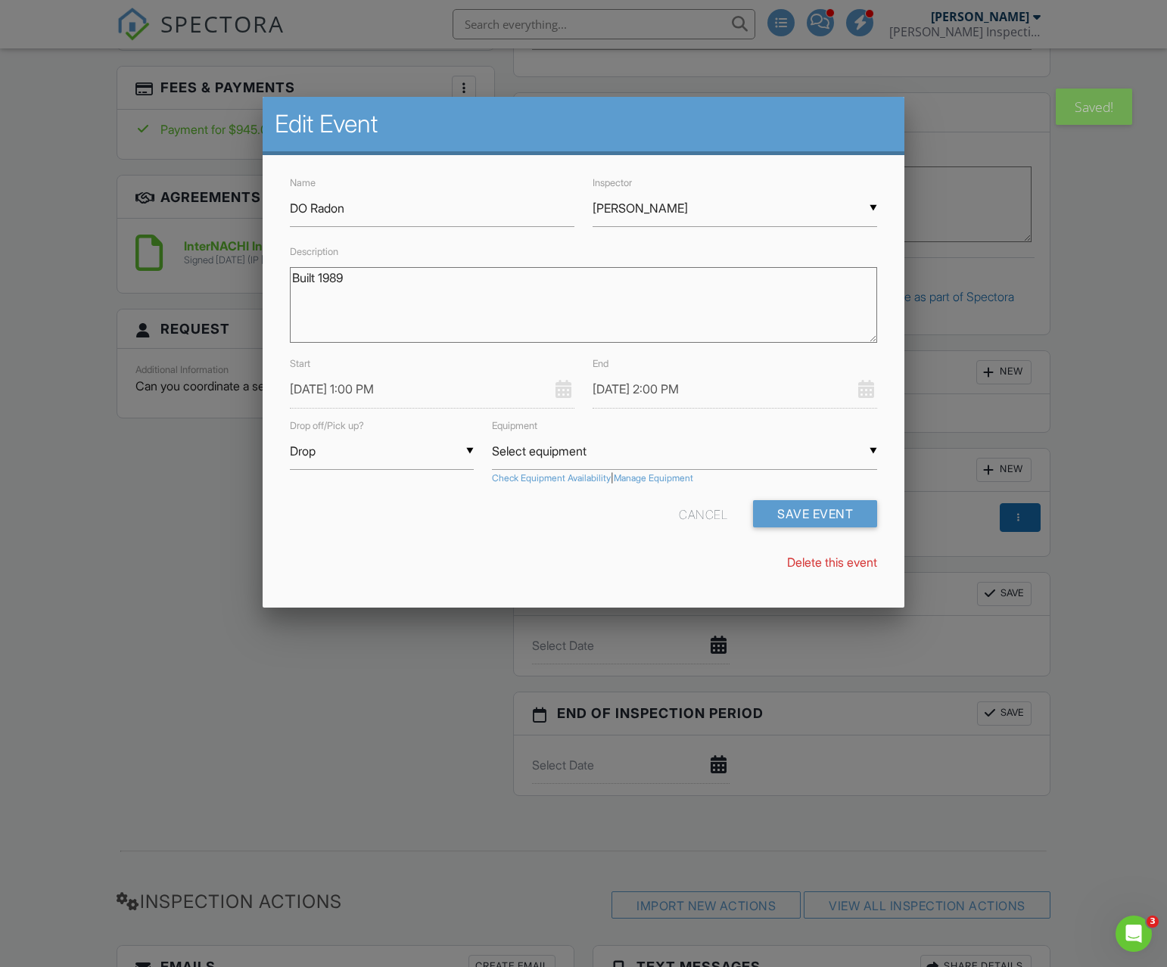
click at [378, 288] on textarea "Built 1989" at bounding box center [583, 305] width 587 height 76
paste textarea "The code is 1515"
type textarea "Built 1989 The code is 1515"
click at [840, 518] on button "Save Event" at bounding box center [815, 513] width 124 height 27
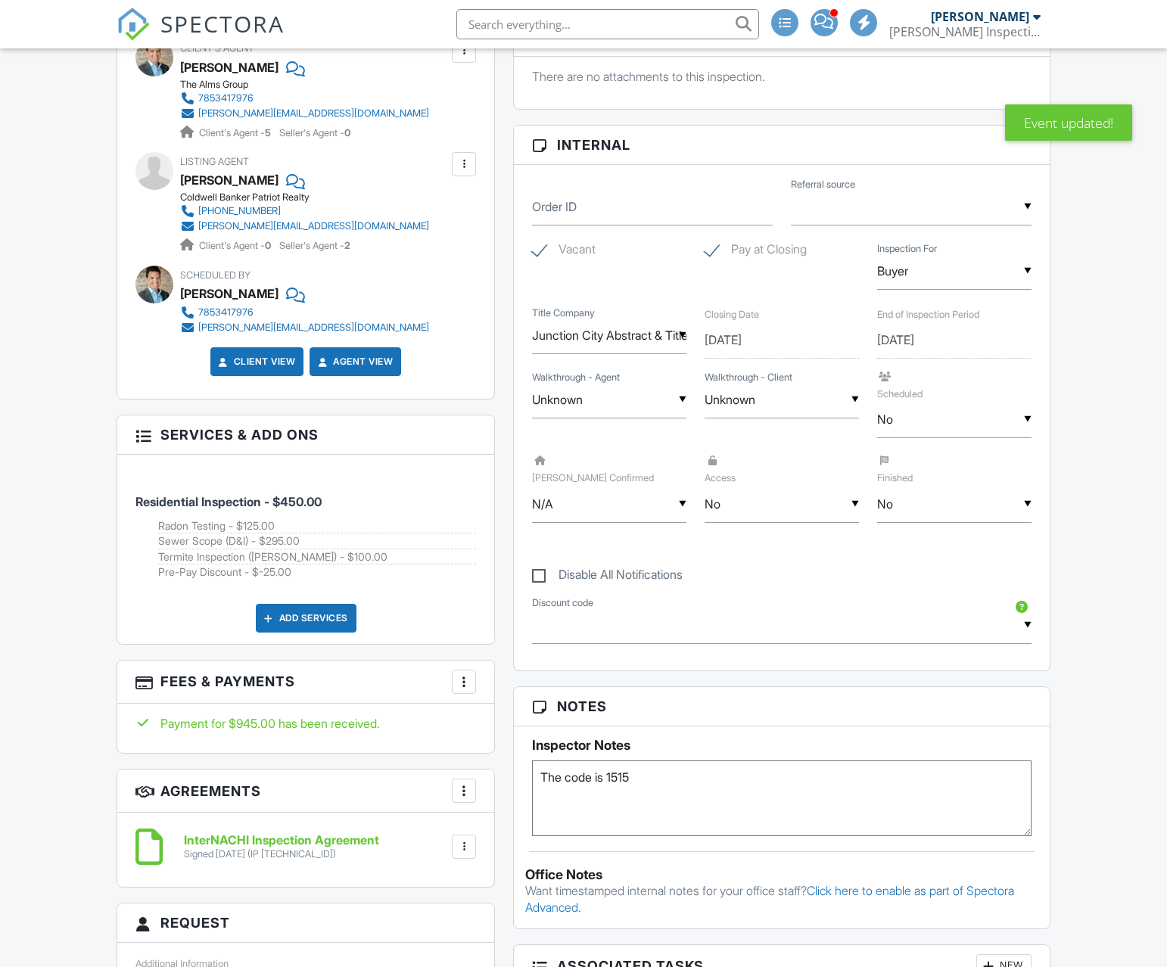
scroll to position [609, 0]
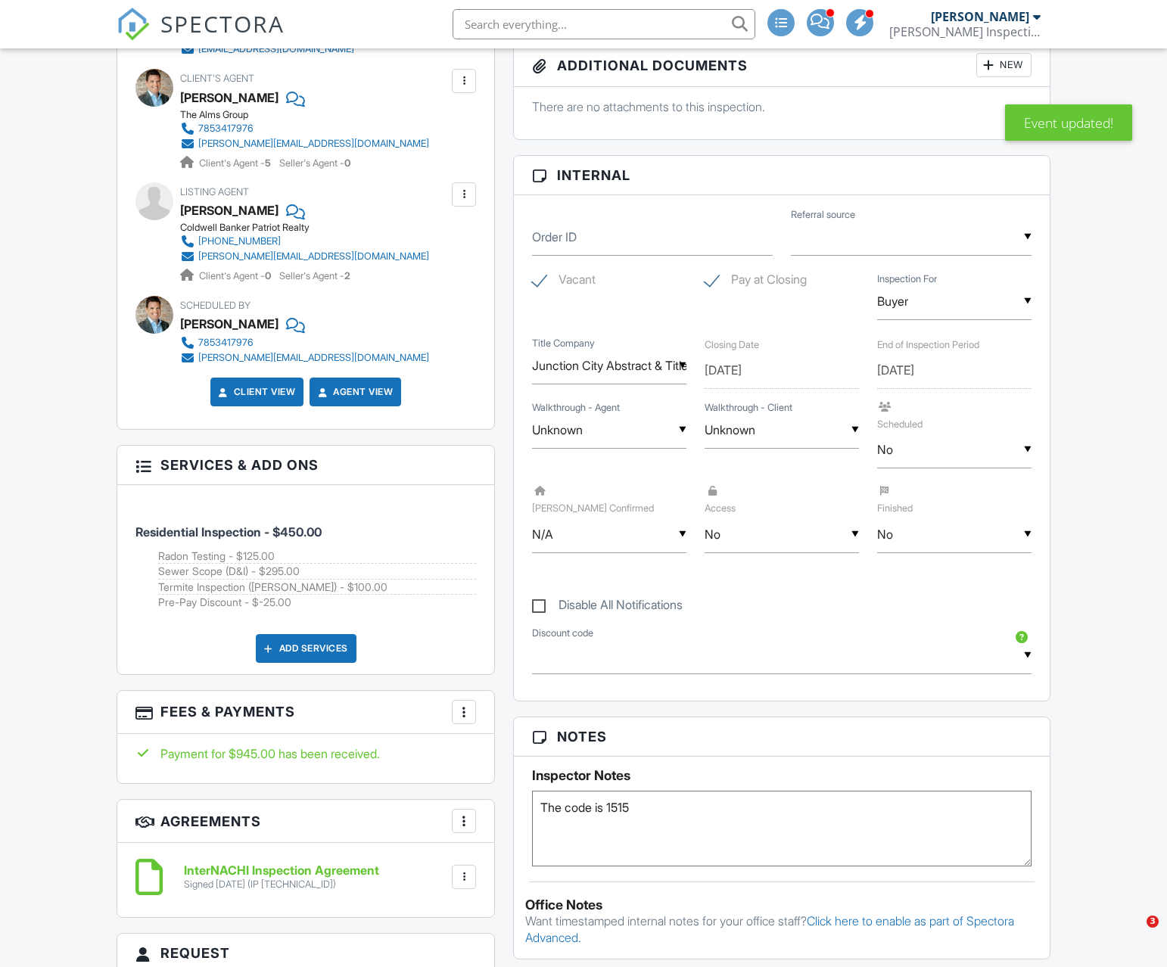
drag, startPoint x: 714, startPoint y: 279, endPoint x: 628, endPoint y: 330, distance: 100.1
click at [714, 279] on label "Pay at Closing" at bounding box center [756, 281] width 102 height 19
checkbox input "false"
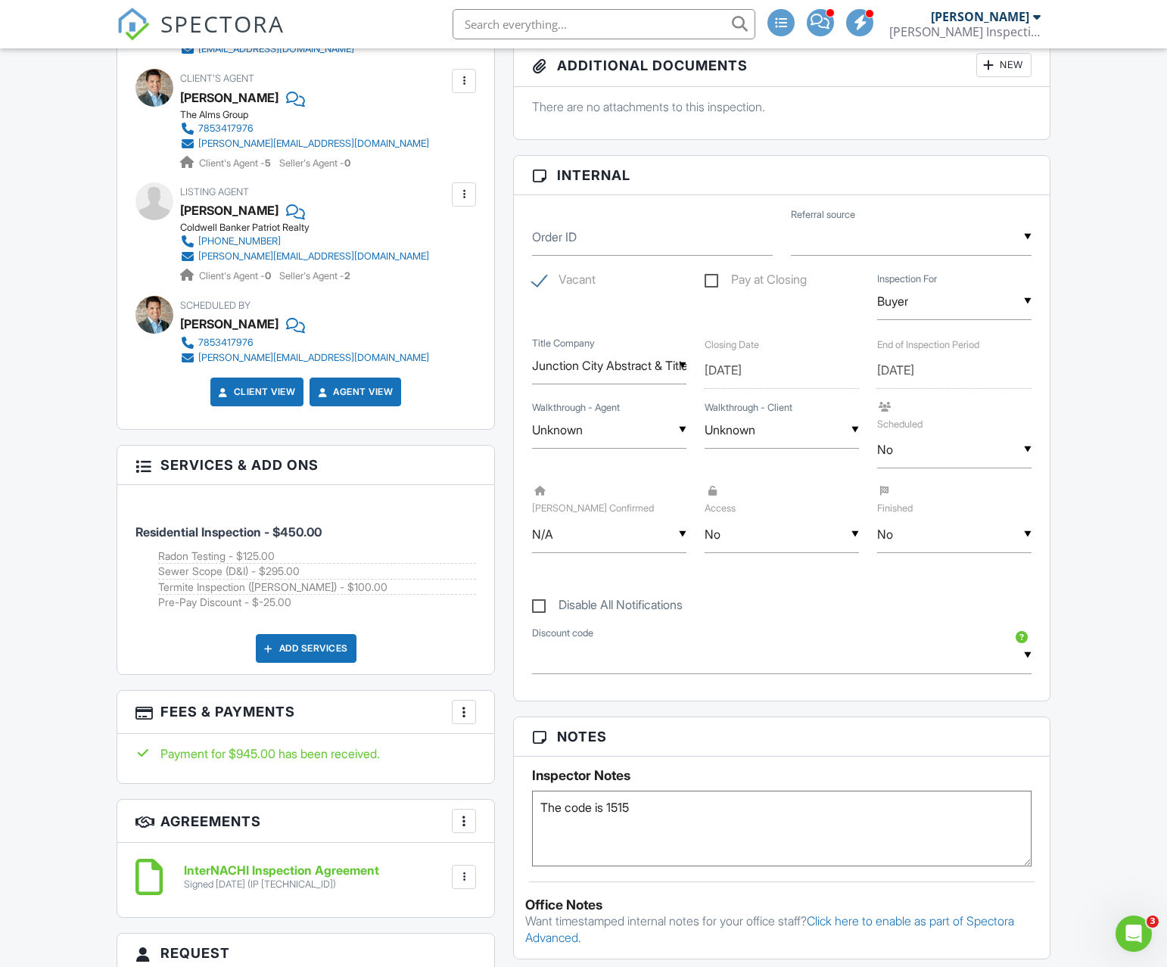
click at [735, 537] on div "▼ No N/A Yes No N/A Yes No" at bounding box center [782, 534] width 154 height 37
click at [736, 609] on span "Yes" at bounding box center [742, 612] width 44 height 38
type input "Yes"
click at [901, 456] on div "▼ No N/A Yes No N/A Yes No" at bounding box center [954, 449] width 154 height 37
drag, startPoint x: 907, startPoint y: 534, endPoint x: 825, endPoint y: 632, distance: 128.4
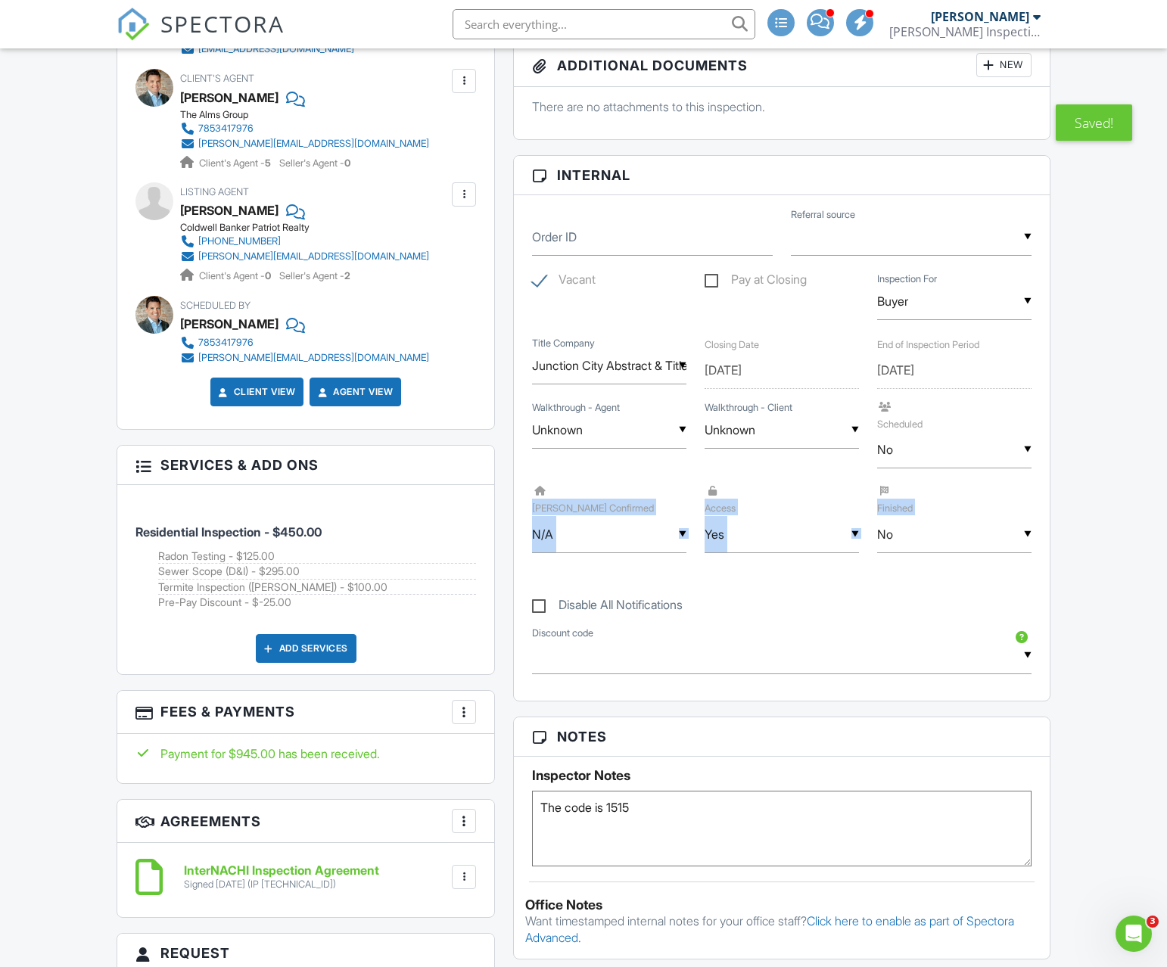
click at [907, 534] on div "Order ID ▼ Real Estate Agent Internet Search Past Customer FHAR Other Real Esta…" at bounding box center [782, 448] width 536 height 506
click at [808, 657] on div "▼ prepay - $25.00 off - Pay online before the inspection and save $25 warranty …" at bounding box center [782, 655] width 500 height 37
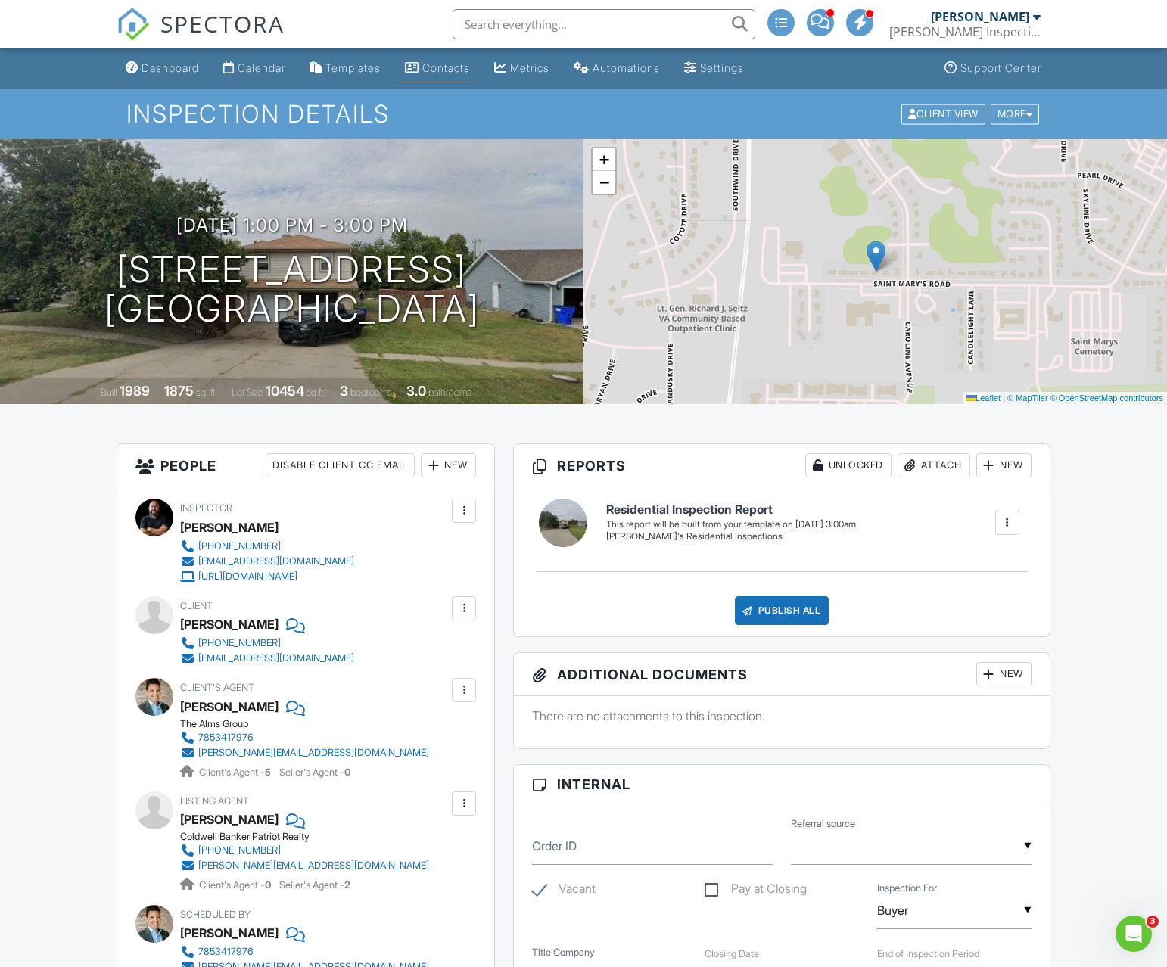
click at [436, 59] on link "Contacts" at bounding box center [437, 68] width 77 height 28
